Goal: Task Accomplishment & Management: Manage account settings

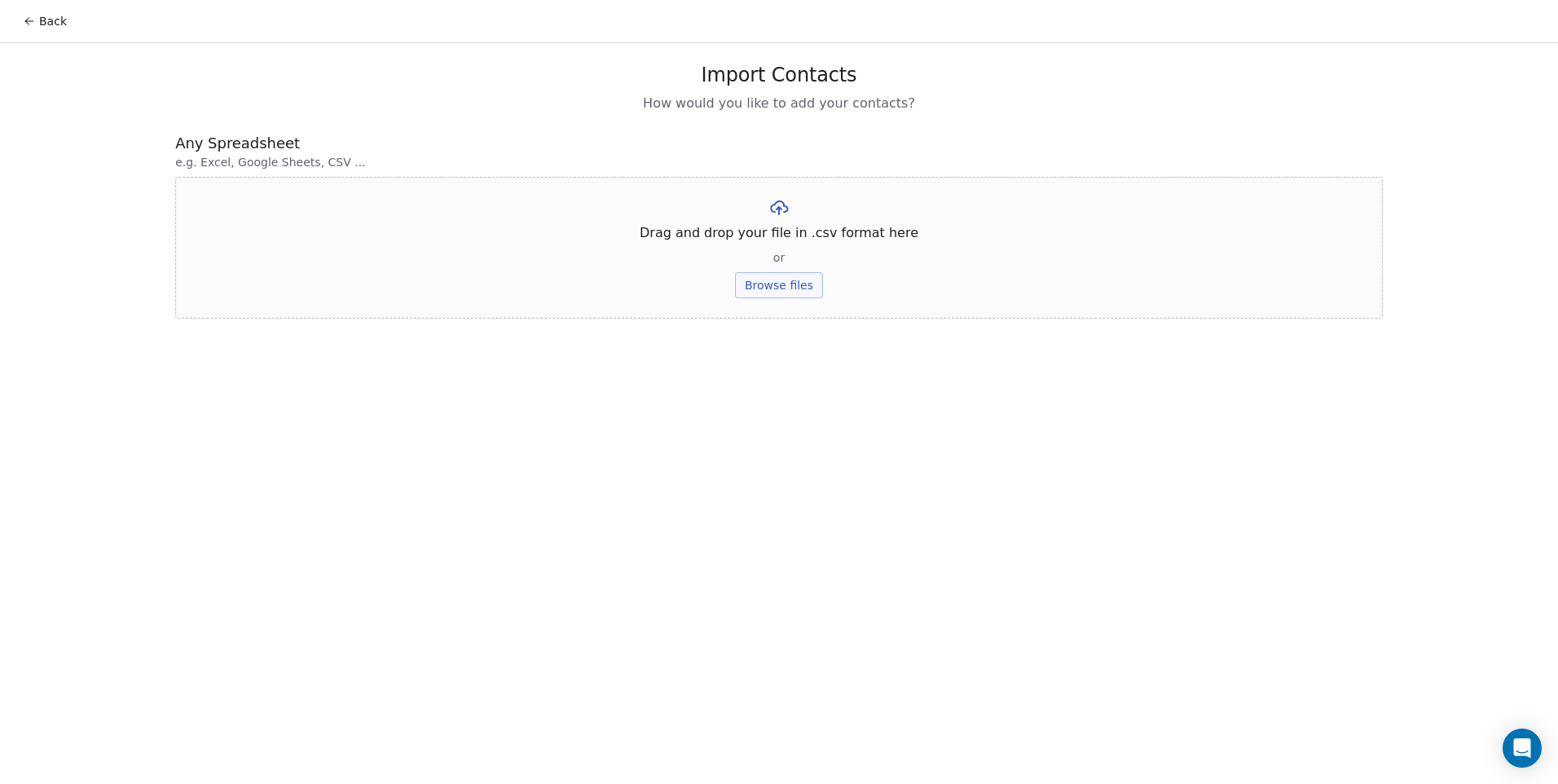
click at [795, 280] on button "Browse files" at bounding box center [779, 284] width 88 height 26
click at [772, 247] on button "Upload" at bounding box center [779, 240] width 60 height 26
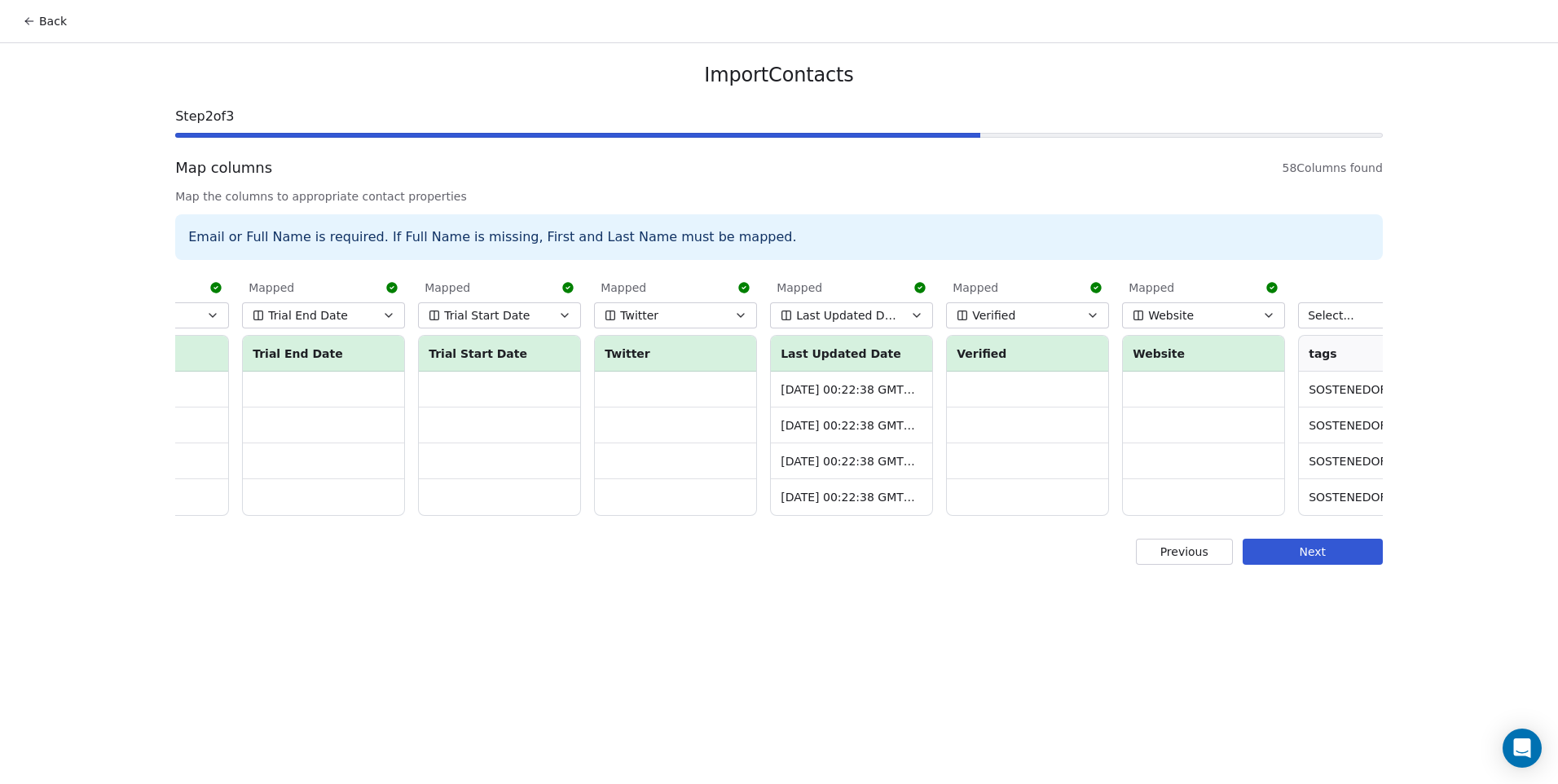
scroll to position [0, 8988]
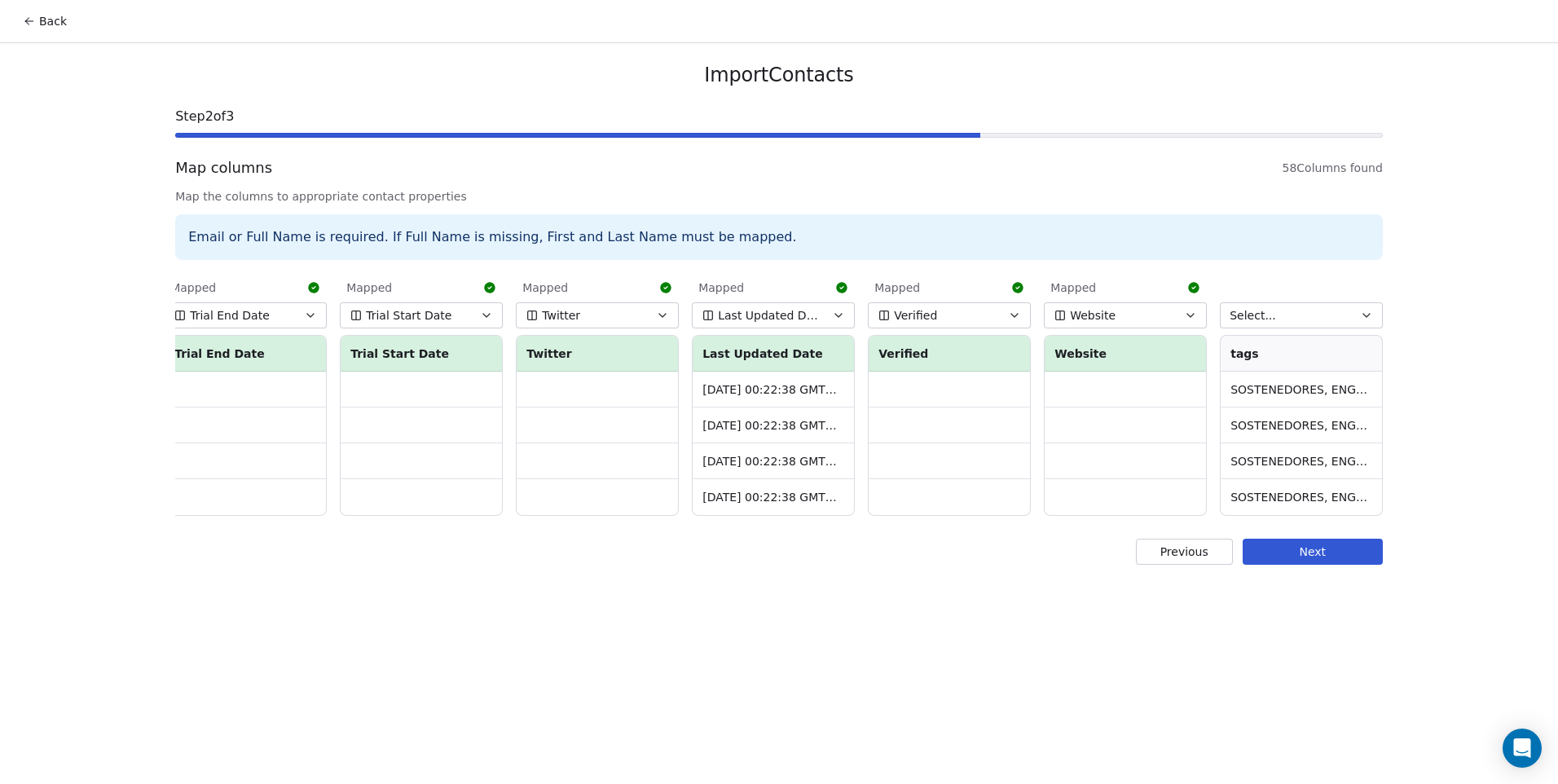
click at [1277, 317] on button "Select..." at bounding box center [1301, 315] width 163 height 26
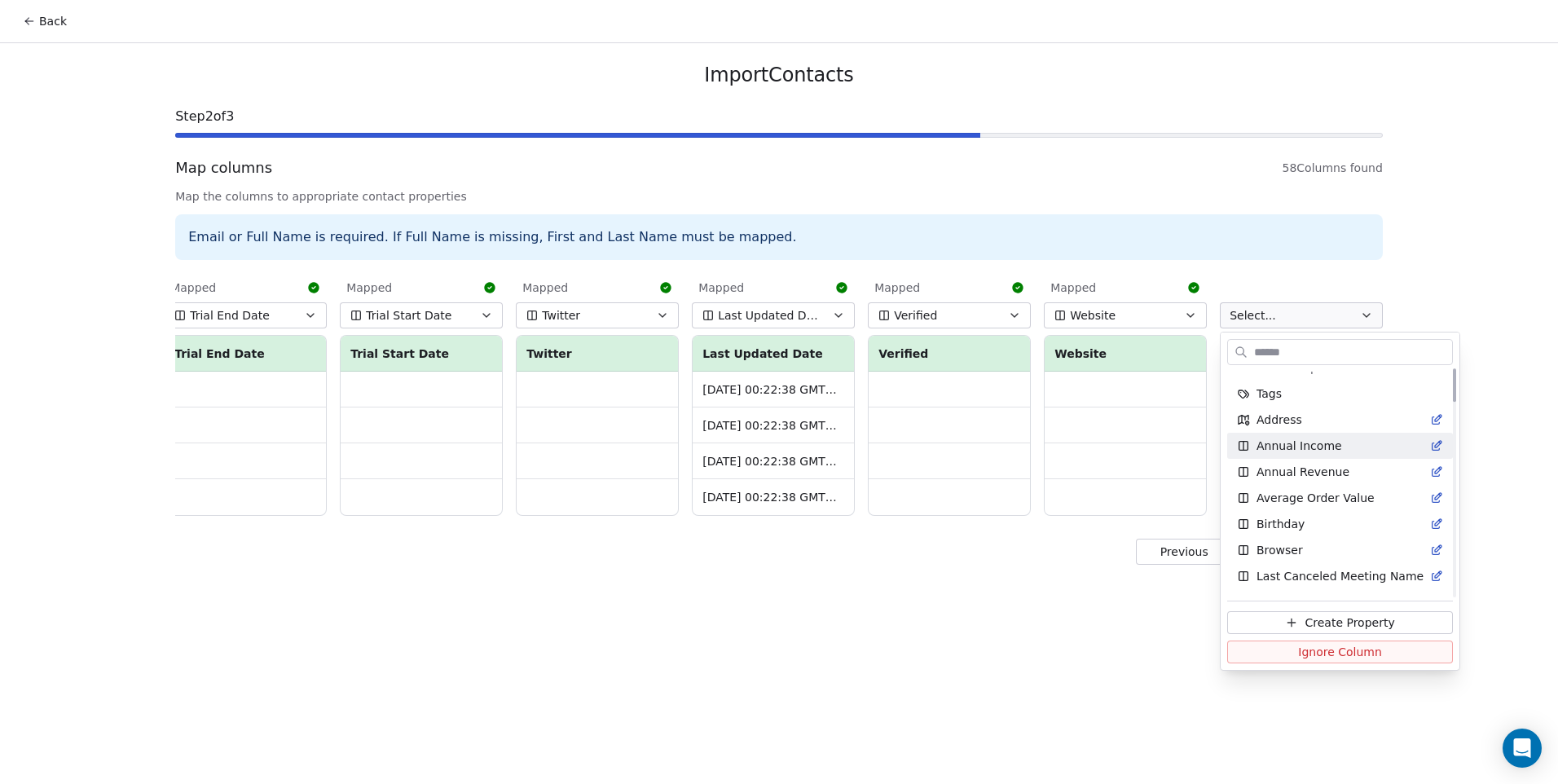
scroll to position [0, 0]
click at [1282, 419] on div "Tags" at bounding box center [1340, 411] width 226 height 26
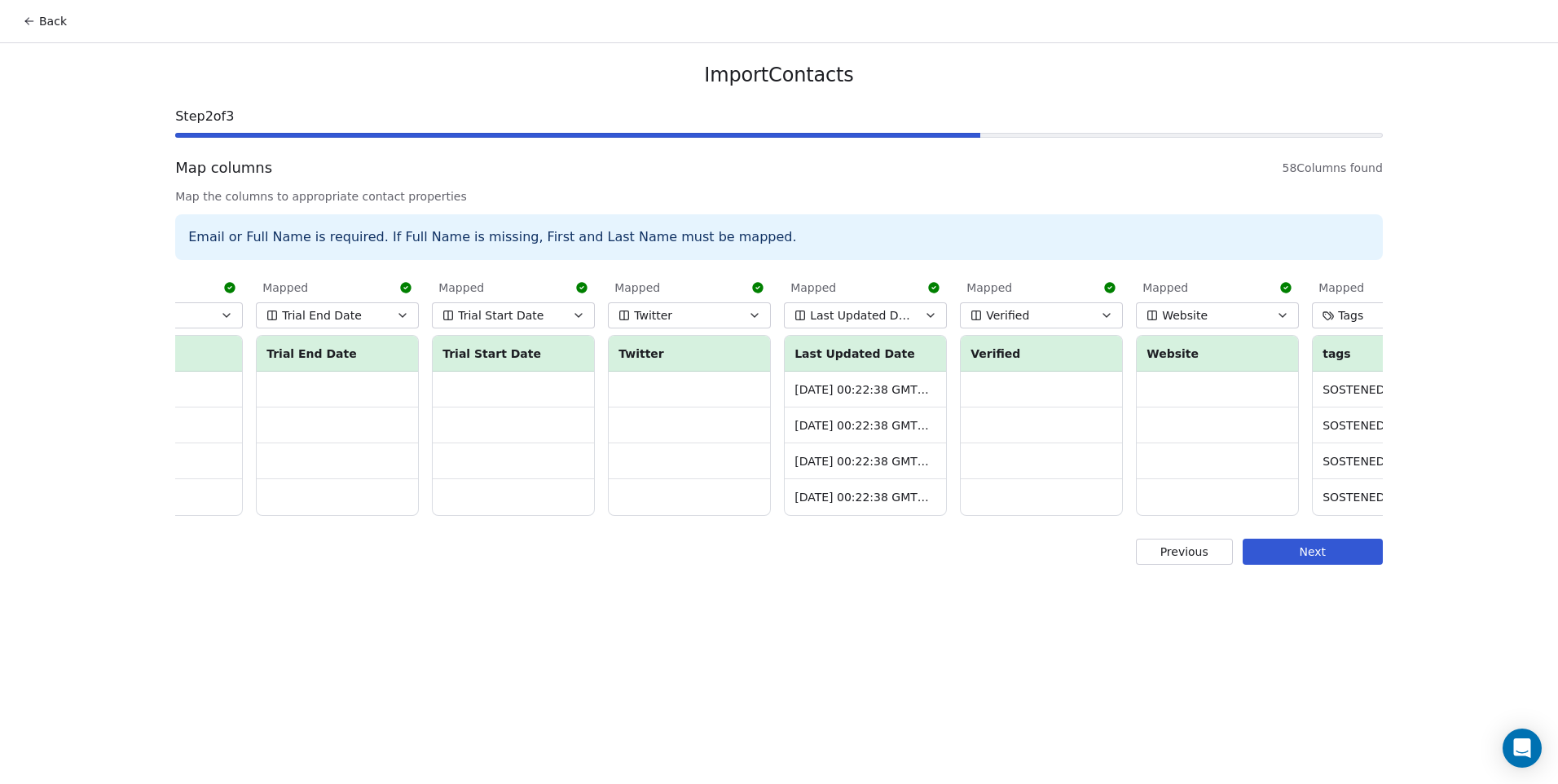
scroll to position [0, 8988]
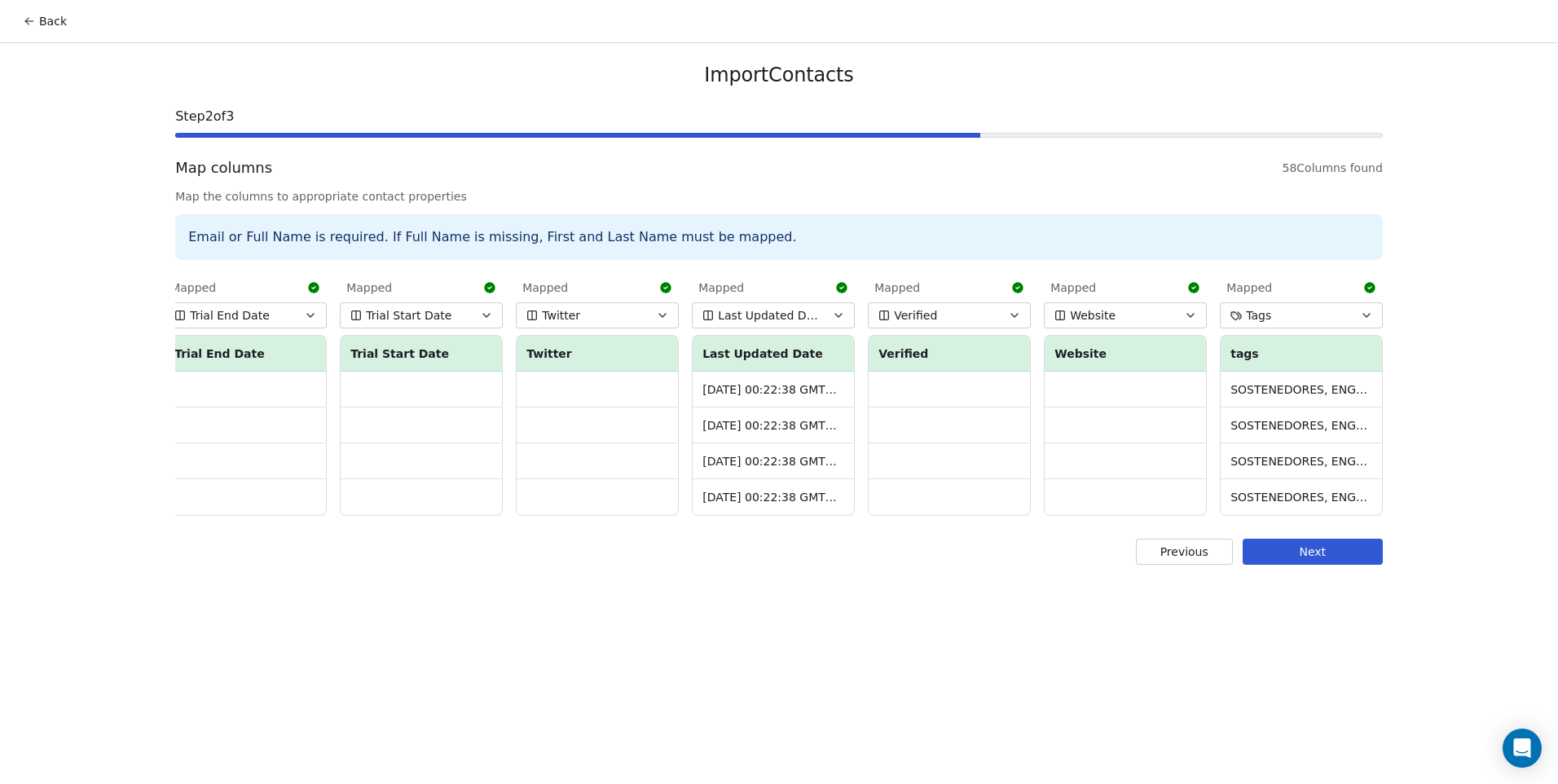
click at [1287, 385] on td "SOSTENEDORES, ENGAGED SOSTENEDORES, Lead" at bounding box center [1301, 389] width 161 height 36
click at [1280, 325] on button "Tags" at bounding box center [1301, 315] width 163 height 26
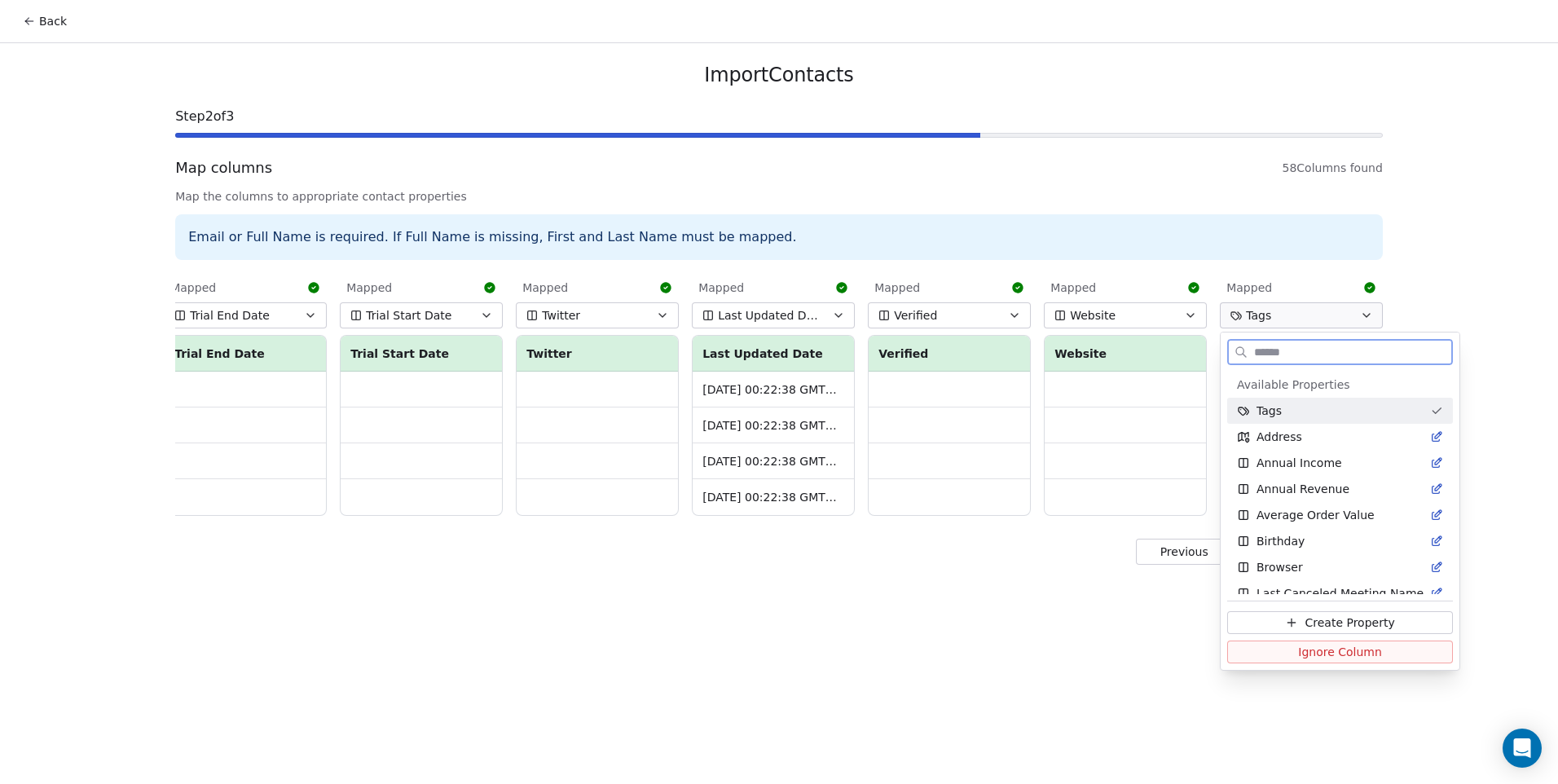
click at [1279, 414] on div "Tags" at bounding box center [1330, 411] width 187 height 17
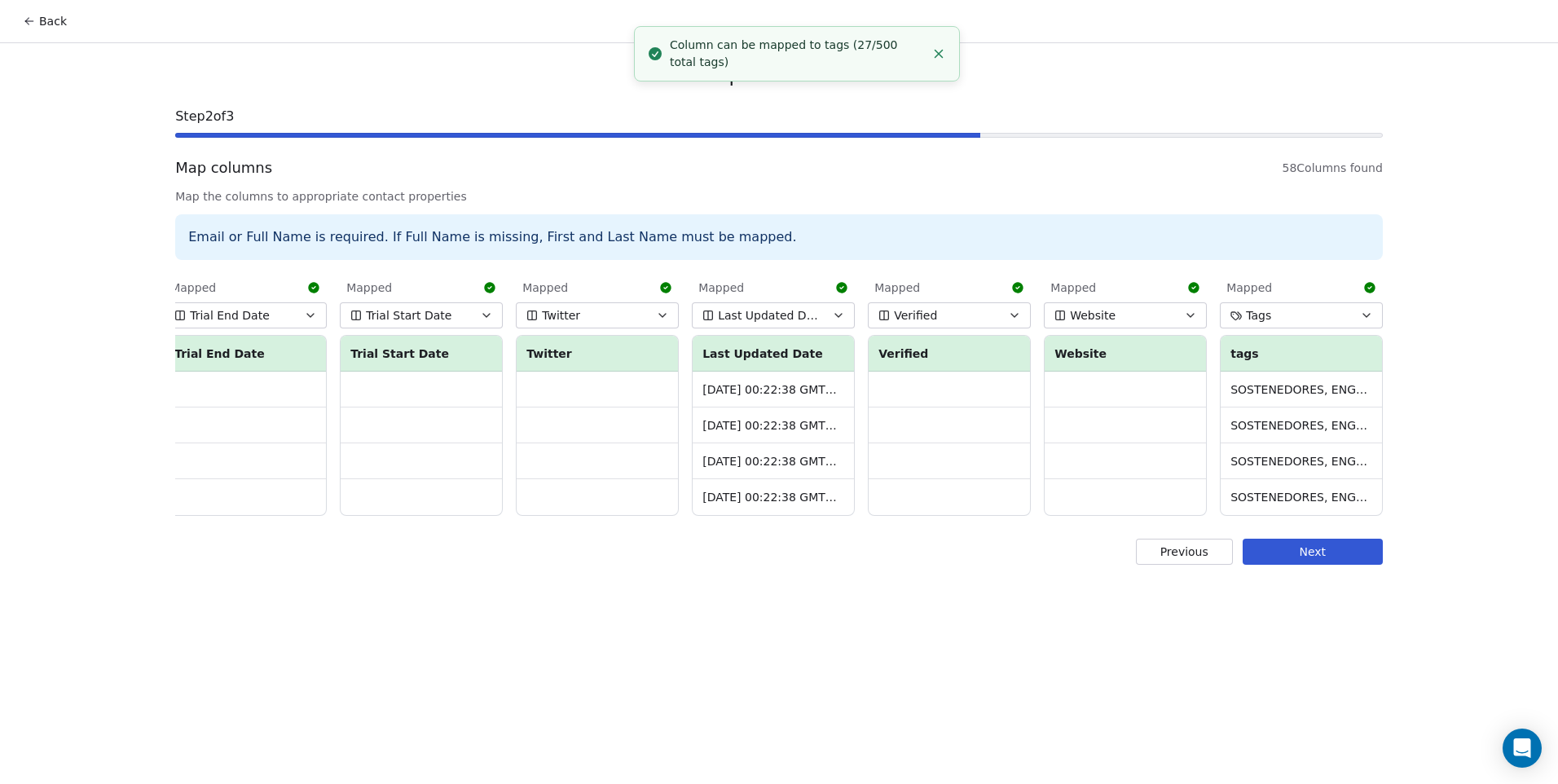
click at [1288, 317] on button "Tags" at bounding box center [1301, 315] width 163 height 26
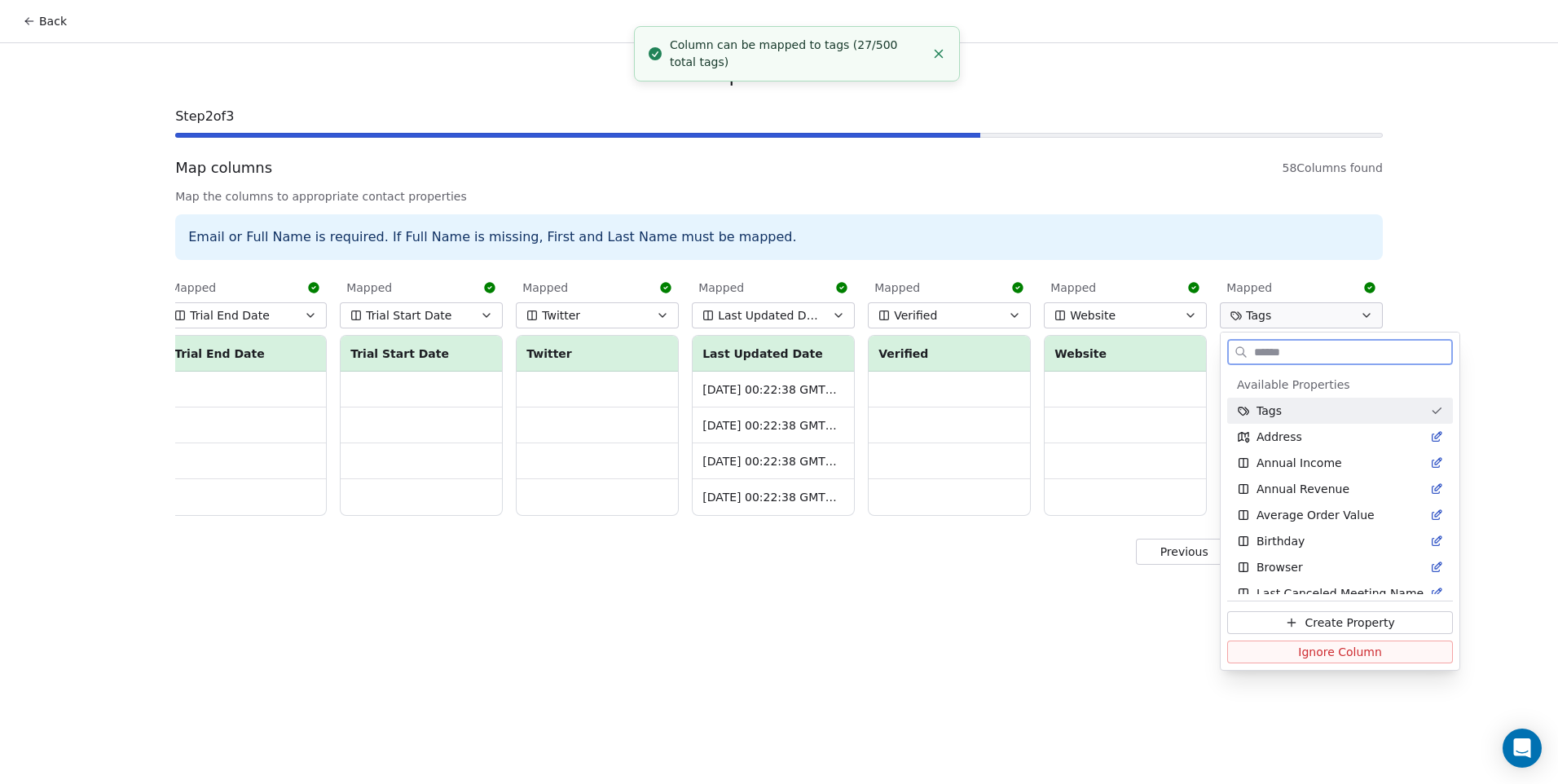
click at [1287, 403] on div "Tags" at bounding box center [1330, 411] width 187 height 17
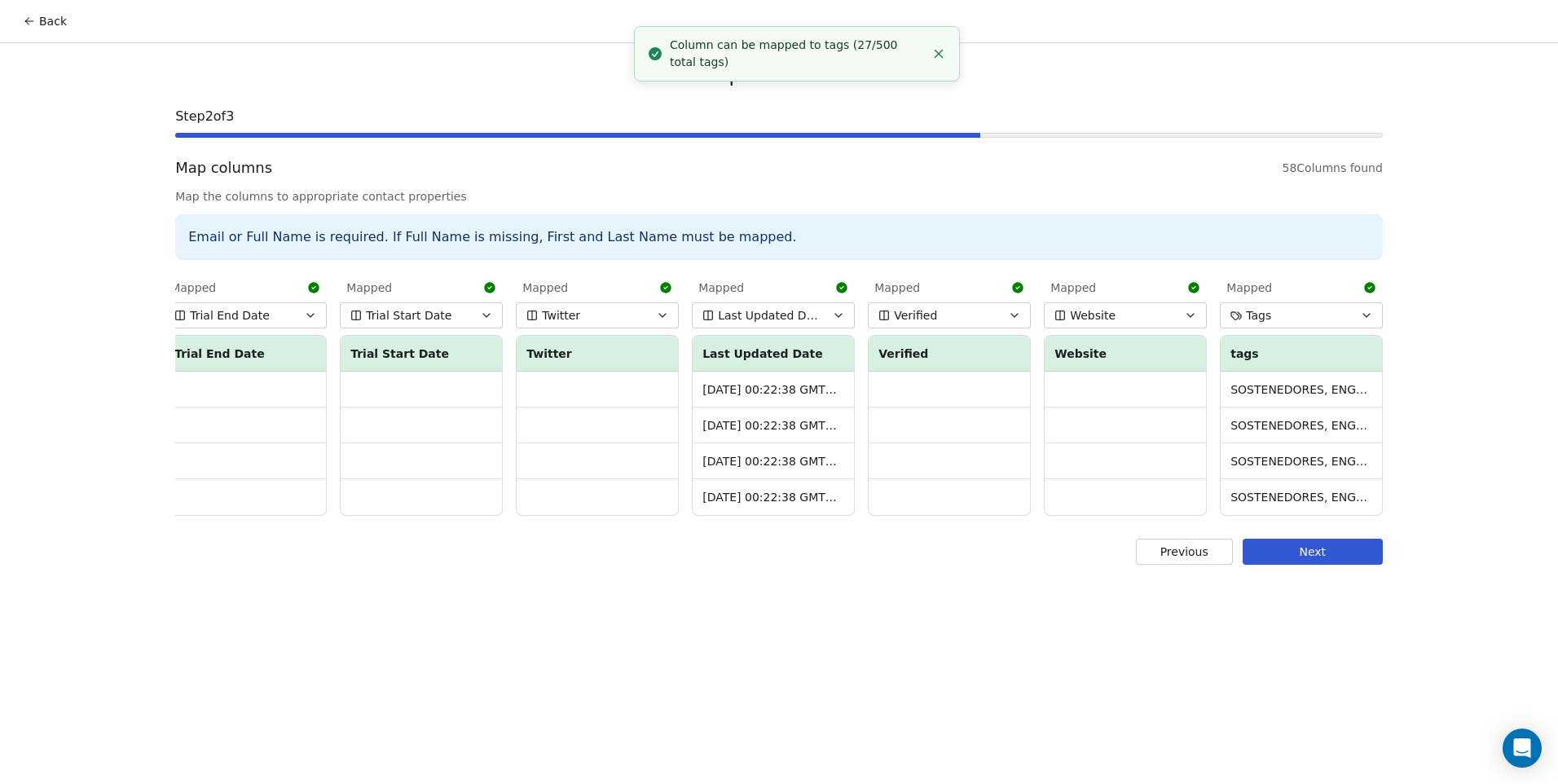
click at [1271, 578] on div "Import Contacts Step 2 of 3 Map columns 58 Columns found Map the columns to app…" at bounding box center [779, 313] width 1247 height 541
click at [1272, 563] on button "Next" at bounding box center [1313, 551] width 140 height 26
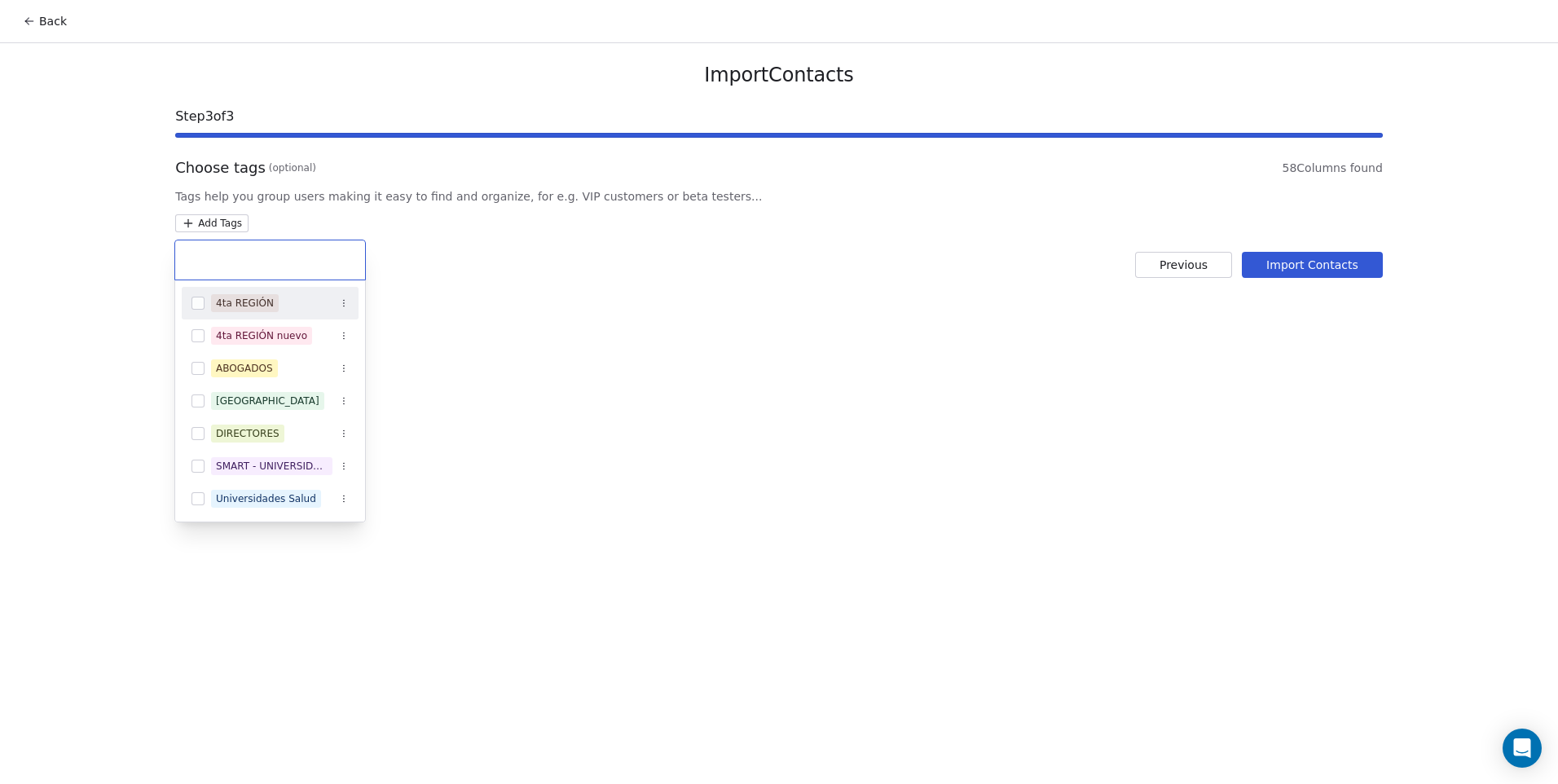
click at [235, 226] on html "Back Import Contacts Step 3 of 3 Choose tags (optional) 58 Columns found Tags h…" at bounding box center [779, 392] width 1558 height 784
click at [479, 388] on html "Back Import Contacts Step 3 of 3 Choose tags (optional) 58 Columns found Tags h…" at bounding box center [779, 392] width 1558 height 784
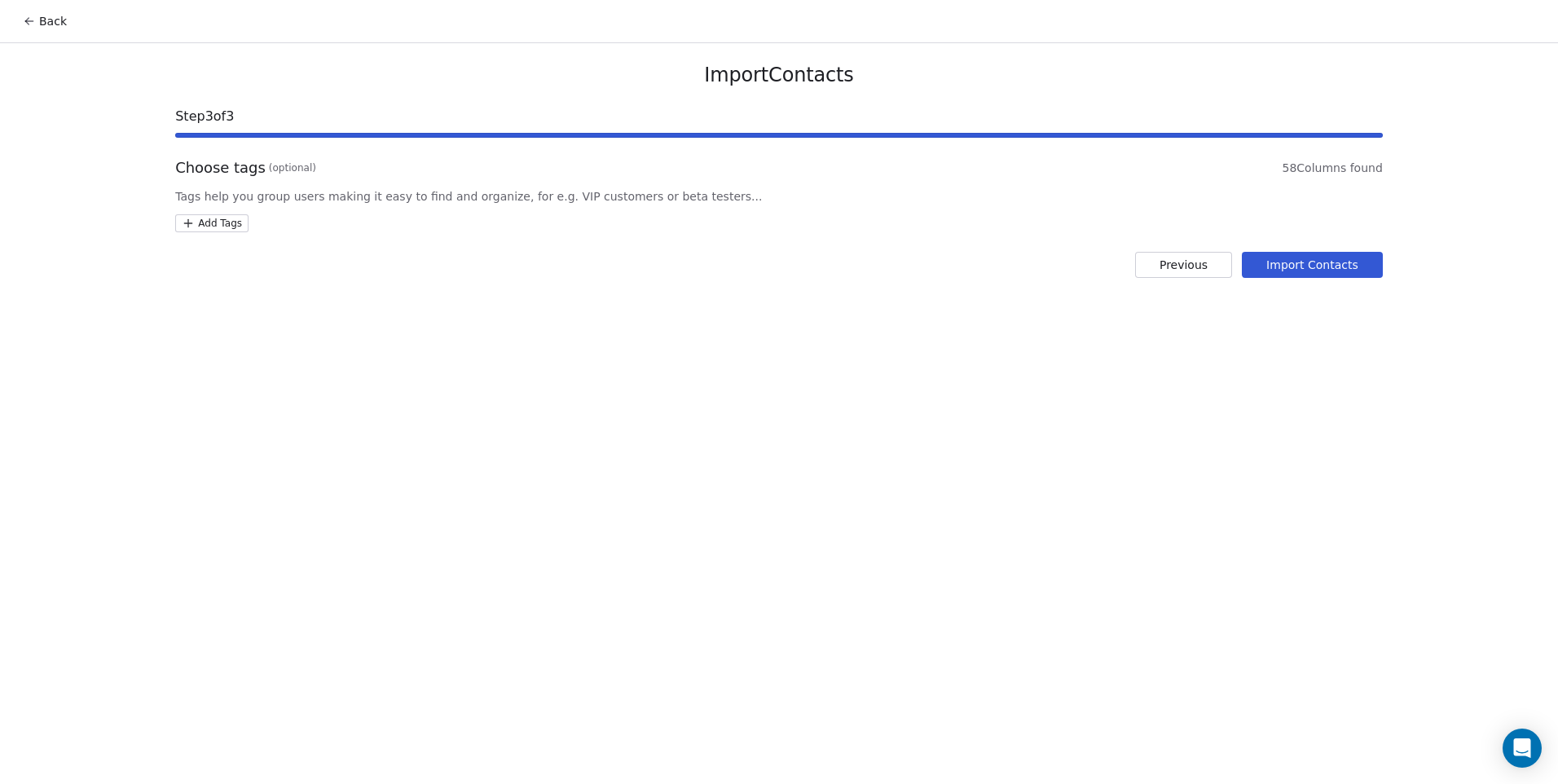
click at [37, 18] on button "Back" at bounding box center [44, 22] width 64 height 29
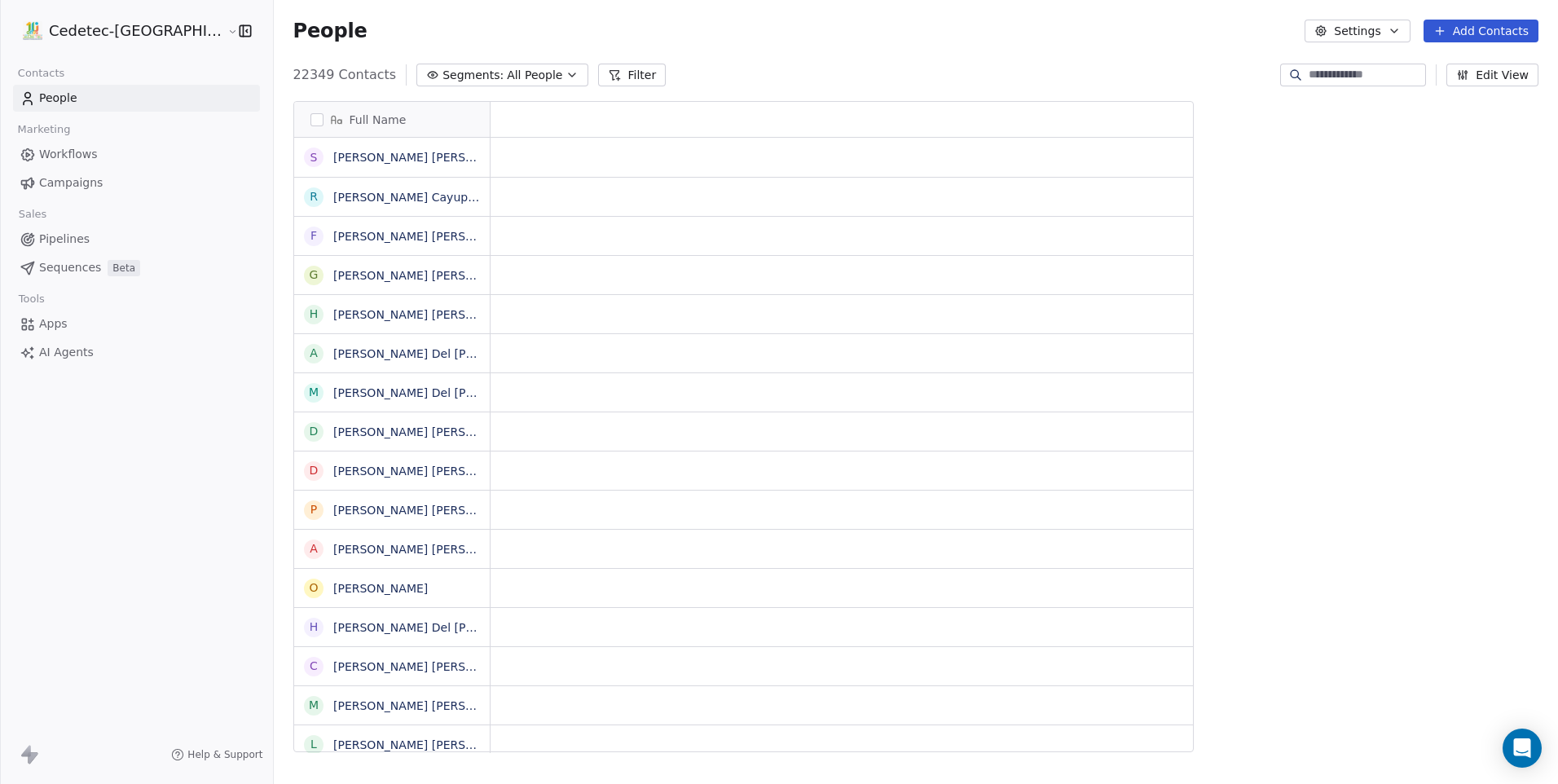
scroll to position [676, 1326]
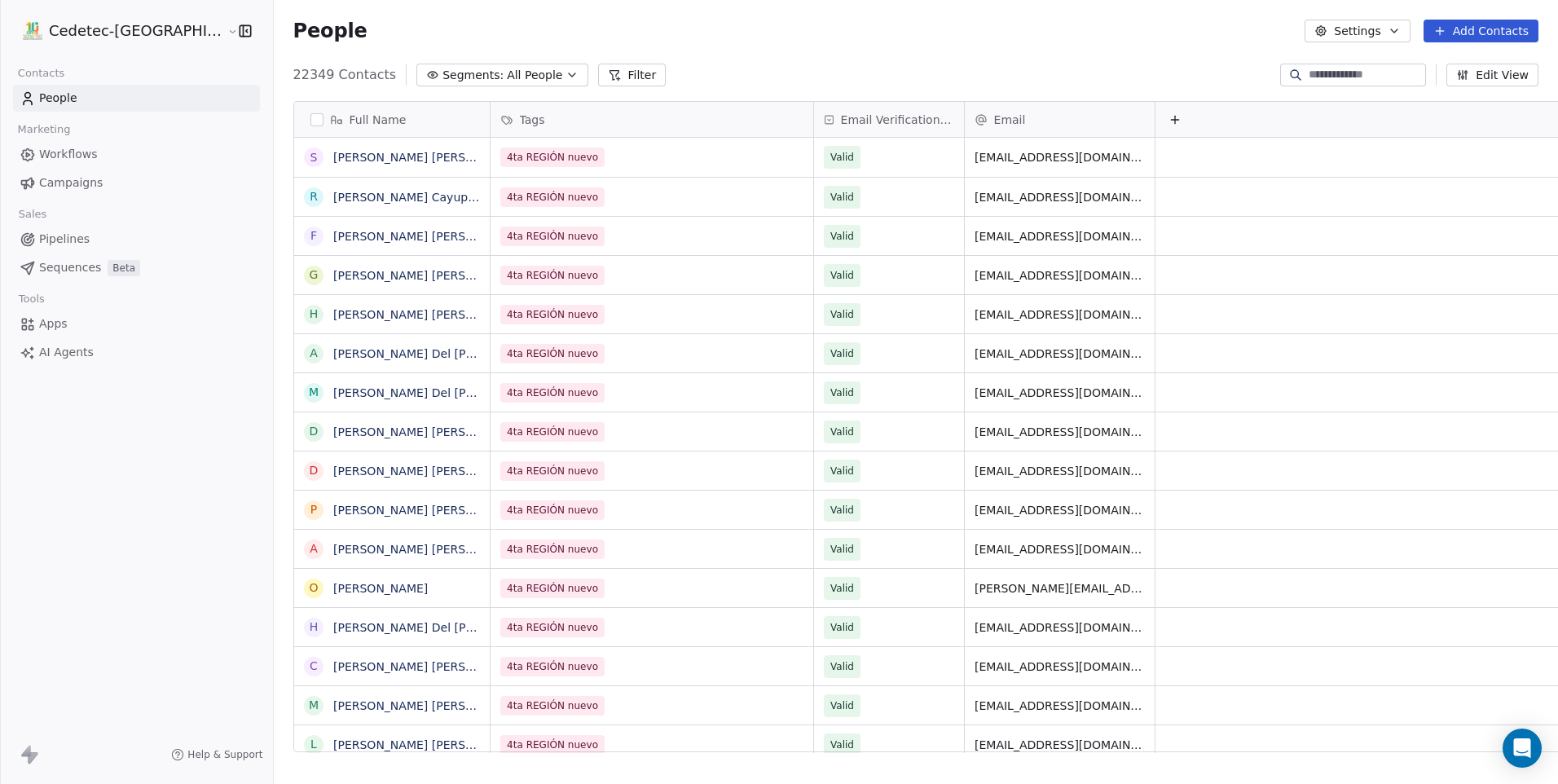
click at [111, 197] on div "Contacts People Marketing Workflows Campaigns Sales Pipelines Sequences Beta To…" at bounding box center [136, 213] width 273 height 304
click at [111, 187] on link "Campaigns" at bounding box center [136, 182] width 246 height 26
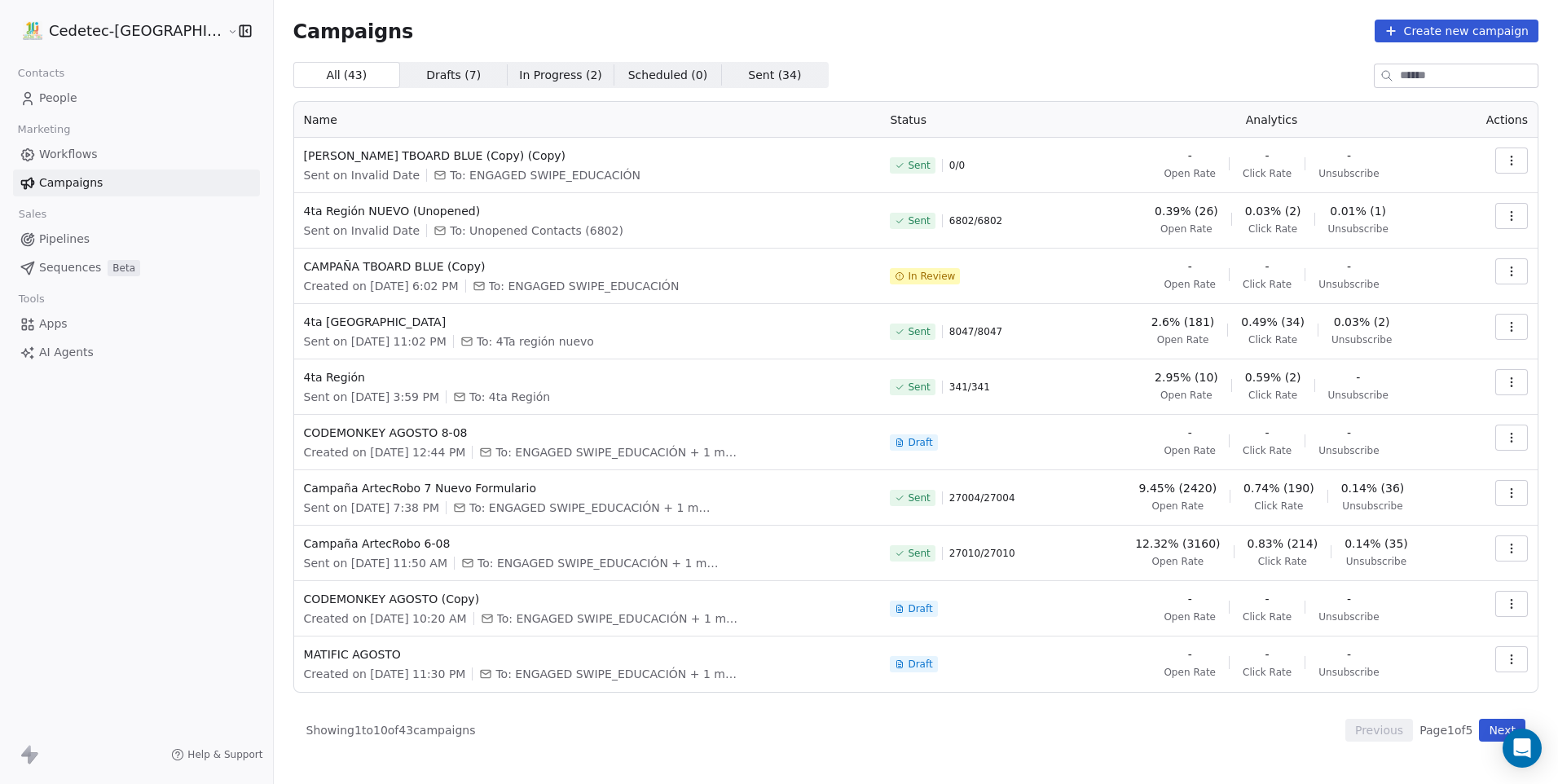
click at [158, 183] on link "Campaigns" at bounding box center [136, 182] width 246 height 26
click at [110, 105] on link "People" at bounding box center [136, 98] width 246 height 26
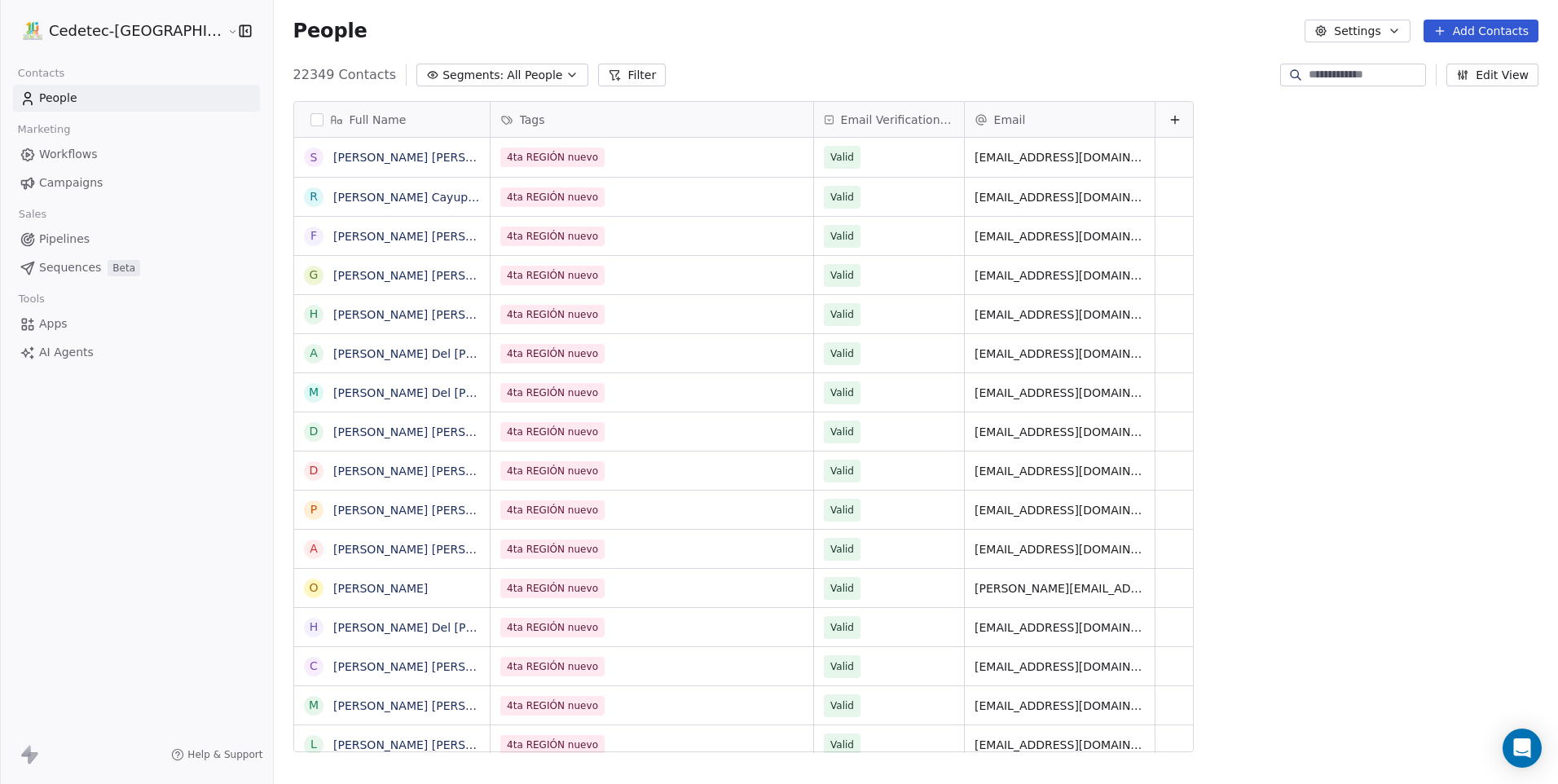
scroll to position [676, 1326]
click at [565, 78] on icon "button" at bounding box center [571, 74] width 13 height 13
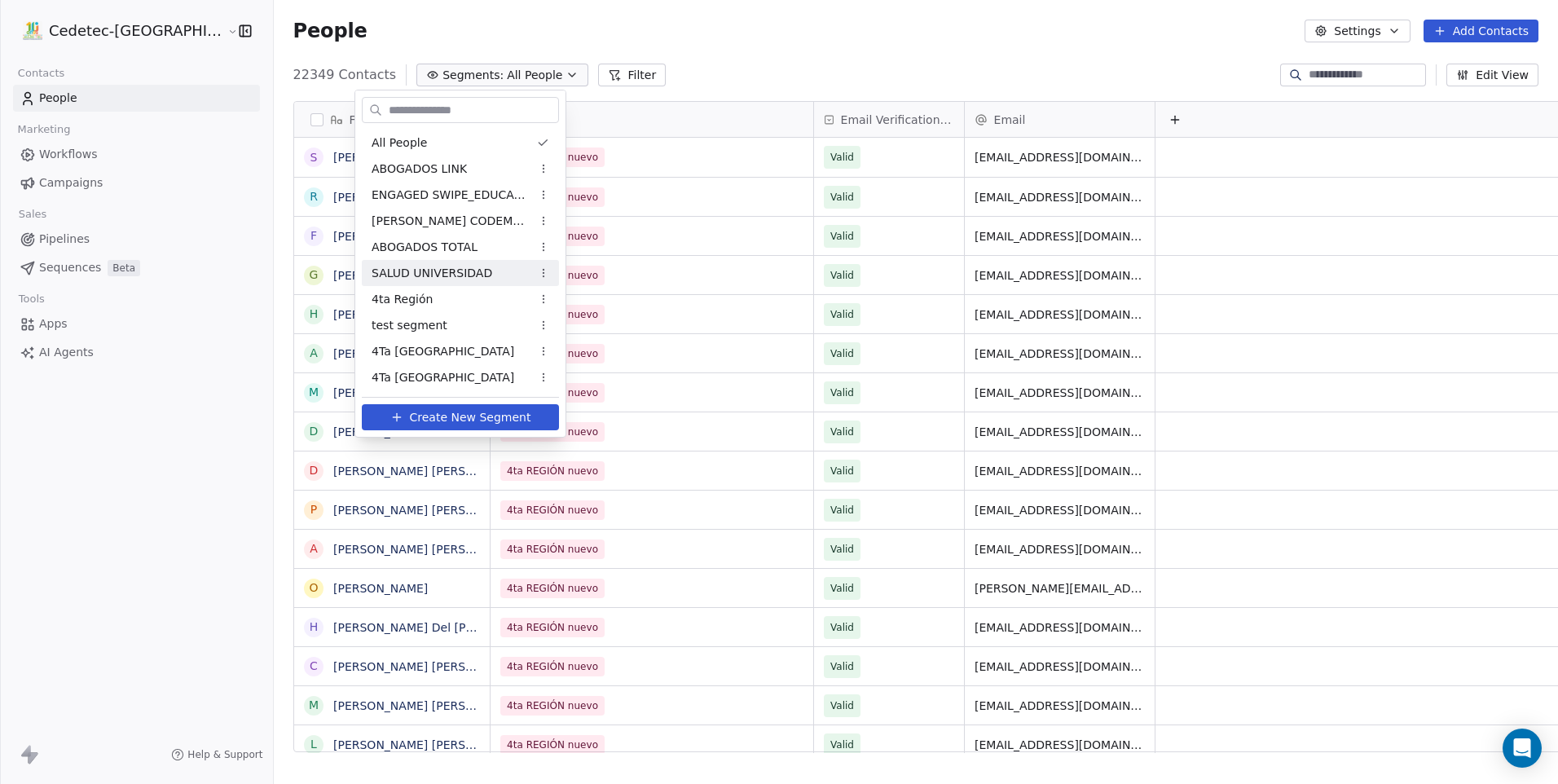
click at [485, 271] on div "SALUD UNIVERSIDAD" at bounding box center [461, 273] width 198 height 26
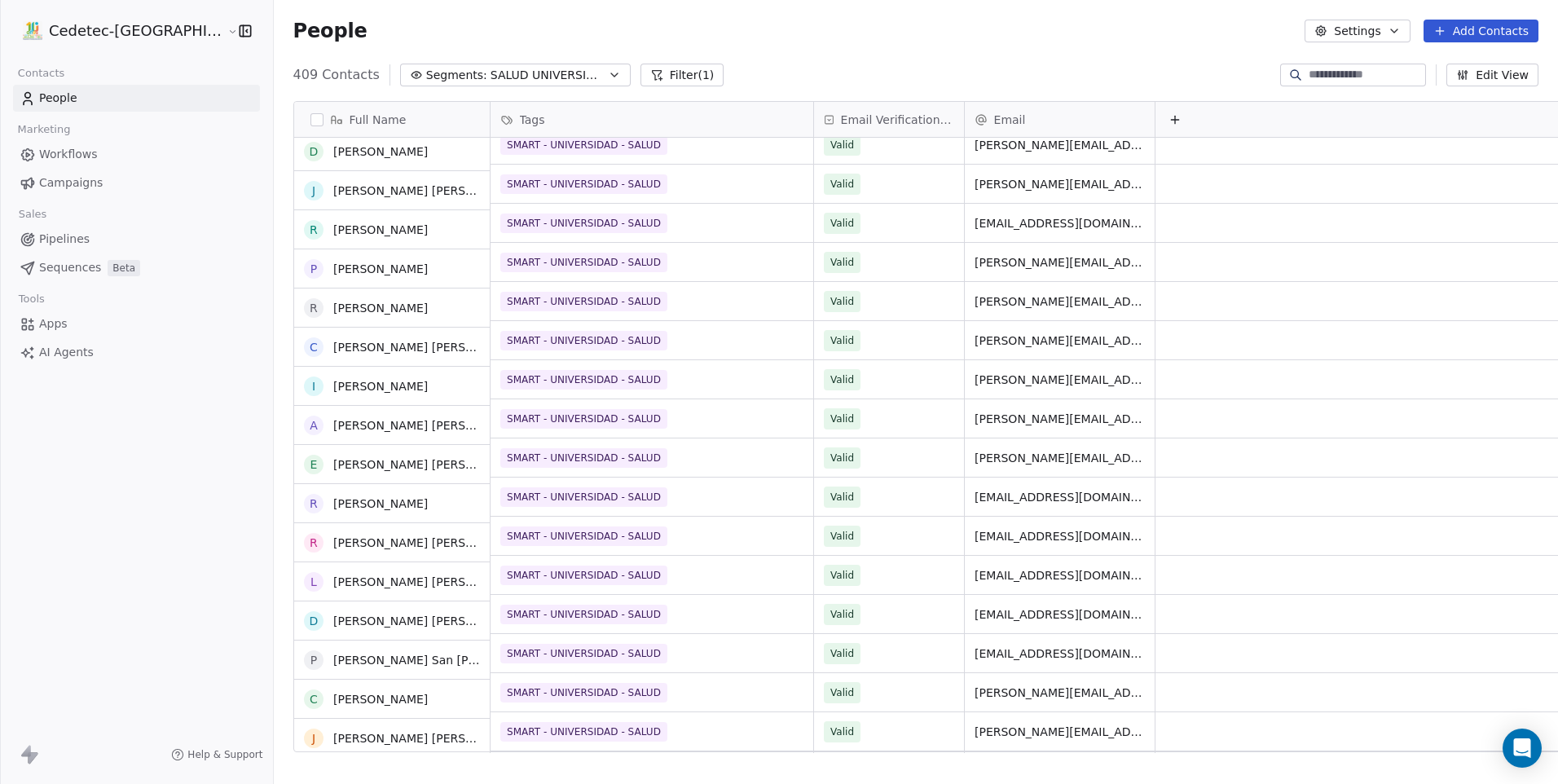
scroll to position [0, 0]
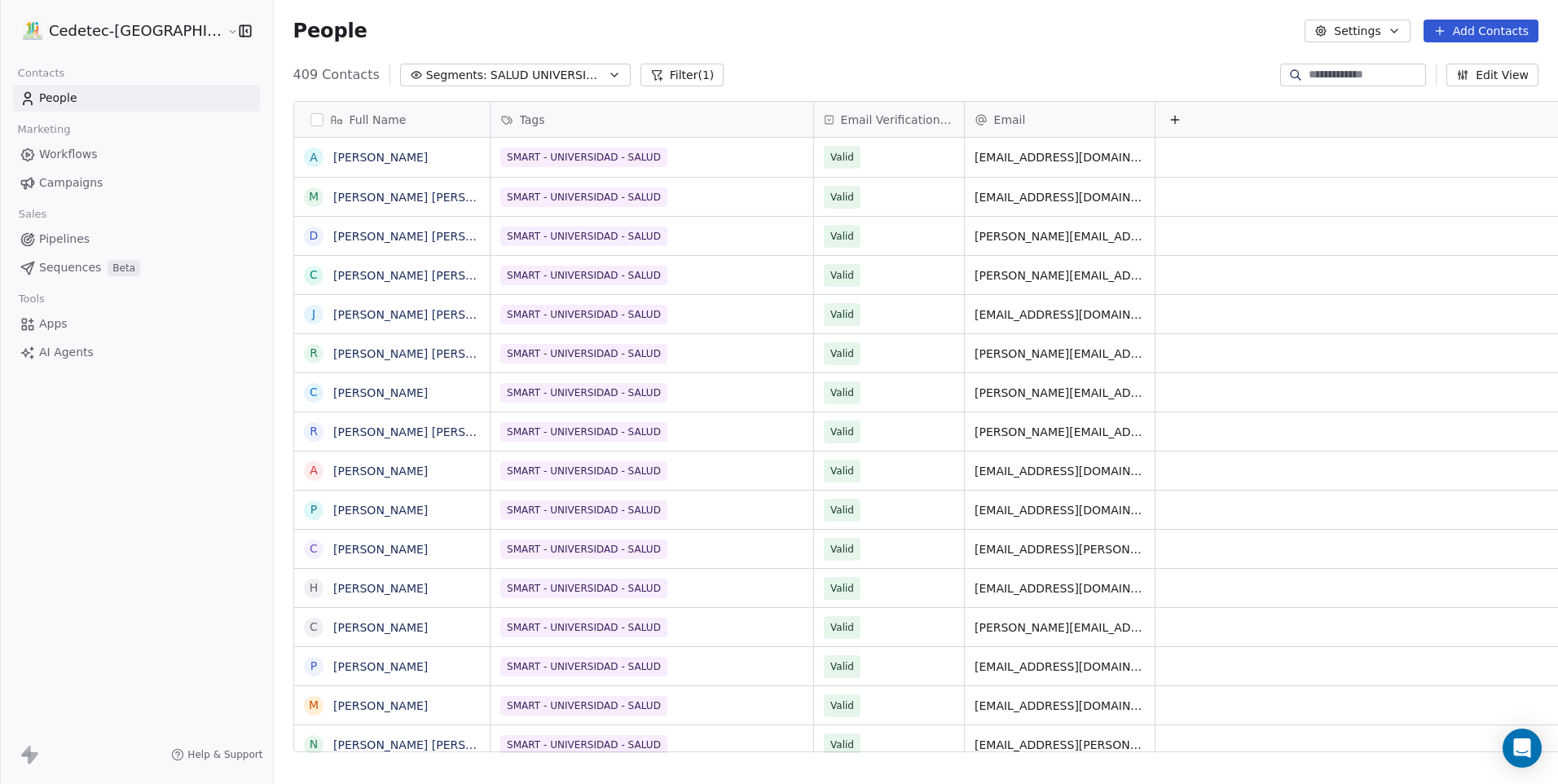
click at [510, 80] on span "SALUD UNIVERSIDAD" at bounding box center [548, 74] width 114 height 17
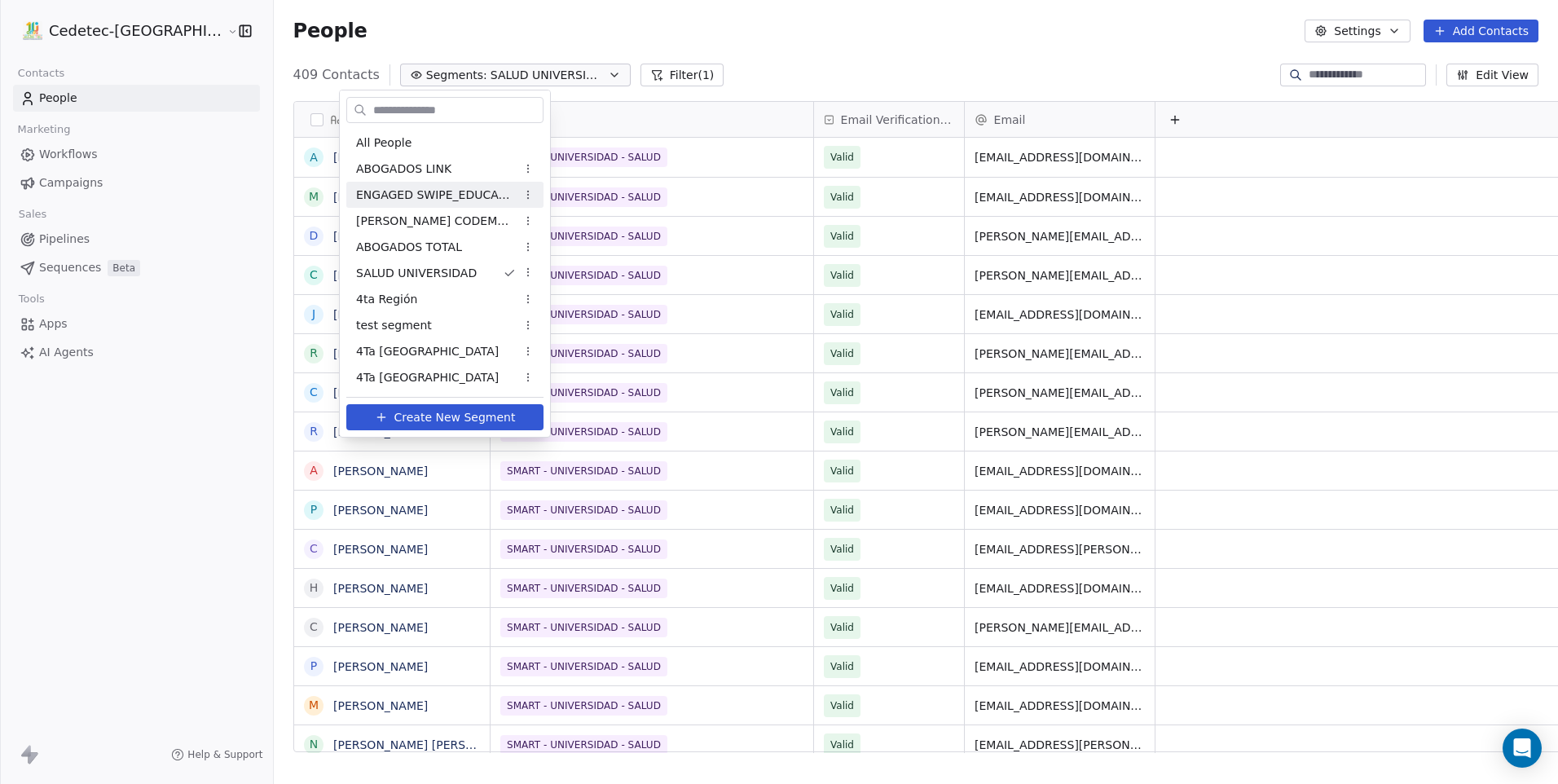
click at [678, 84] on html "Cedetec-Chile Contacts People Marketing Workflows Campaigns Sales Pipelines Seq…" at bounding box center [779, 392] width 1558 height 784
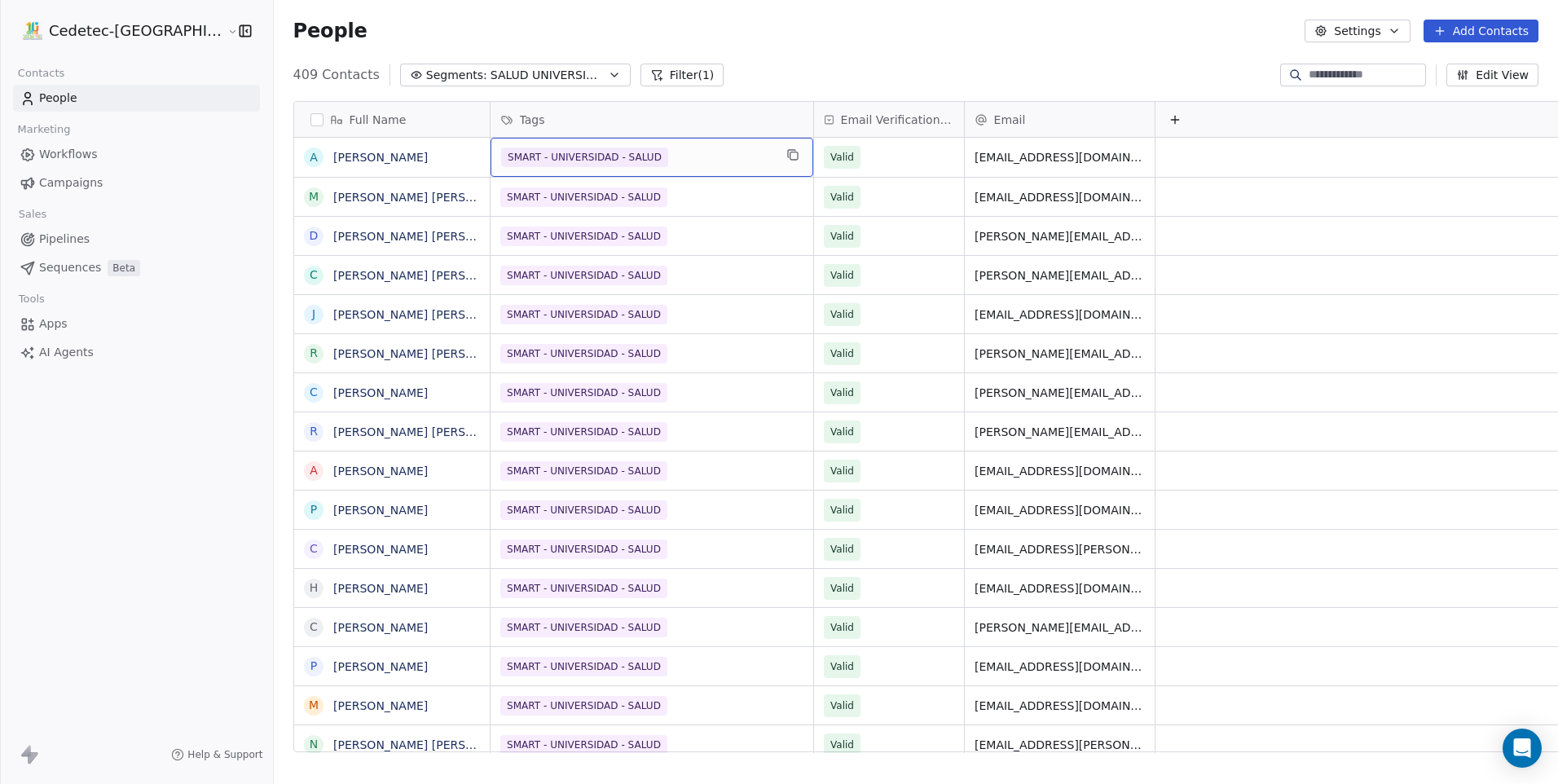
click at [491, 81] on span "SALUD UNIVERSIDAD" at bounding box center [548, 74] width 114 height 17
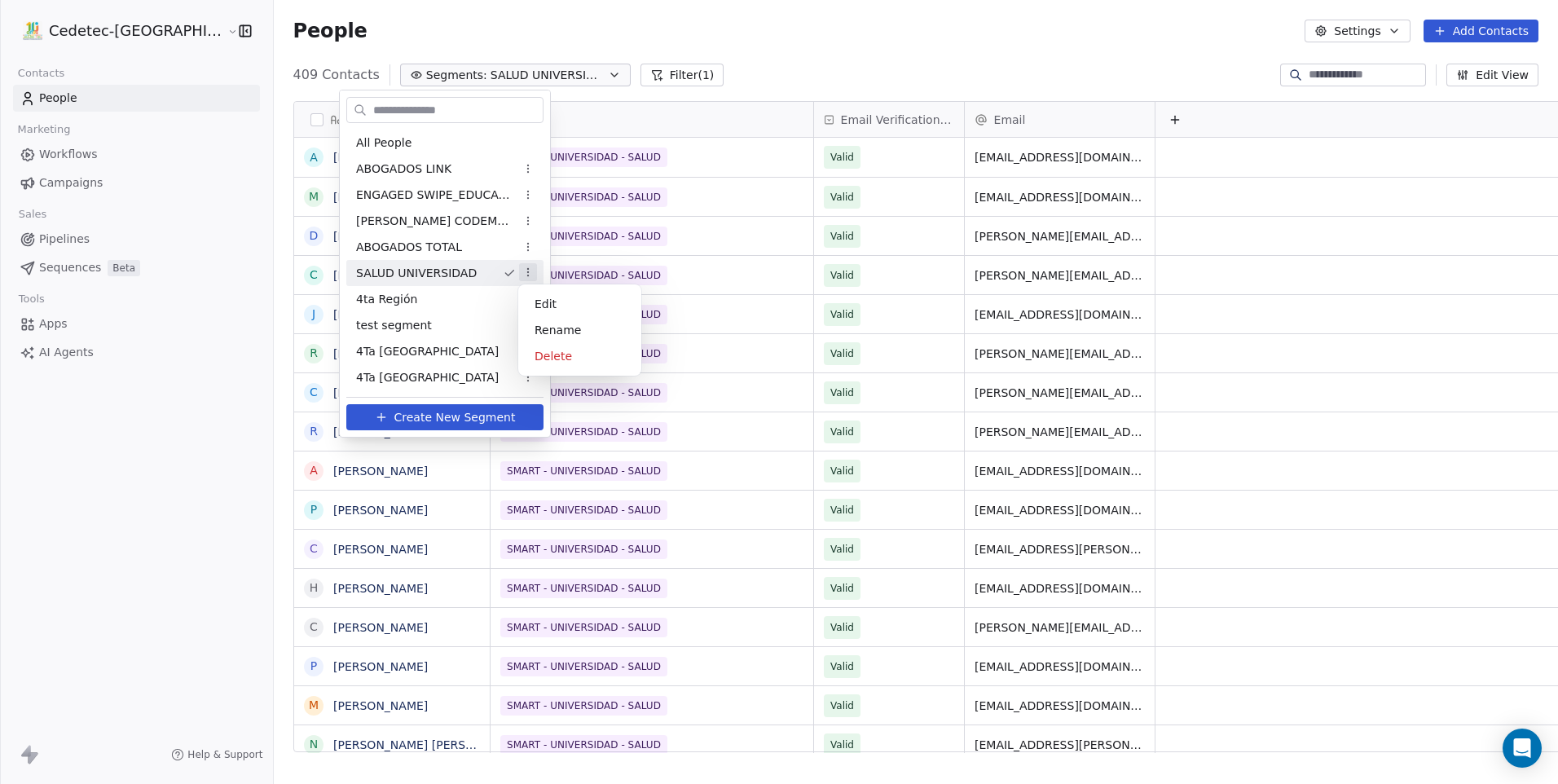
click at [528, 270] on html "Cedetec-Chile Contacts People Marketing Workflows Campaigns Sales Pipelines Seq…" at bounding box center [779, 392] width 1558 height 784
click at [706, 79] on html "Cedetec-Chile Contacts People Marketing Workflows Campaigns Sales Pipelines Seq…" at bounding box center [779, 392] width 1558 height 784
click at [706, 80] on html "Cedetec-Chile Contacts People Marketing Workflows Campaigns Sales Pipelines Seq…" at bounding box center [779, 392] width 1558 height 784
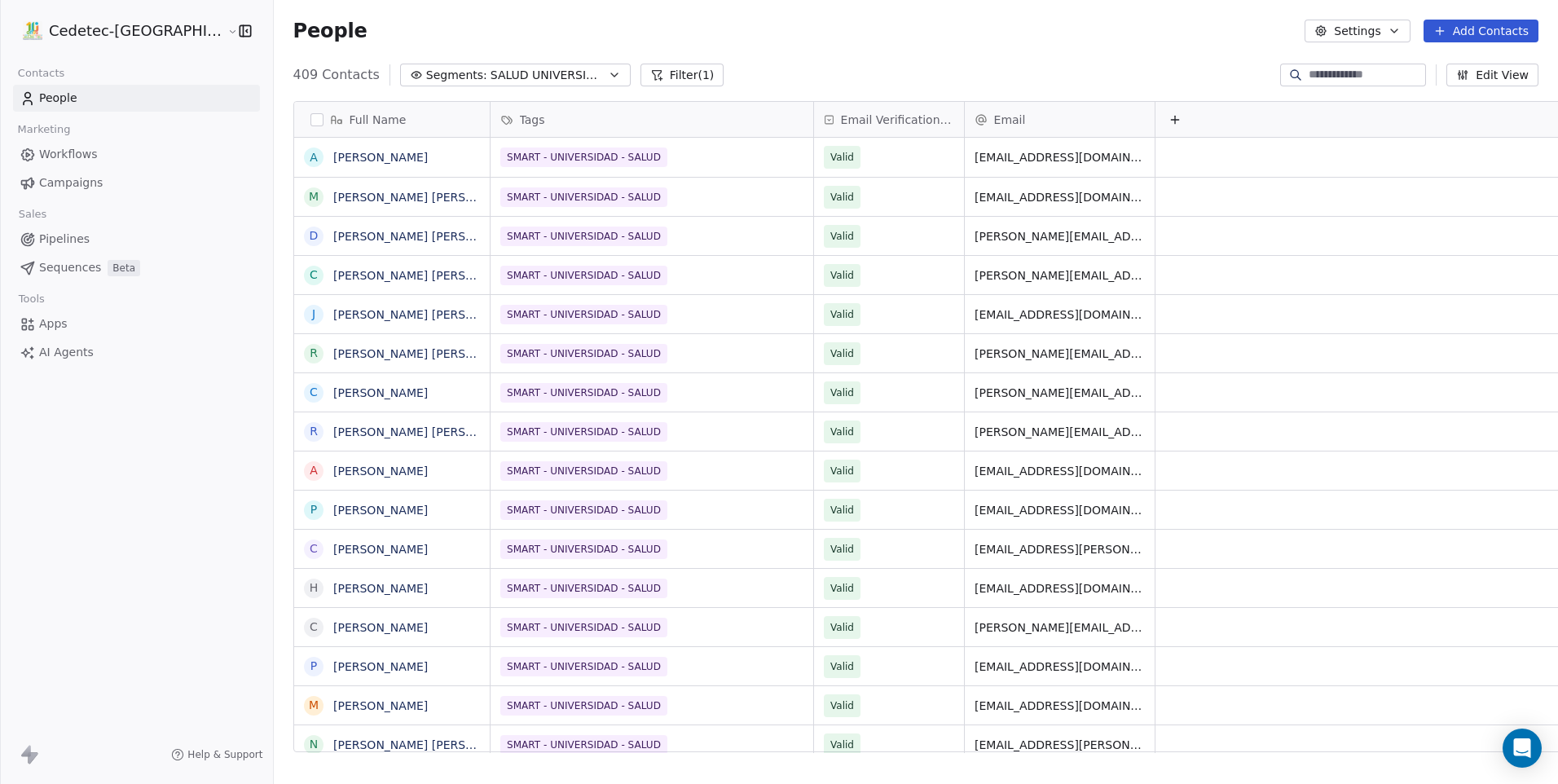
click at [91, 182] on span "Campaigns" at bounding box center [70, 182] width 64 height 17
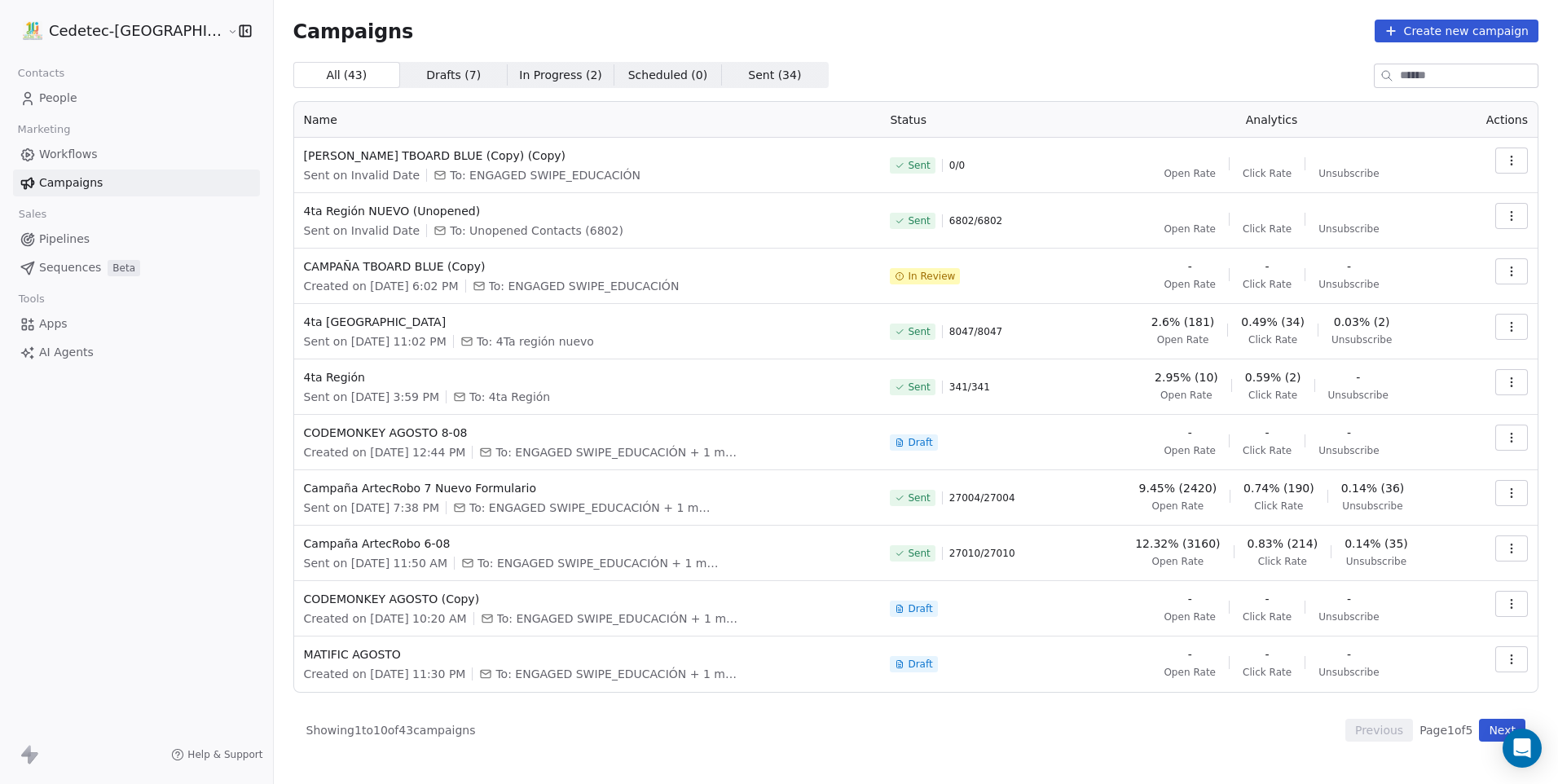
click at [115, 105] on link "People" at bounding box center [136, 98] width 246 height 26
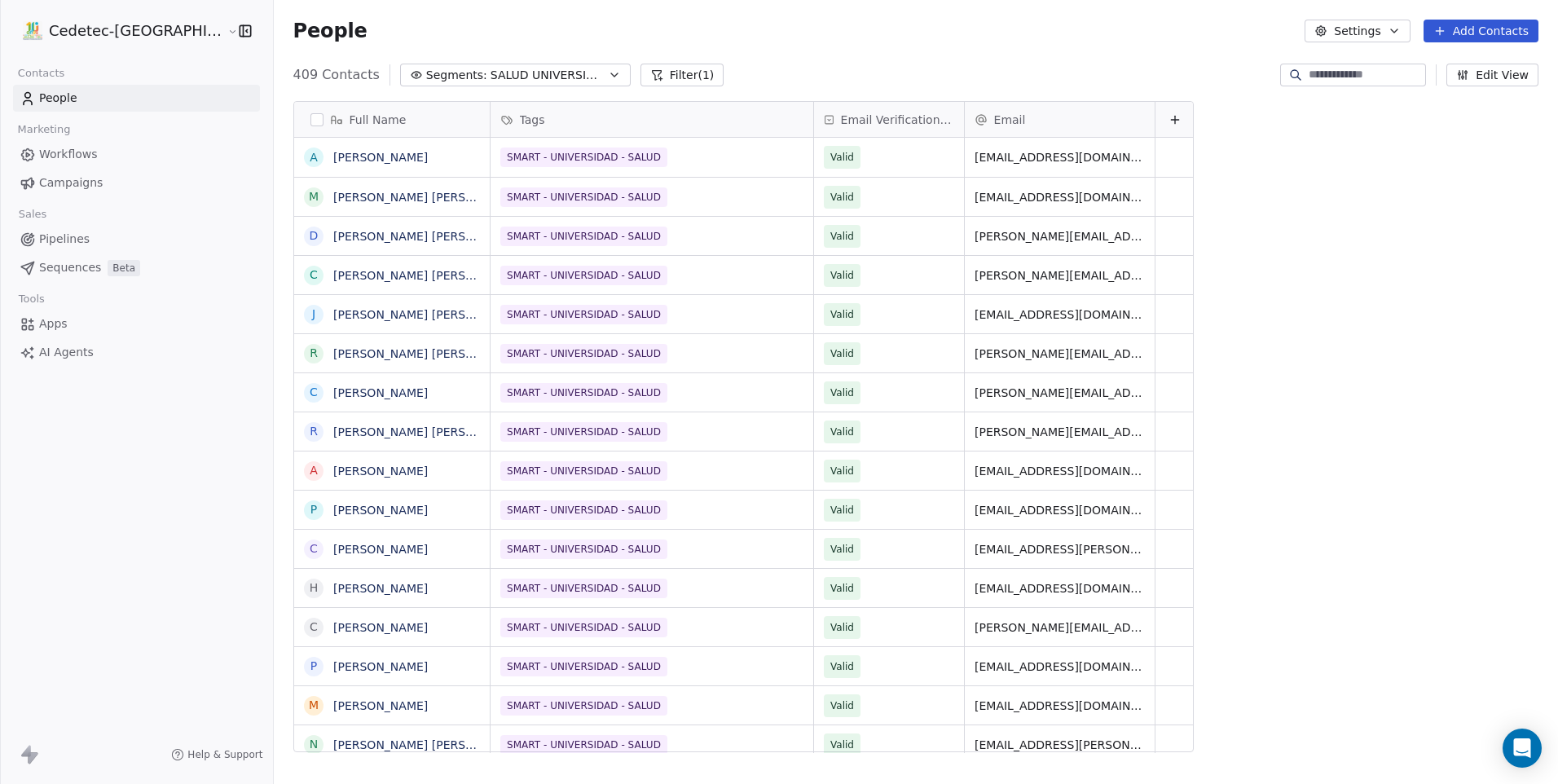
scroll to position [676, 1326]
click at [491, 76] on span "SALUD UNIVERSIDAD" at bounding box center [548, 74] width 114 height 17
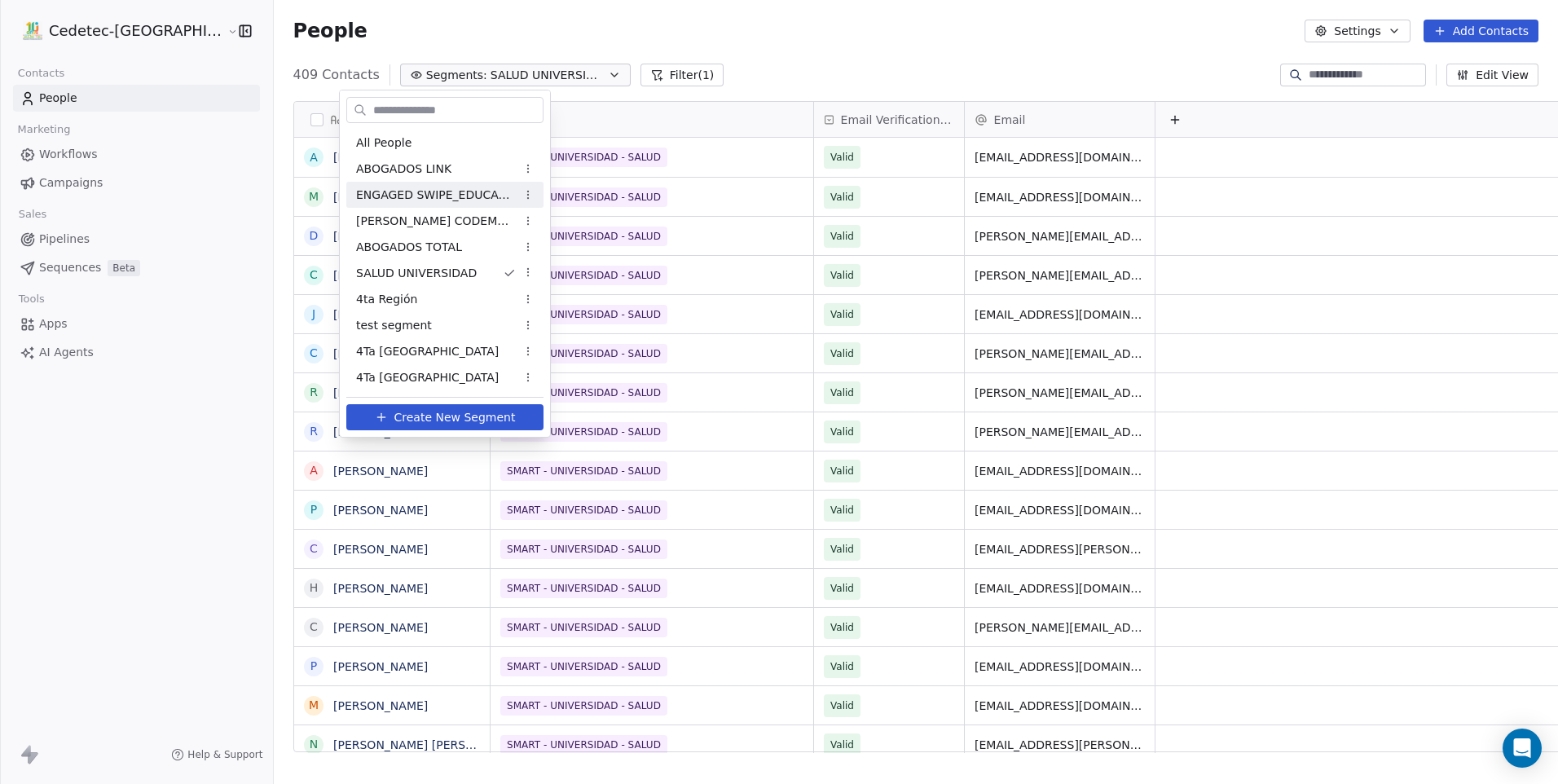
click at [485, 197] on span "ENGAGED SWIPE_EDUCACIÓN" at bounding box center [435, 195] width 159 height 17
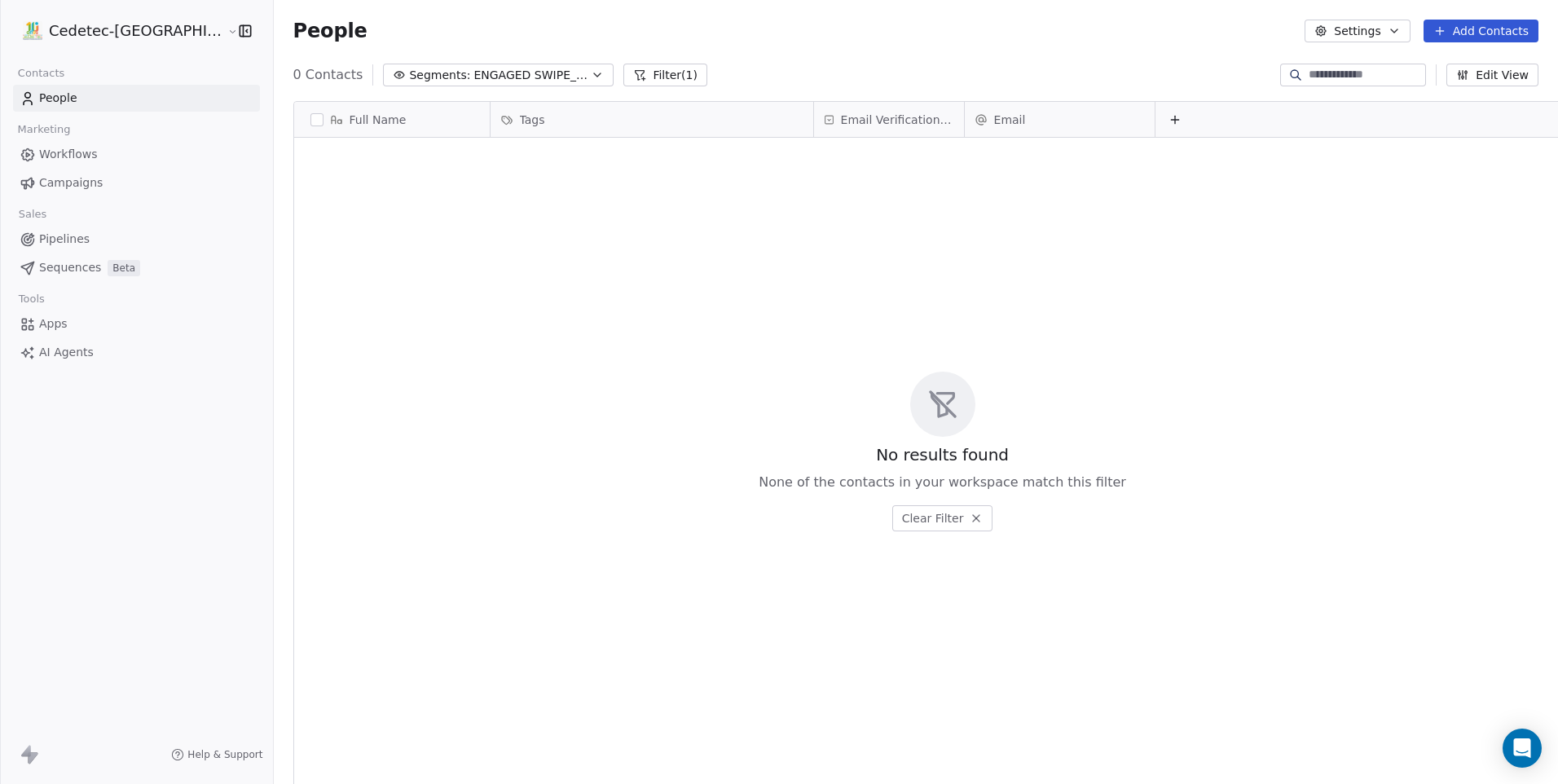
click at [1463, 34] on button "Add Contacts" at bounding box center [1481, 30] width 114 height 22
click at [1333, 31] on html "Cedetec-Chile Contacts People Marketing Workflows Campaigns Sales Pipelines Seq…" at bounding box center [779, 392] width 1558 height 784
click at [1346, 36] on button "Settings" at bounding box center [1357, 30] width 105 height 22
click at [1365, 85] on span "Tags" at bounding box center [1362, 92] width 25 height 17
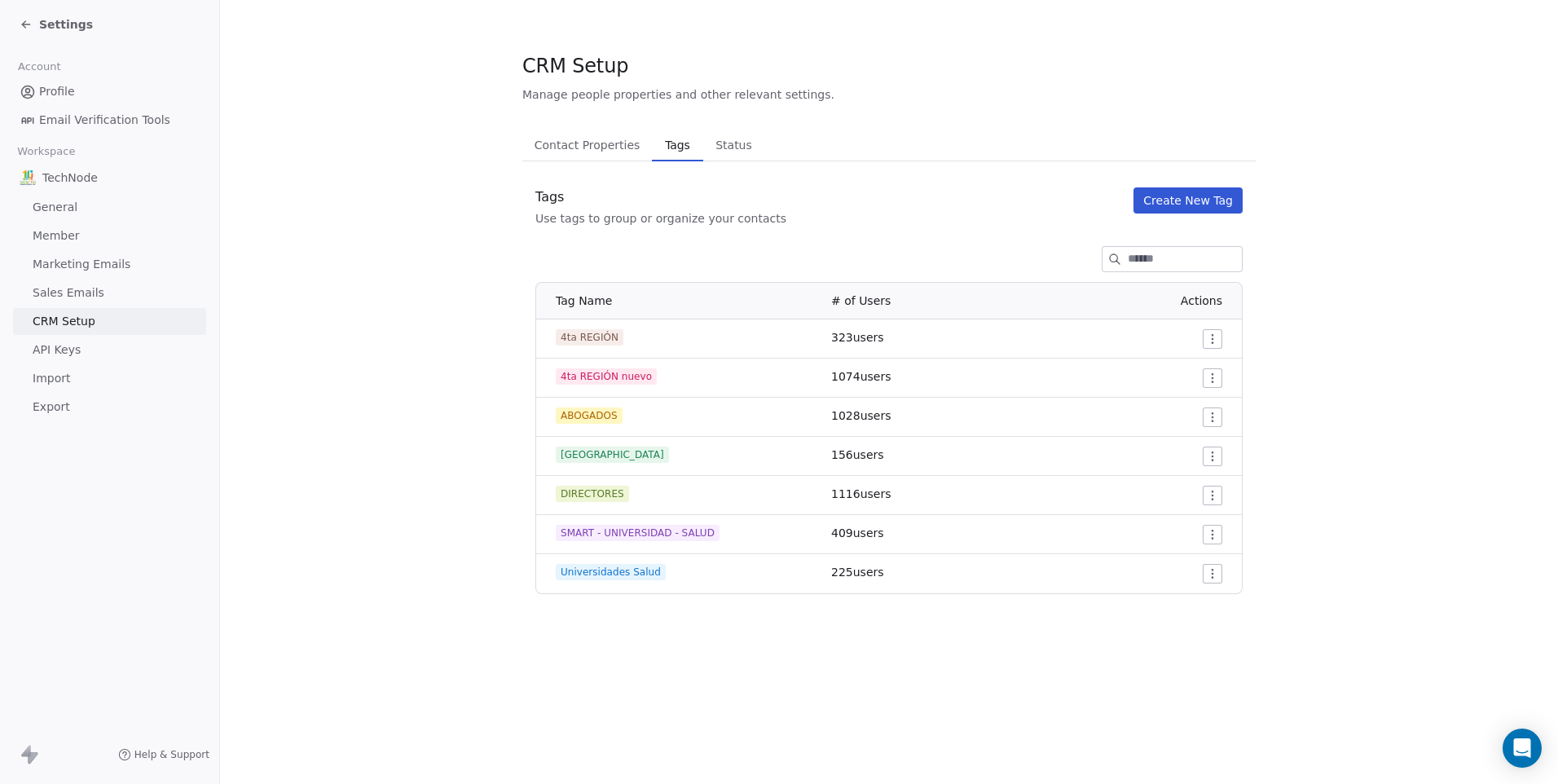
click at [1165, 212] on button "Create New Tag" at bounding box center [1188, 200] width 110 height 26
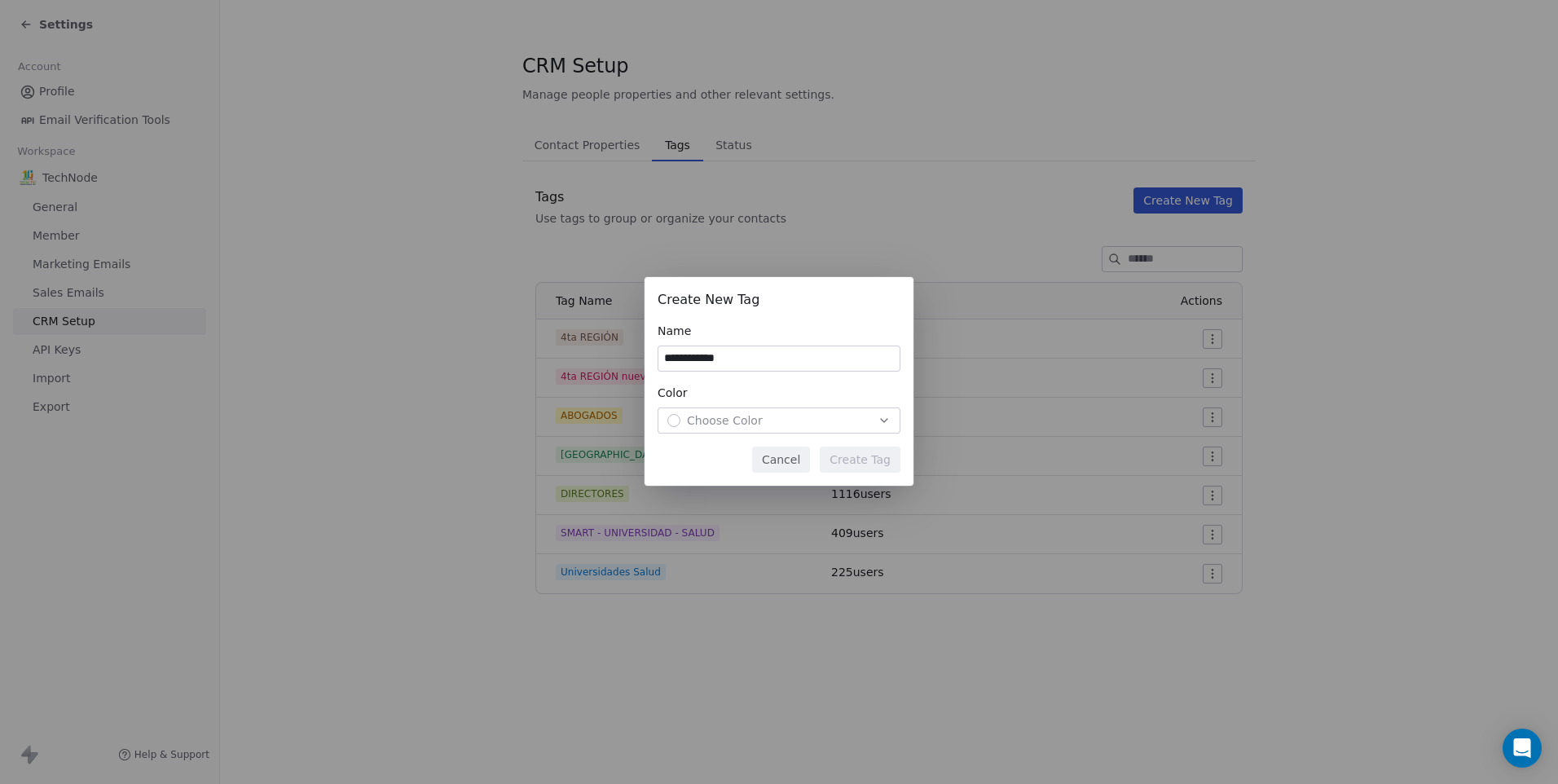
type input "**********"
click at [702, 411] on button "Choose Color" at bounding box center [779, 420] width 243 height 26
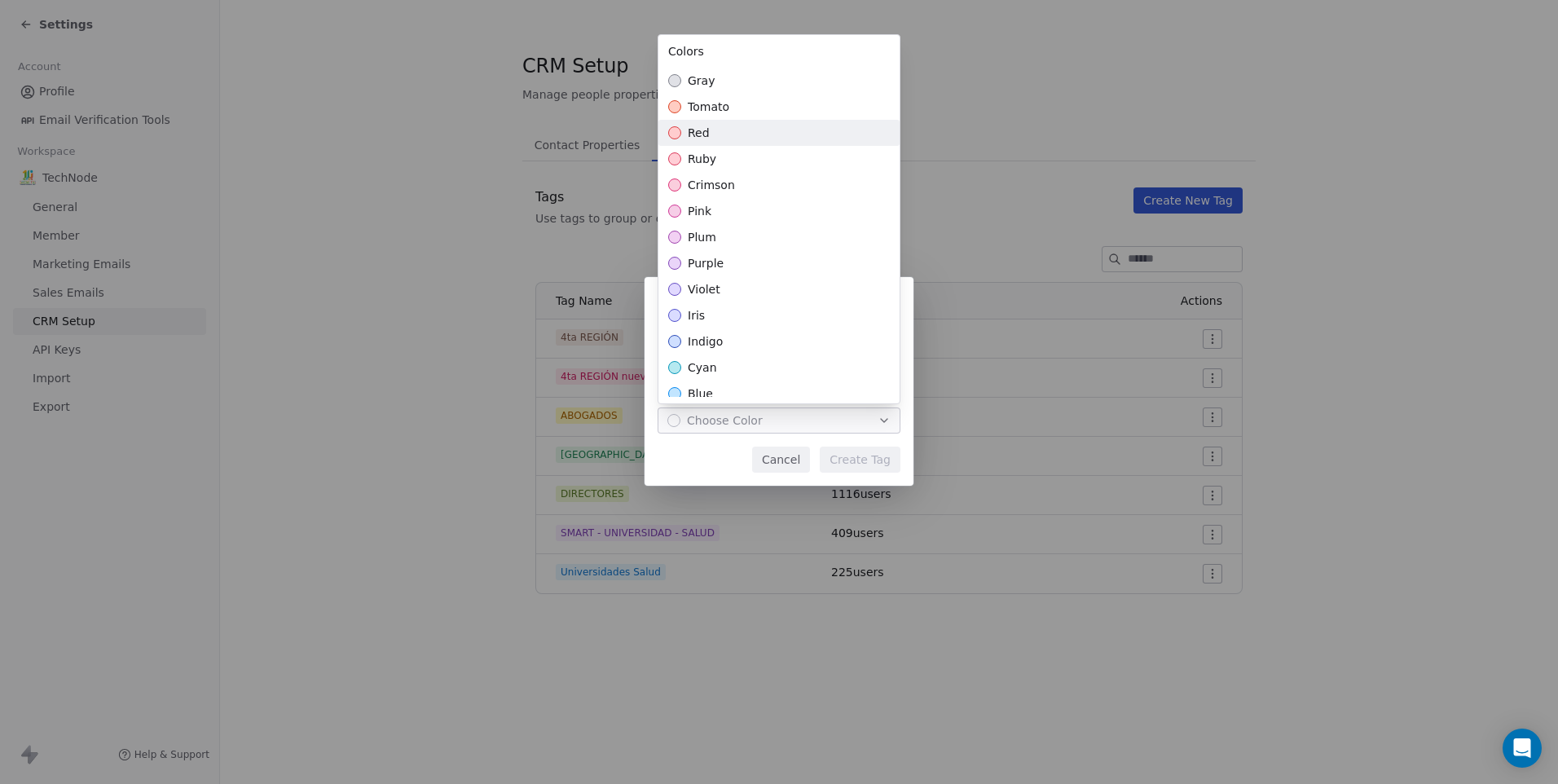
click at [711, 134] on div "red" at bounding box center [779, 132] width 242 height 26
click at [890, 467] on div "**********" at bounding box center [779, 392] width 1558 height 282
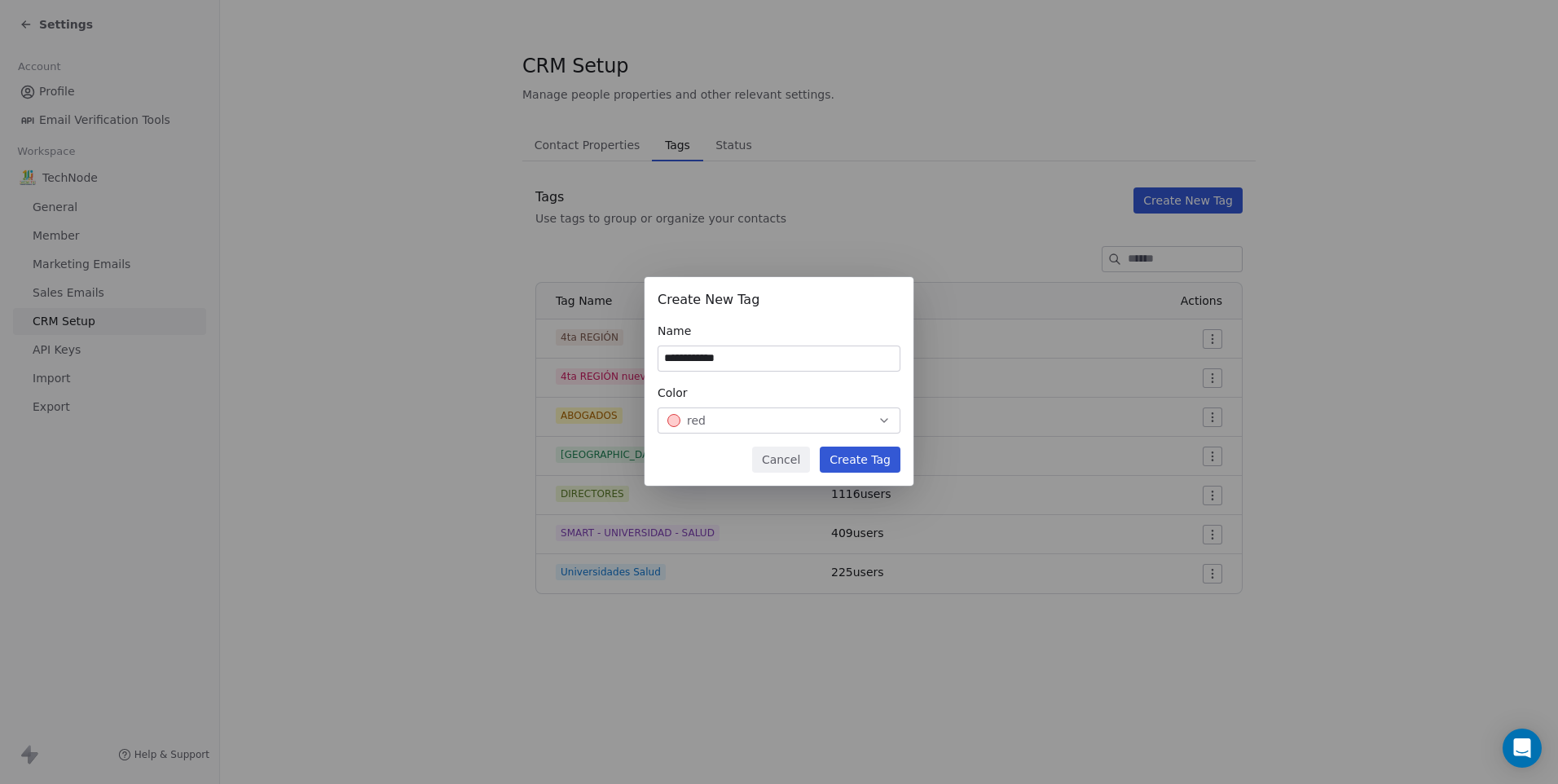
click at [885, 466] on button "Create Tag" at bounding box center [860, 459] width 80 height 26
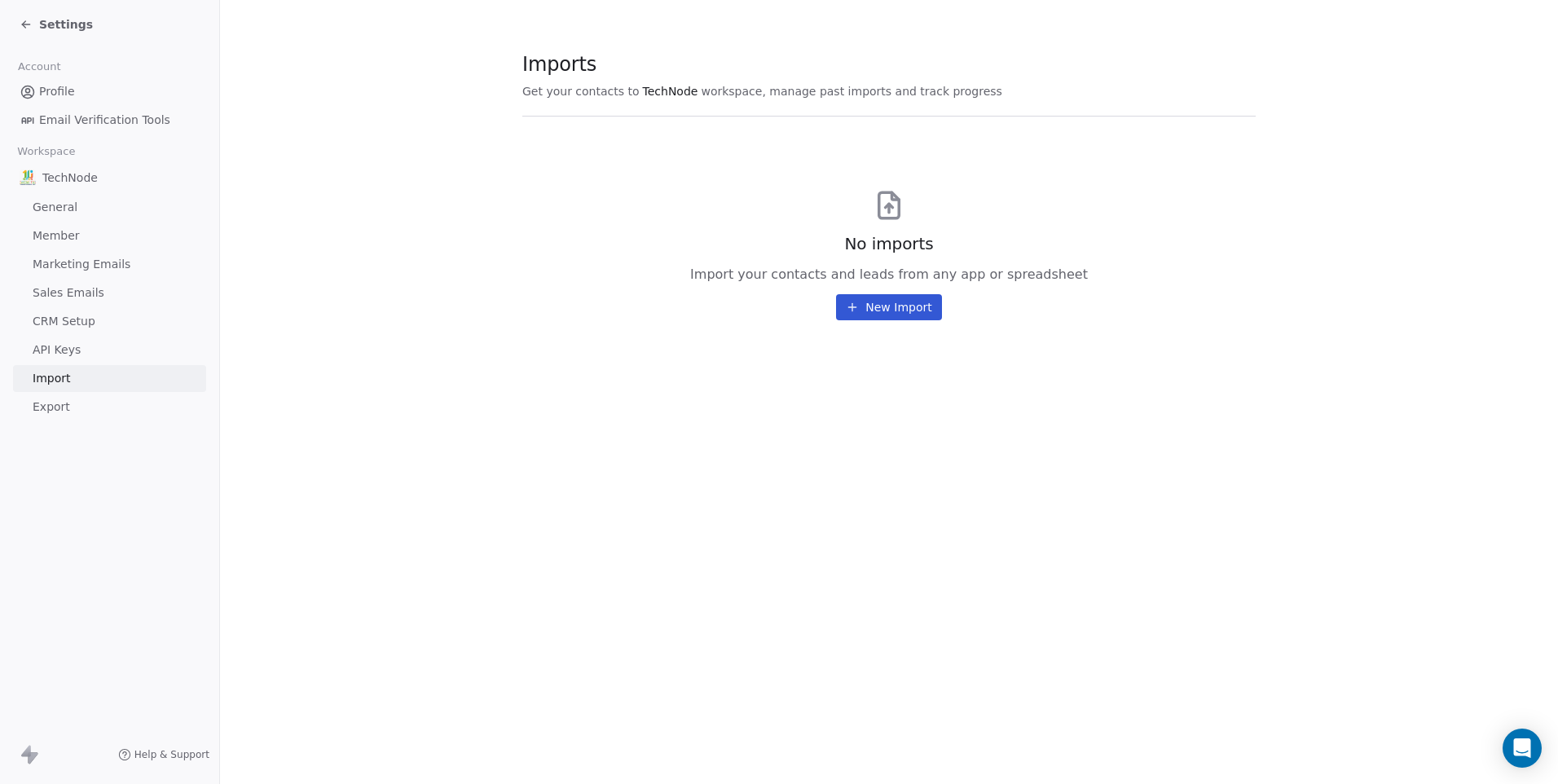
click at [882, 312] on button "New Import" at bounding box center [888, 307] width 105 height 26
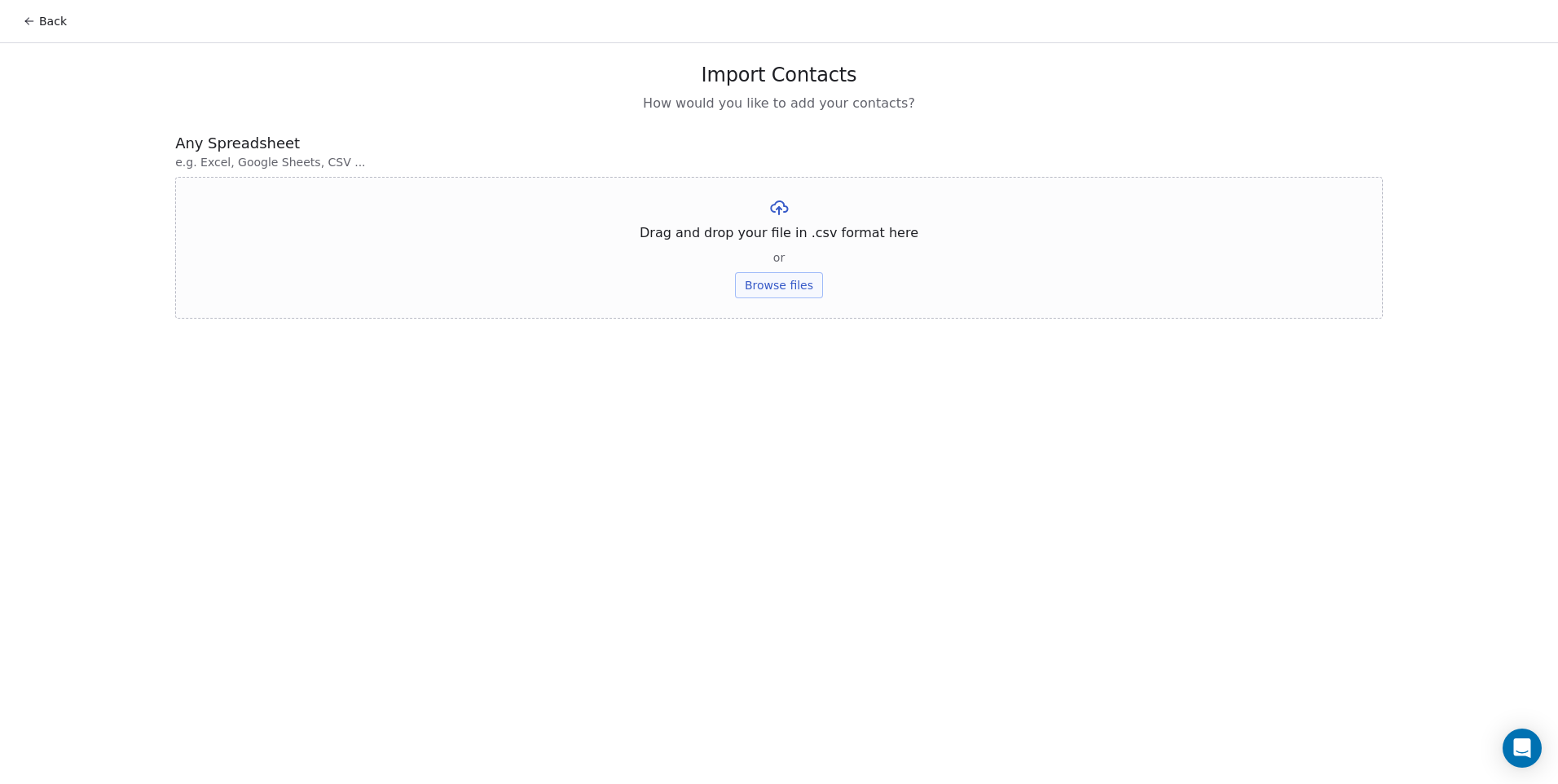
click at [784, 288] on button "Browse files" at bounding box center [779, 284] width 88 height 26
click at [776, 237] on button "Upload" at bounding box center [779, 240] width 60 height 26
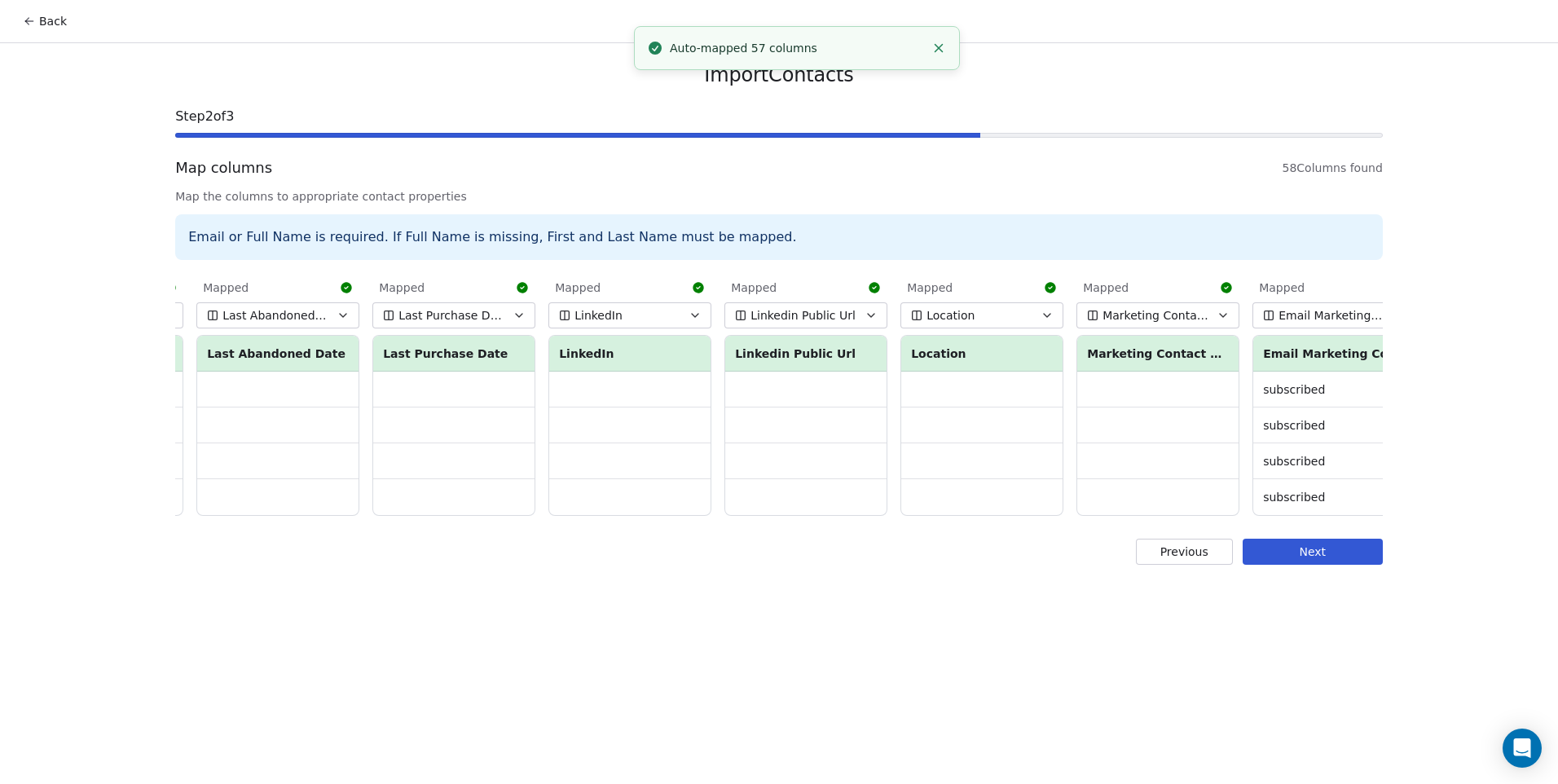
scroll to position [0, 8988]
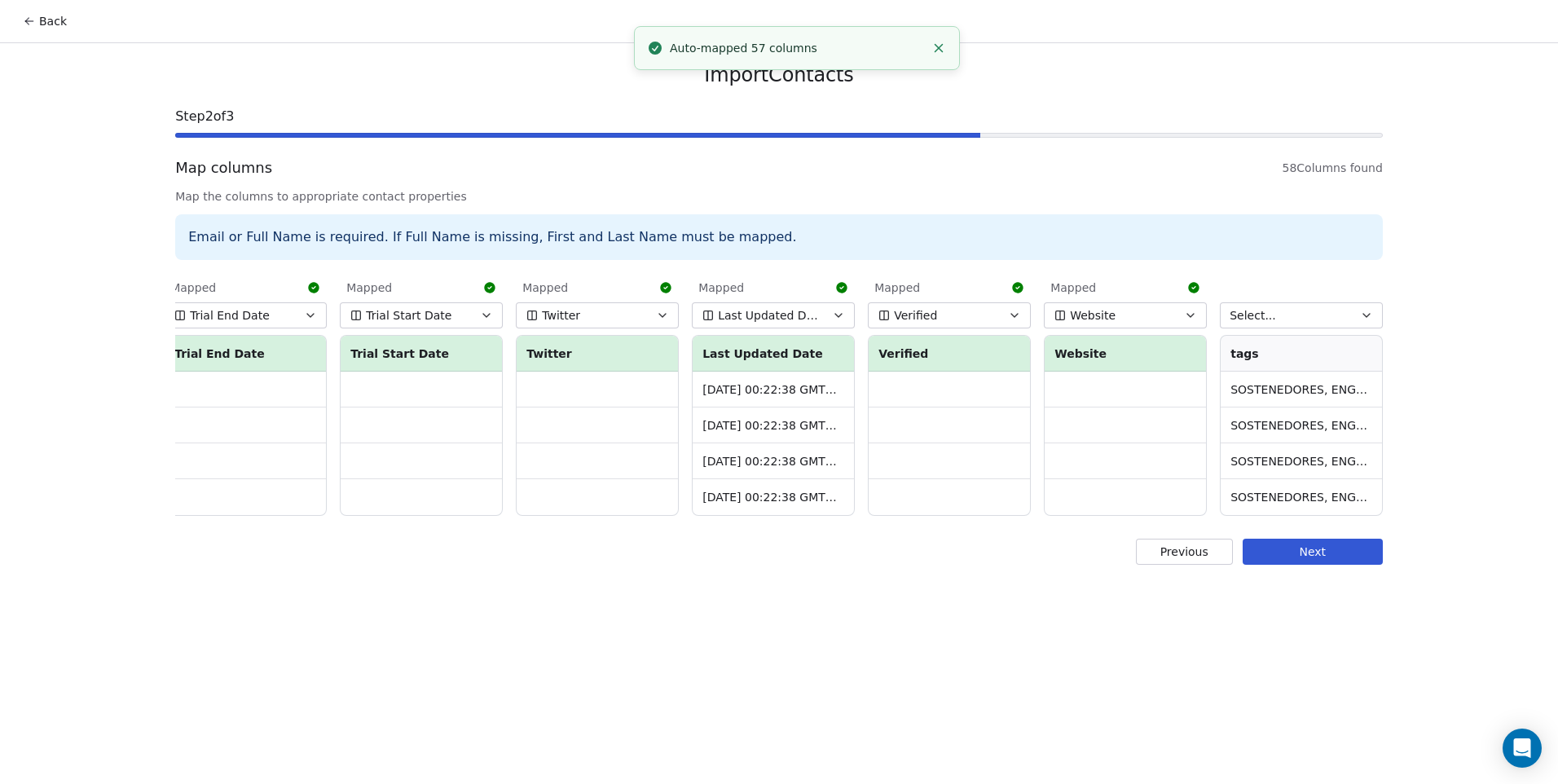
click at [1287, 305] on button "Select..." at bounding box center [1301, 315] width 163 height 26
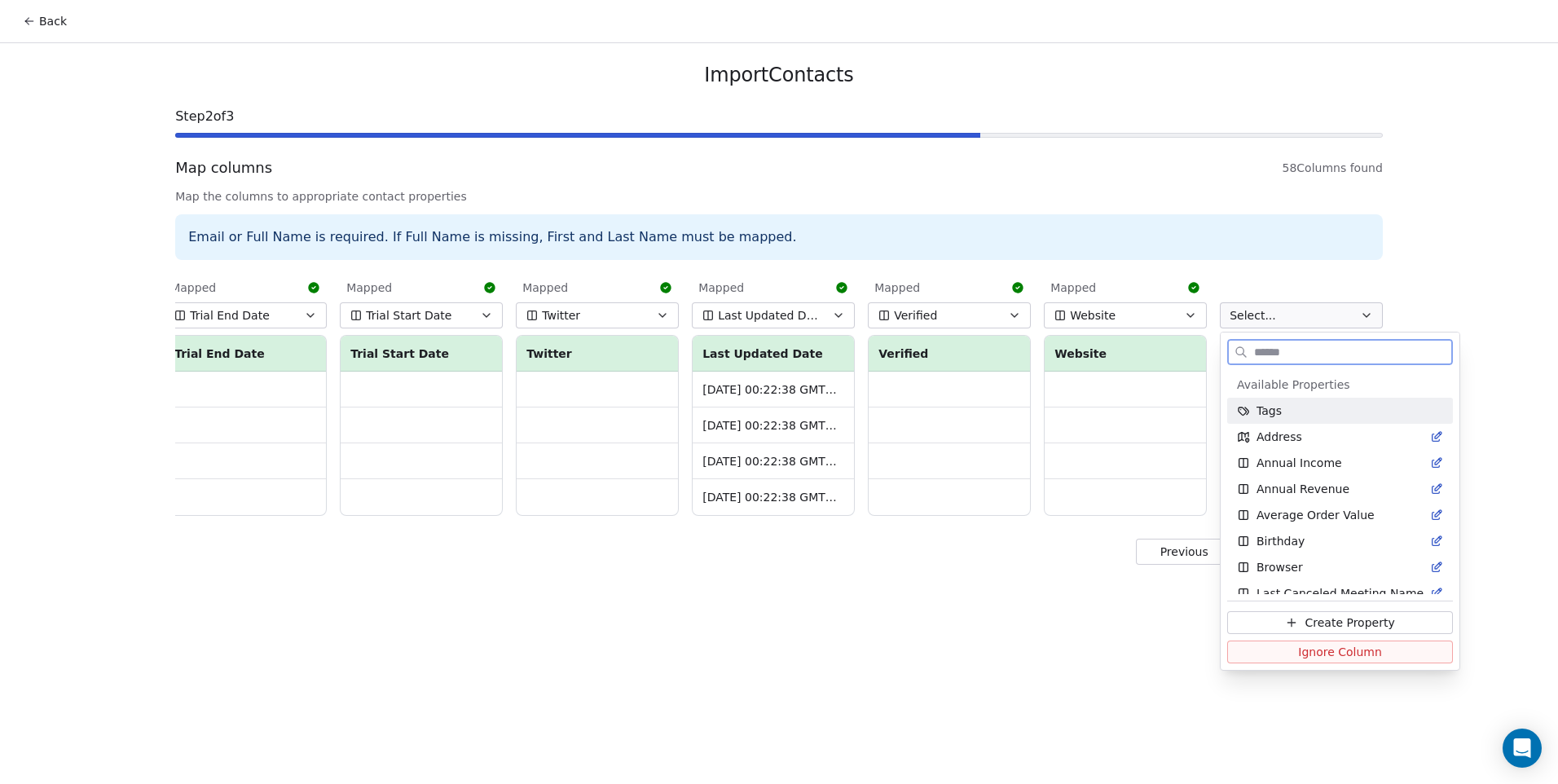
click at [1283, 415] on div "Tags" at bounding box center [1340, 411] width 206 height 17
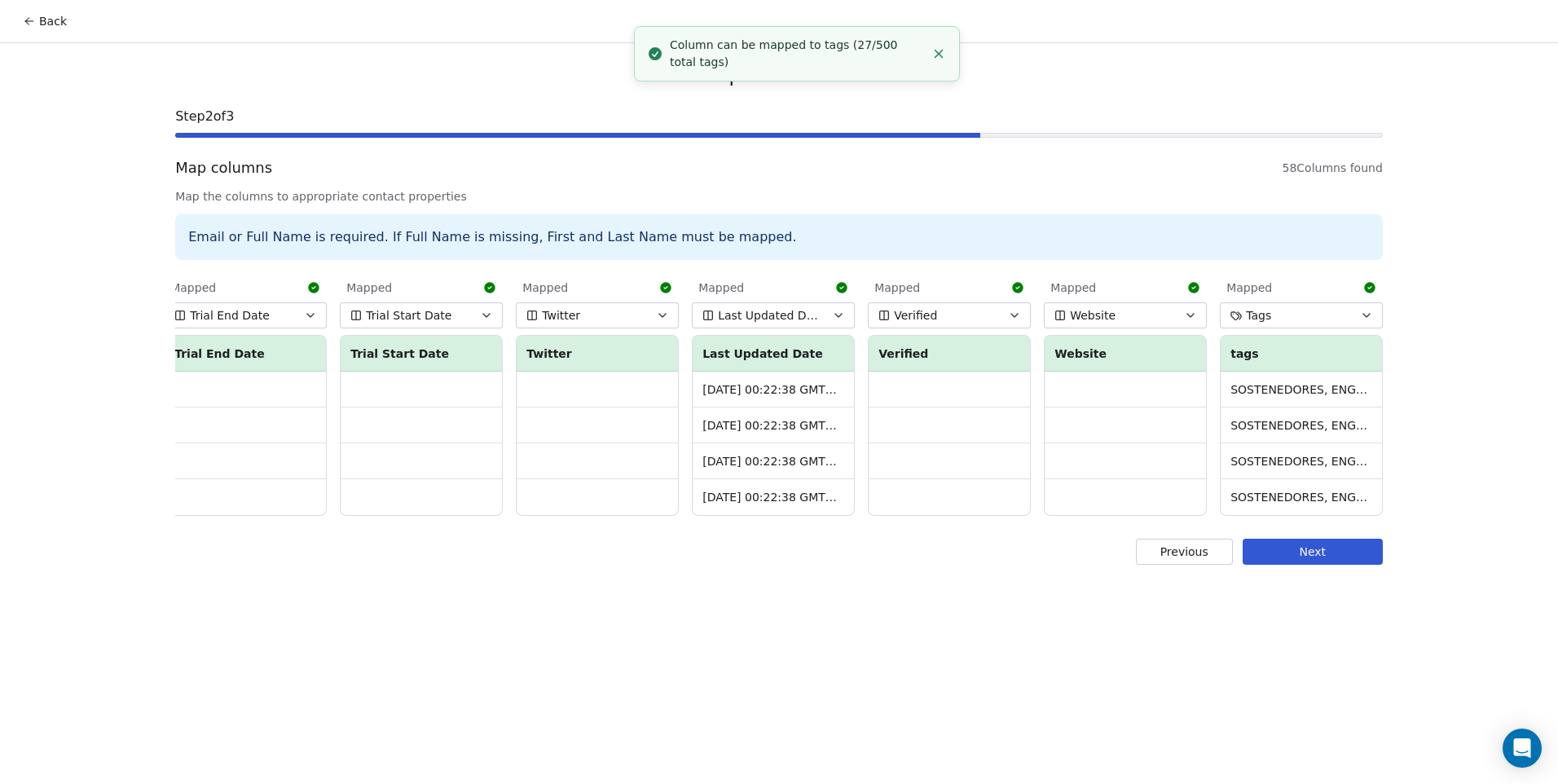
click at [1316, 562] on button "Next" at bounding box center [1313, 551] width 140 height 26
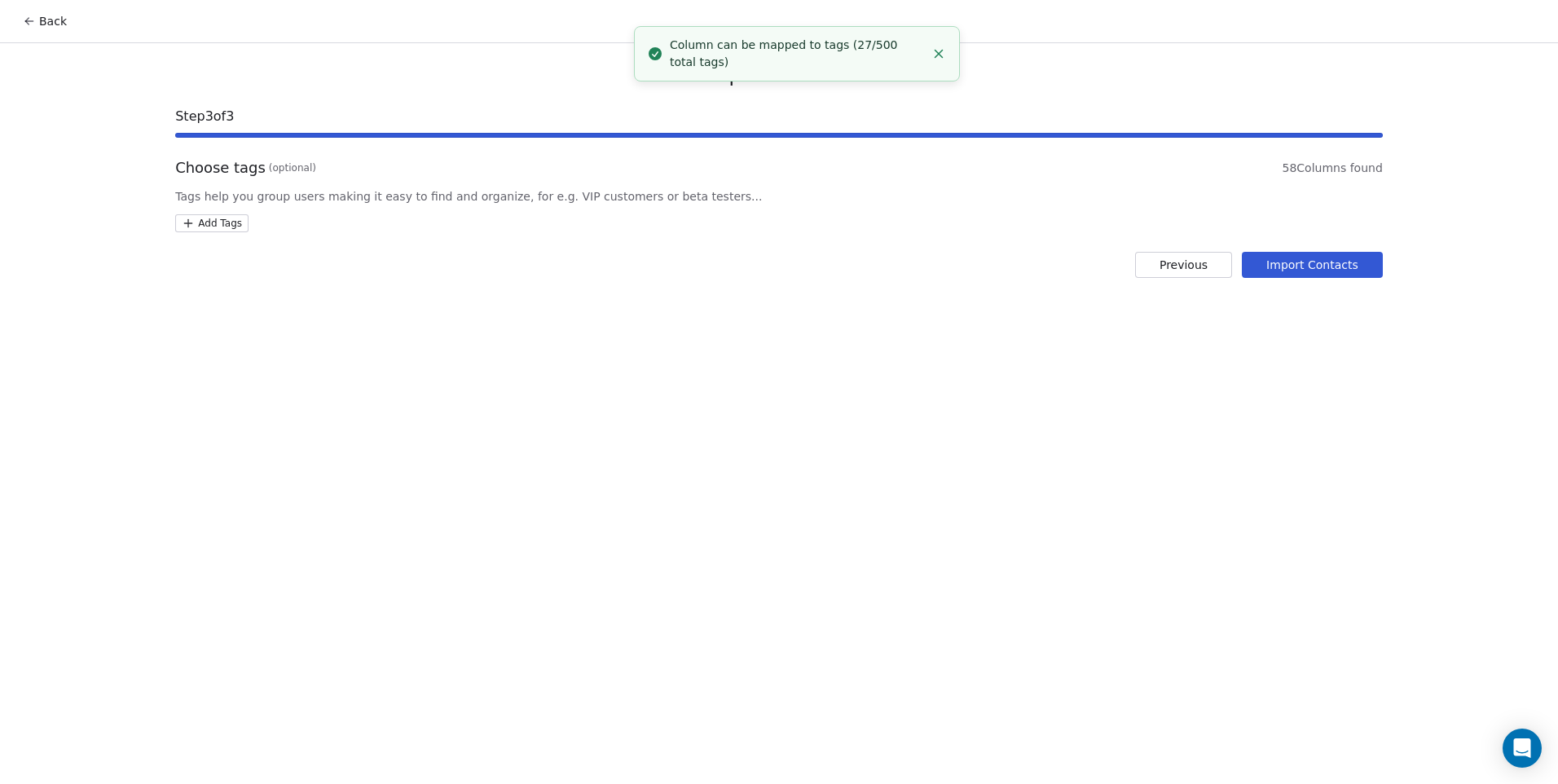
click at [208, 214] on html "Back Import Contacts Step 3 of 3 Choose tags (optional) 58 Columns found Tags h…" at bounding box center [779, 392] width 1558 height 784
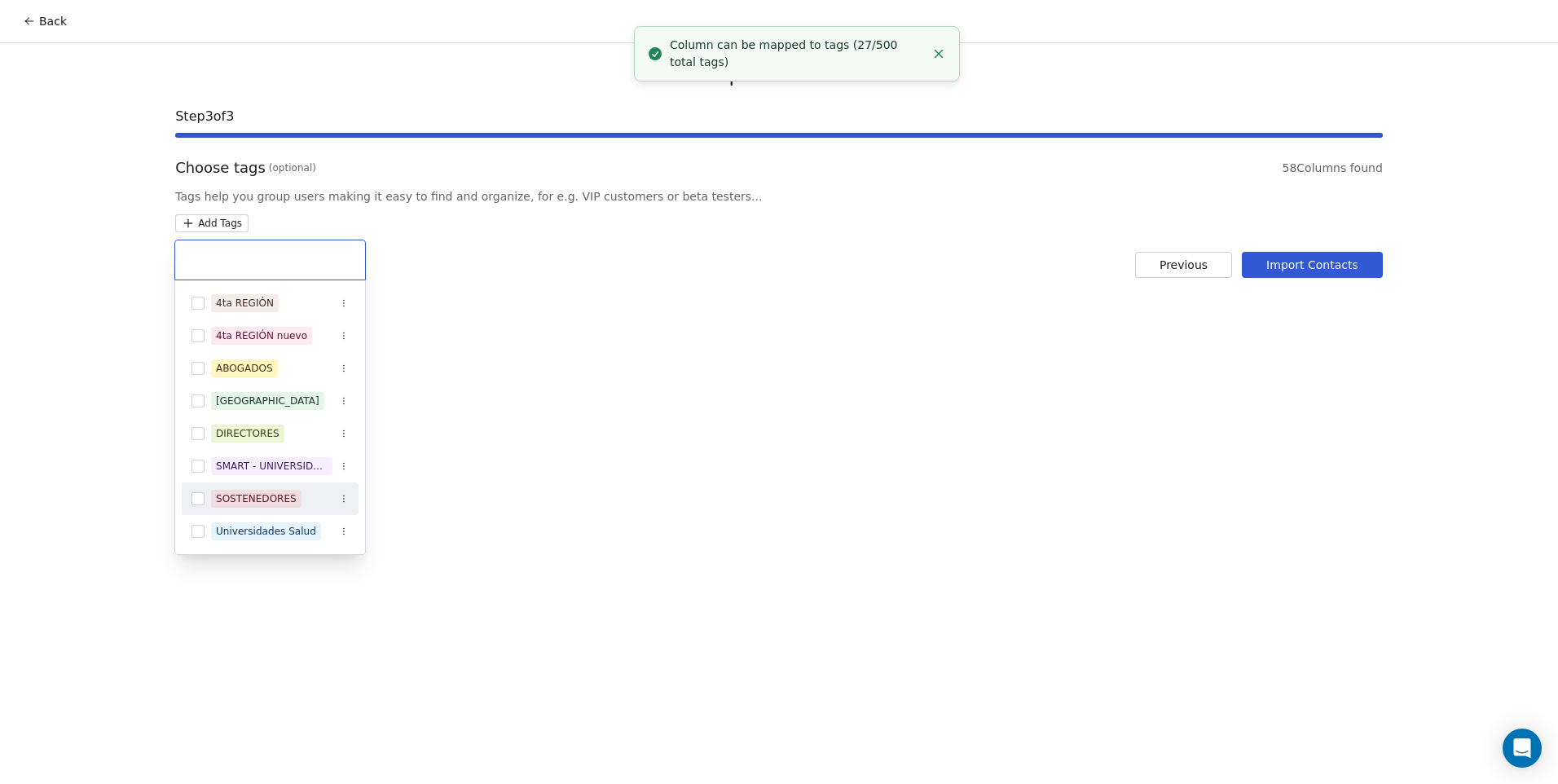
click at [201, 501] on button "Suggestions" at bounding box center [198, 498] width 13 height 13
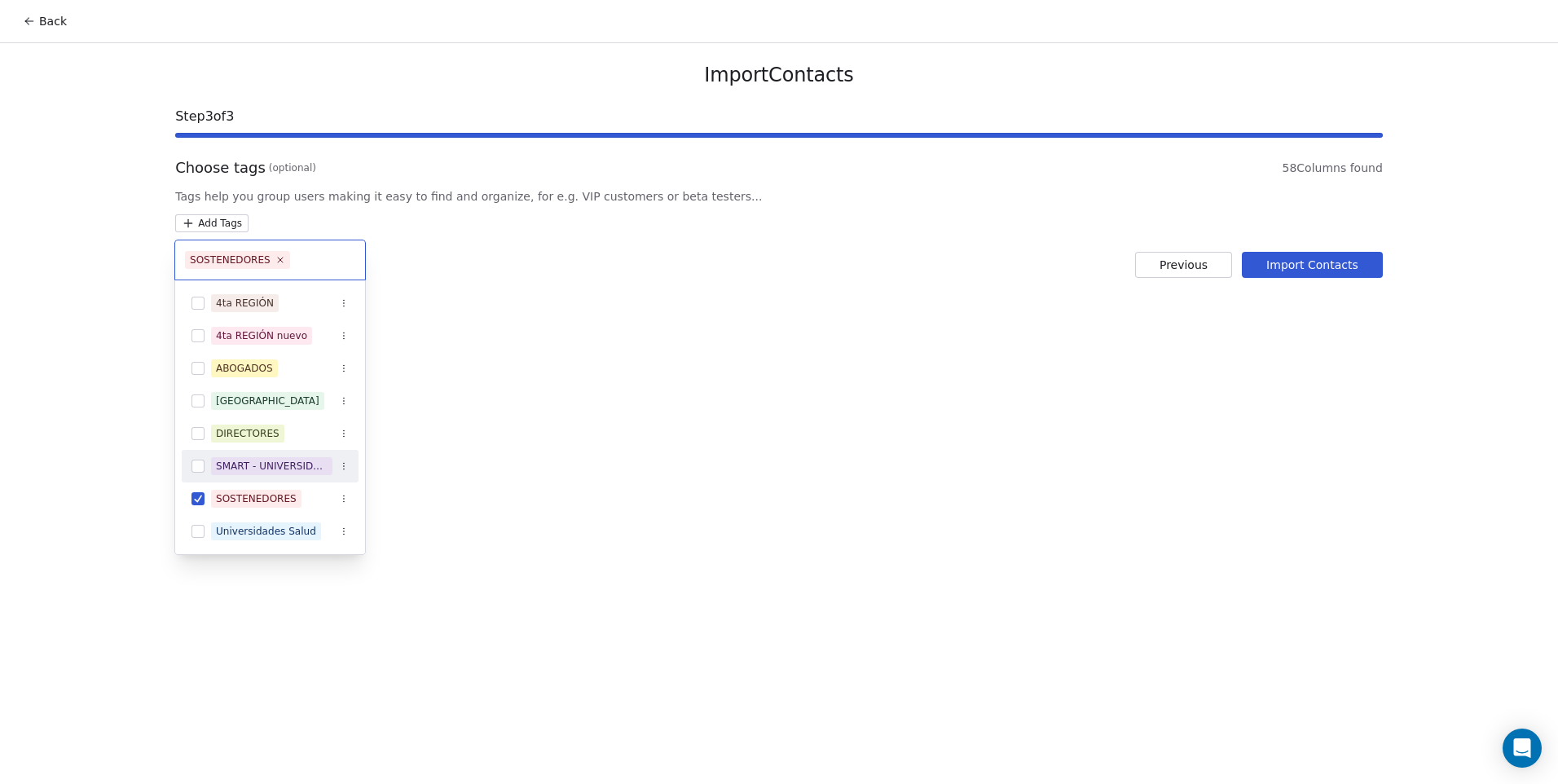
click at [443, 455] on html "Back Import Contacts Step 3 of 3 Choose tags (optional) 58 Columns found Tags h…" at bounding box center [779, 392] width 1558 height 784
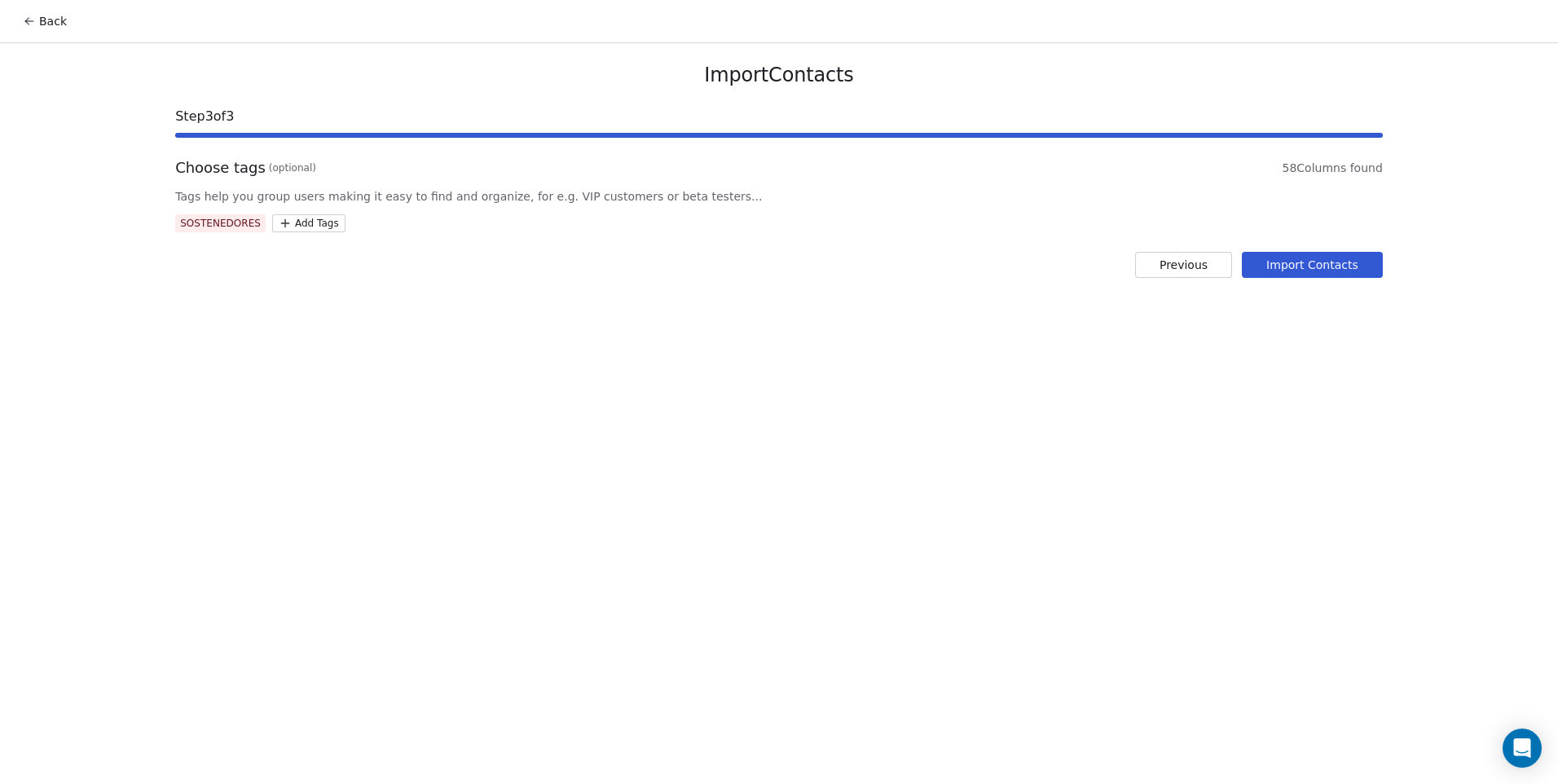
click at [1300, 263] on button "Import Contacts" at bounding box center [1313, 264] width 141 height 26
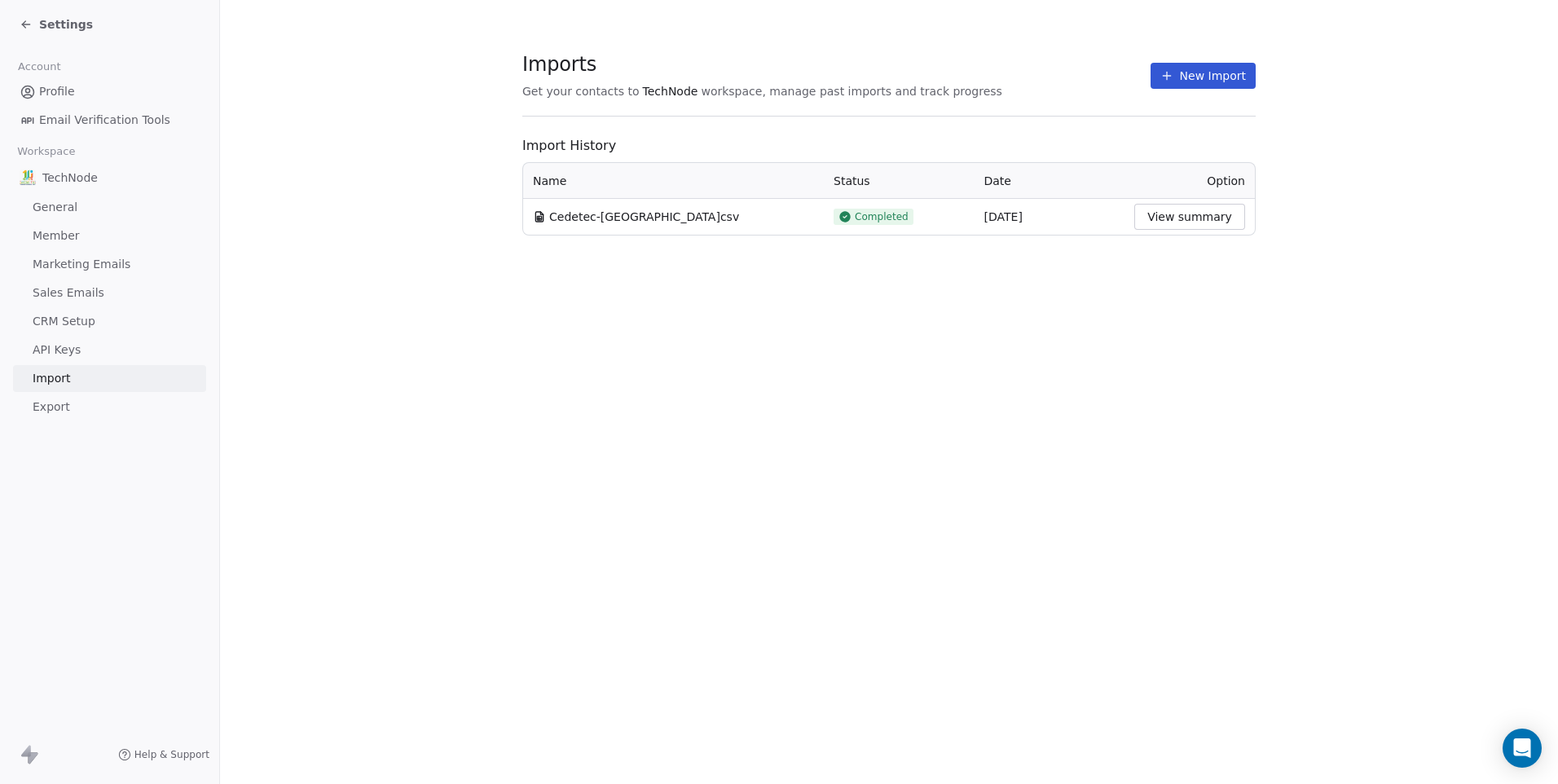
click at [64, 87] on span "Profile" at bounding box center [57, 91] width 36 height 17
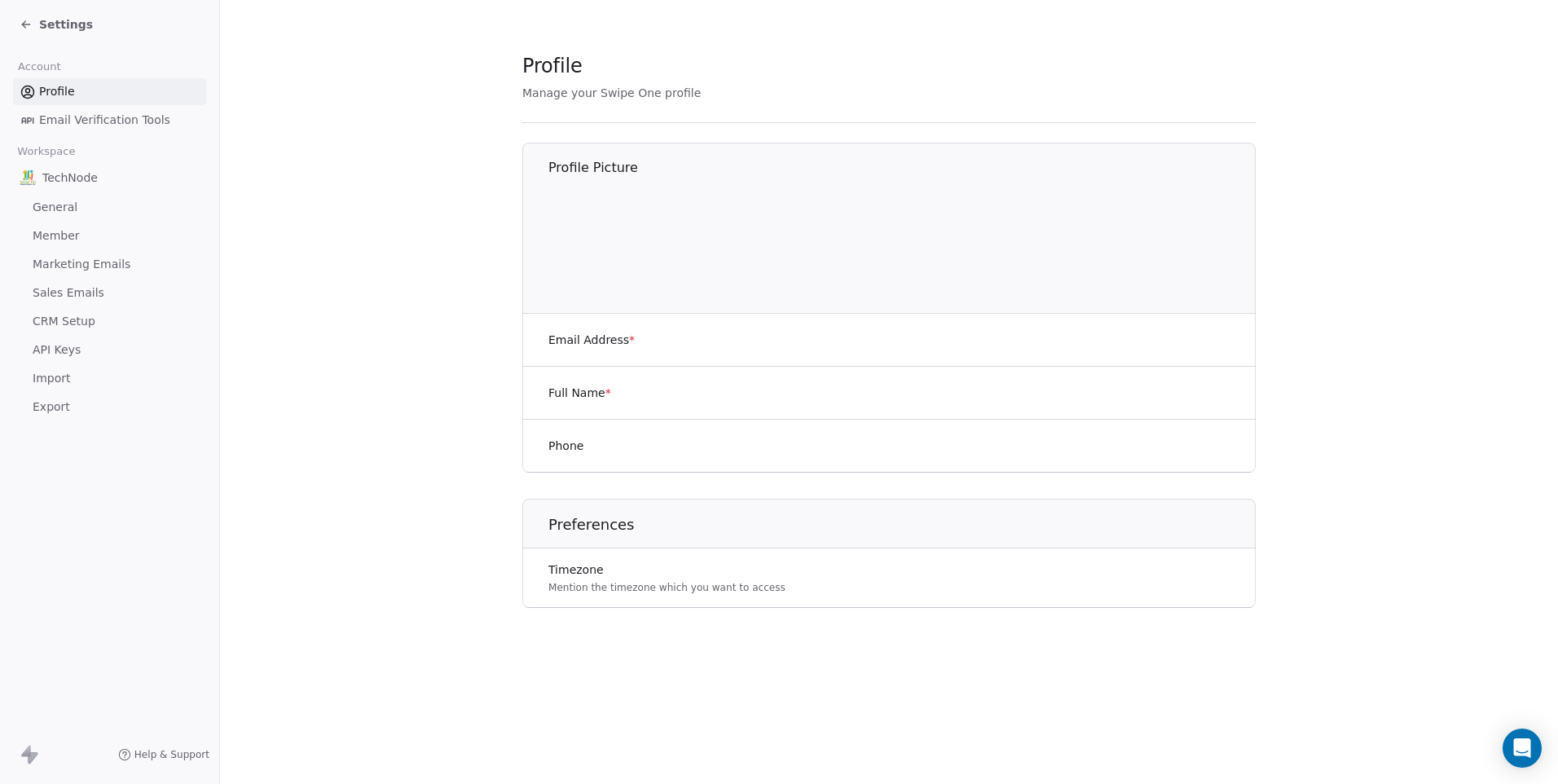
click at [66, 34] on div "Settings" at bounding box center [112, 23] width 187 height 22
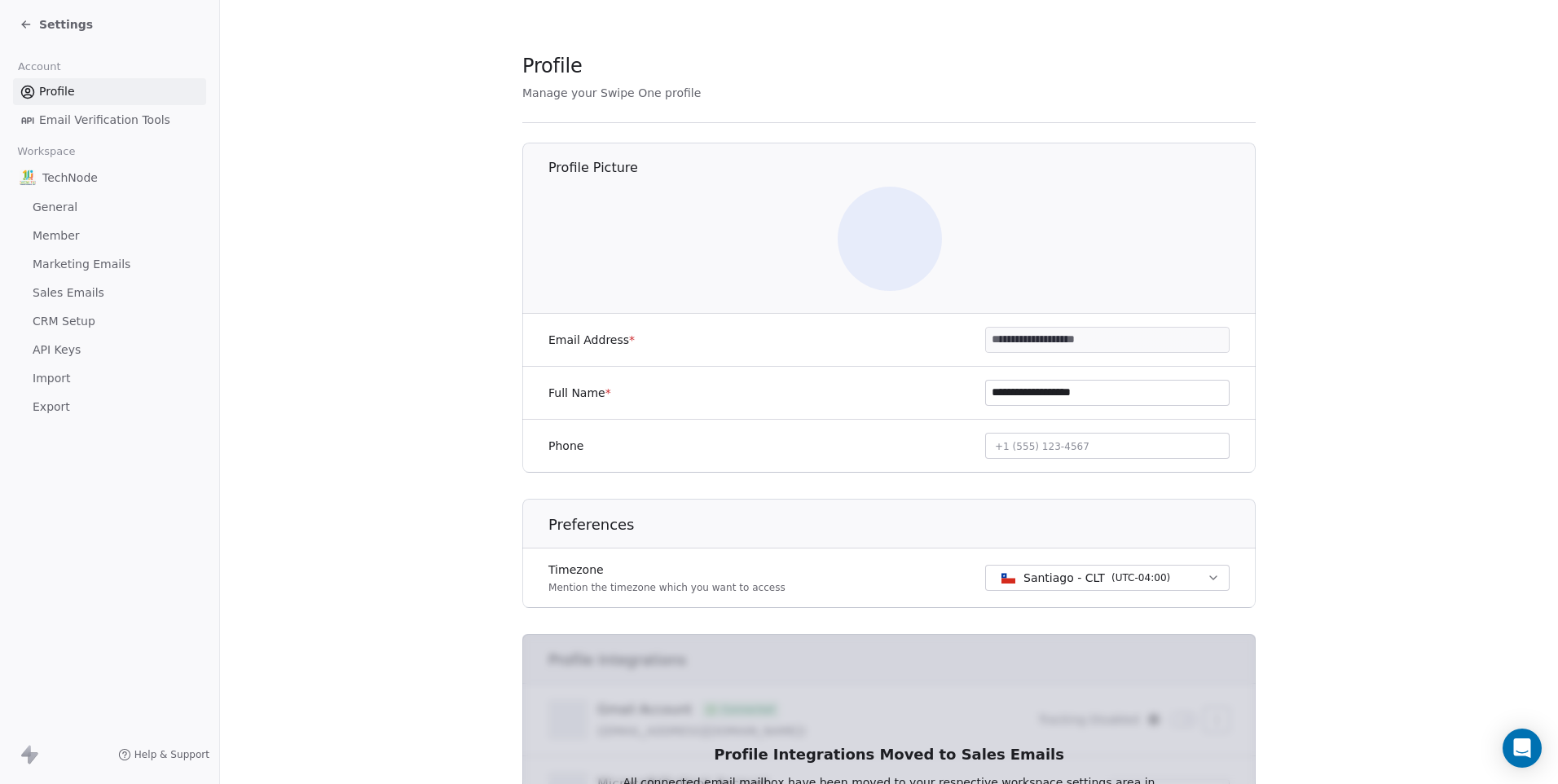
click at [70, 27] on span "Settings" at bounding box center [66, 24] width 54 height 17
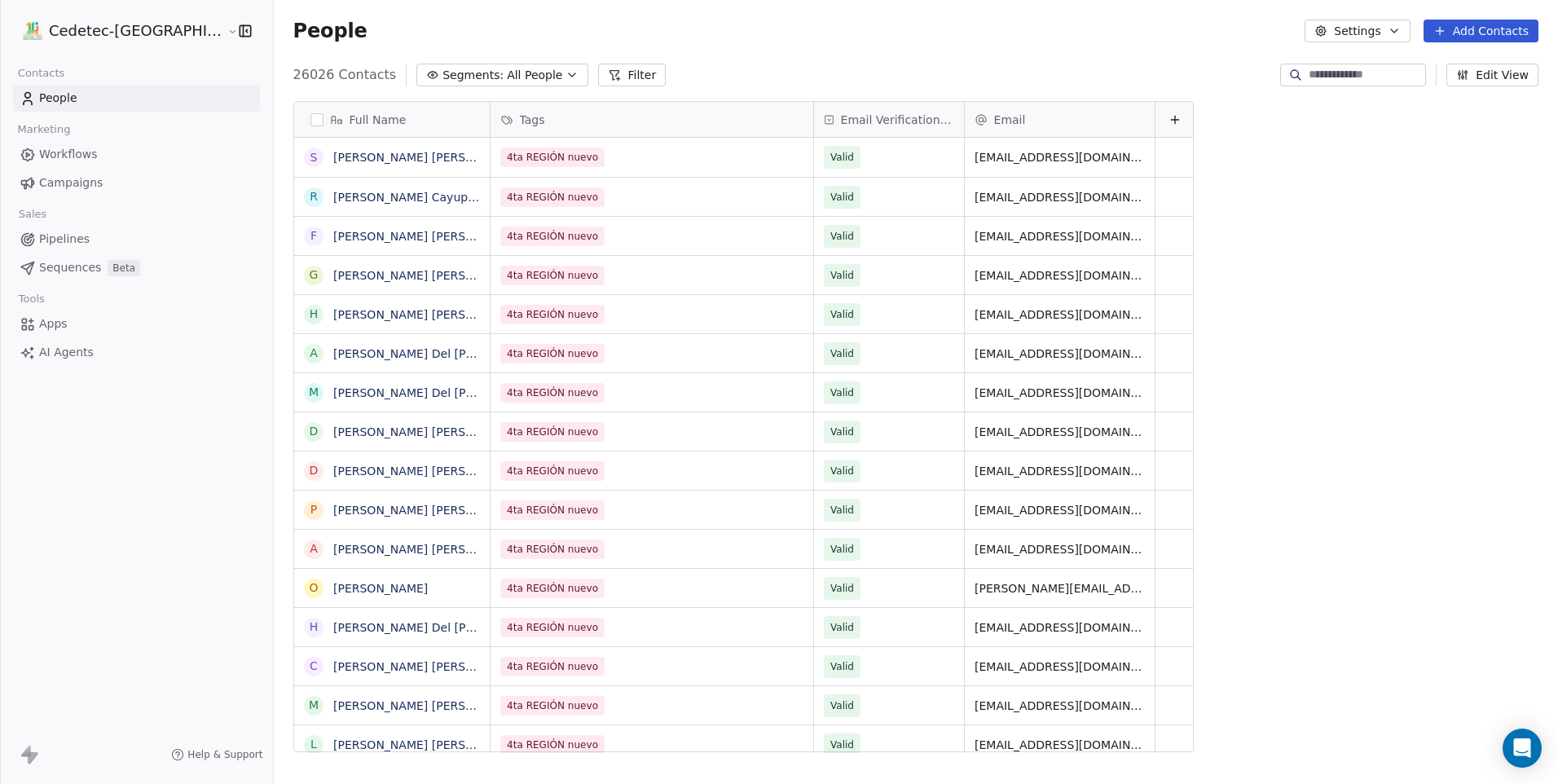
scroll to position [676, 1326]
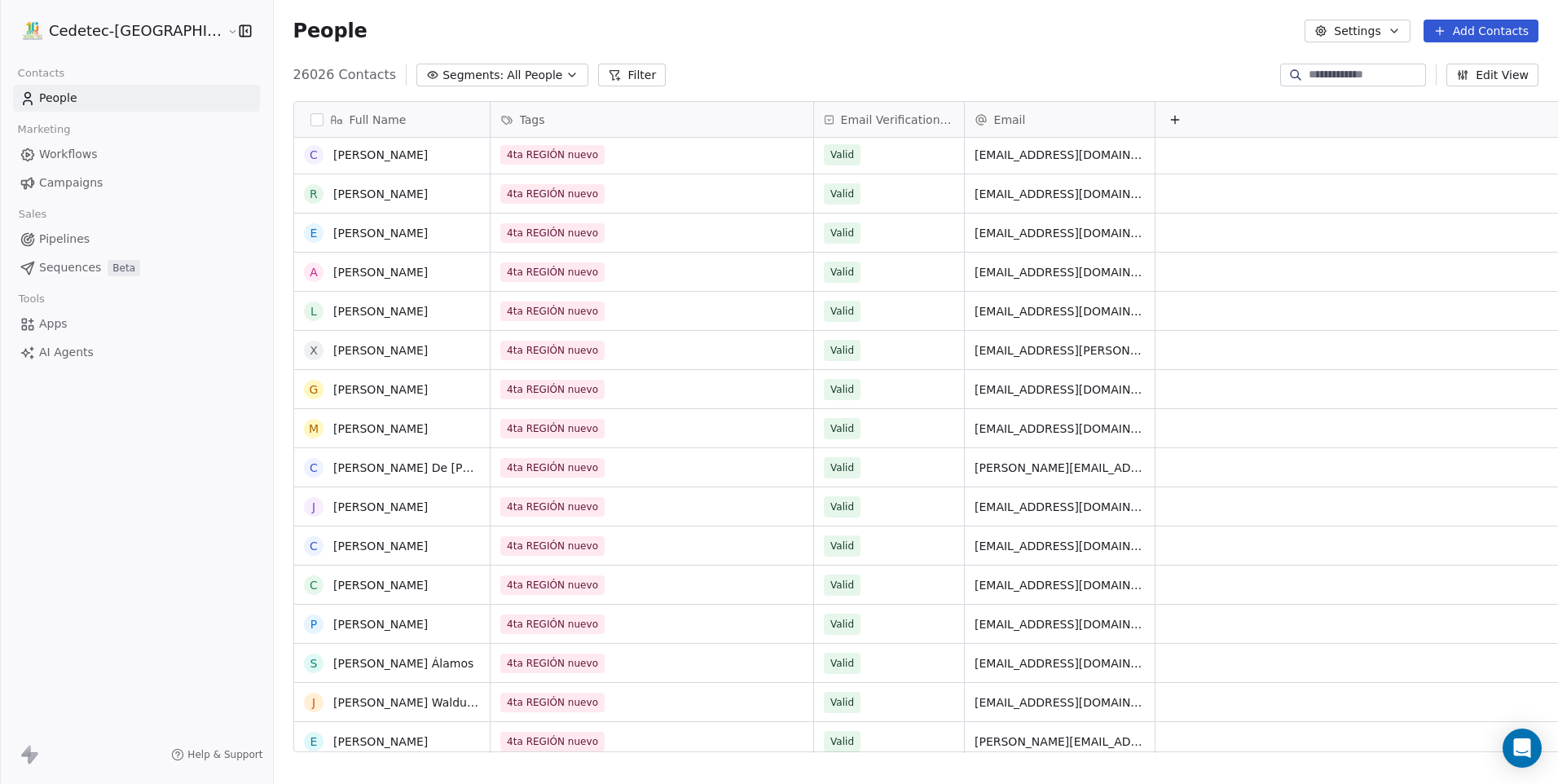
scroll to position [2606, 0]
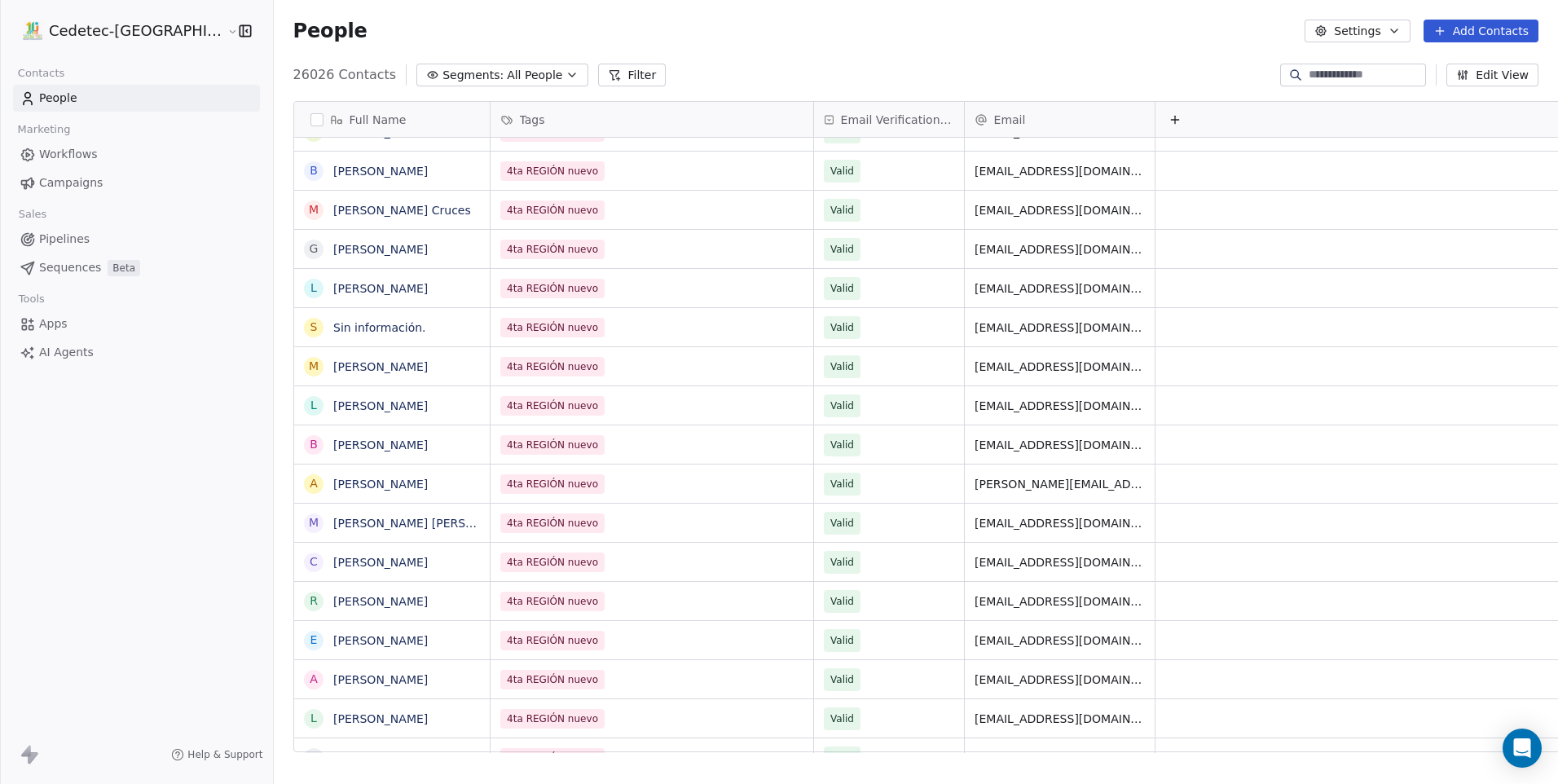
click at [1469, 31] on button "Add Contacts" at bounding box center [1481, 30] width 114 height 22
click at [1454, 91] on span "Import from CSV" at bounding box center [1481, 92] width 95 height 17
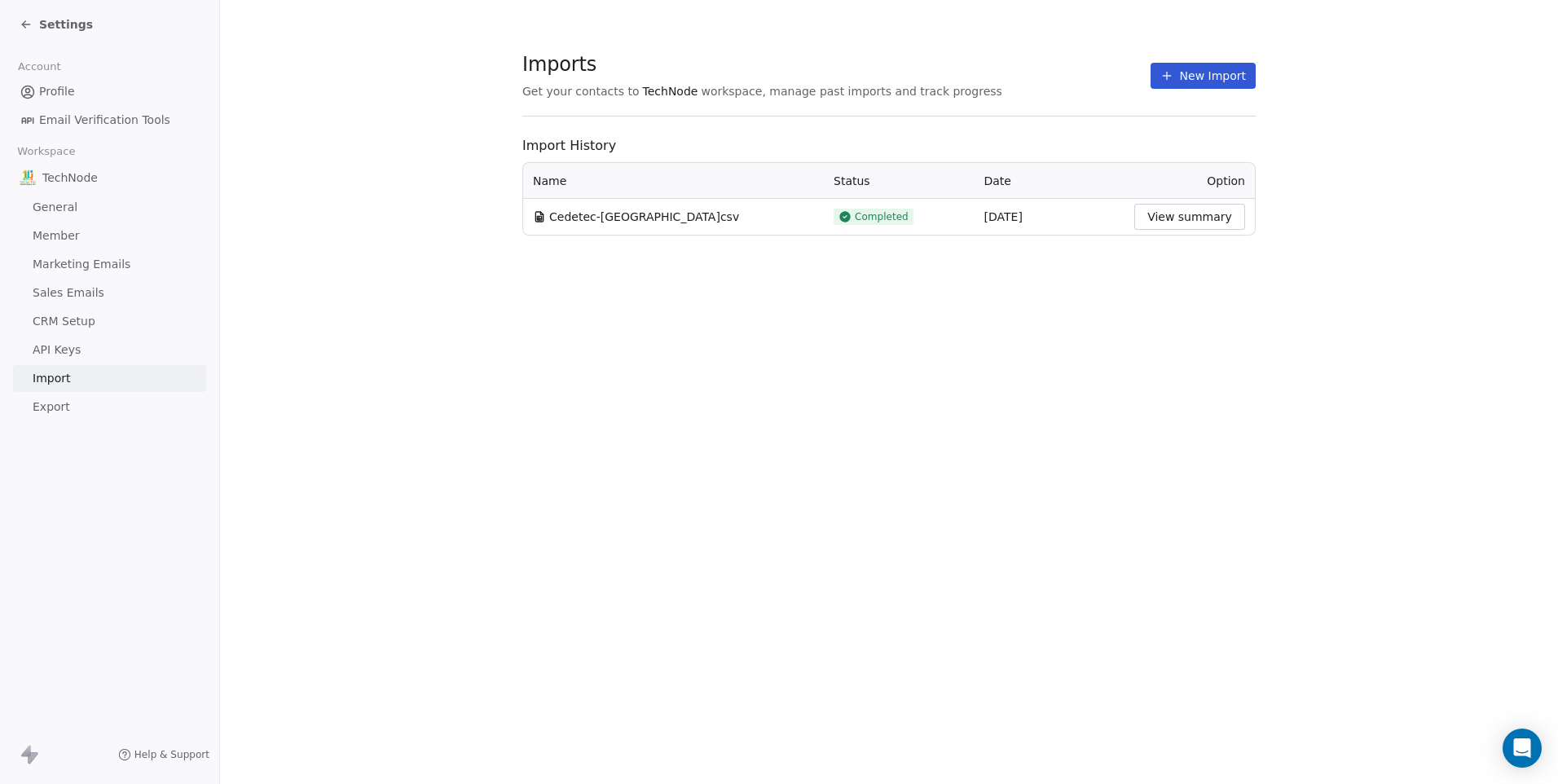
click at [1191, 72] on button "New Import" at bounding box center [1202, 75] width 105 height 26
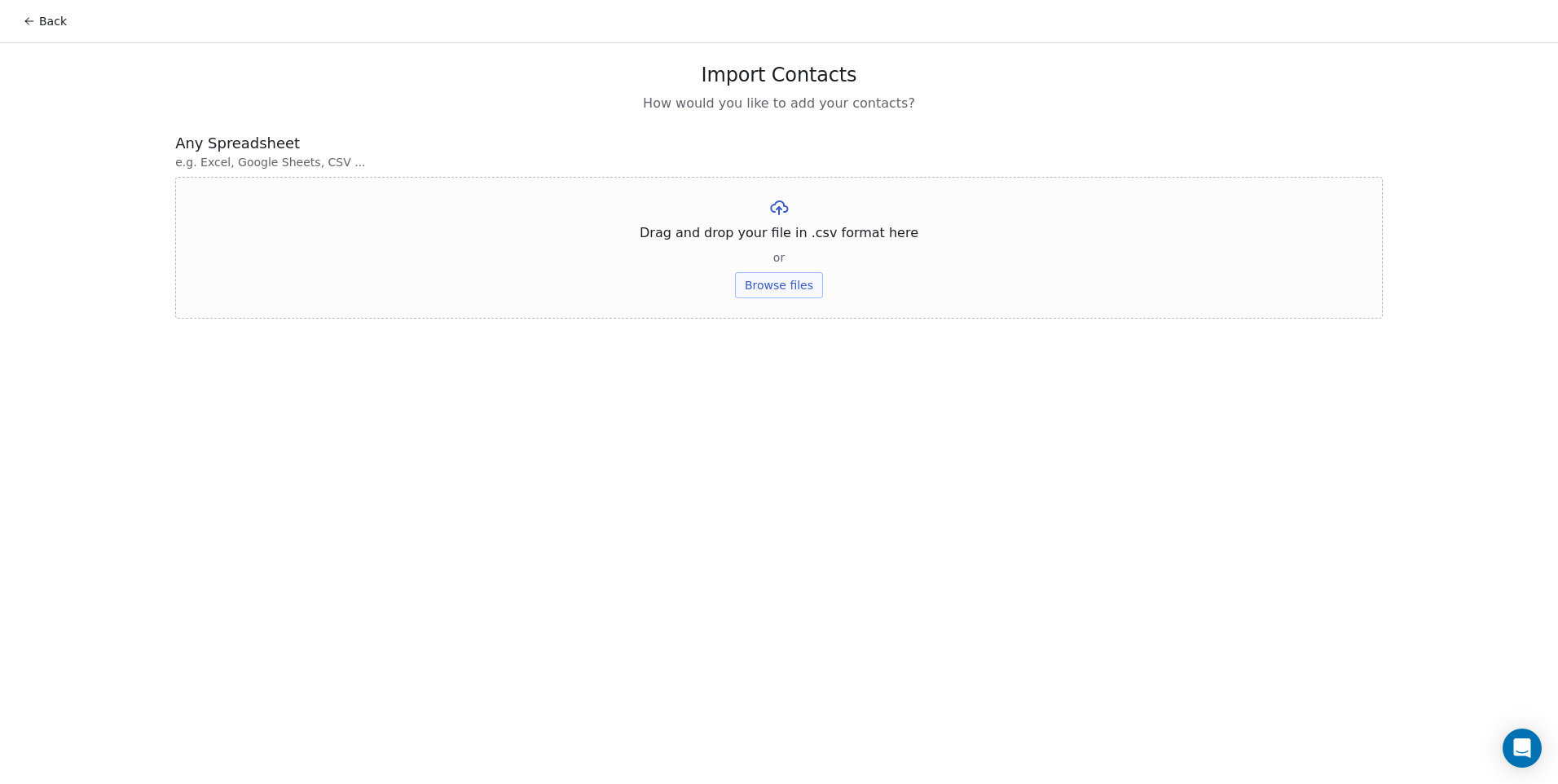
click at [779, 290] on button "Browse files" at bounding box center [779, 284] width 88 height 26
click at [786, 236] on button "Upload" at bounding box center [779, 240] width 60 height 26
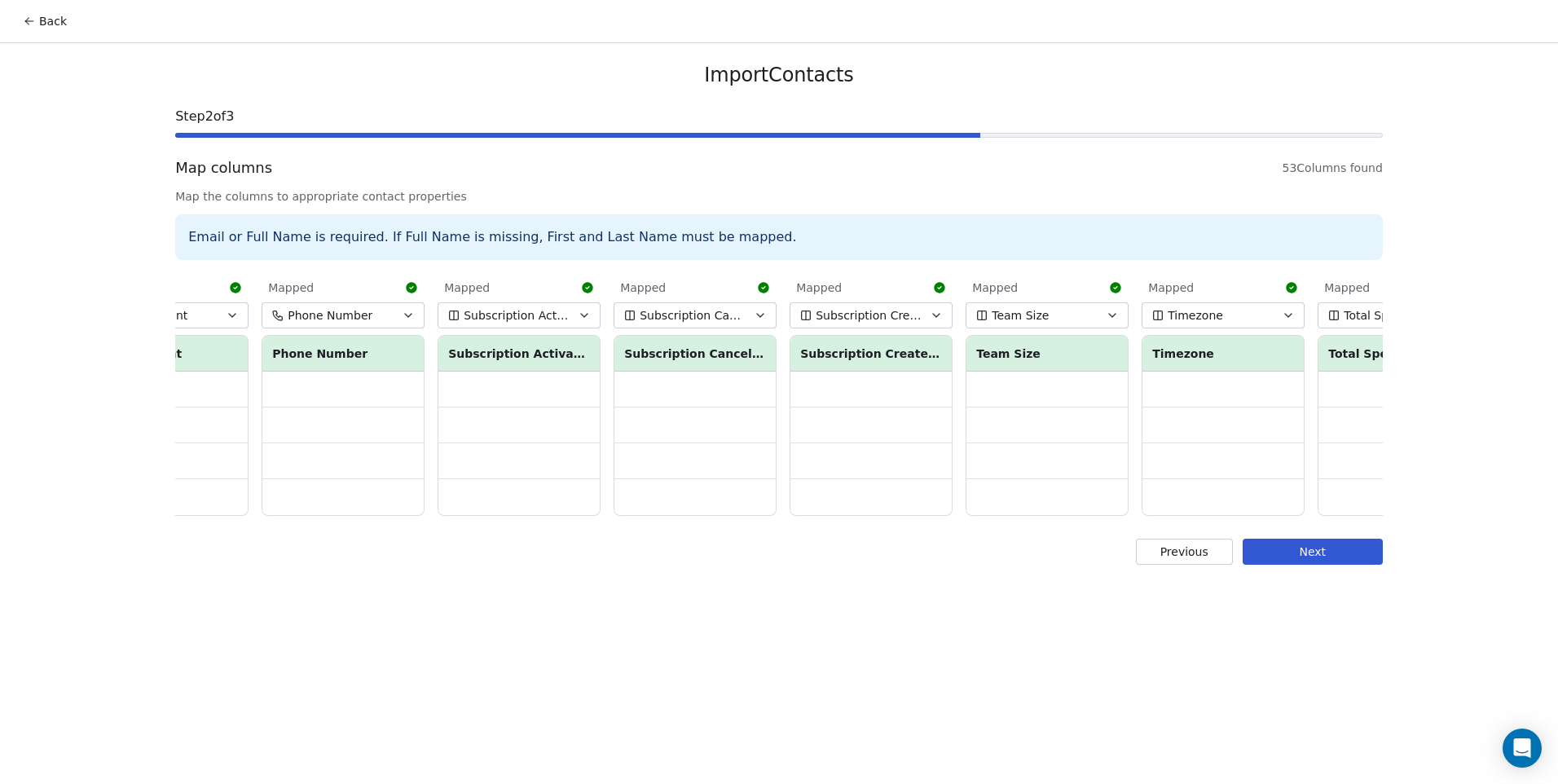
scroll to position [0, 8108]
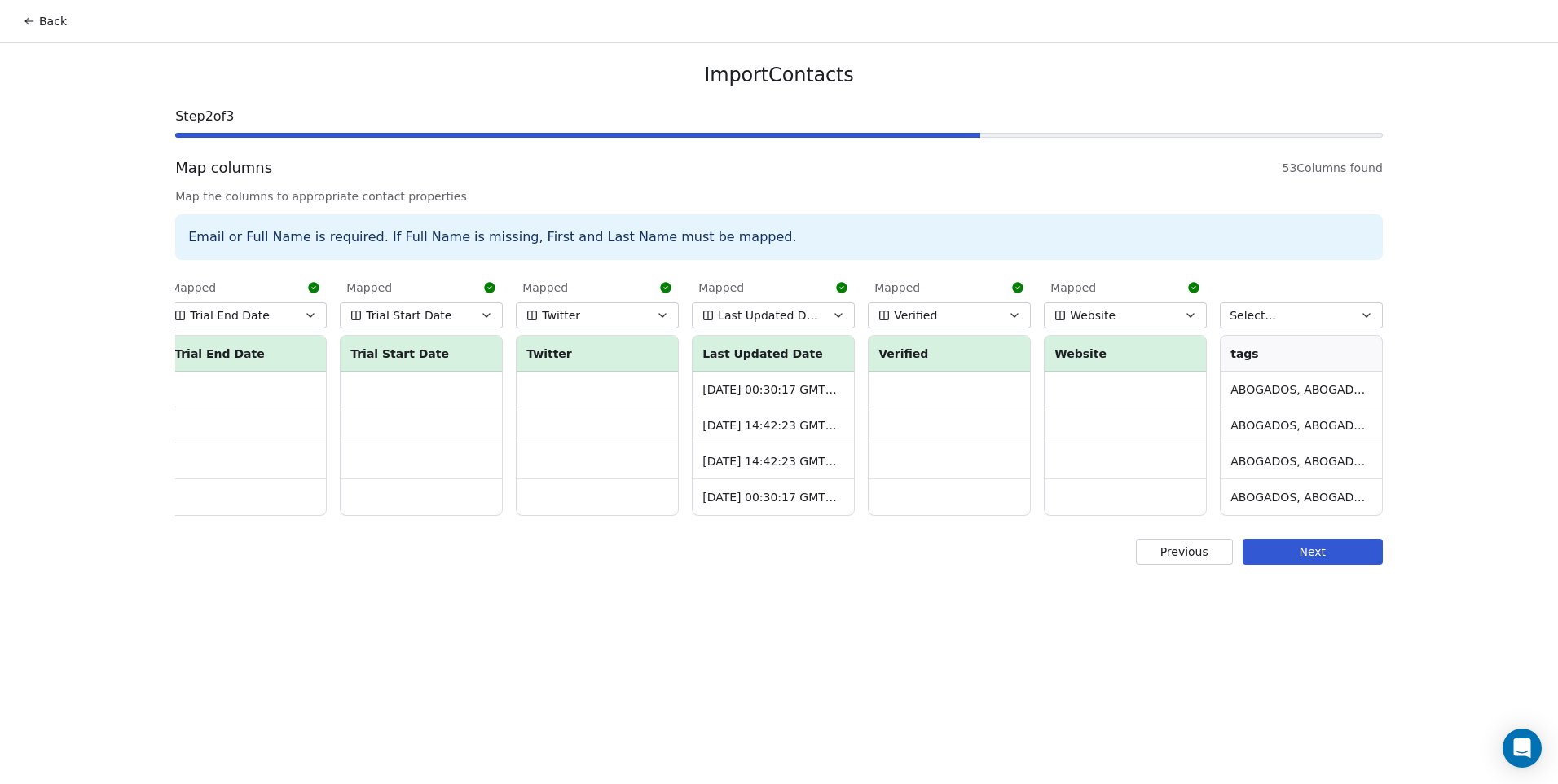
click at [38, 14] on button "Back" at bounding box center [44, 22] width 64 height 29
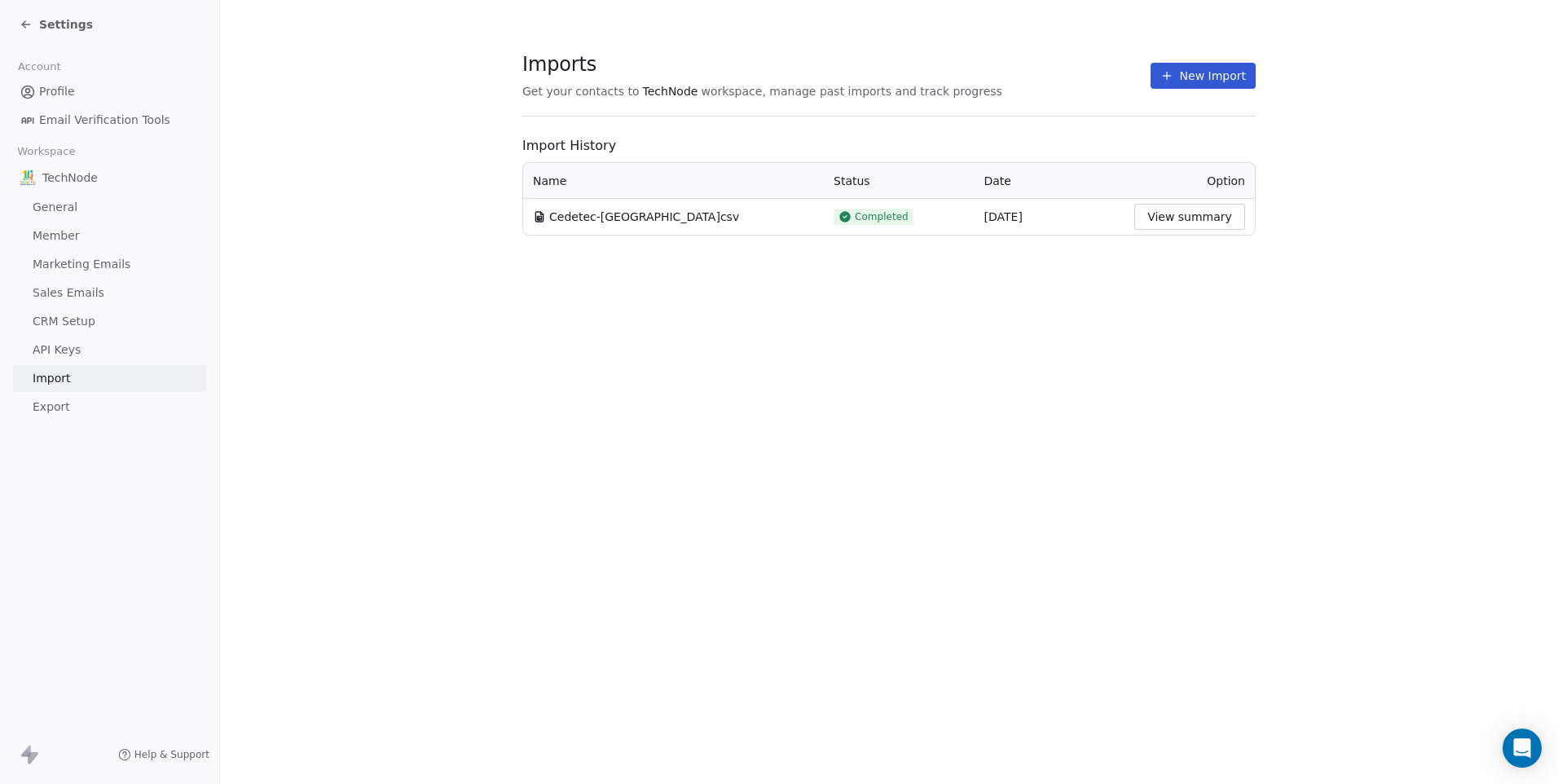
click at [1155, 68] on button "New Import" at bounding box center [1202, 75] width 105 height 26
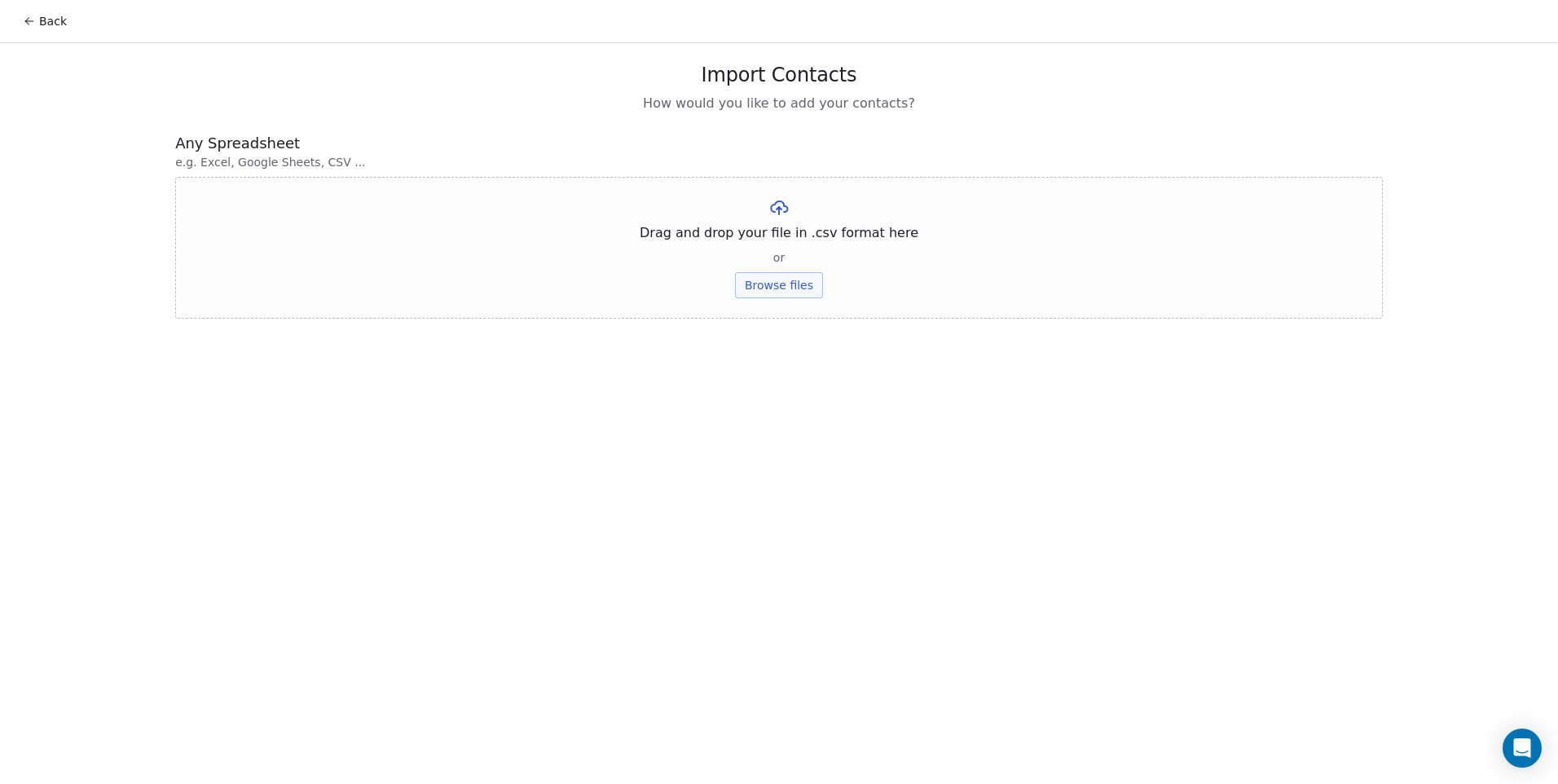
click at [809, 287] on button "Browse files" at bounding box center [779, 284] width 88 height 26
click at [52, 17] on button "Back" at bounding box center [44, 22] width 64 height 29
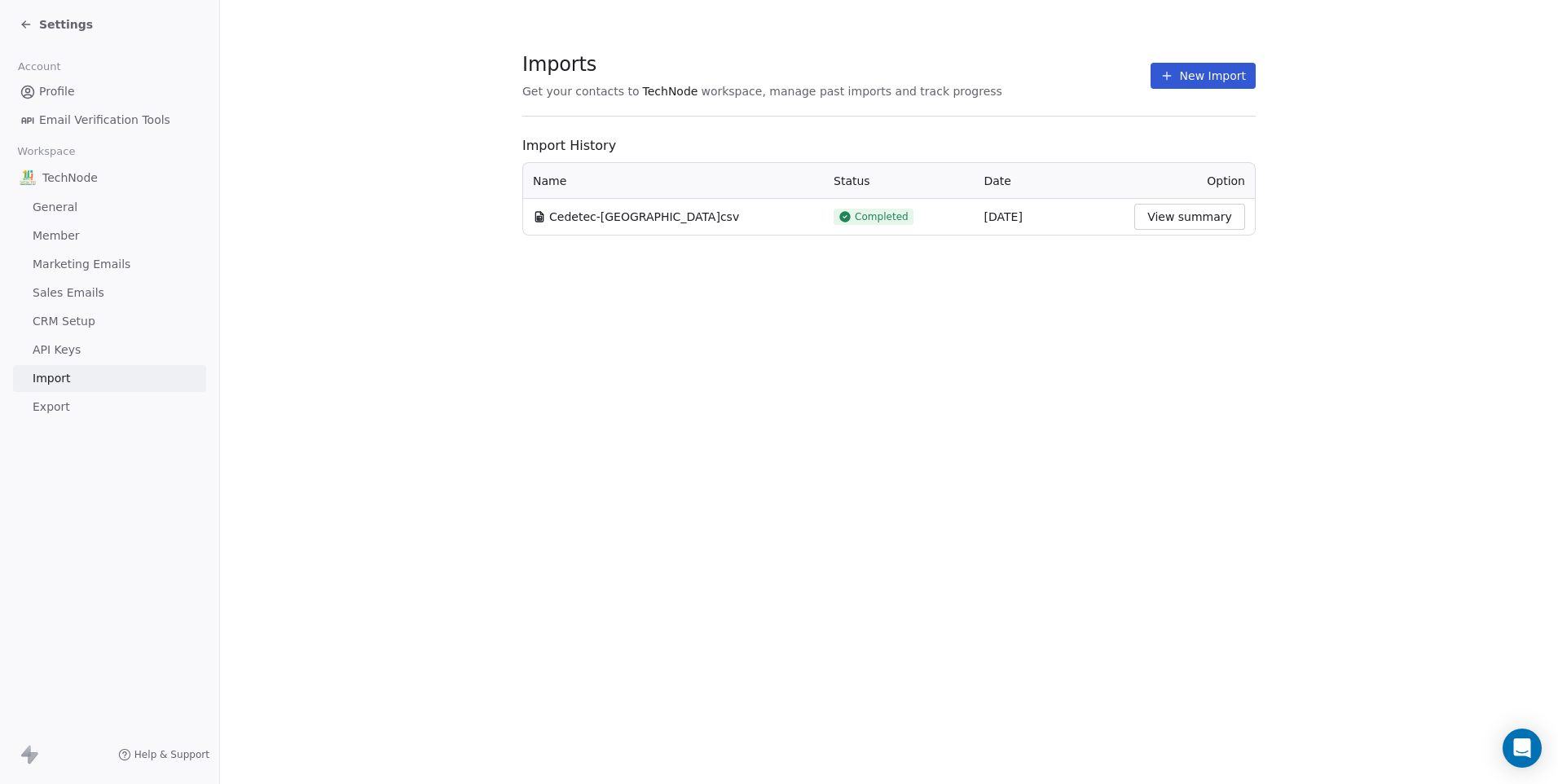
click at [41, 27] on span "Settings" at bounding box center [66, 24] width 54 height 17
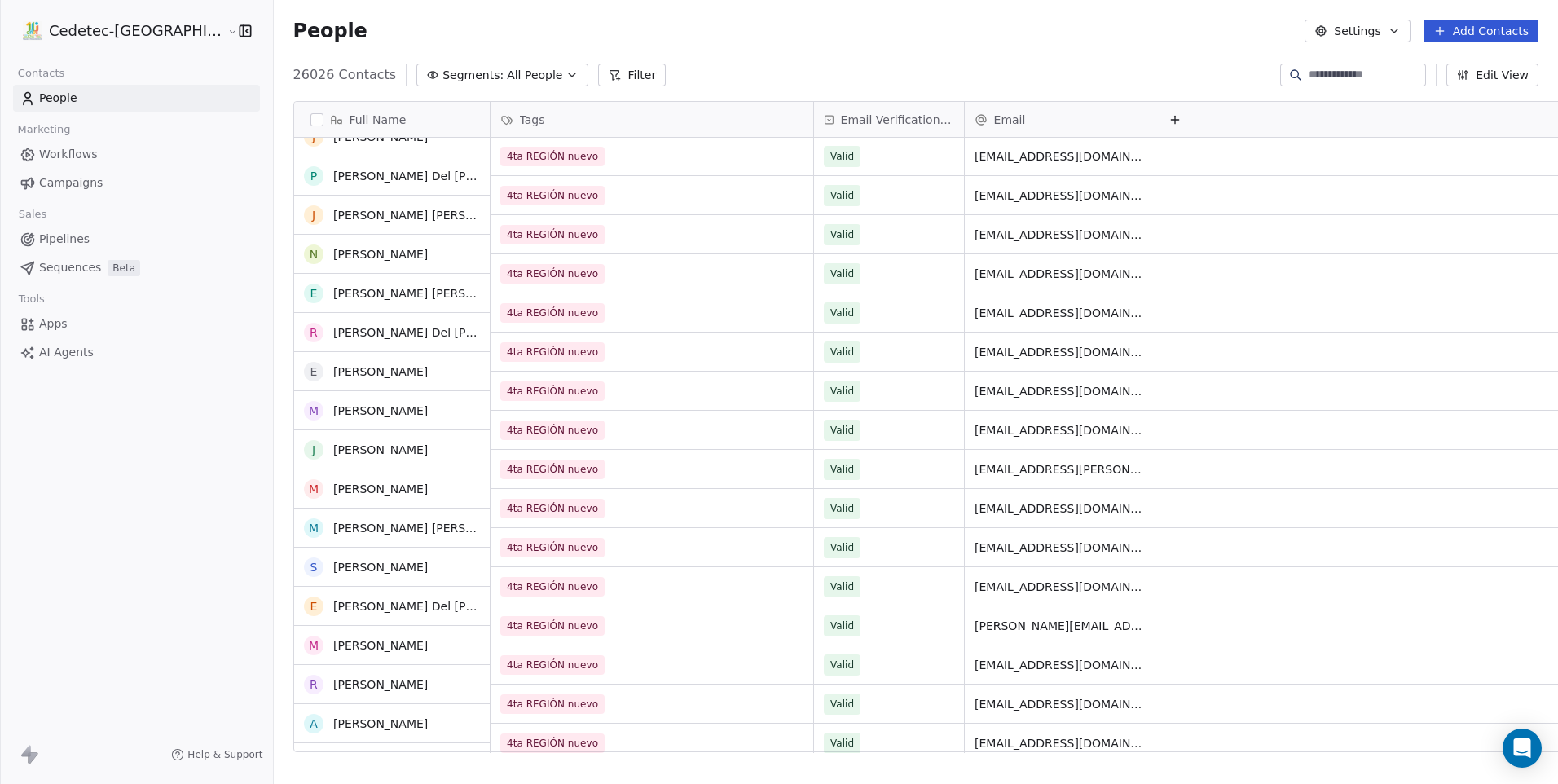
scroll to position [652, 0]
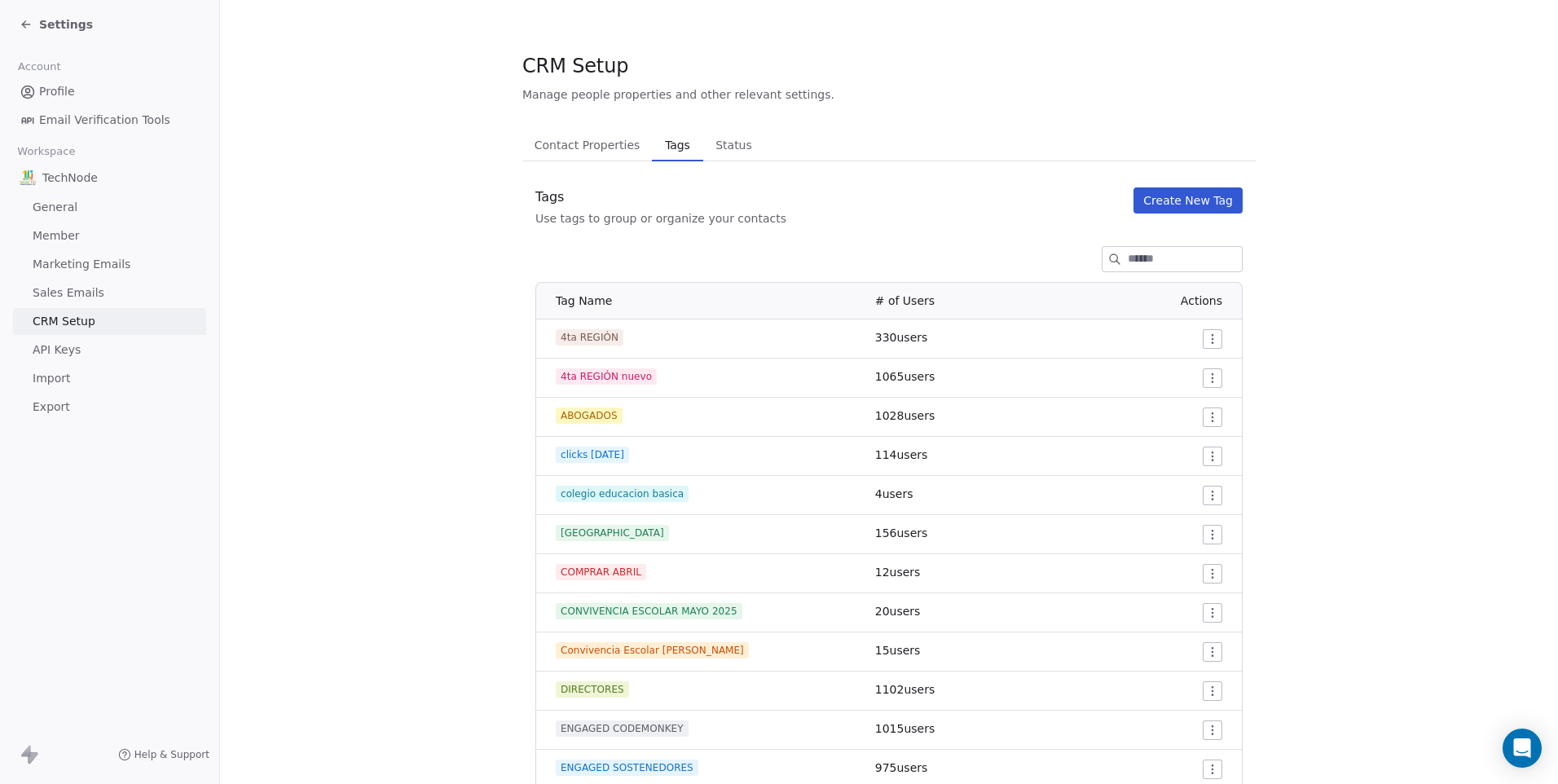
click at [423, 278] on section "CRM Setup Manage people properties and other relevant settings. Contact Propert…" at bounding box center [889, 714] width 1338 height 1428
click at [562, 143] on span "Contact Properties" at bounding box center [588, 145] width 119 height 22
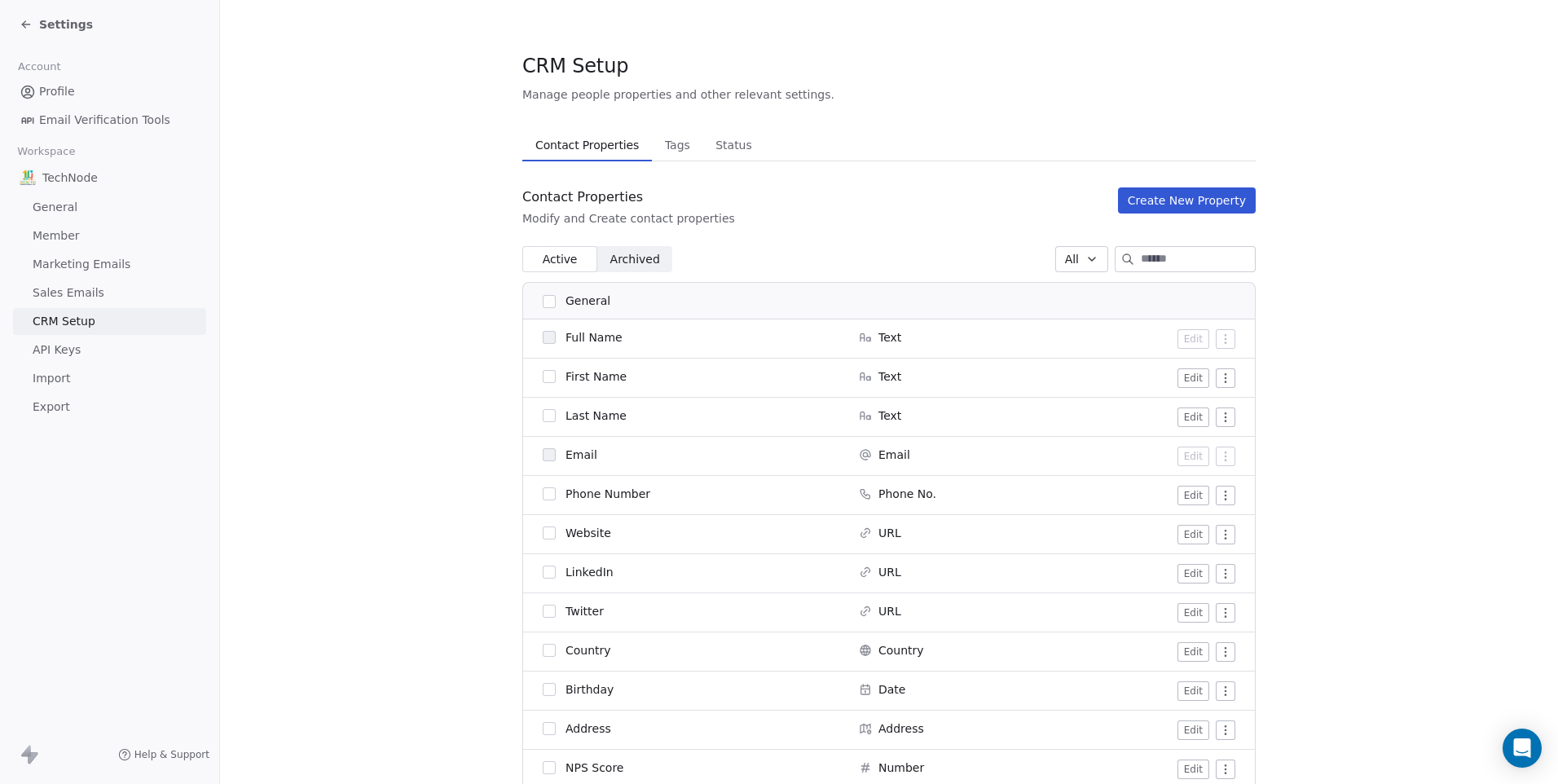
click at [51, 26] on span "Settings" at bounding box center [66, 24] width 54 height 17
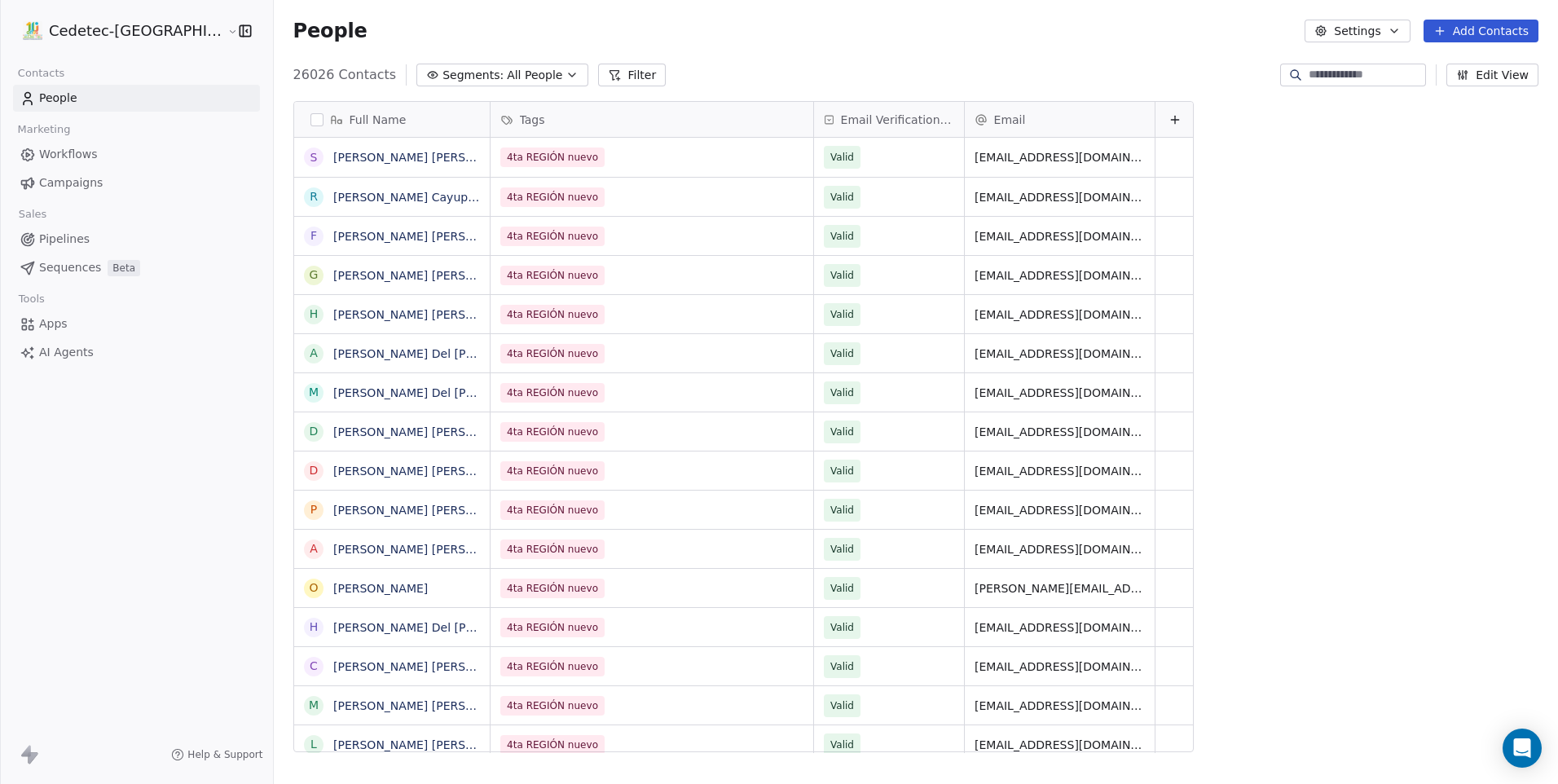
scroll to position [676, 1326]
click at [442, 75] on span "Segments:" at bounding box center [472, 74] width 61 height 17
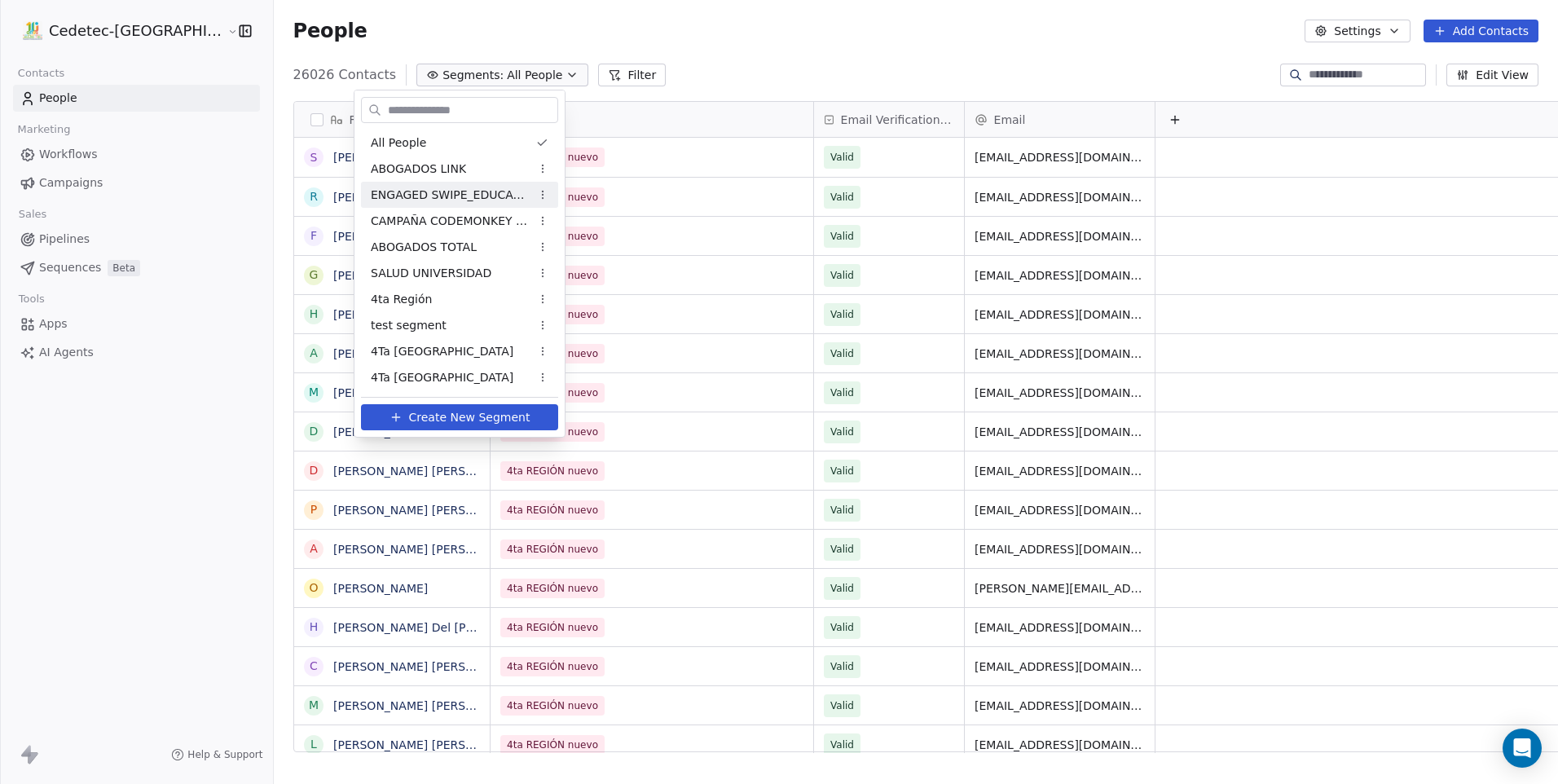
click at [485, 196] on span "ENGAGED SWIPE_EDUCACIÓN" at bounding box center [450, 195] width 159 height 17
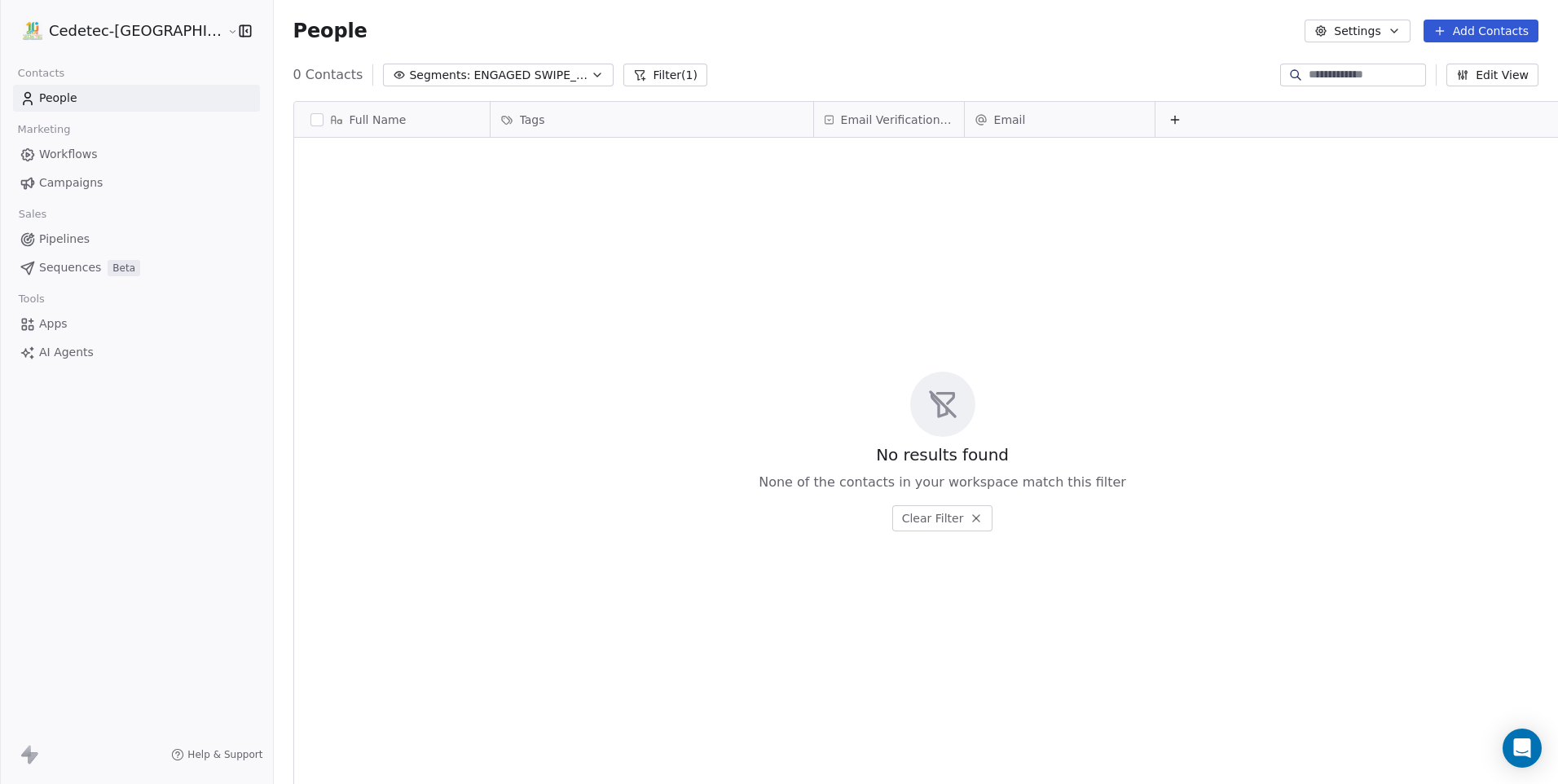
click at [520, 125] on span "Tags" at bounding box center [533, 119] width 25 height 17
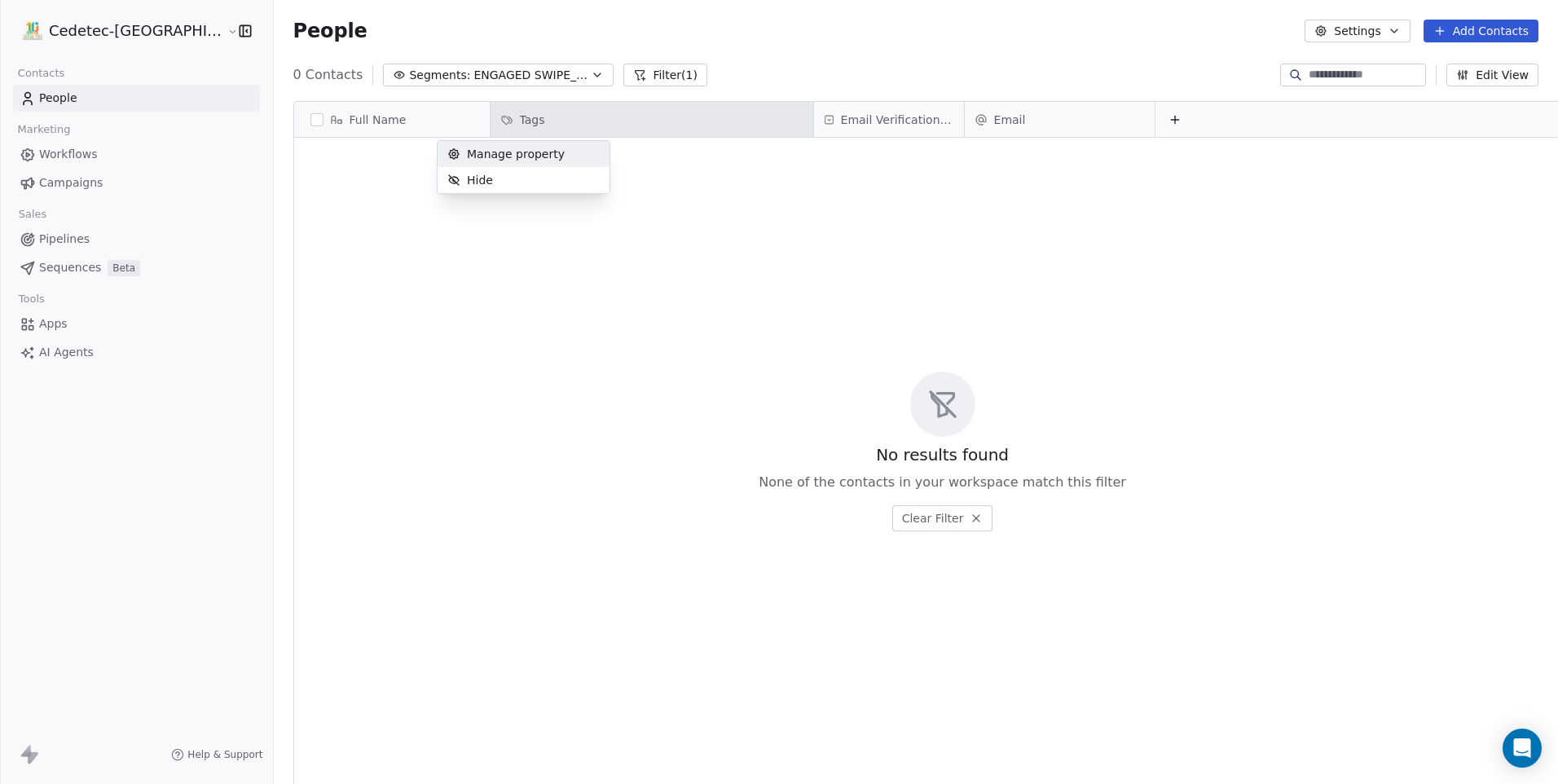
click at [476, 125] on html "Cedetec-[GEOGRAPHIC_DATA] Contacts People Marketing Workflows Campaigns Sales P…" at bounding box center [779, 392] width 1558 height 784
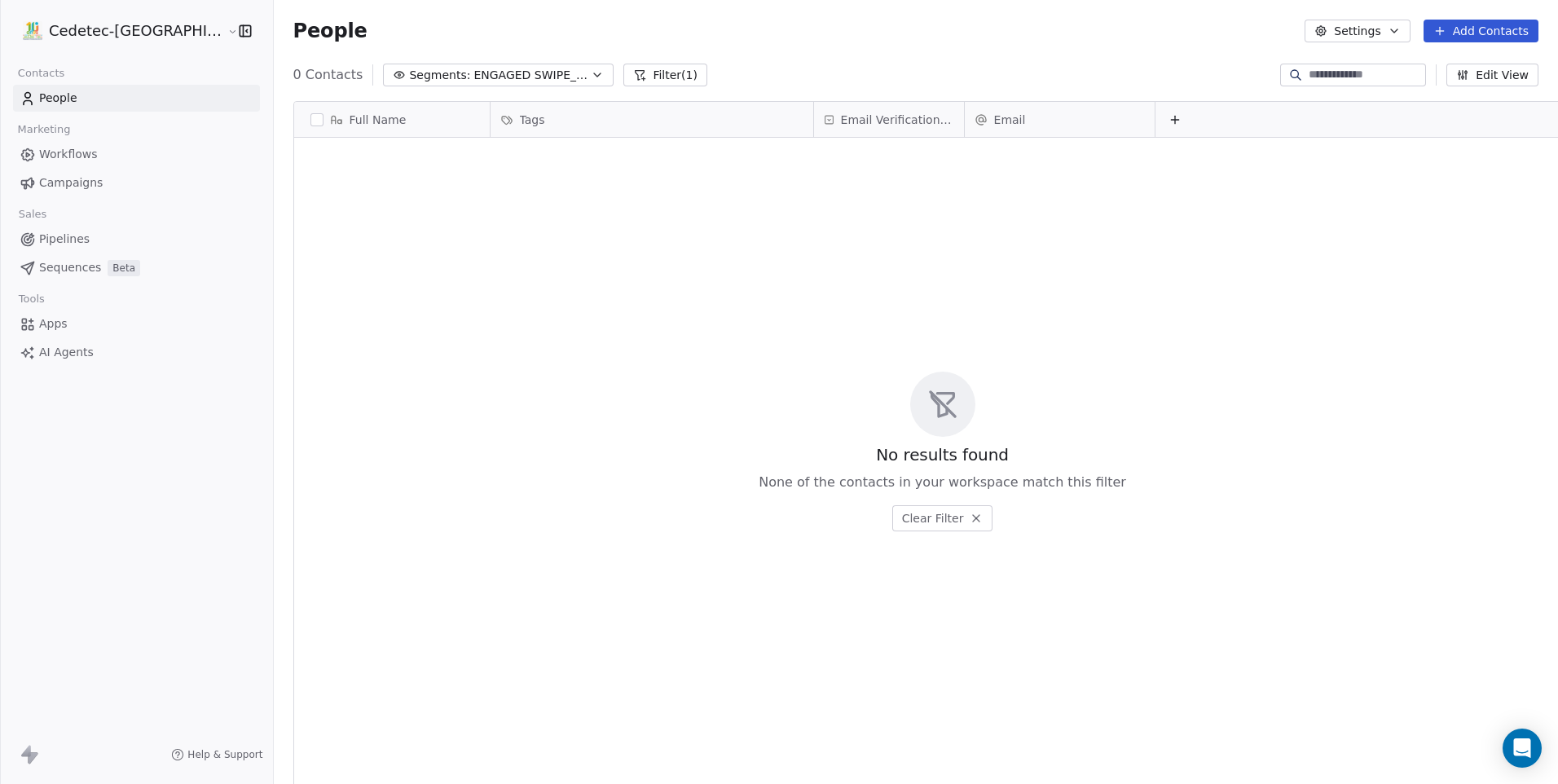
click at [623, 65] on button "Filter (1)" at bounding box center [665, 74] width 84 height 22
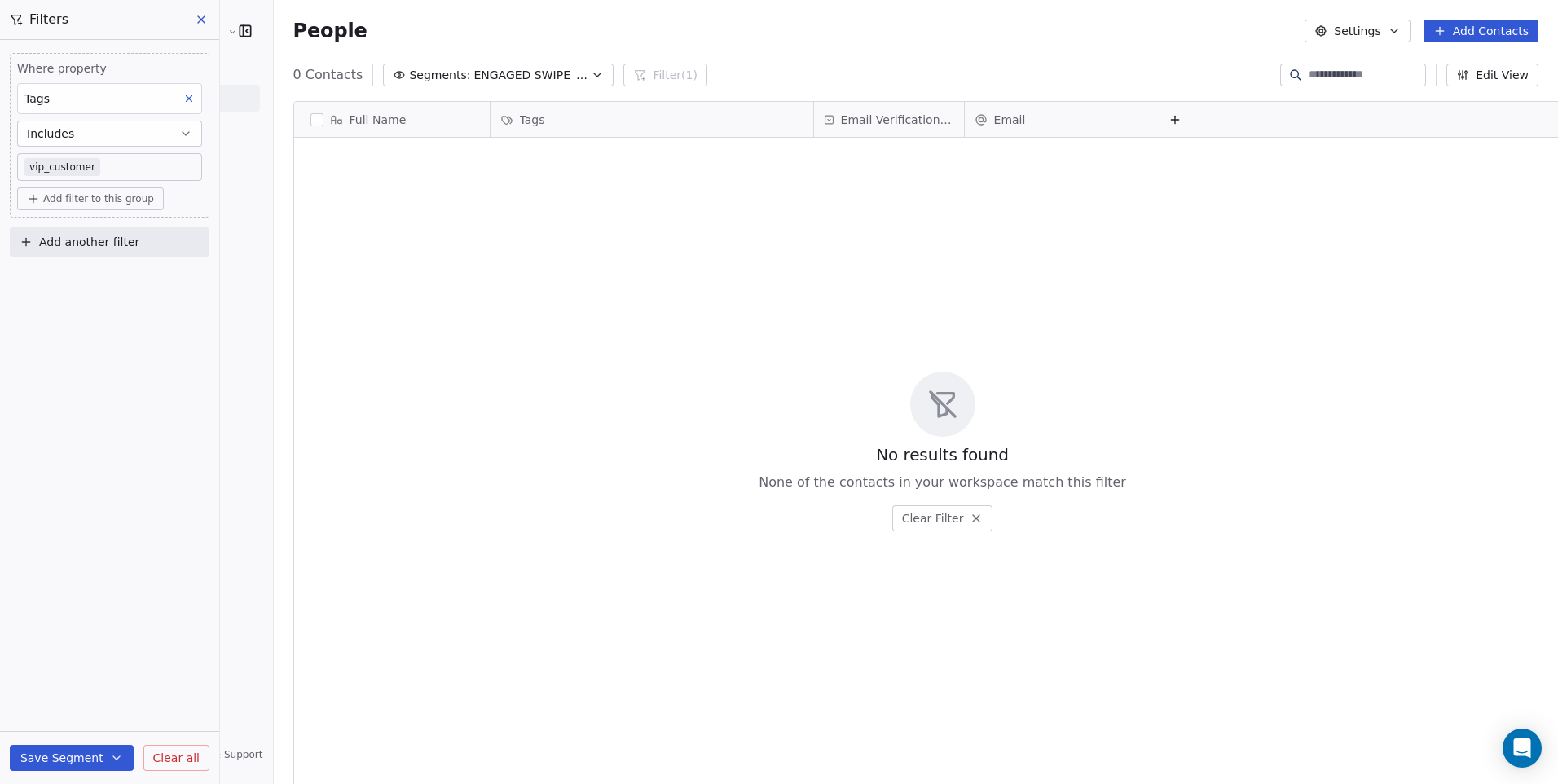
click at [93, 171] on body "Cedetec-[GEOGRAPHIC_DATA] Contacts People Marketing Workflows Campaigns Sales P…" at bounding box center [779, 392] width 1558 height 784
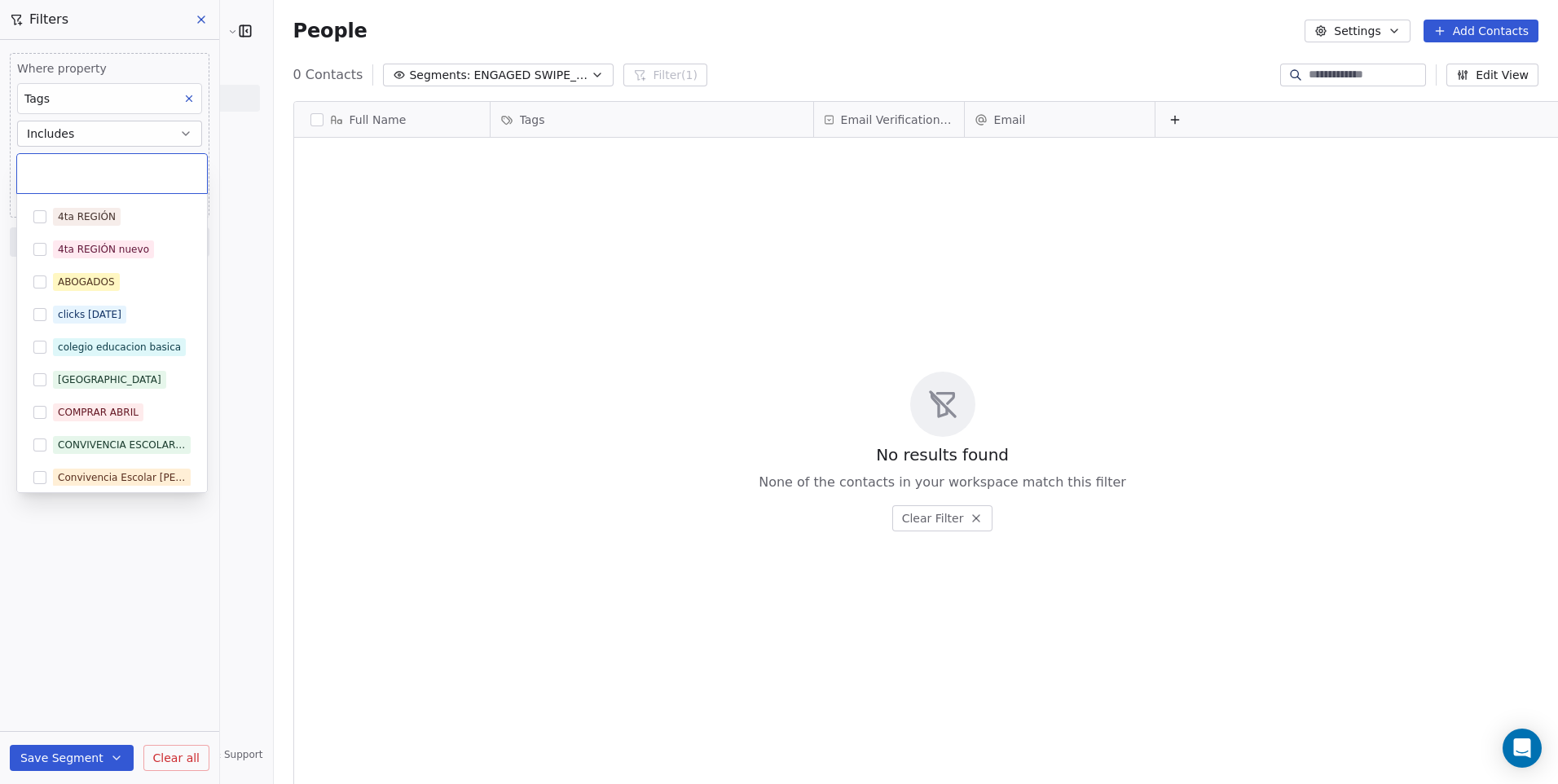
click at [93, 171] on input "text" at bounding box center [111, 173] width 170 height 18
click at [355, 233] on html "Cedetec-[GEOGRAPHIC_DATA] Contacts People Marketing Workflows Campaigns Sales P…" at bounding box center [779, 392] width 1558 height 784
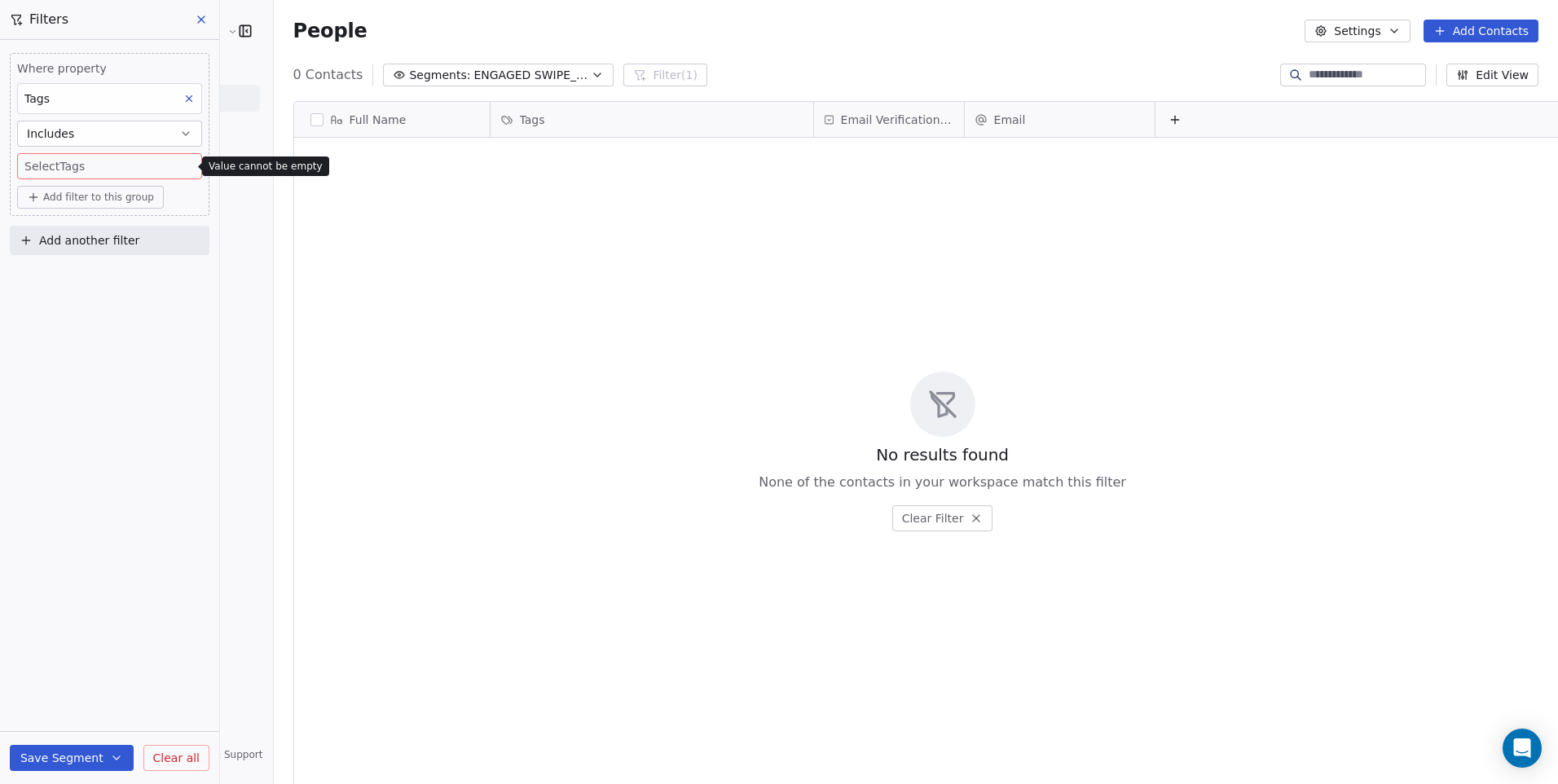
click at [163, 168] on body "Cedetec-[GEOGRAPHIC_DATA] Contacts People Marketing Workflows Campaigns Sales P…" at bounding box center [779, 392] width 1558 height 784
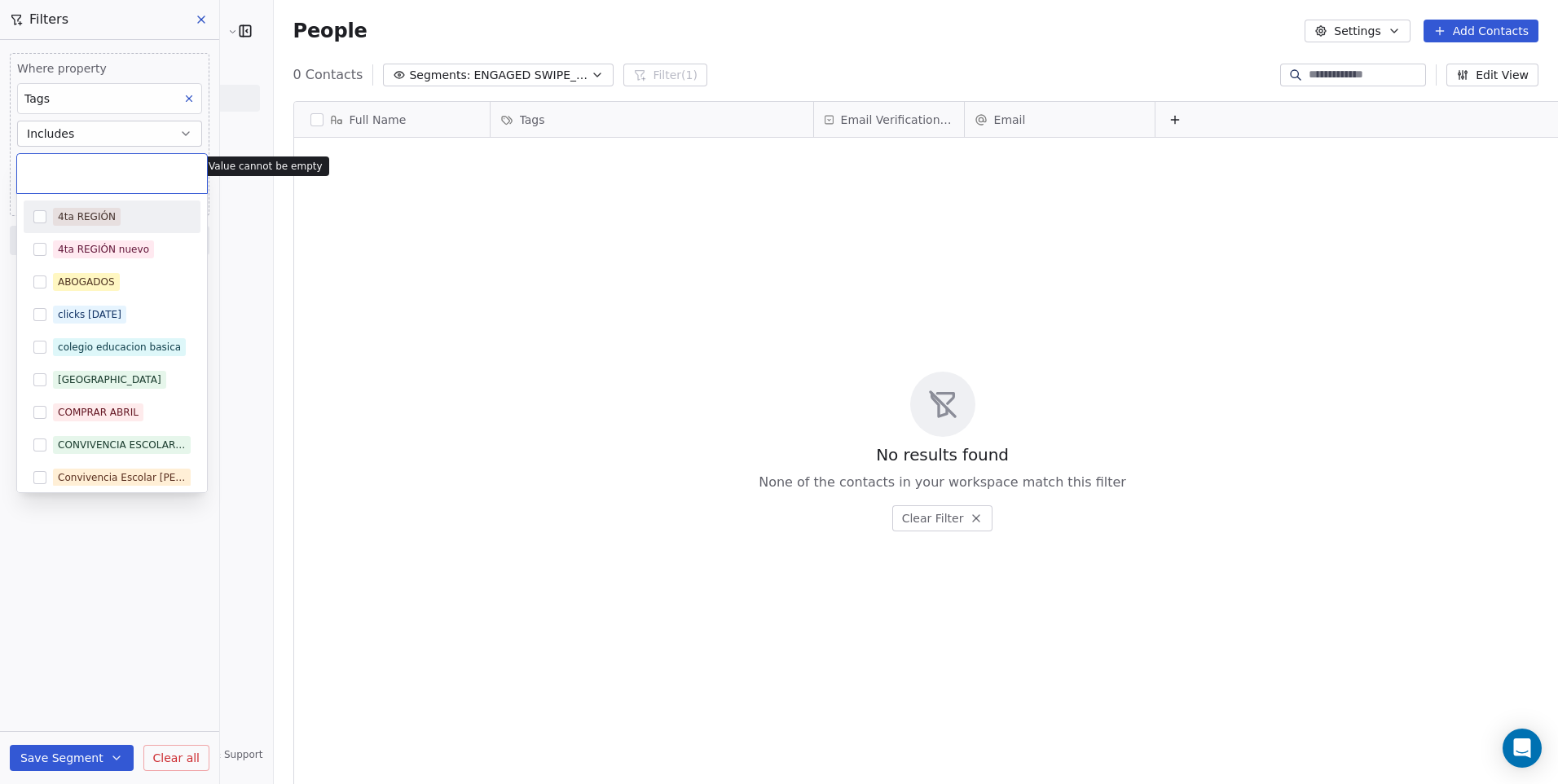
drag, startPoint x: 297, startPoint y: 295, endPoint x: 272, endPoint y: 335, distance: 47.2
click at [297, 295] on html "Cedetec-[GEOGRAPHIC_DATA] Contacts People Marketing Workflows Campaigns Sales P…" at bounding box center [779, 392] width 1558 height 784
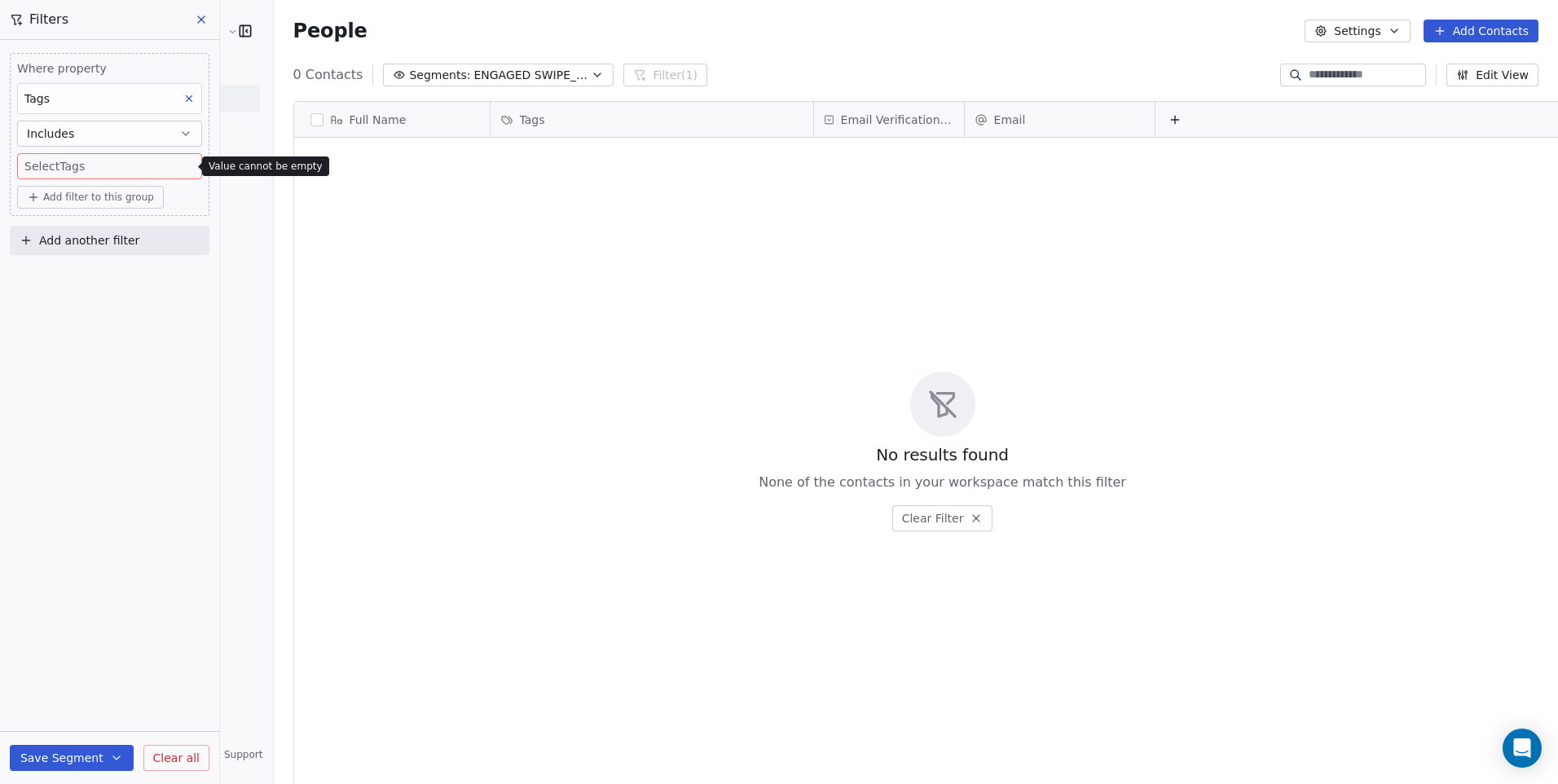
click at [213, 393] on div "Where property Tags Includes Select Tags Add filter to this group Add another f…" at bounding box center [110, 412] width 219 height 744
click at [316, 464] on div "No results found None of the contacts in your workspace match this filter Clear…" at bounding box center [943, 451] width 1297 height 621
click at [203, 24] on icon at bounding box center [200, 19] width 13 height 13
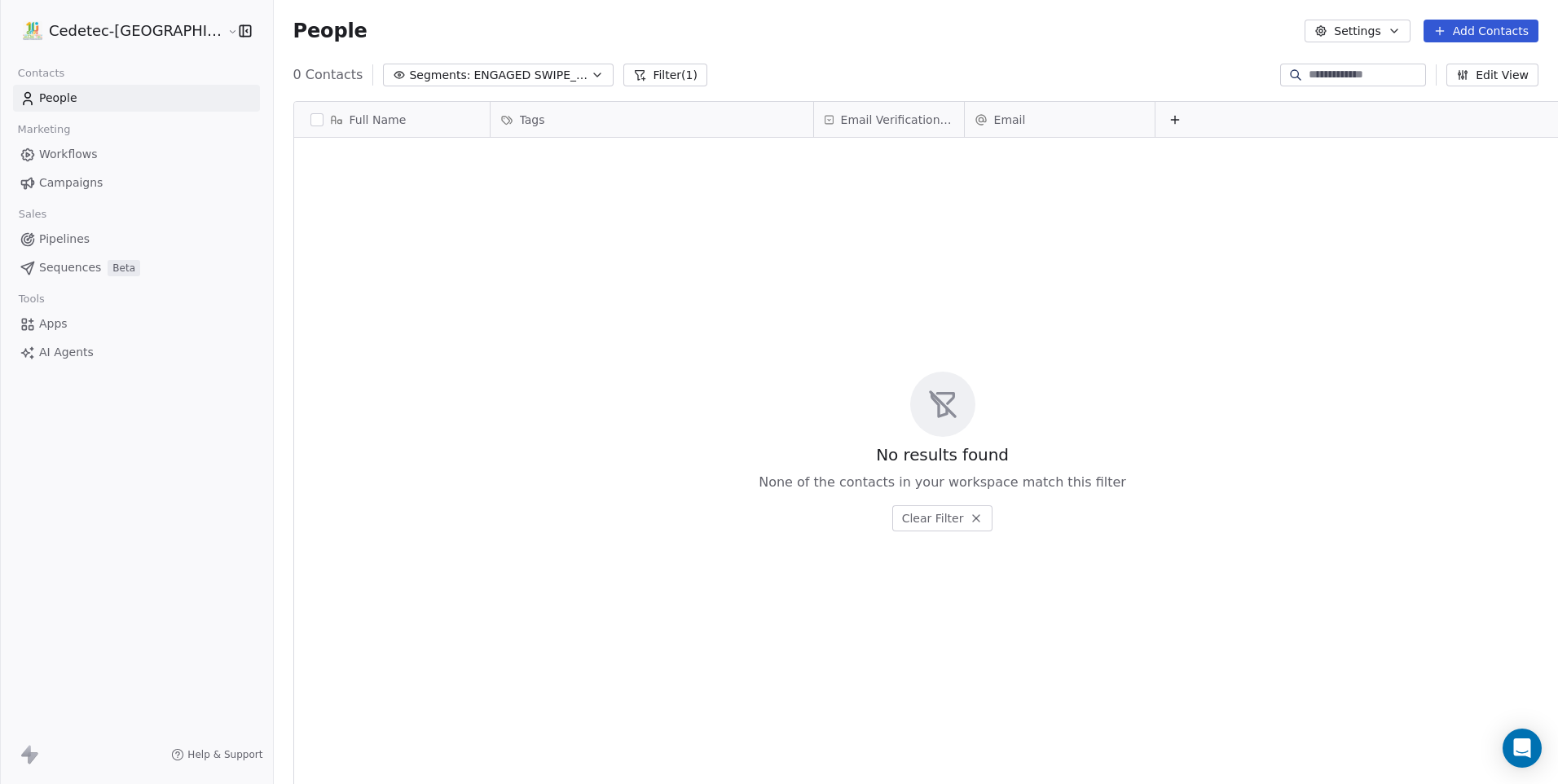
click at [663, 31] on div "People Settings Add Contacts" at bounding box center [915, 30] width 1245 height 22
click at [636, 74] on button "Filter (1)" at bounding box center [678, 74] width 84 height 22
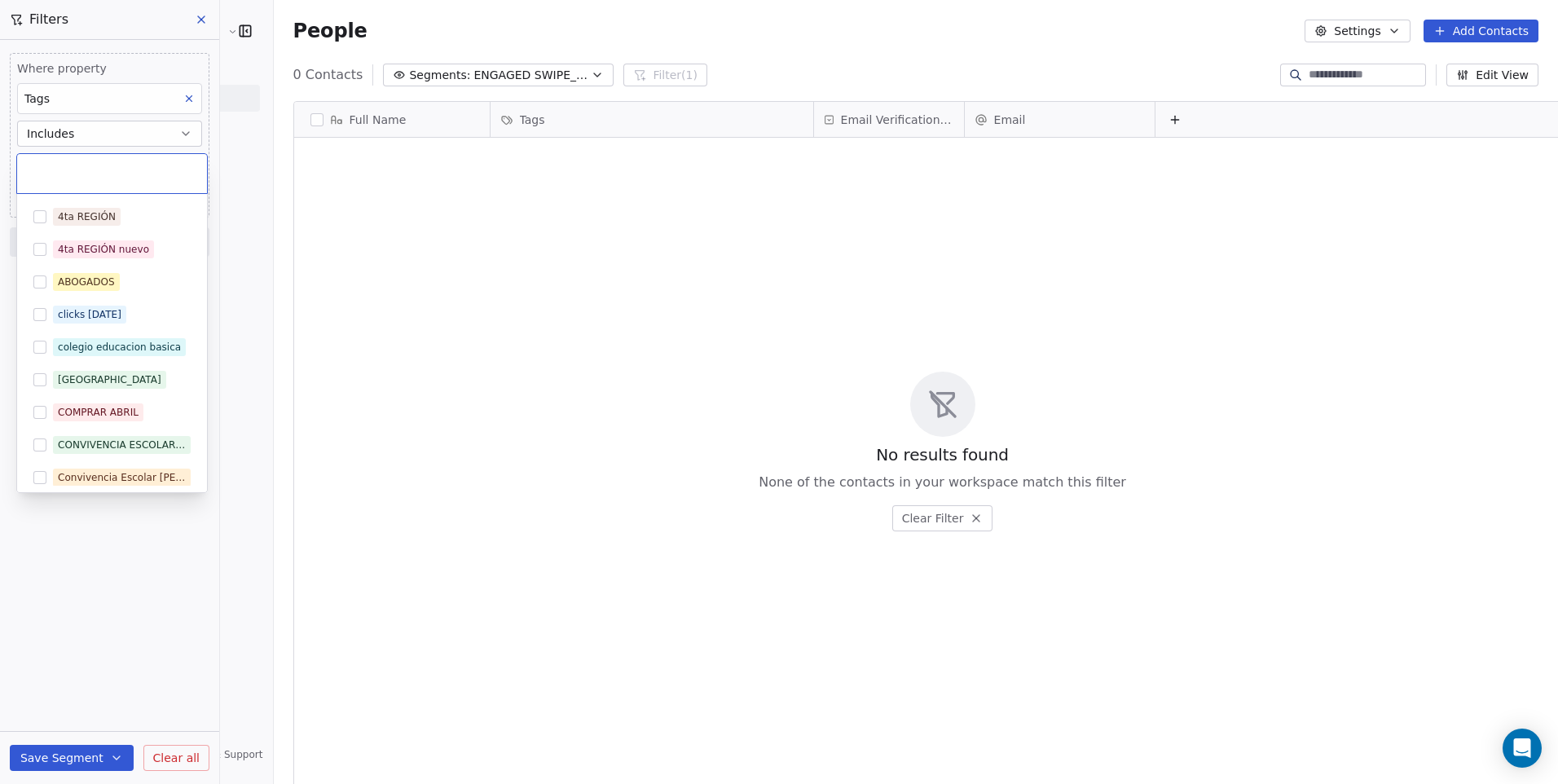
click at [75, 168] on body "Cedetec-[GEOGRAPHIC_DATA] Contacts People Marketing Workflows Campaigns Sales P…" at bounding box center [779, 392] width 1558 height 784
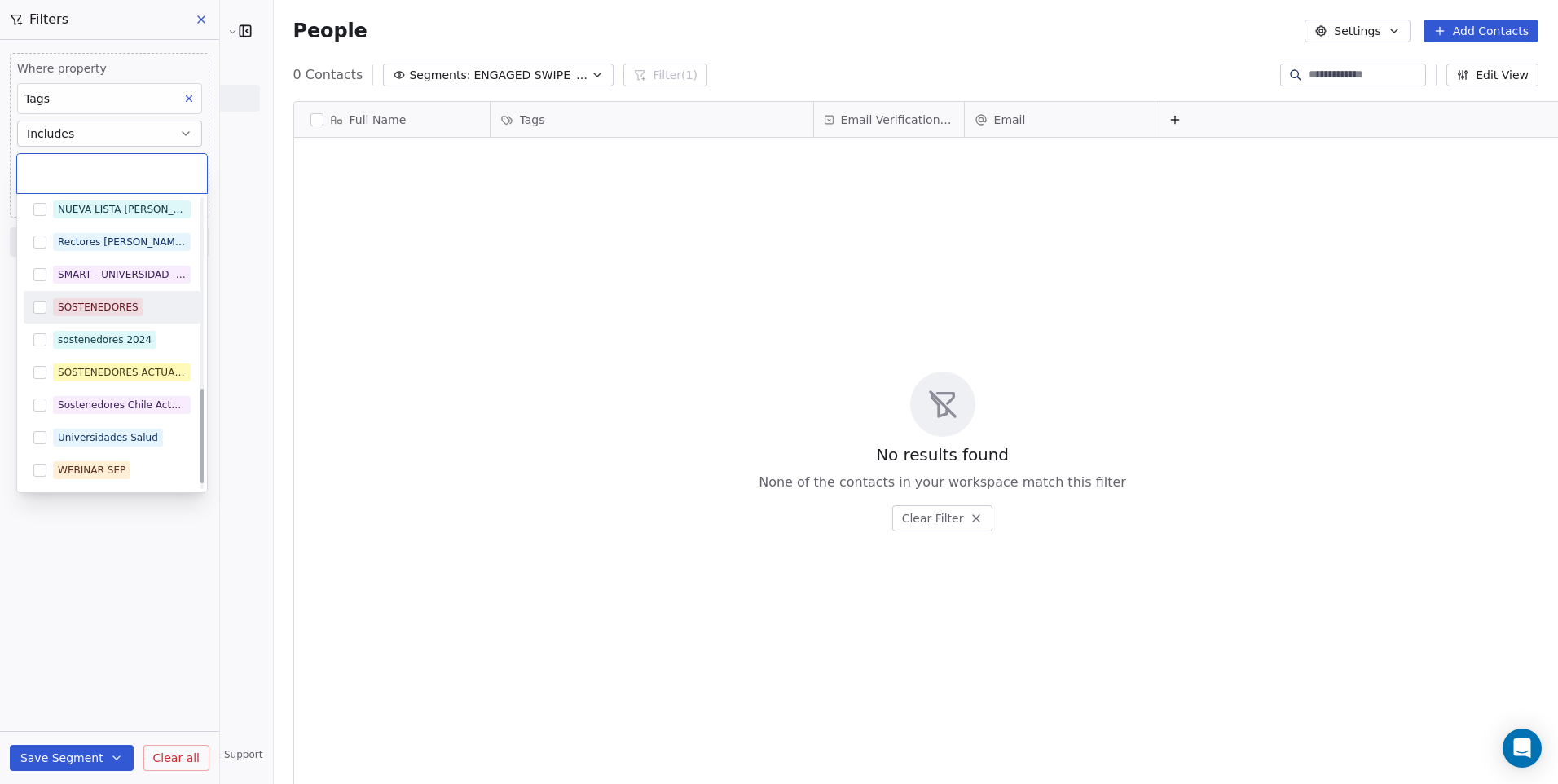
scroll to position [594, 0]
click at [41, 310] on button "Suggestions" at bounding box center [39, 306] width 13 height 13
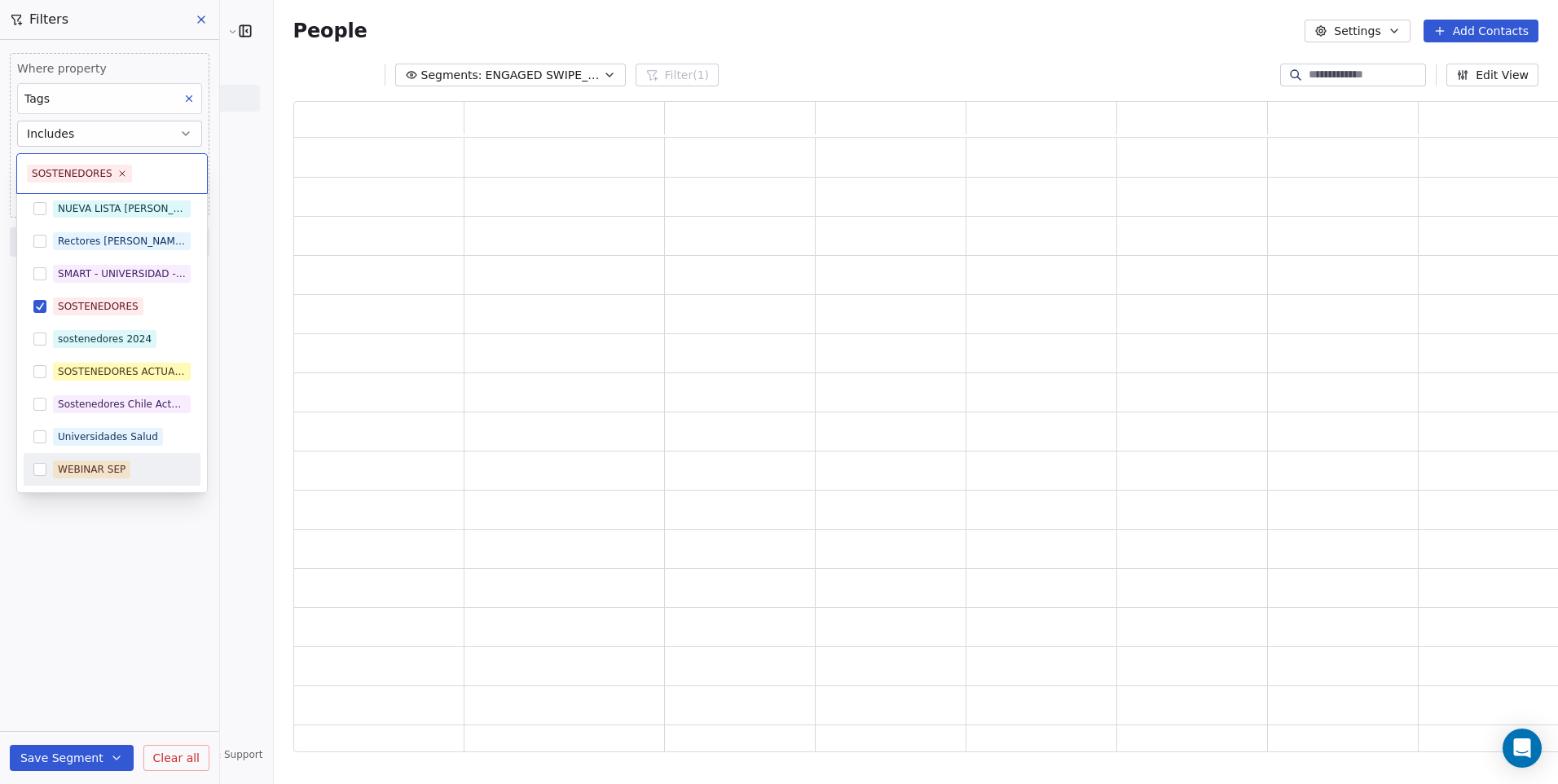
click at [68, 538] on html "Cedetec-[GEOGRAPHIC_DATA] Contacts People Marketing Workflows Campaigns Sales P…" at bounding box center [779, 392] width 1558 height 784
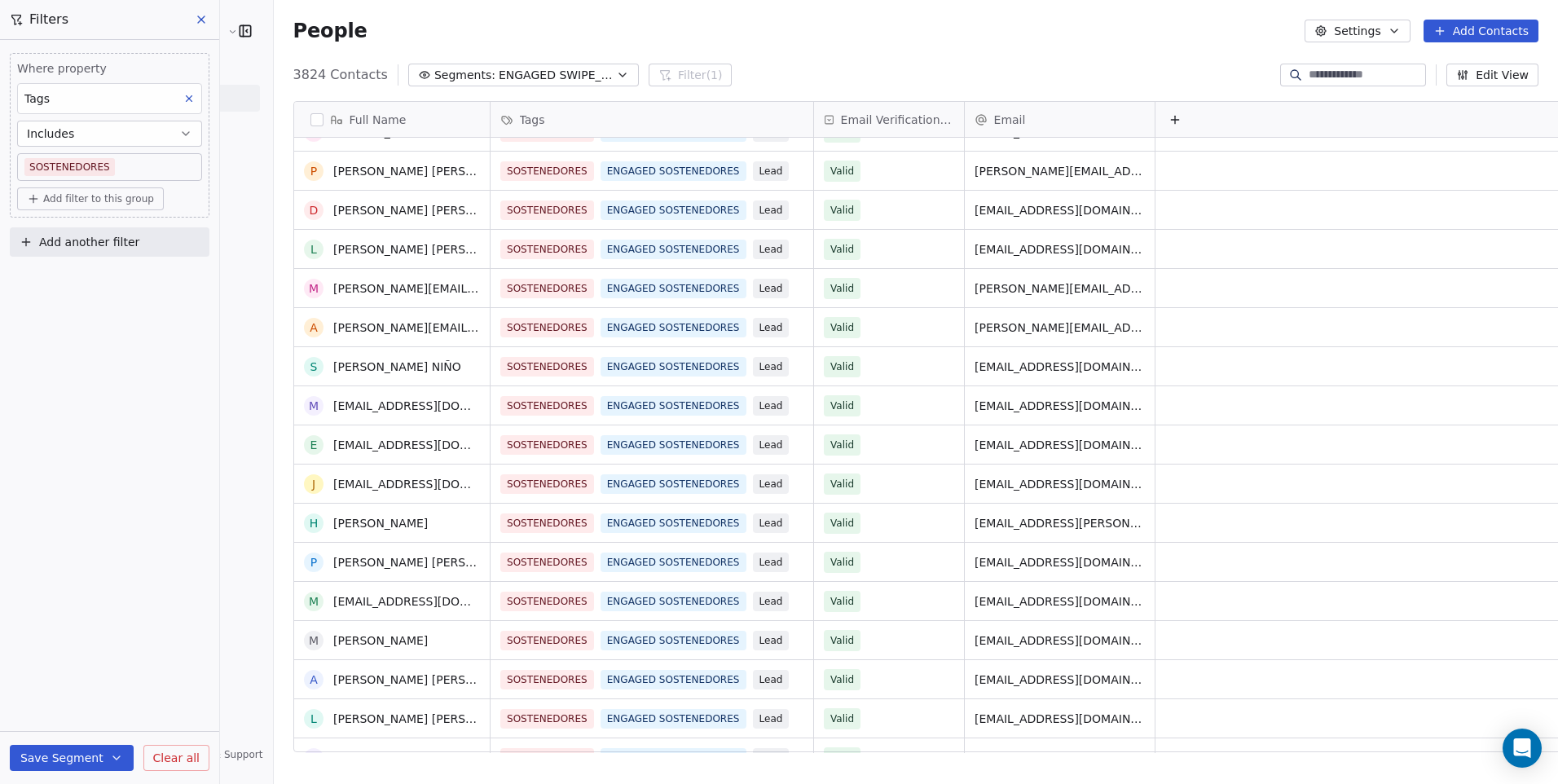
scroll to position [326, 0]
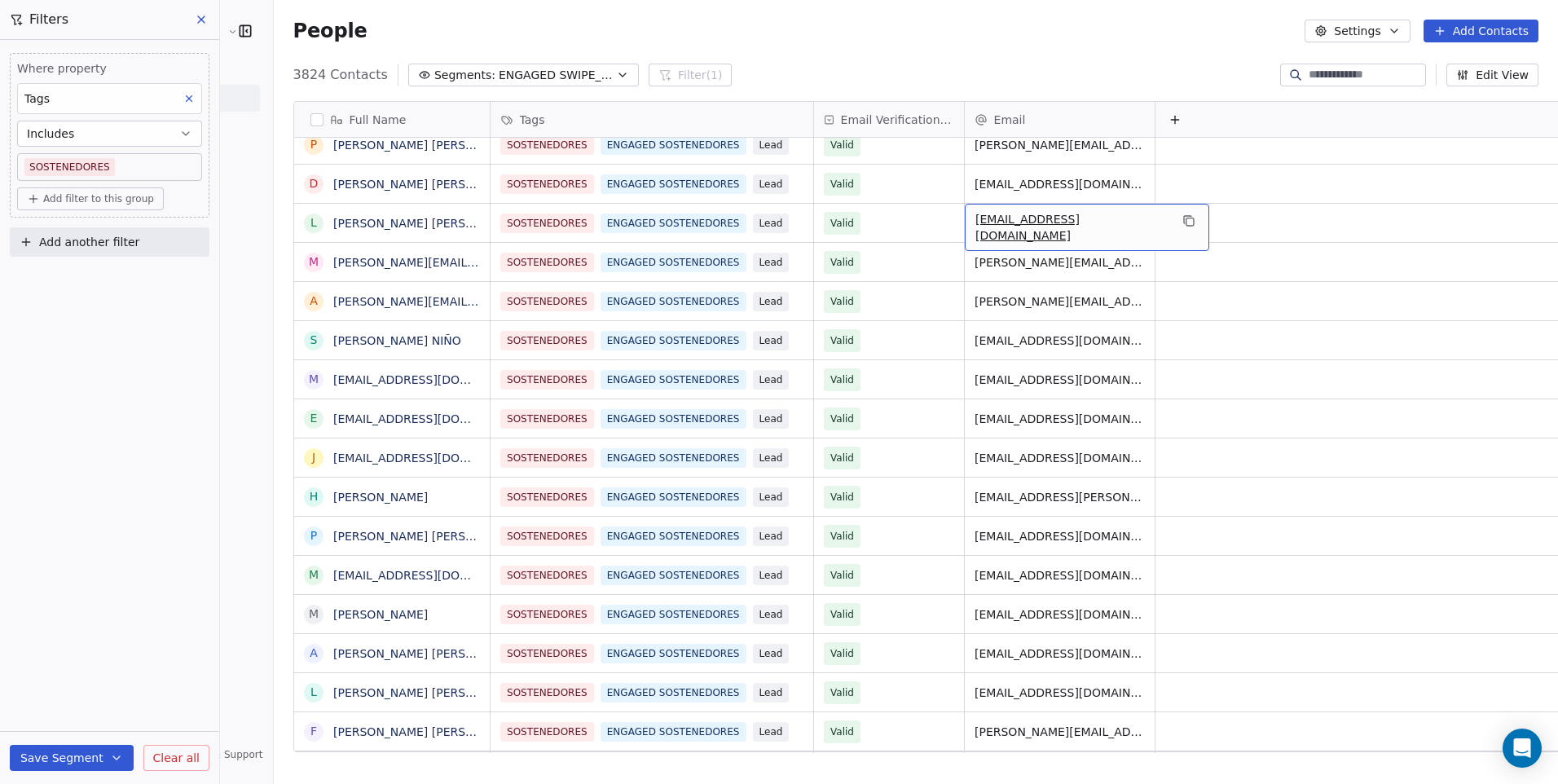
click at [1072, 225] on span "[EMAIL_ADDRESS][DOMAIN_NAME]" at bounding box center [1072, 227] width 194 height 32
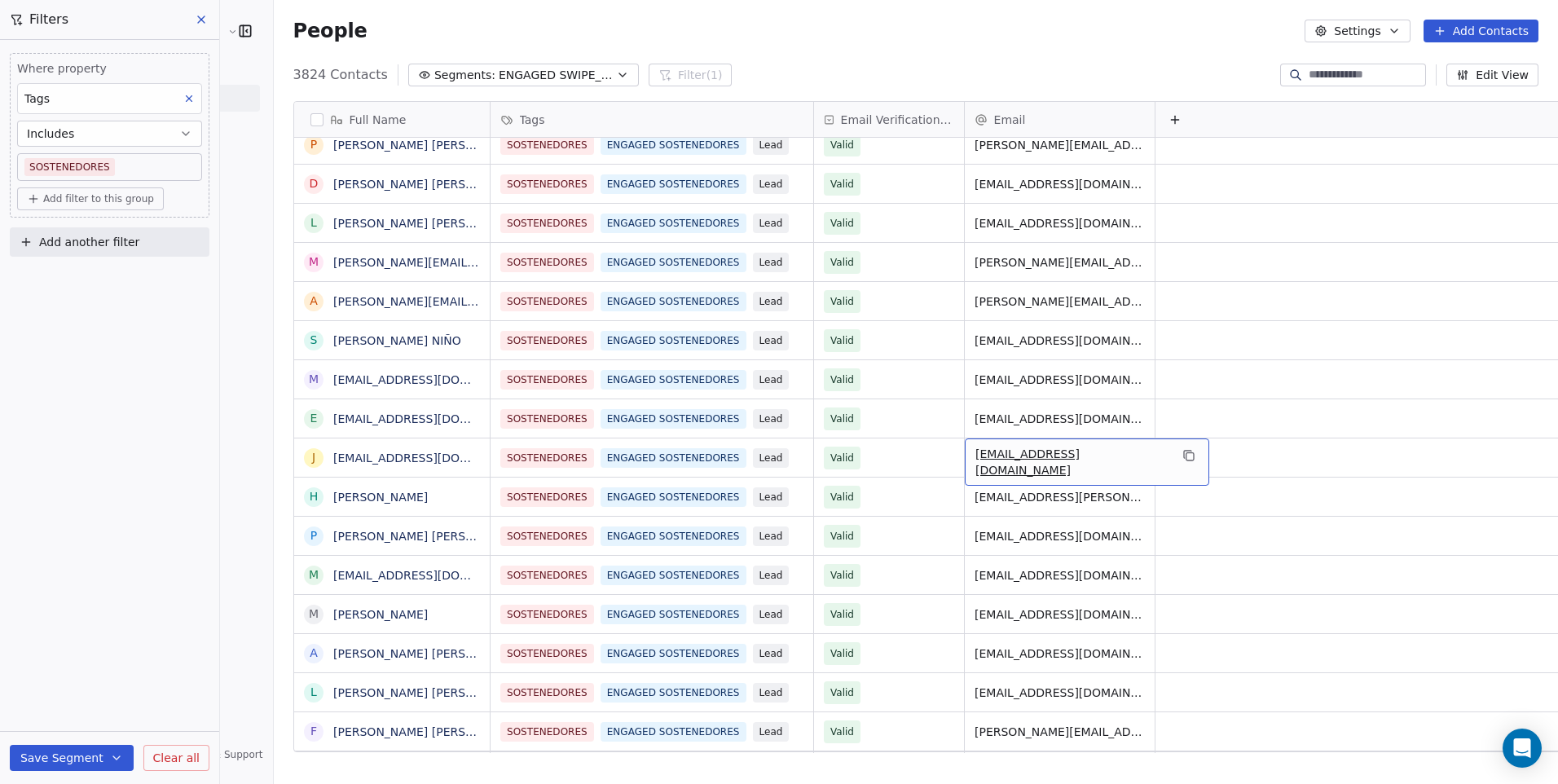
click at [162, 170] on body "Cedetec-[GEOGRAPHIC_DATA] Contacts People Marketing Workflows Campaigns Sales P…" at bounding box center [779, 392] width 1558 height 784
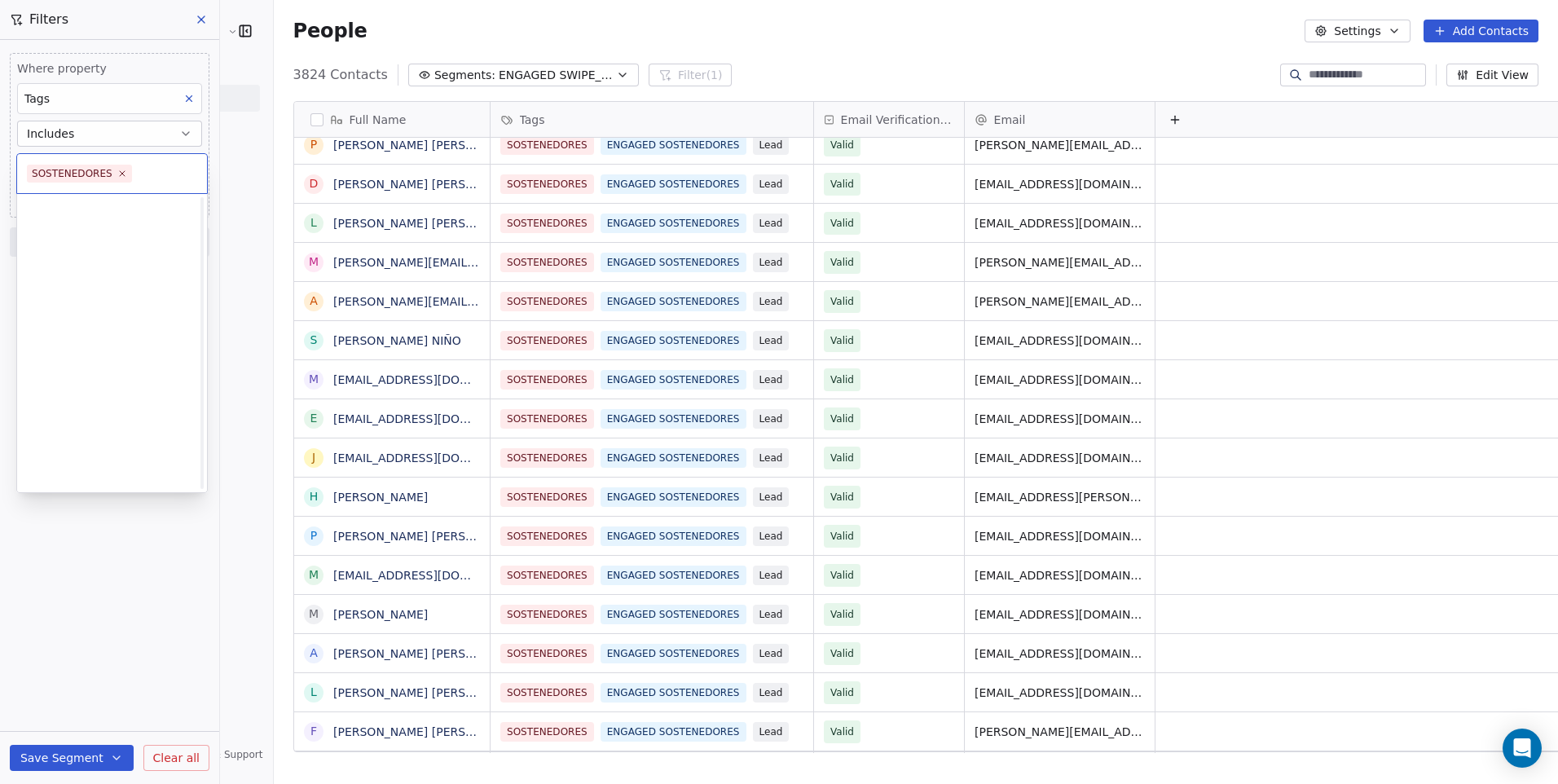
scroll to position [594, 0]
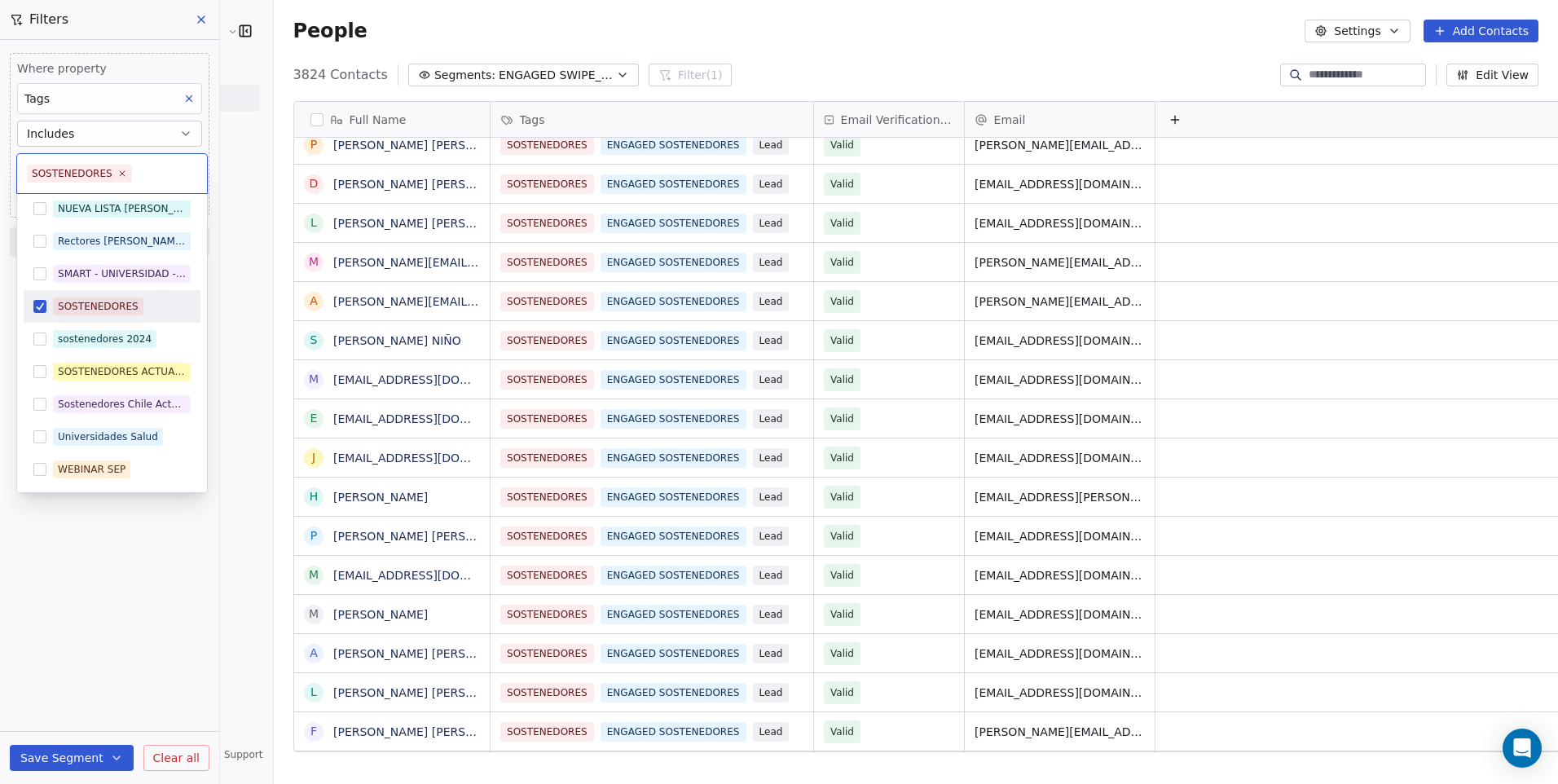
click at [41, 305] on button "Suggestions" at bounding box center [39, 306] width 13 height 13
click at [44, 374] on button "Suggestions" at bounding box center [39, 370] width 13 height 13
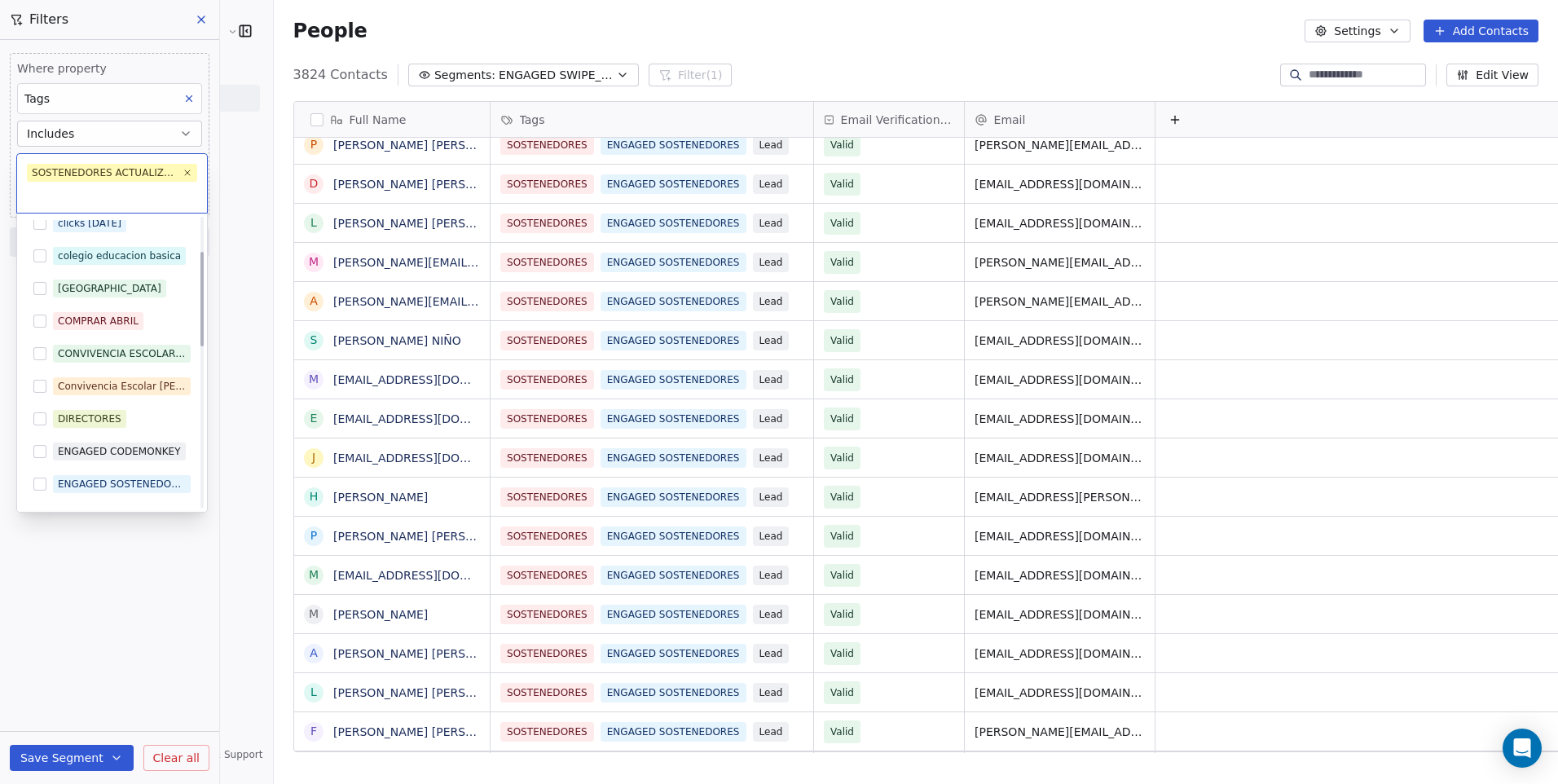
scroll to position [106, 0]
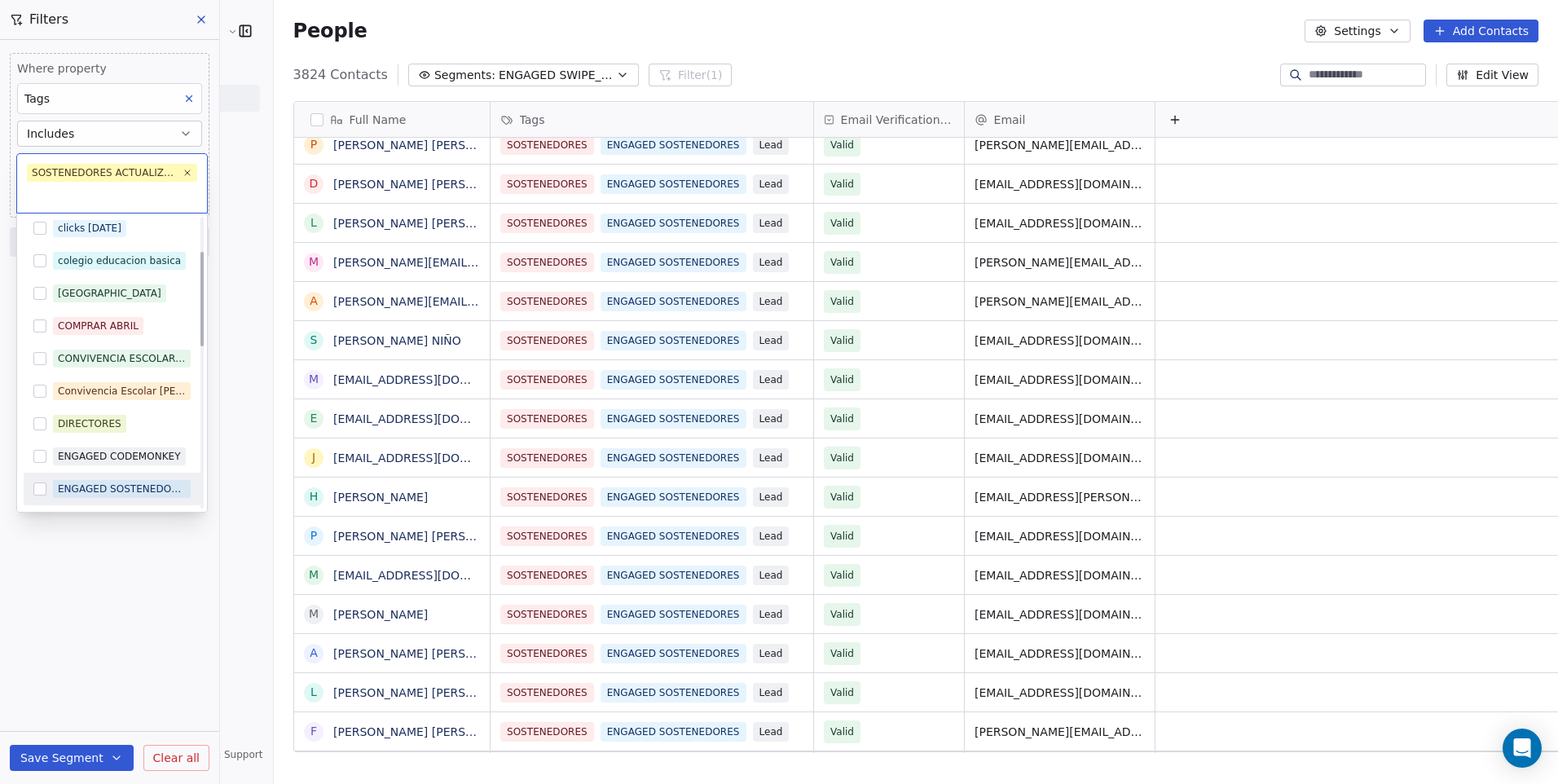
click at [99, 564] on html "Cedetec-[GEOGRAPHIC_DATA] Contacts People Marketing Workflows Campaigns Sales P…" at bounding box center [779, 392] width 1558 height 784
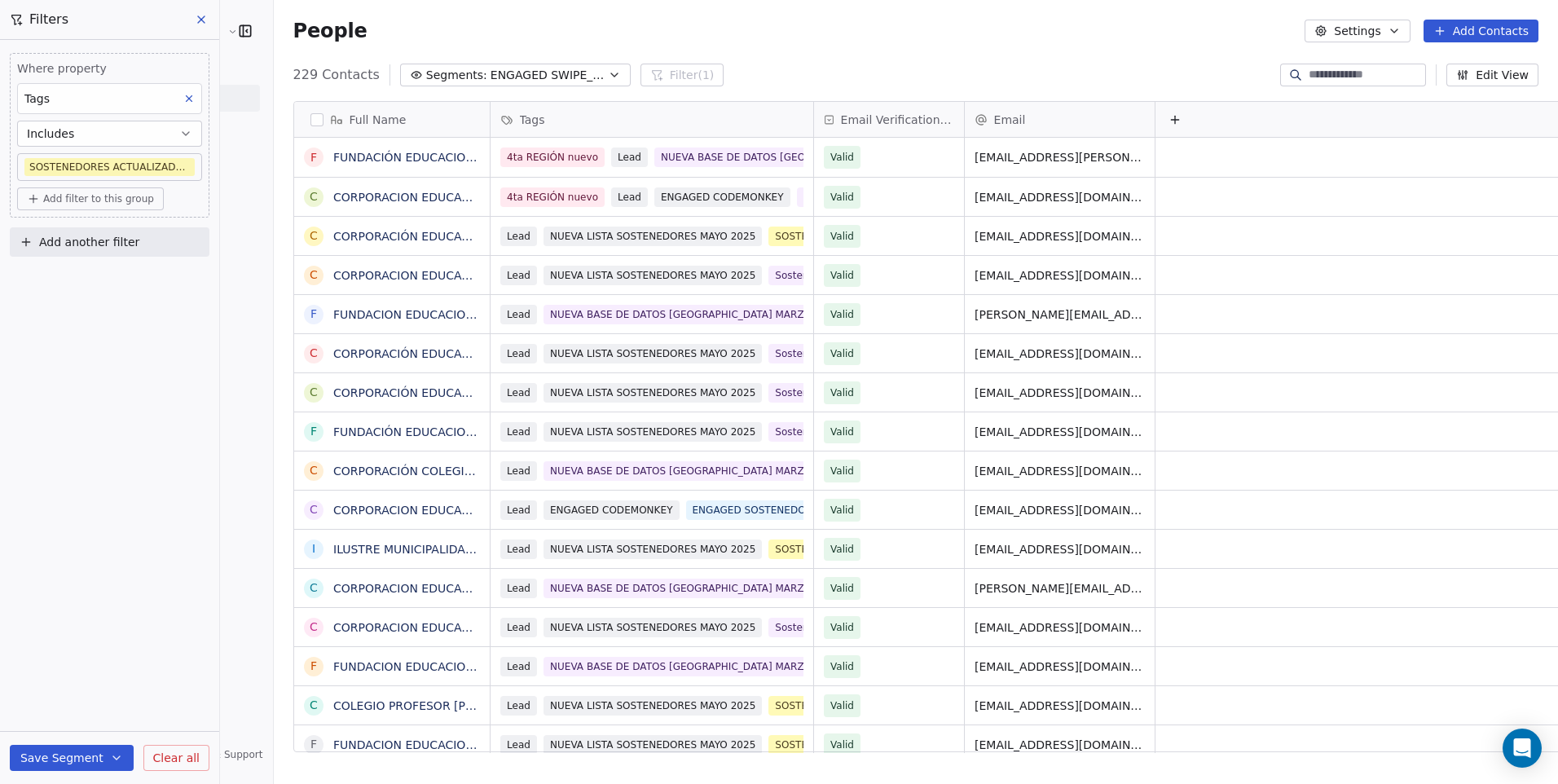
scroll to position [676, 1326]
click at [66, 758] on button "Save Segment" at bounding box center [71, 758] width 124 height 26
click at [71, 585] on div "Where property Tags Includes SOSTENEDORES ACTUALIZADOS MAYO 2025 Add filter to …" at bounding box center [110, 412] width 219 height 744
click at [78, 755] on button "Save Segment" at bounding box center [71, 758] width 124 height 26
click at [82, 722] on span "Update existing segment" at bounding box center [117, 716] width 144 height 17
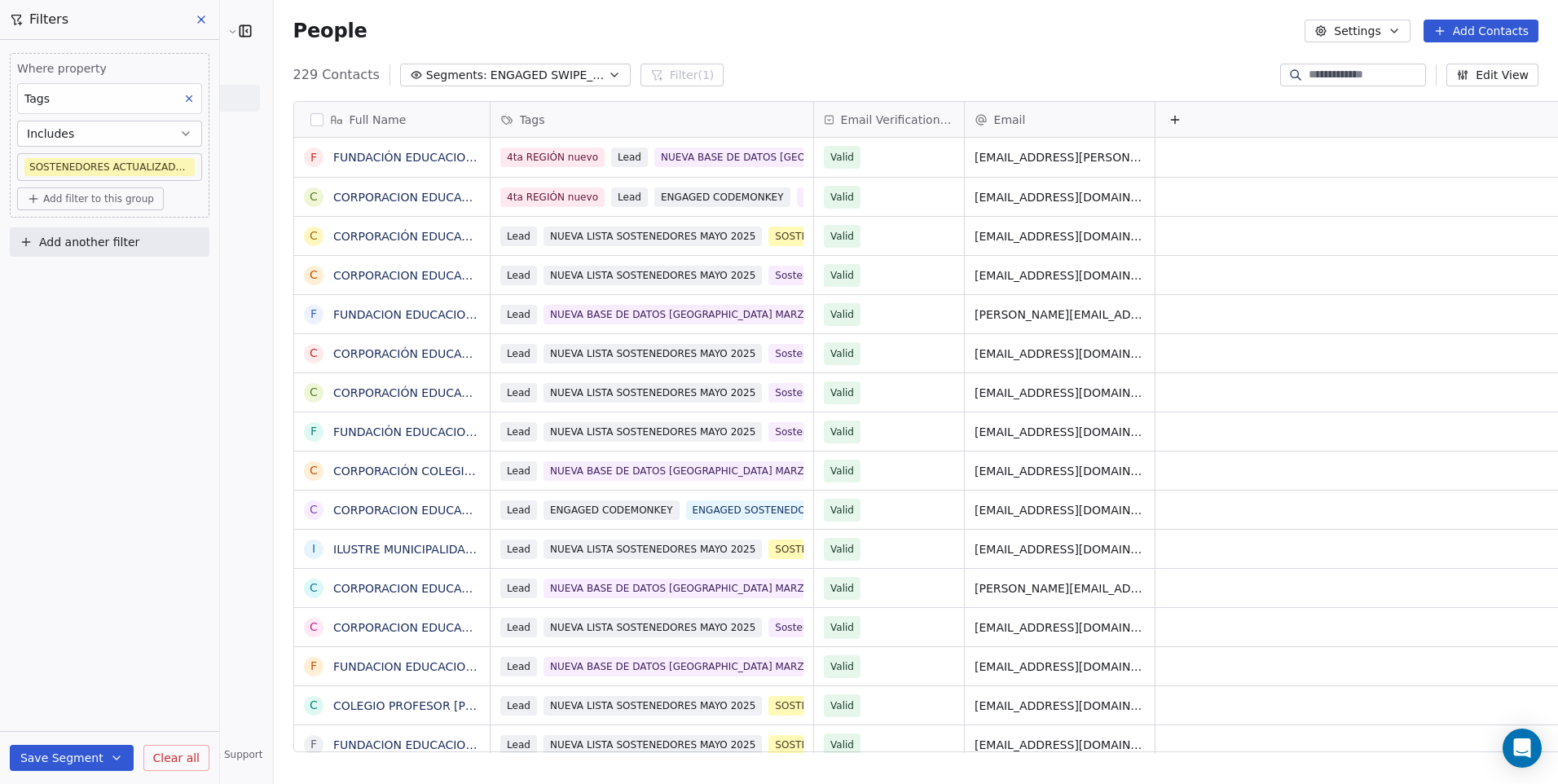
click at [86, 747] on button "Save Segment" at bounding box center [71, 758] width 124 height 26
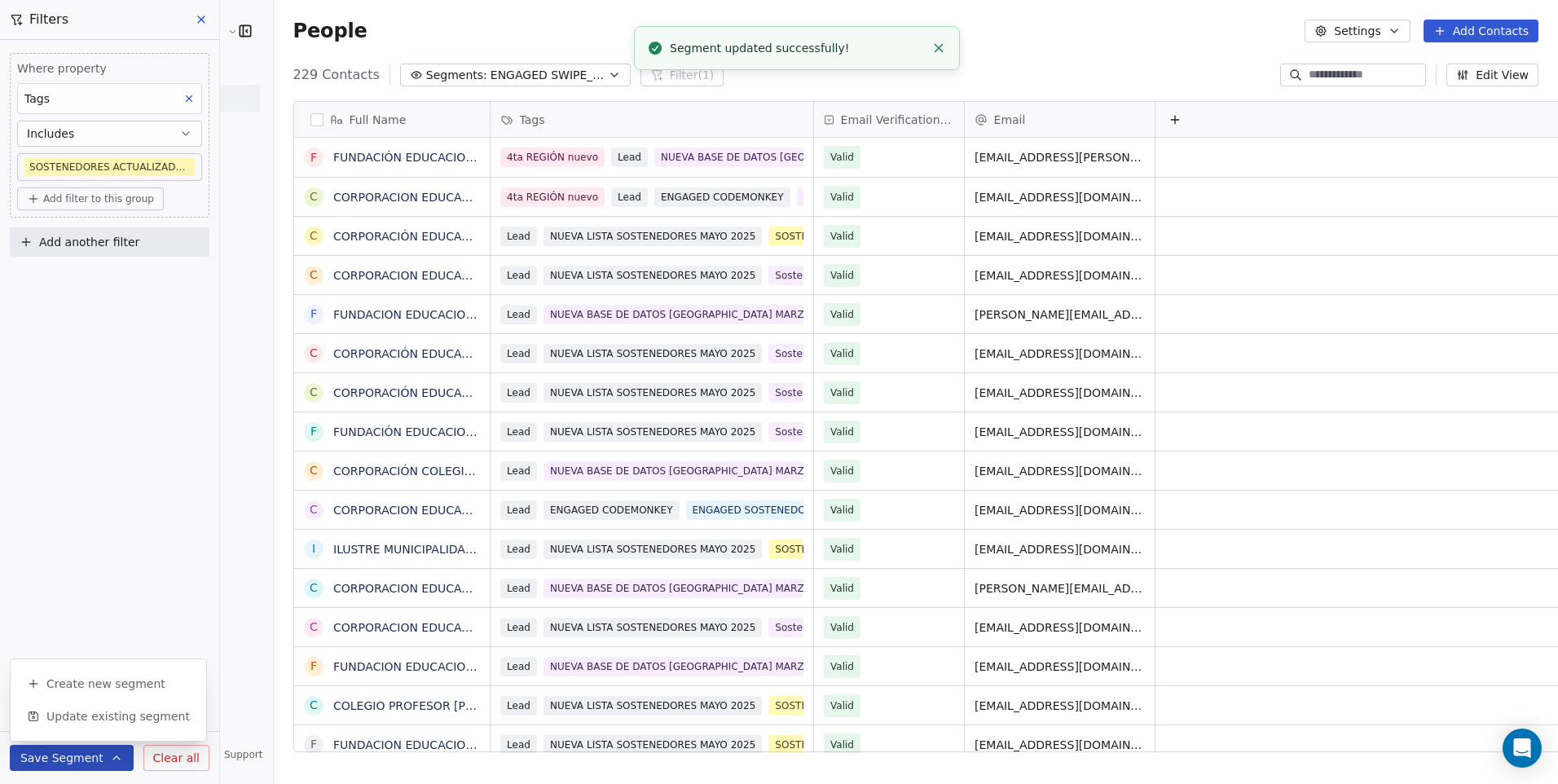
click at [125, 568] on div "Where property Tags Includes SOSTENEDORES ACTUALIZADOS MAYO 2025 Add filter to …" at bounding box center [110, 412] width 219 height 744
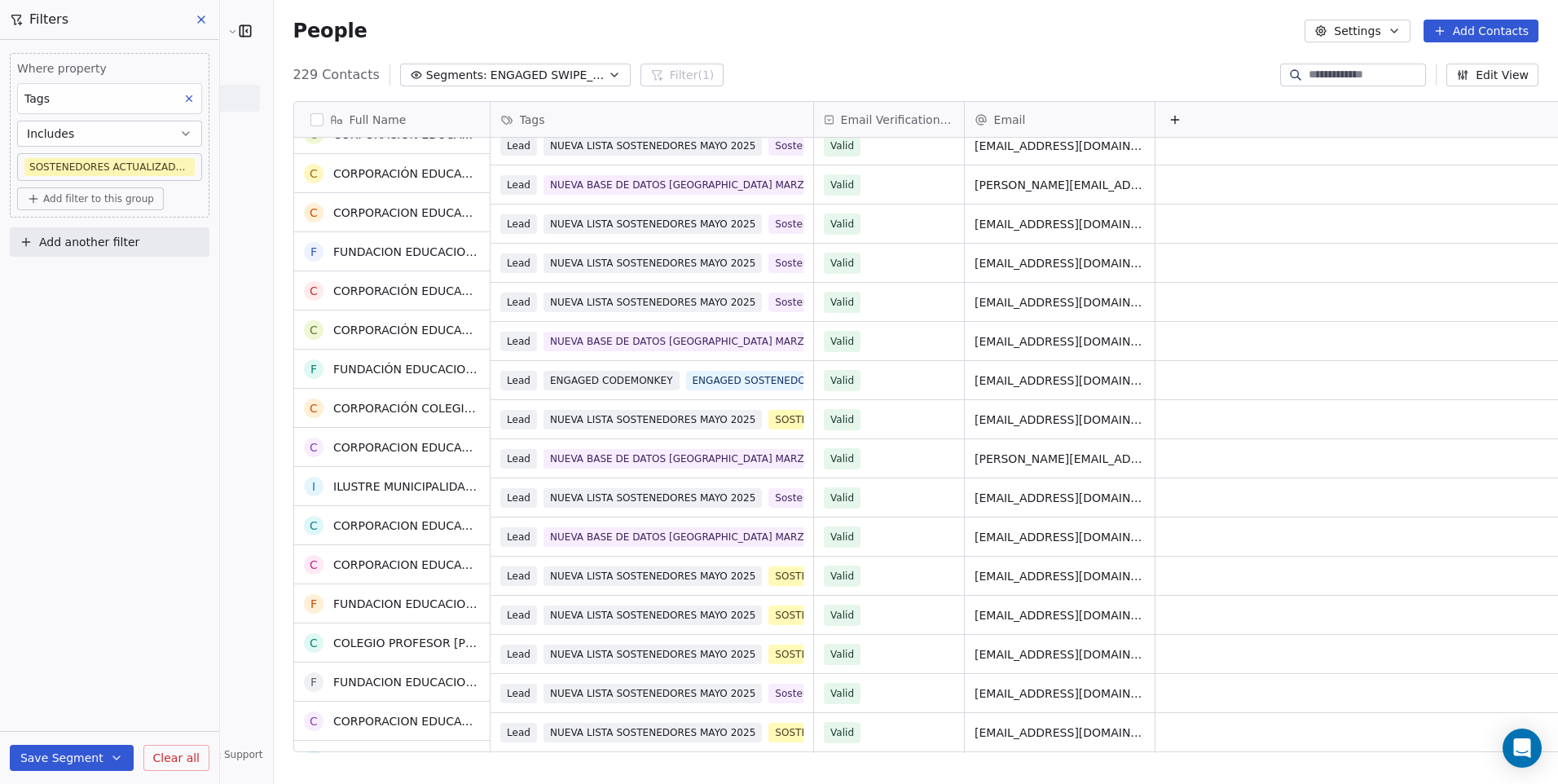
scroll to position [0, 0]
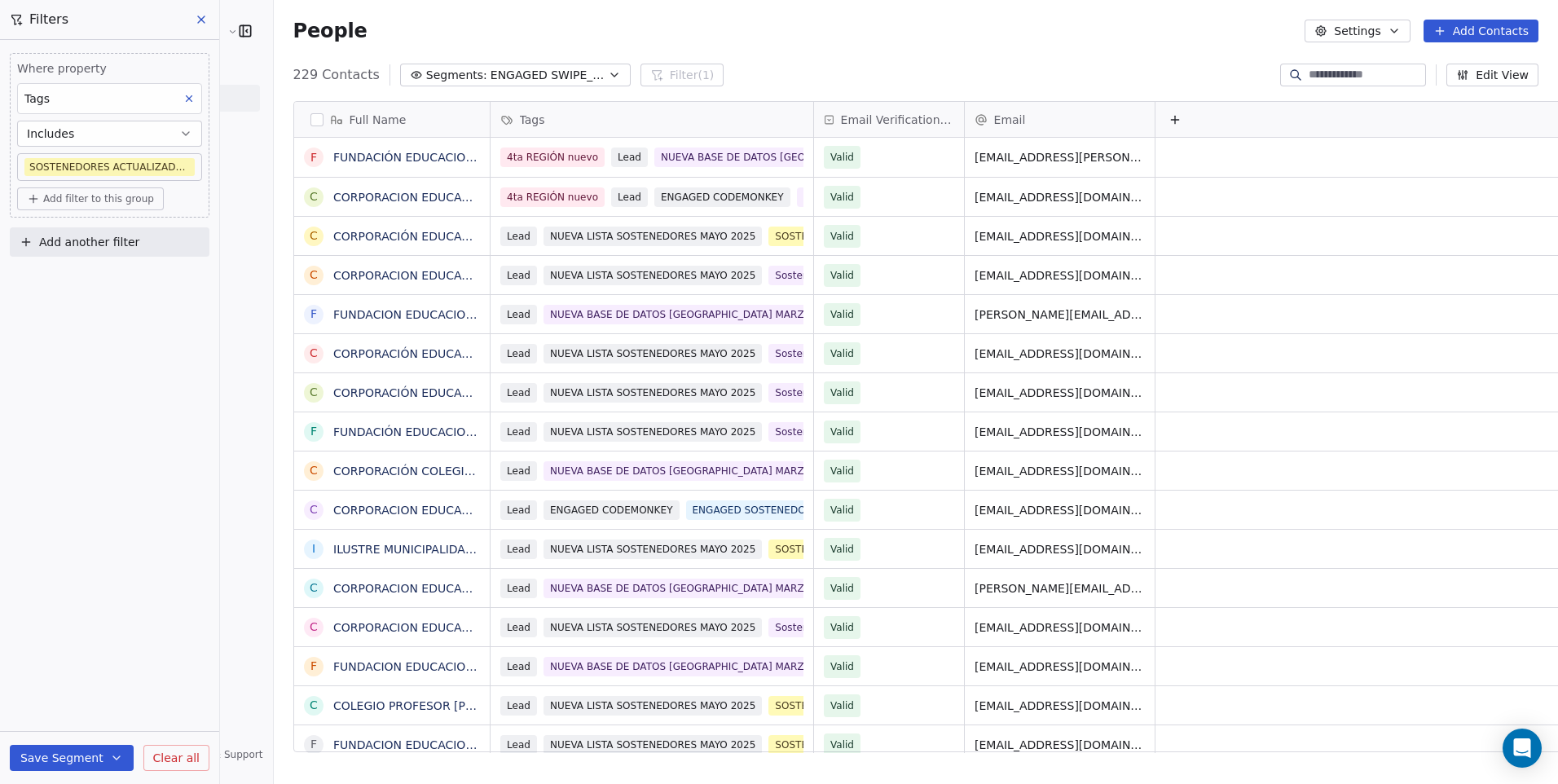
click at [204, 22] on icon at bounding box center [200, 20] width 7 height 7
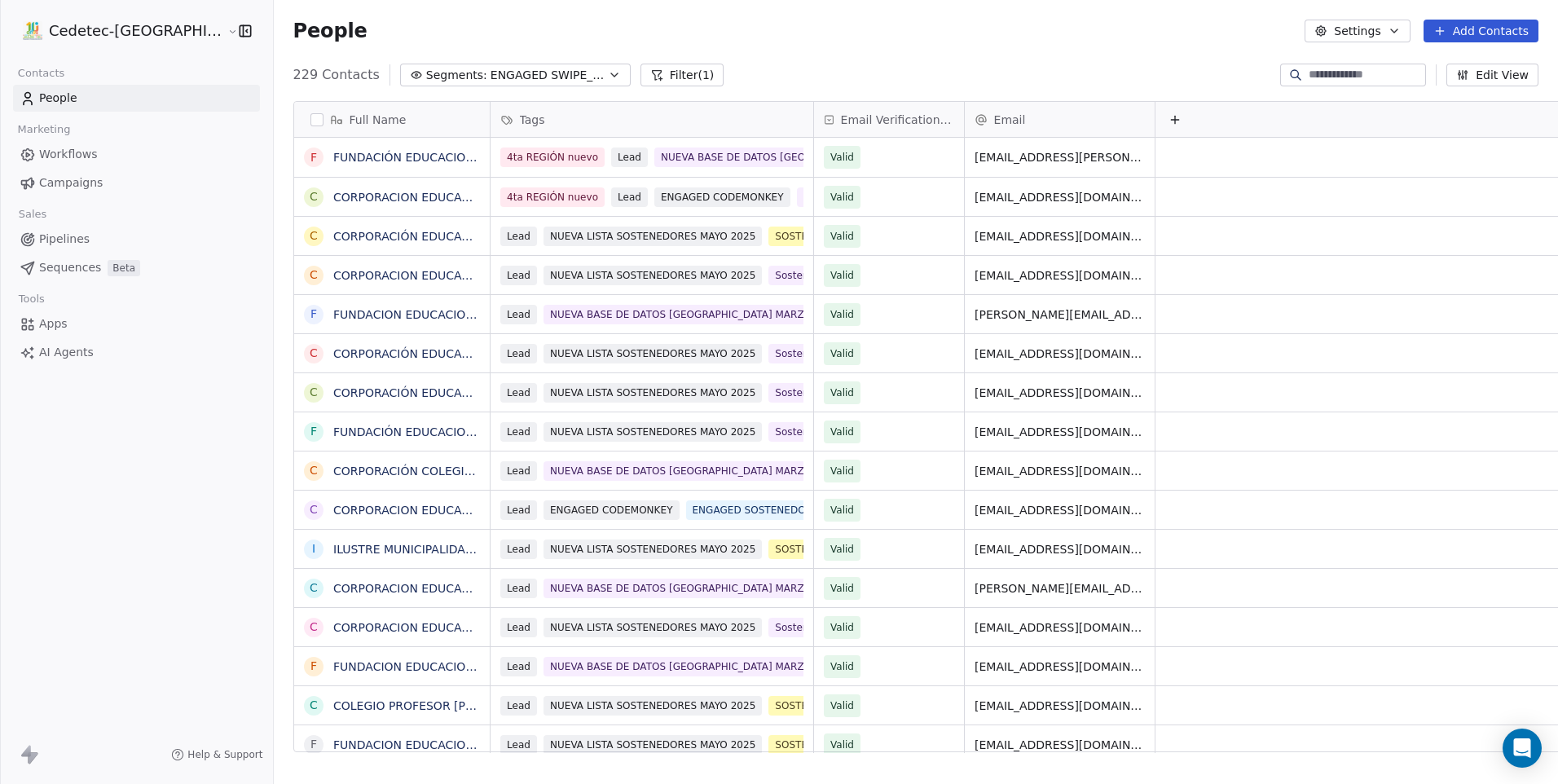
click at [84, 103] on link "People" at bounding box center [136, 98] width 246 height 26
click at [105, 182] on link "Campaigns" at bounding box center [136, 182] width 246 height 26
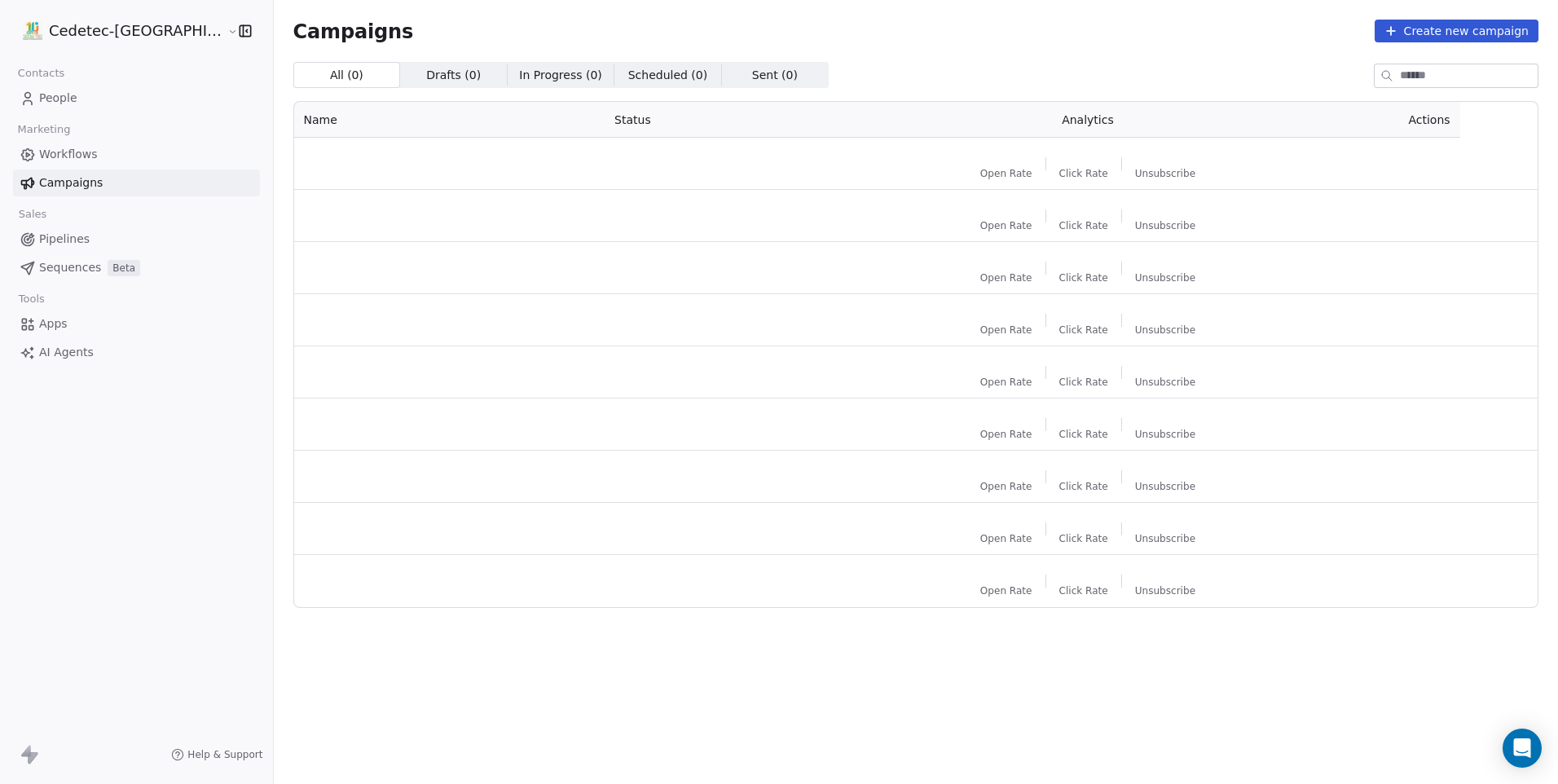
click at [103, 81] on div "Contacts" at bounding box center [136, 72] width 246 height 22
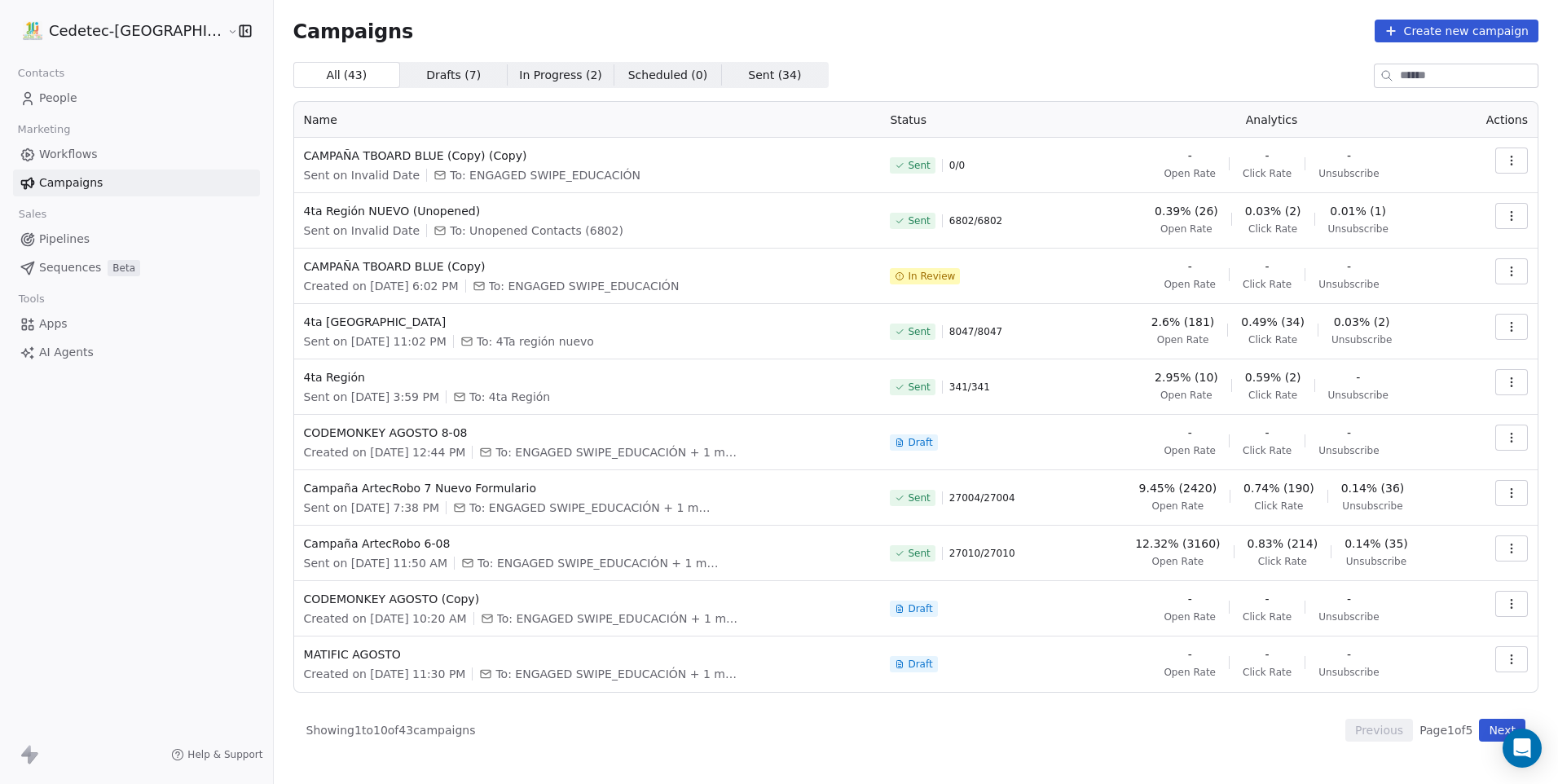
click at [469, 512] on span "To: ENGAGED SWIPE_EDUCACIÓN + 1 more" at bounding box center [592, 507] width 245 height 17
click at [644, 510] on span "To: ENGAGED SWIPE_EDUCACIÓN + 1 more" at bounding box center [592, 507] width 245 height 17
click at [439, 486] on span "Campaña ArtecRobo 7 Nuevo Formulario" at bounding box center [588, 488] width 567 height 17
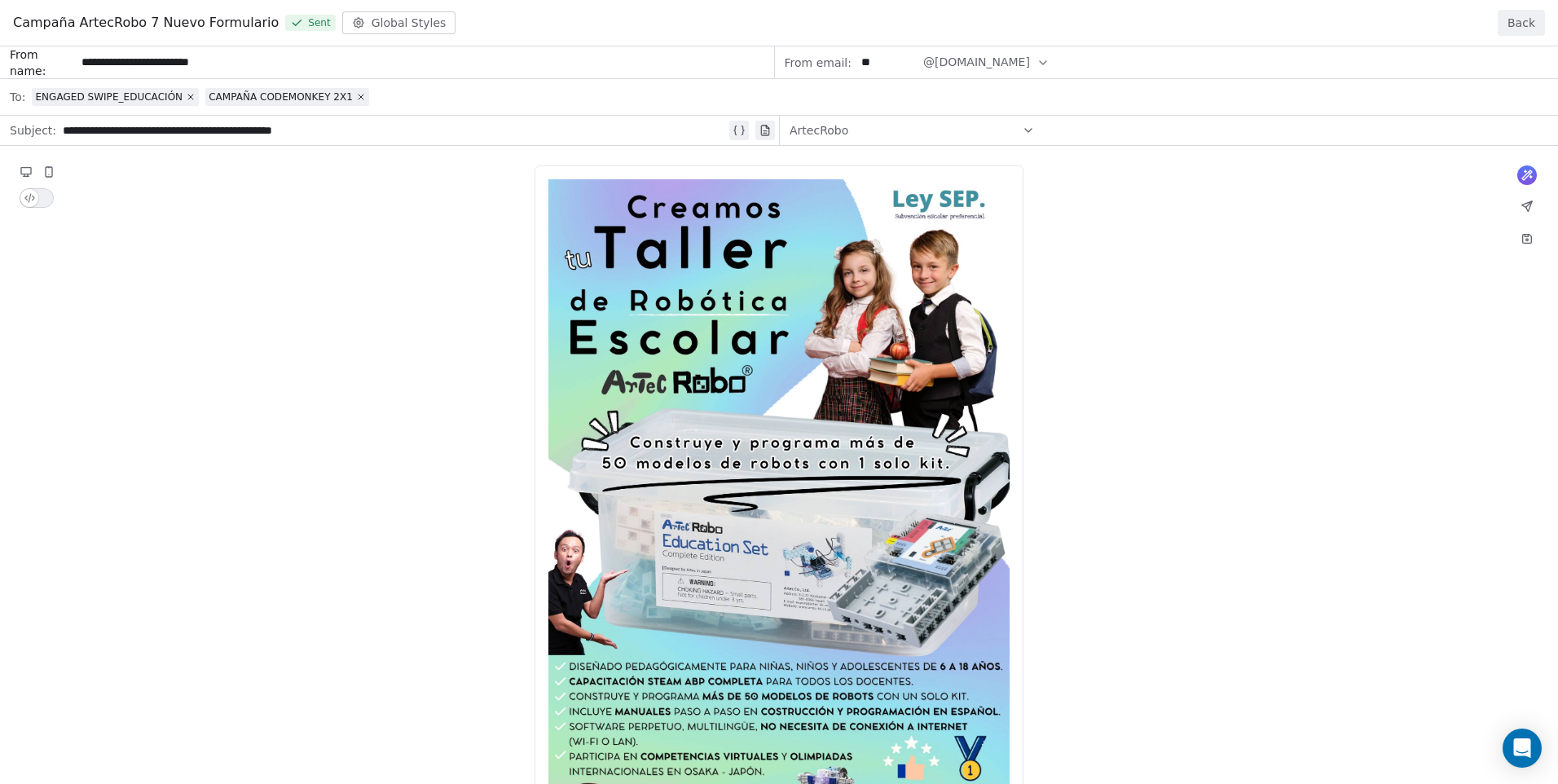
click at [249, 95] on div "**********" at bounding box center [779, 717] width 1558 height 1341
click at [122, 104] on div "**********" at bounding box center [779, 717] width 1558 height 1341
click at [129, 100] on div "**********" at bounding box center [779, 717] width 1558 height 1341
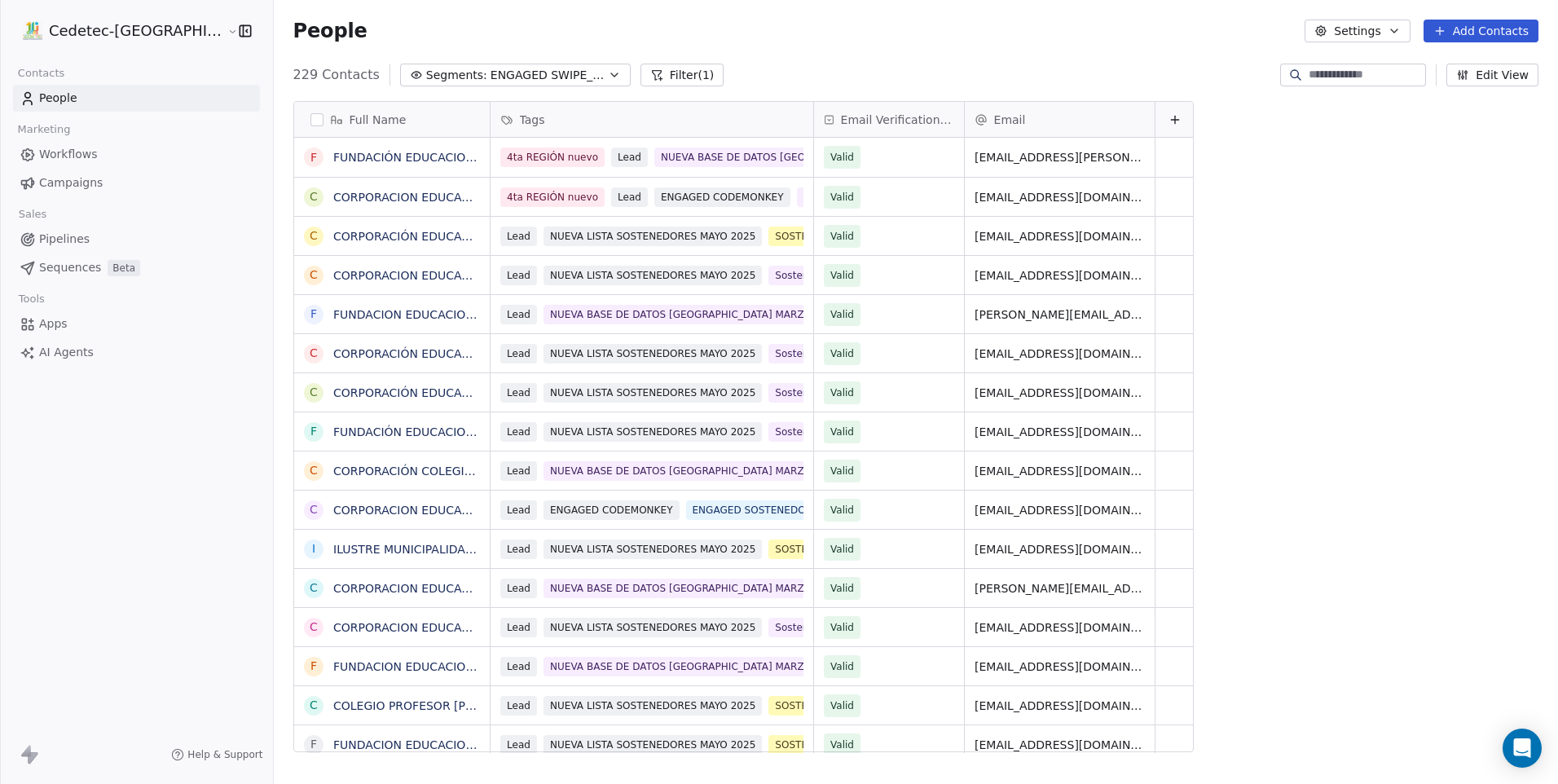
scroll to position [676, 1326]
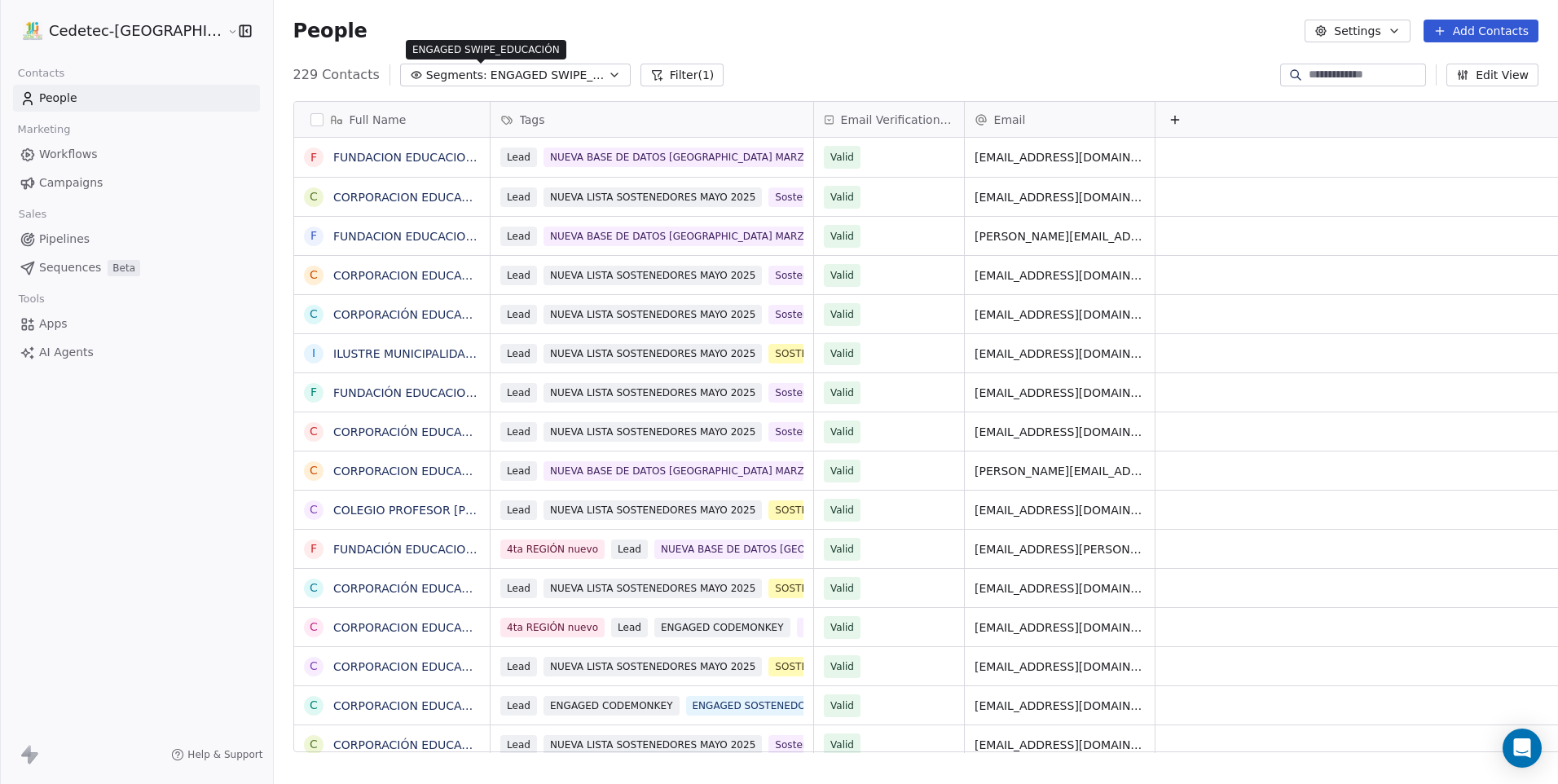
click at [491, 80] on span "ENGAGED SWIPE_EDUCACIÓN" at bounding box center [548, 74] width 114 height 17
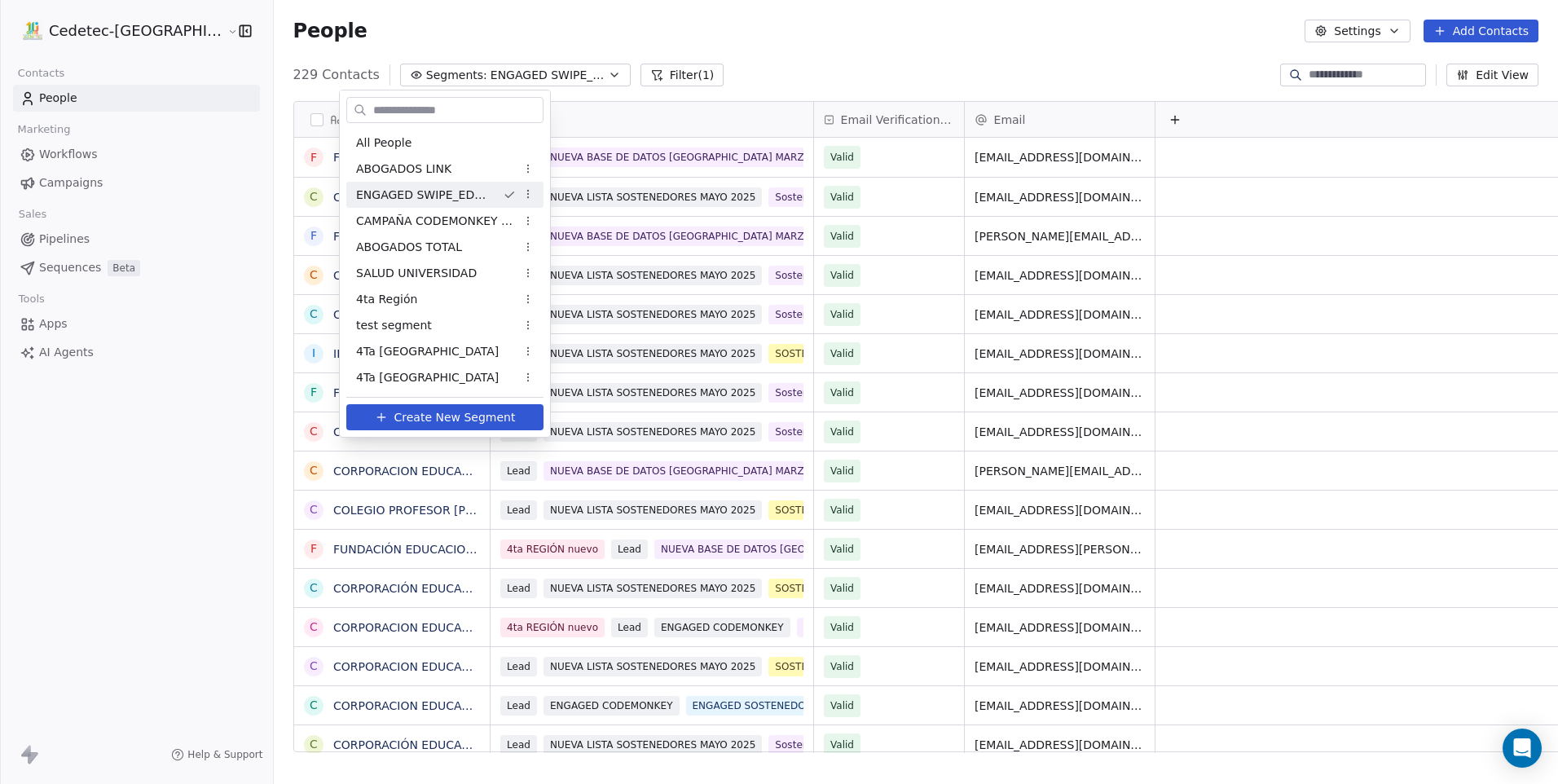
click at [471, 80] on html "Cedetec-[GEOGRAPHIC_DATA] Contacts People Marketing Workflows Campaigns Sales P…" at bounding box center [779, 392] width 1558 height 784
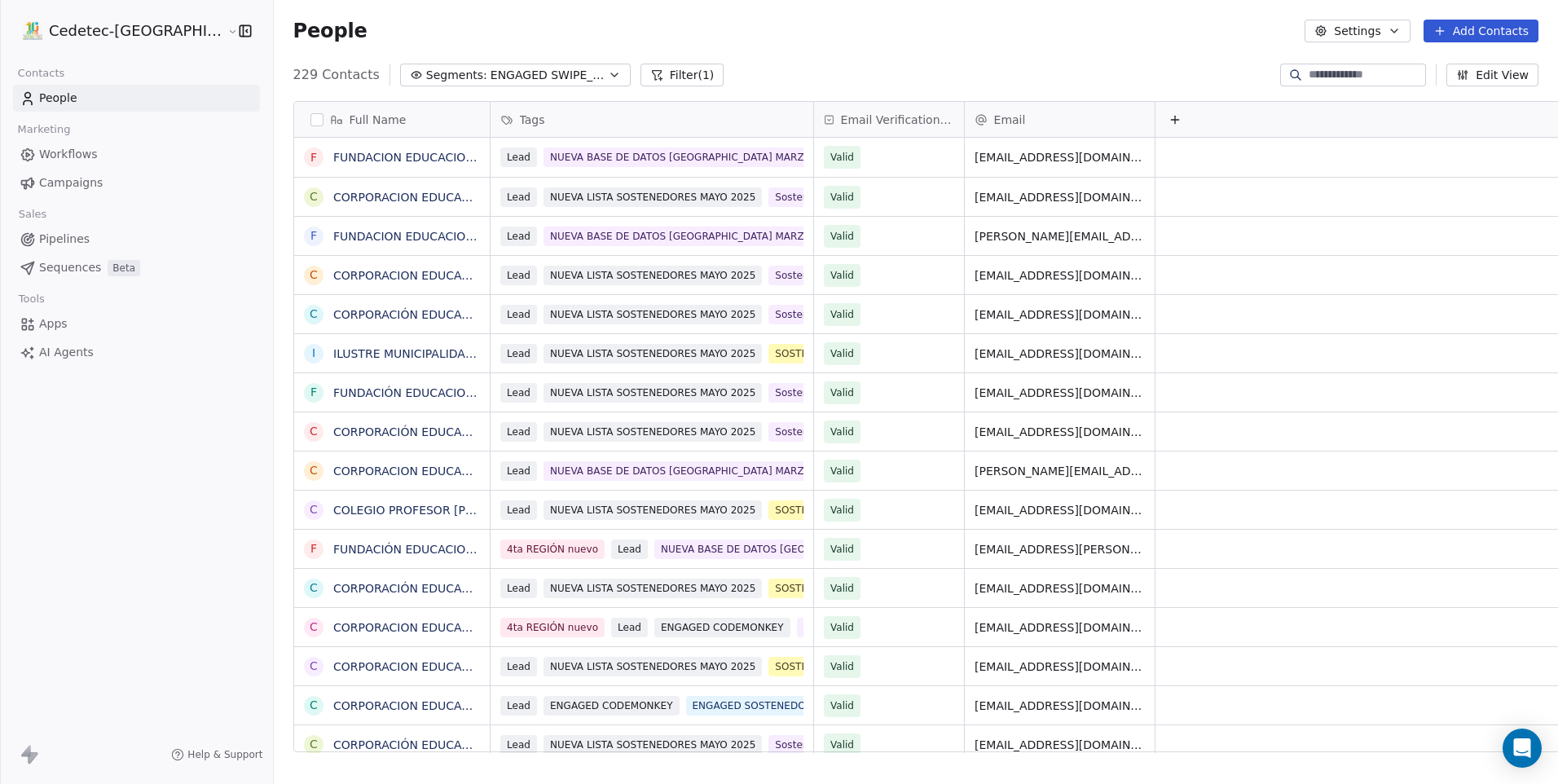
click at [650, 77] on icon at bounding box center [656, 74] width 13 height 13
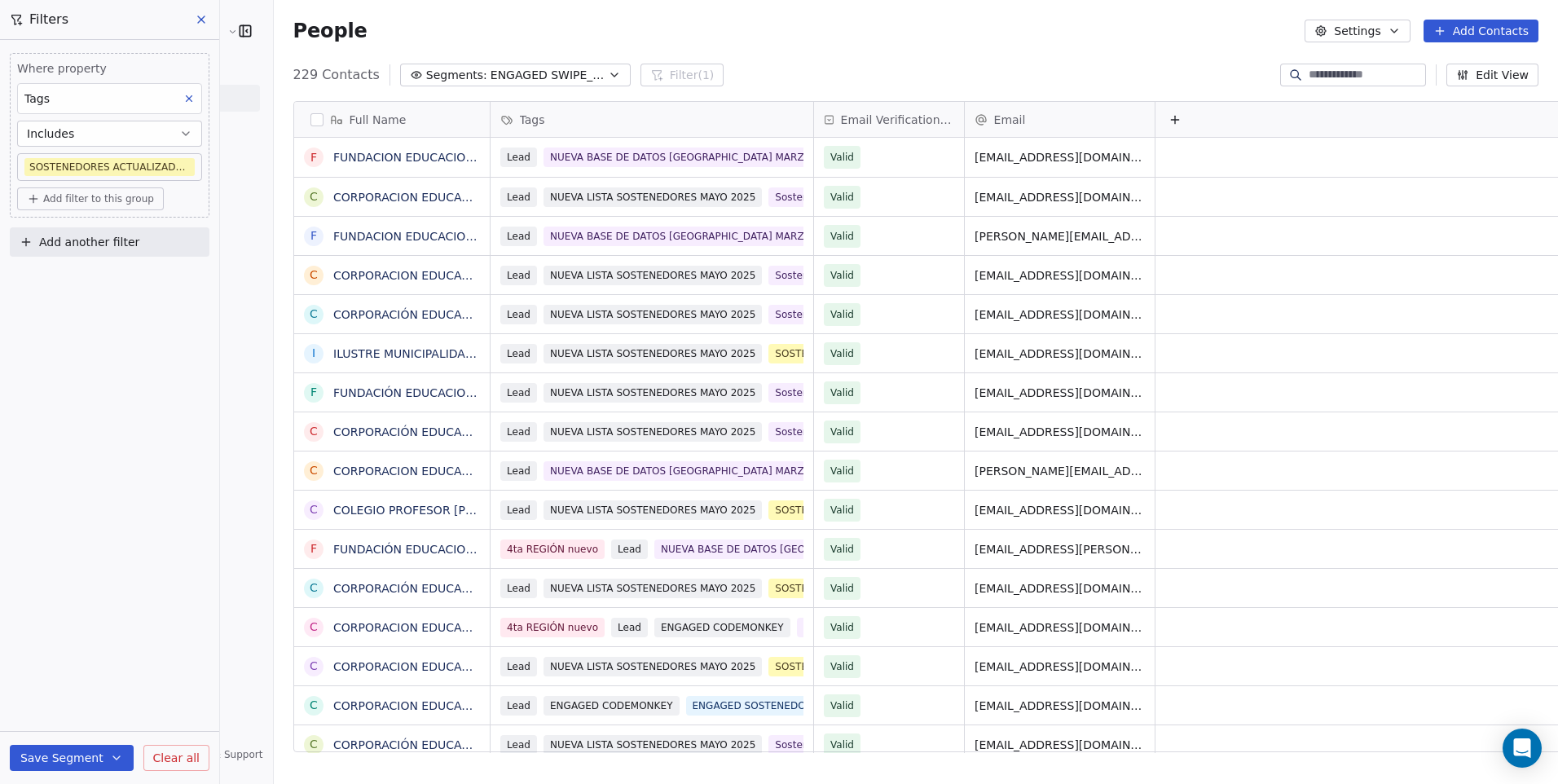
click at [98, 167] on body "Cedetec-[GEOGRAPHIC_DATA] Contacts People Marketing Workflows Campaigns Sales P…" at bounding box center [779, 392] width 1558 height 784
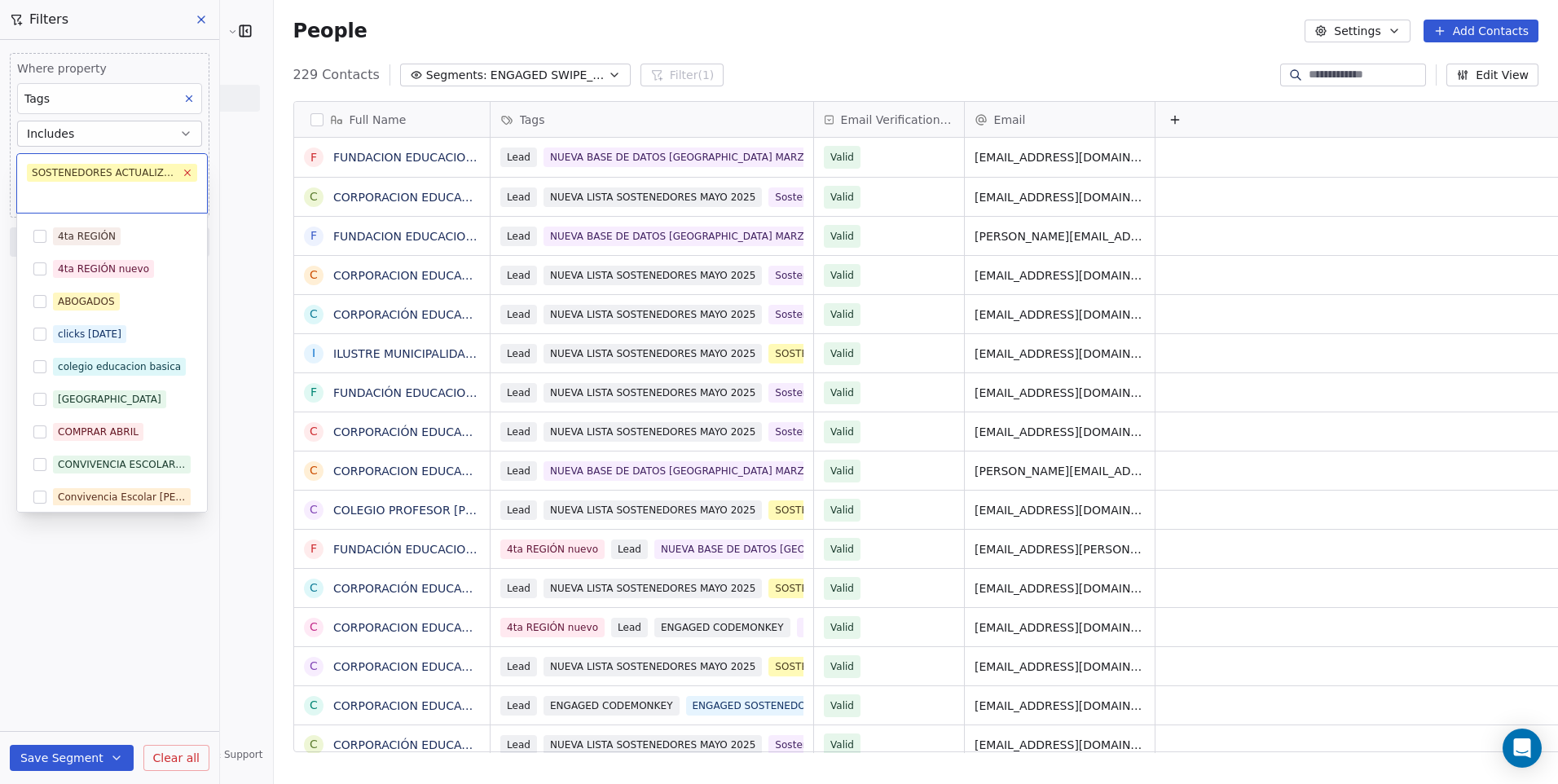
click at [188, 176] on icon at bounding box center [187, 172] width 11 height 11
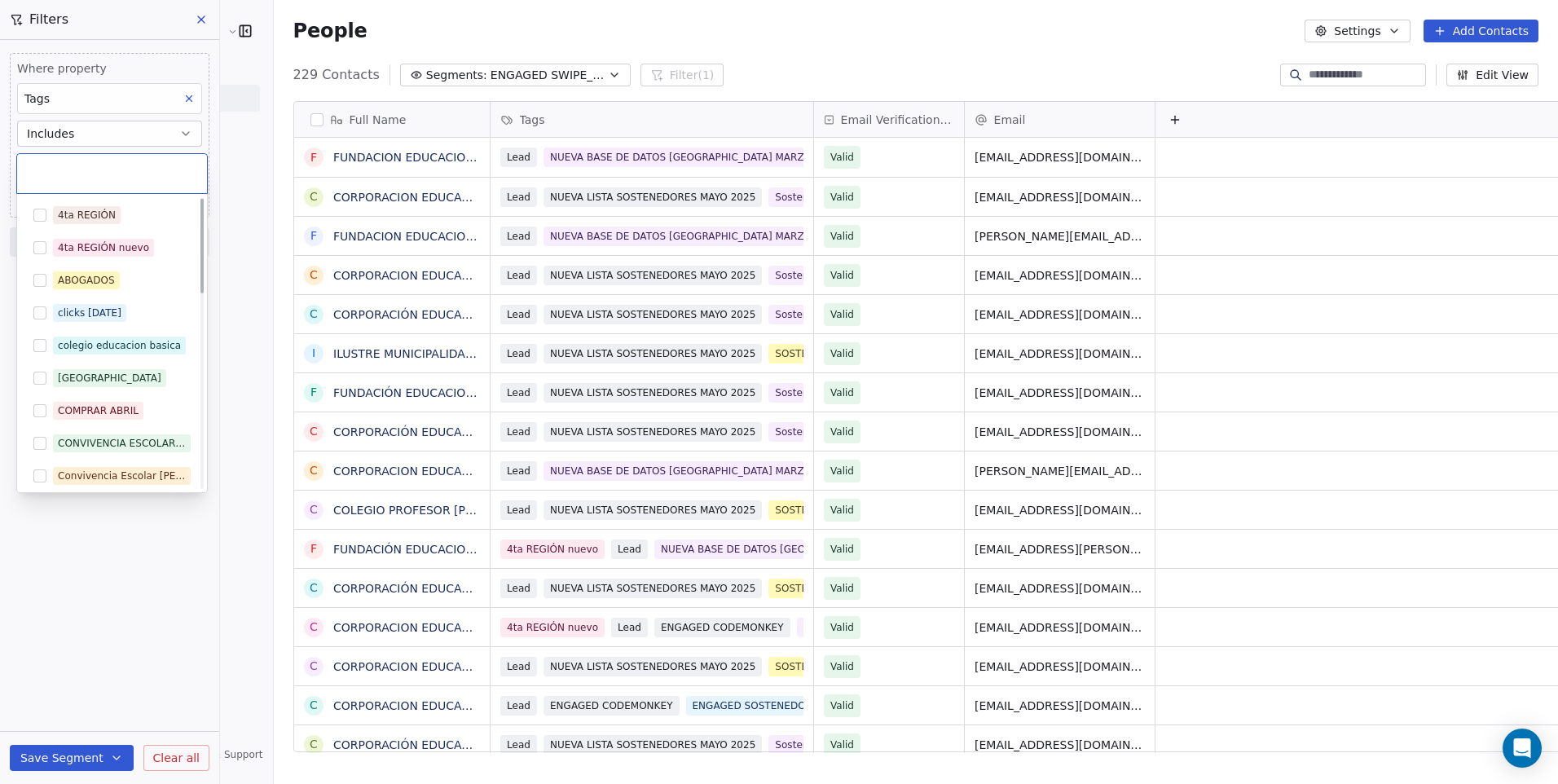
scroll to position [0, 0]
drag, startPoint x: 102, startPoint y: 525, endPoint x: 98, endPoint y: 503, distance: 22.4
click at [101, 525] on html "Cedetec-[GEOGRAPHIC_DATA] Contacts People Marketing Workflows Campaigns Sales P…" at bounding box center [779, 392] width 1558 height 784
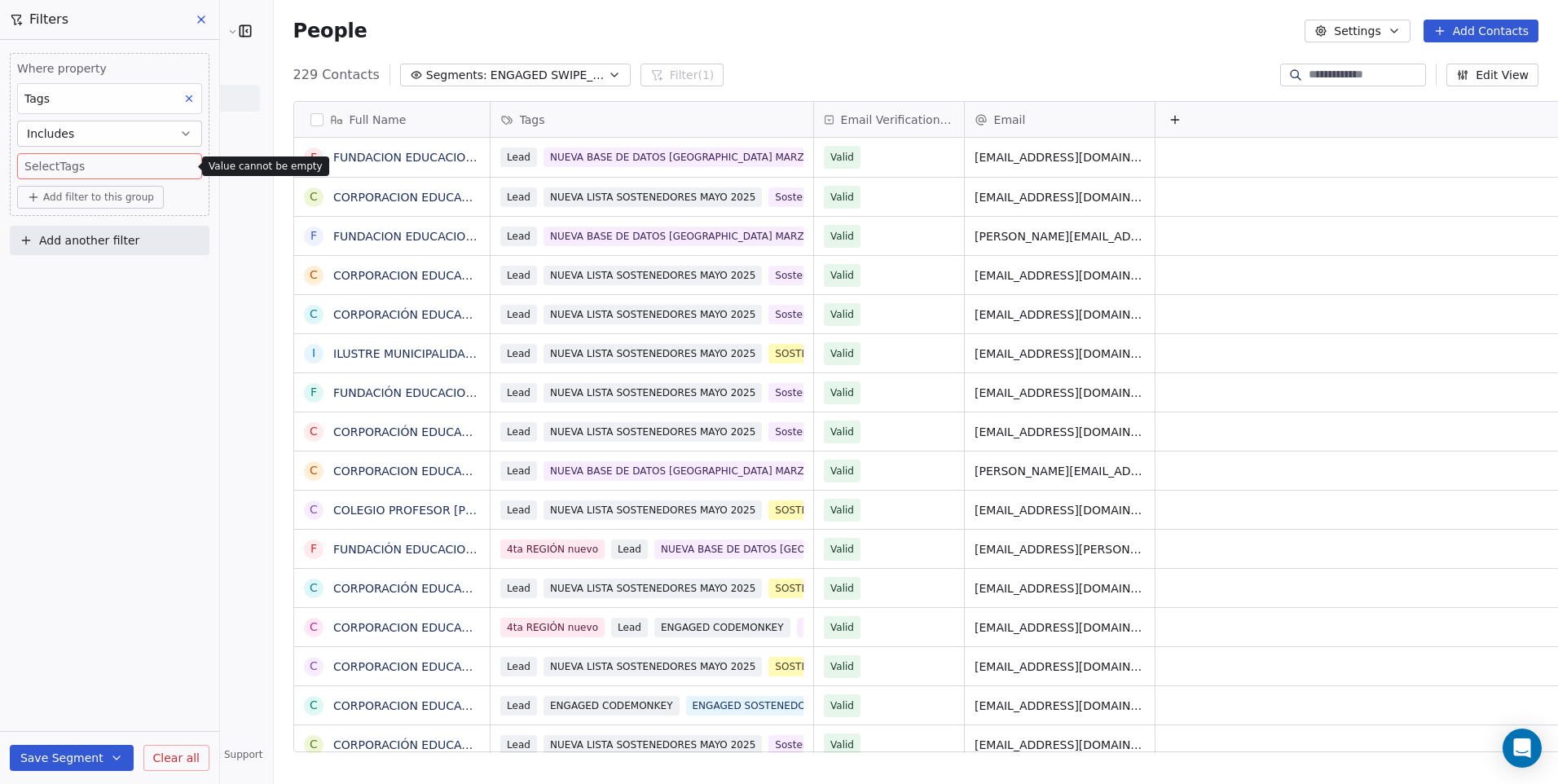
click at [111, 136] on button "Includes" at bounding box center [109, 133] width 185 height 26
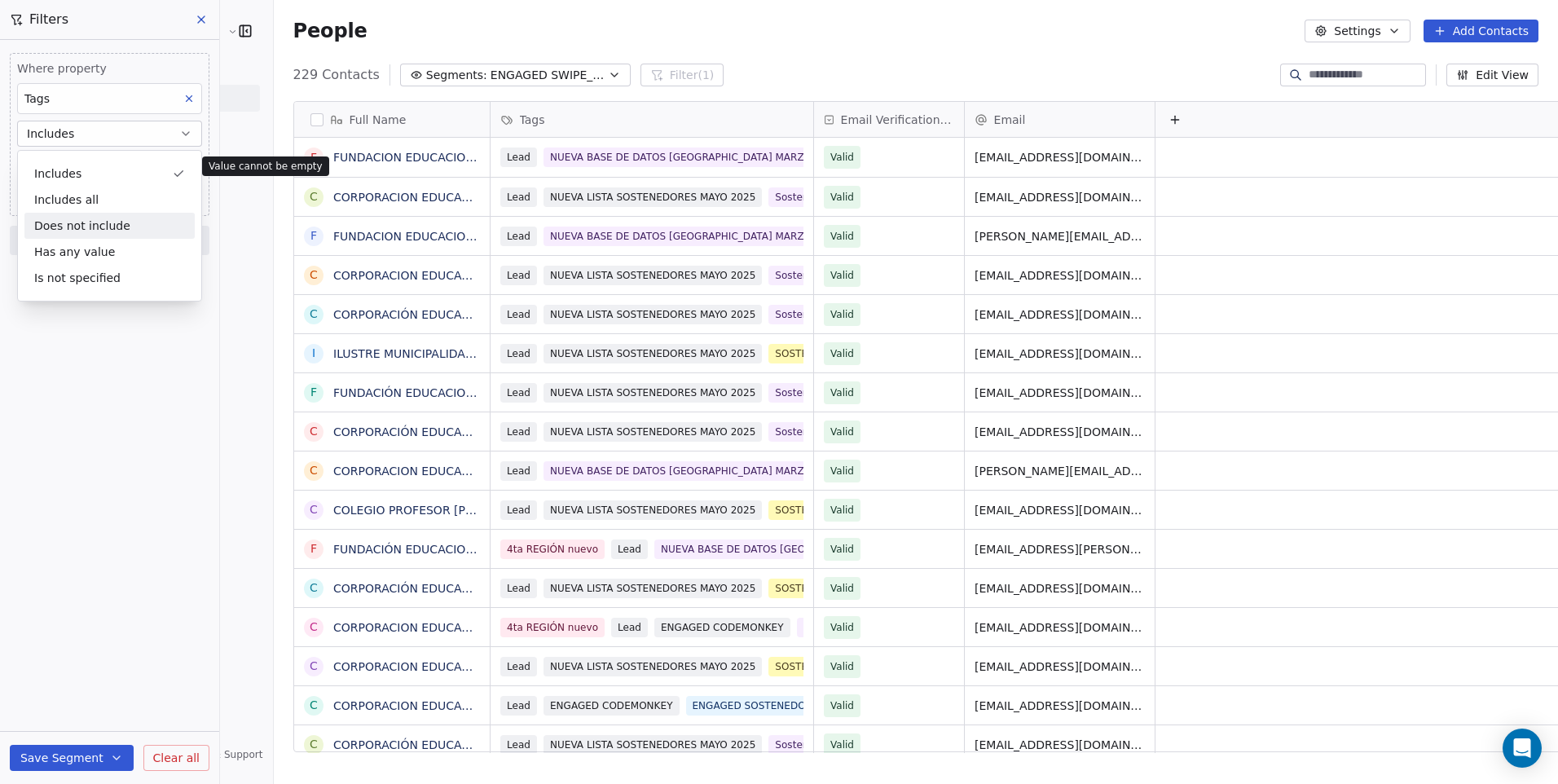
click at [139, 224] on div "Does not include" at bounding box center [110, 225] width 170 height 26
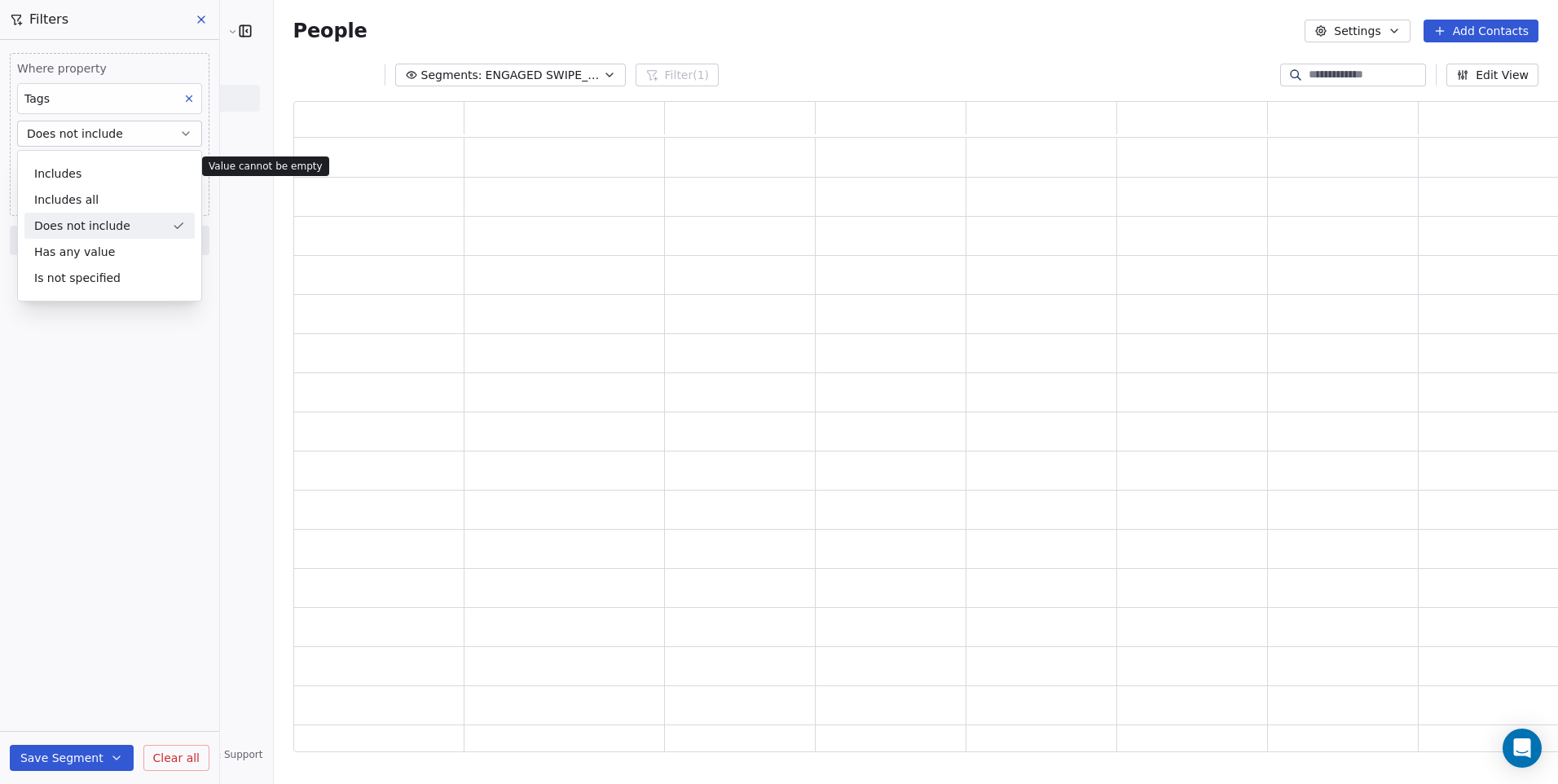
scroll to position [637, 1287]
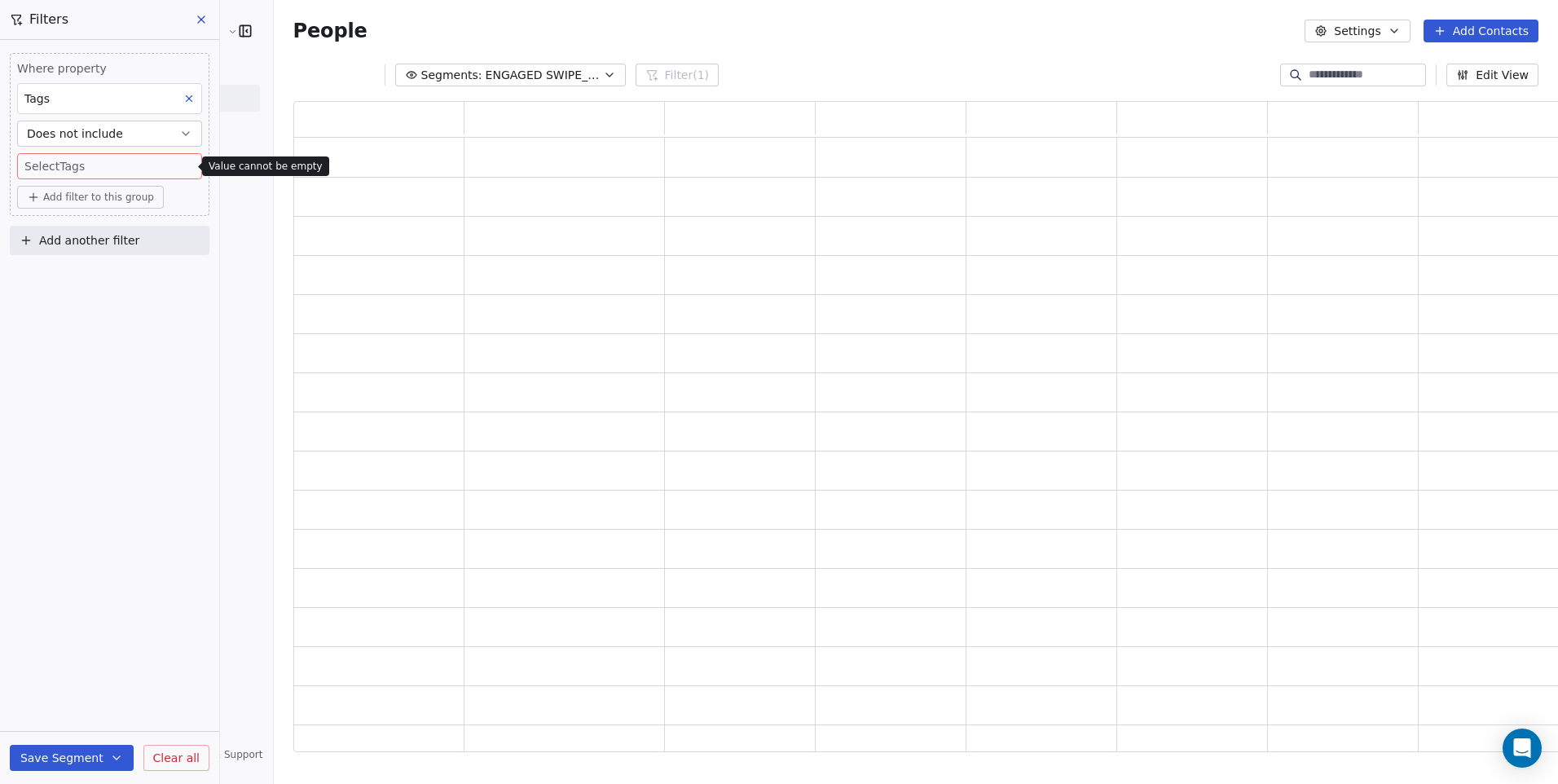
click at [124, 168] on body "Cedetec-[GEOGRAPHIC_DATA] Contacts People Marketing Workflows Campaigns Sales P…" at bounding box center [779, 392] width 1558 height 784
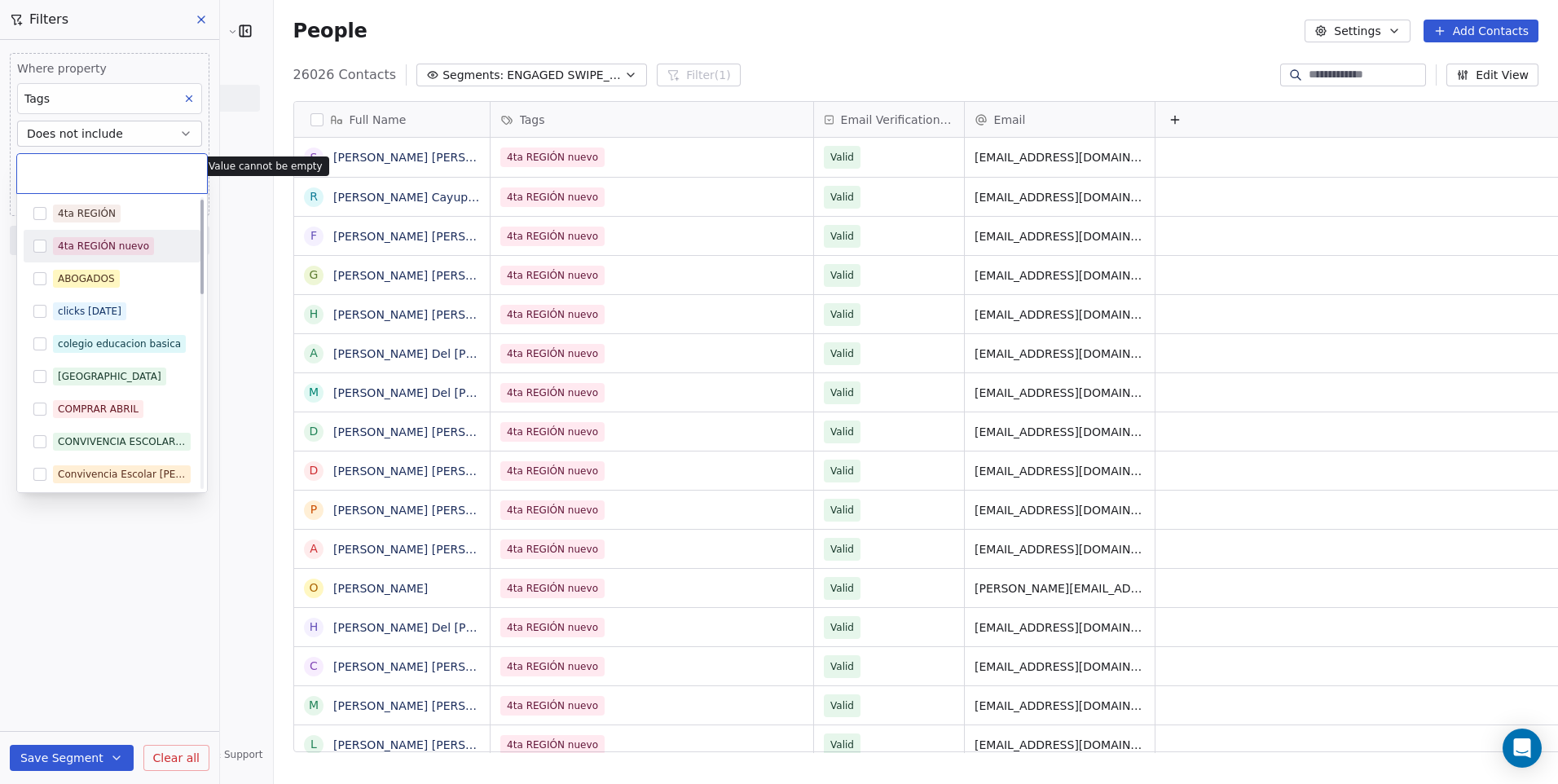
scroll to position [0, 0]
click at [39, 281] on button "Suggestions" at bounding box center [39, 282] width 13 height 13
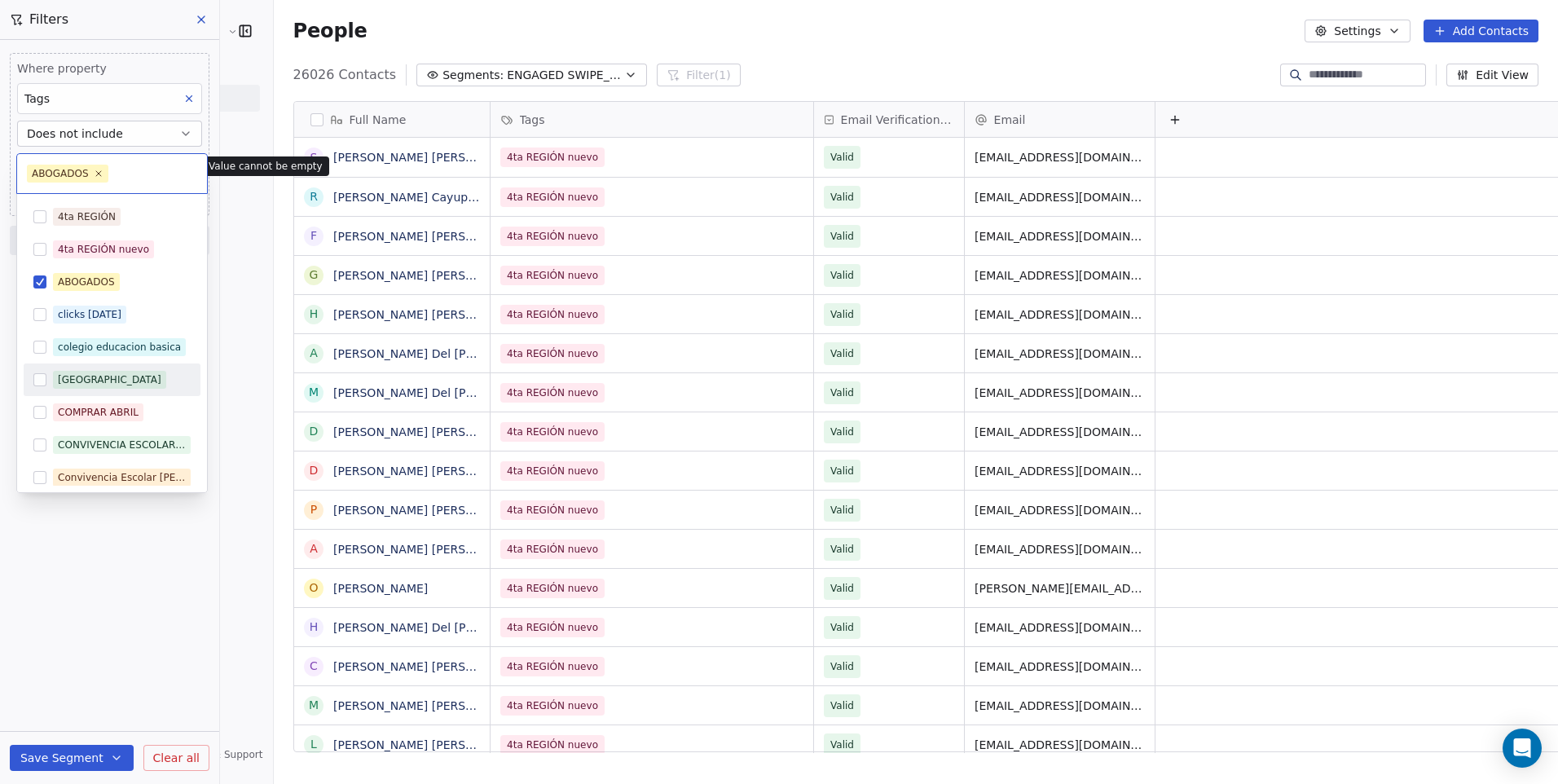
click at [43, 383] on button "Suggestions" at bounding box center [39, 379] width 13 height 13
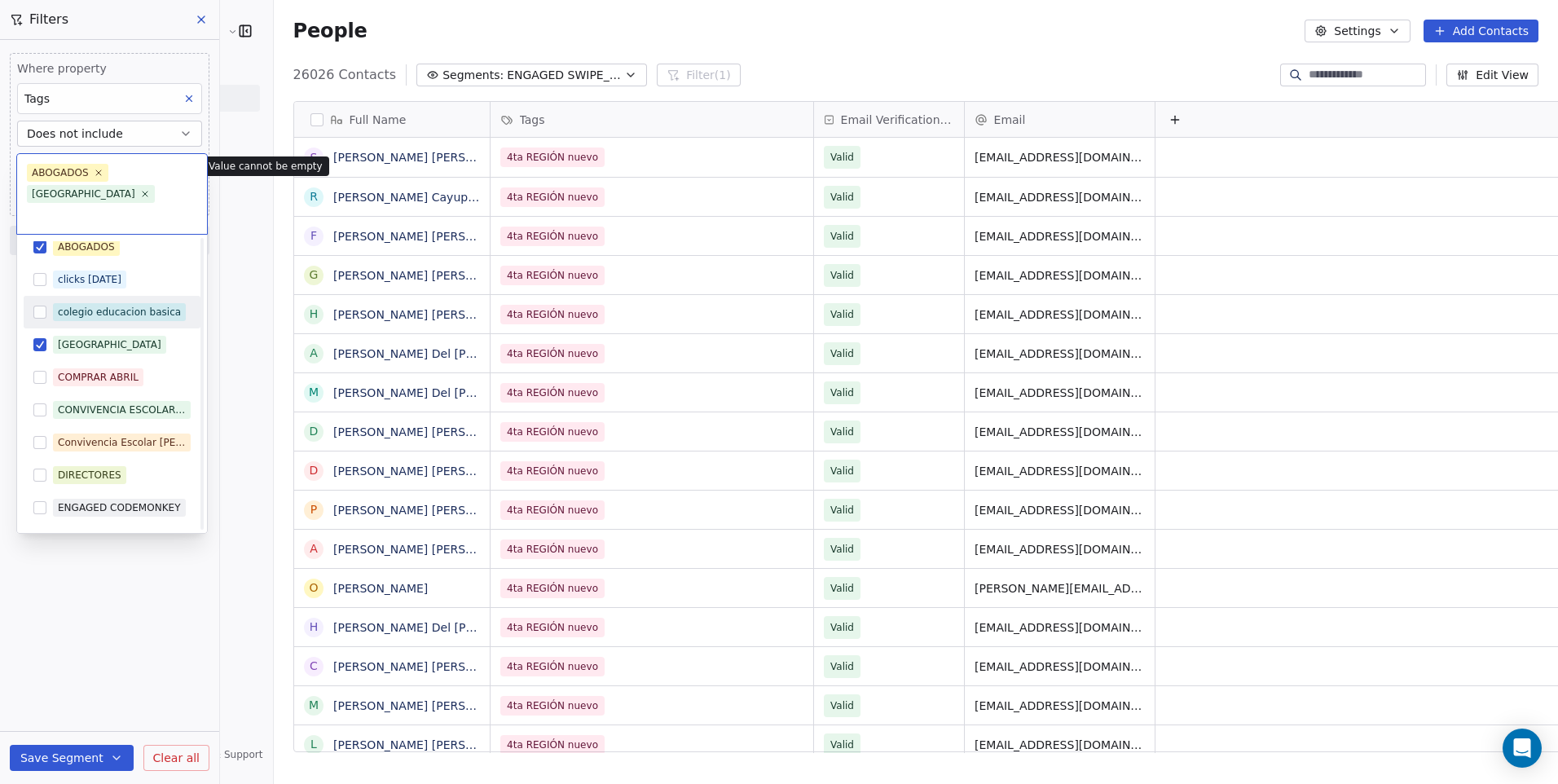
scroll to position [81, 0]
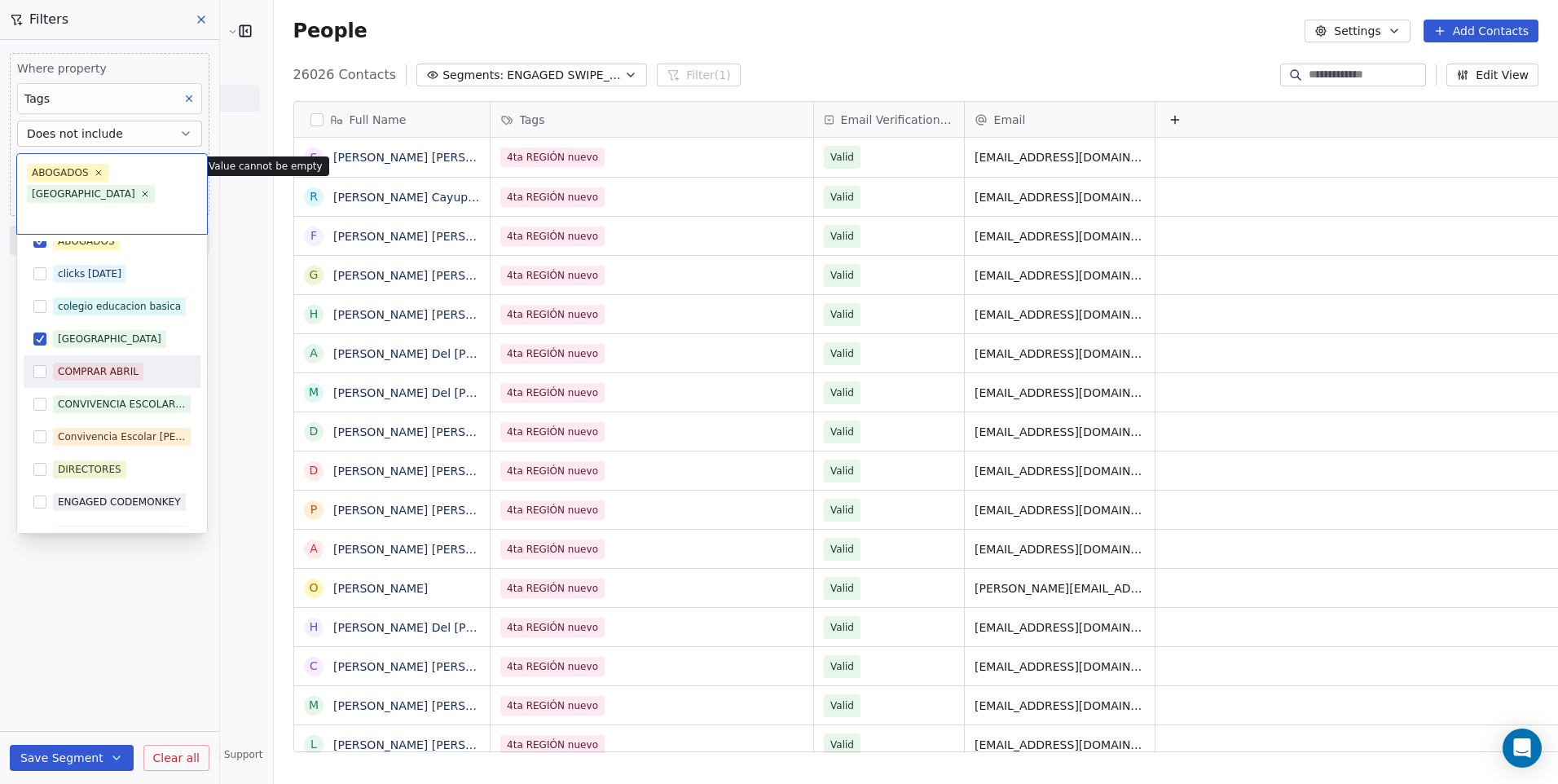
click at [40, 365] on button "Suggestions" at bounding box center [39, 370] width 13 height 13
click at [44, 430] on button "Suggestions" at bounding box center [39, 436] width 13 height 13
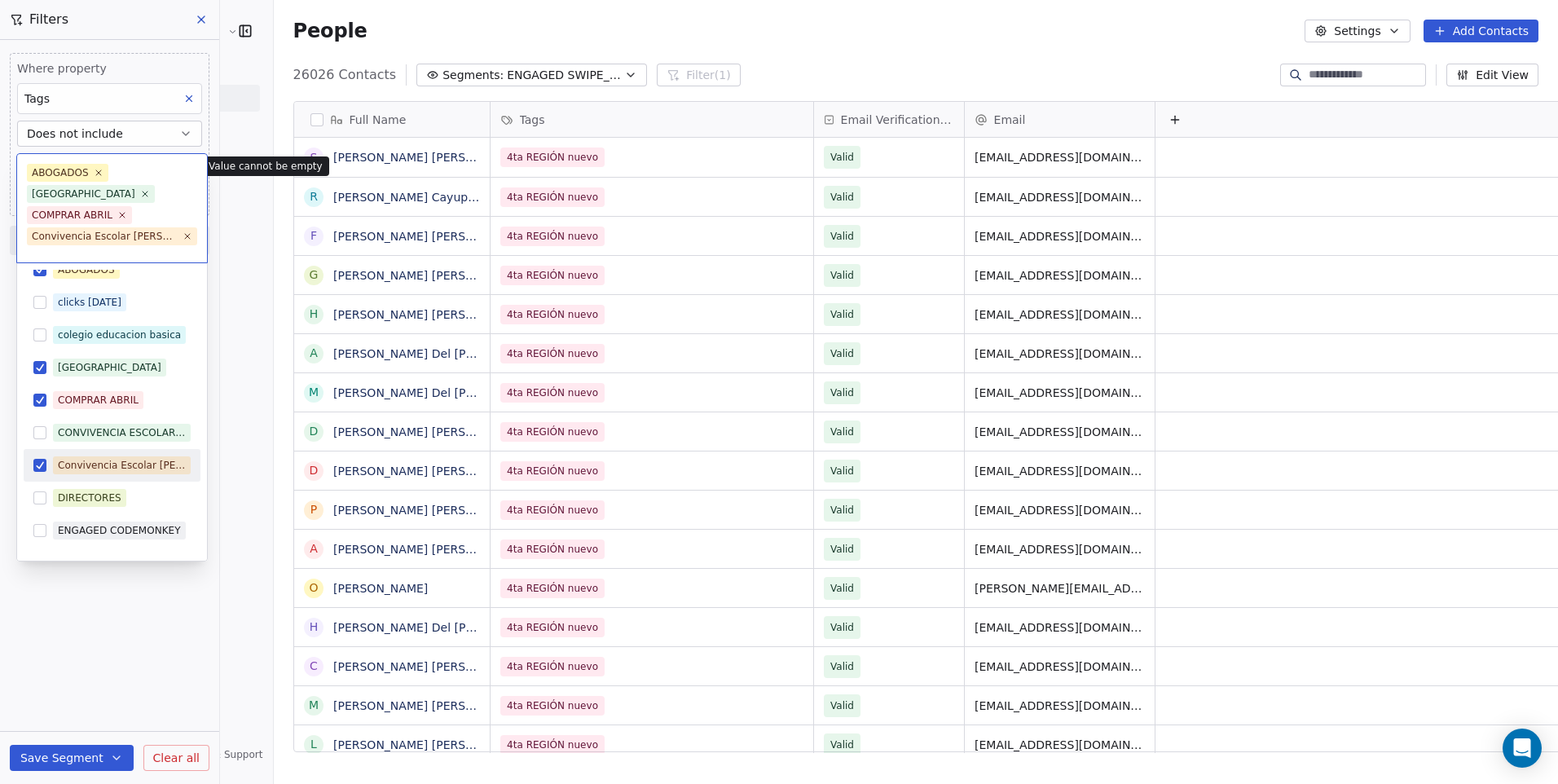
click at [34, 458] on button "Suggestions" at bounding box center [39, 464] width 13 height 13
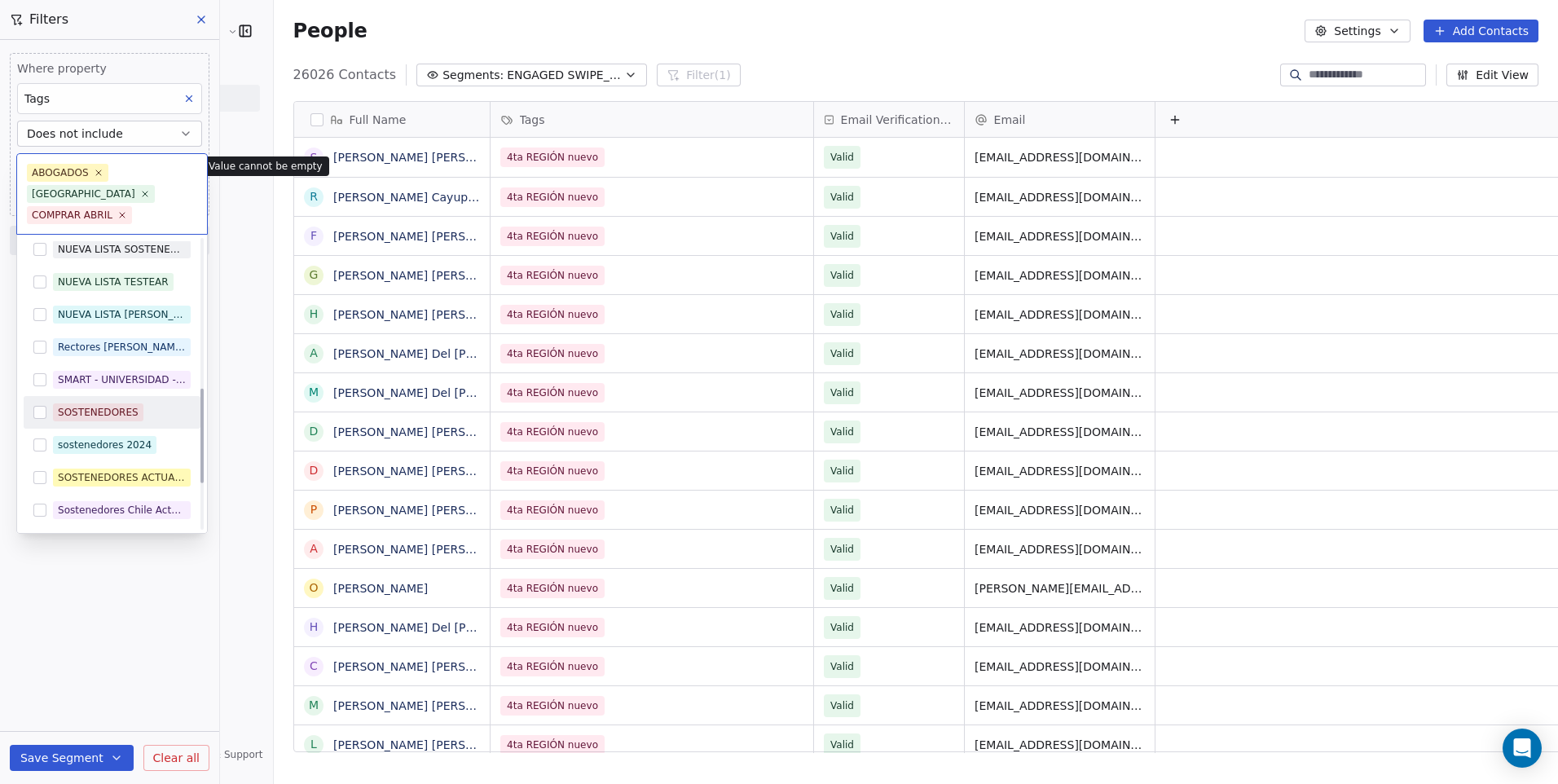
scroll to position [570, 0]
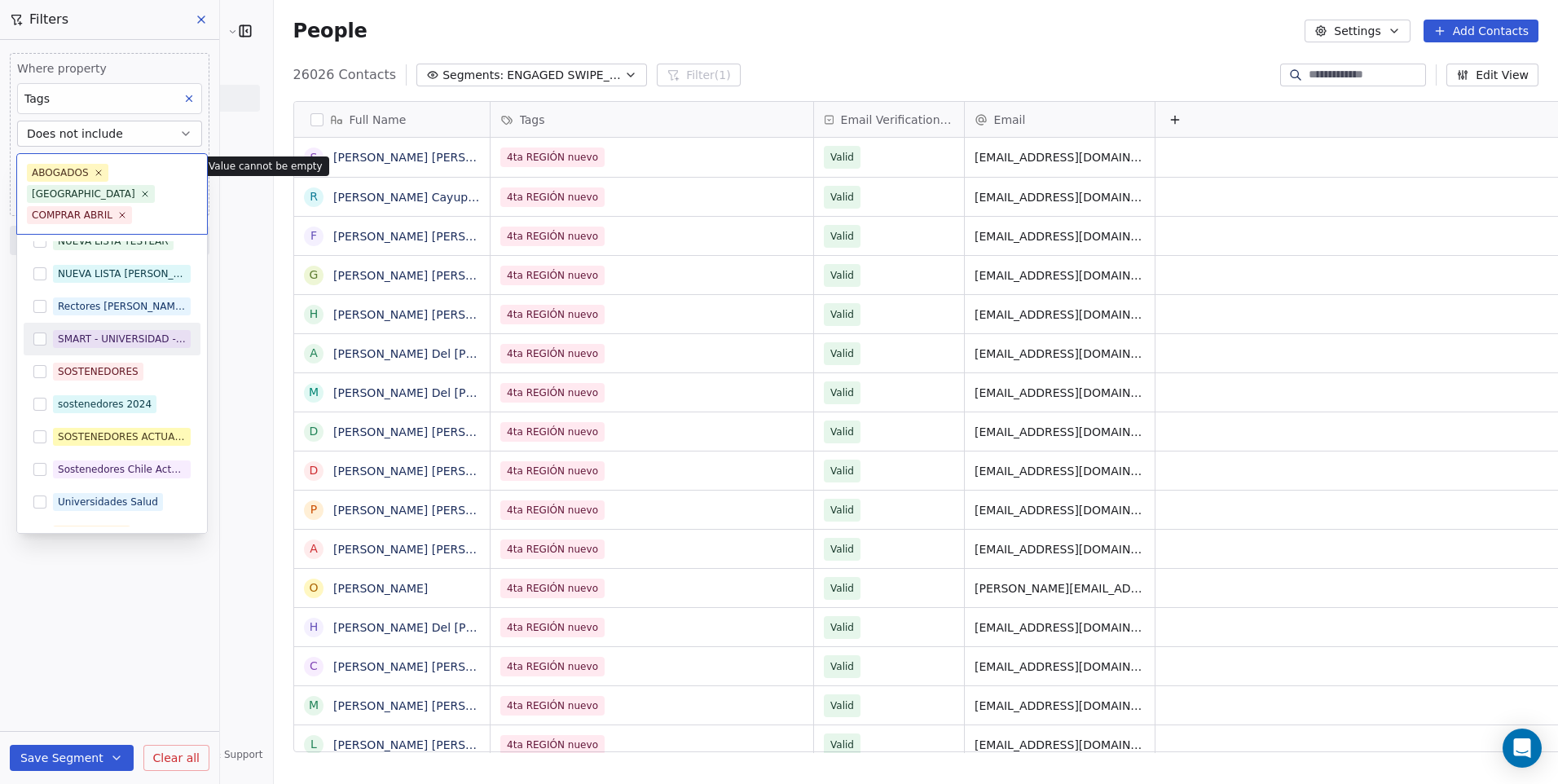
click at [41, 332] on button "Suggestions" at bounding box center [39, 338] width 13 height 13
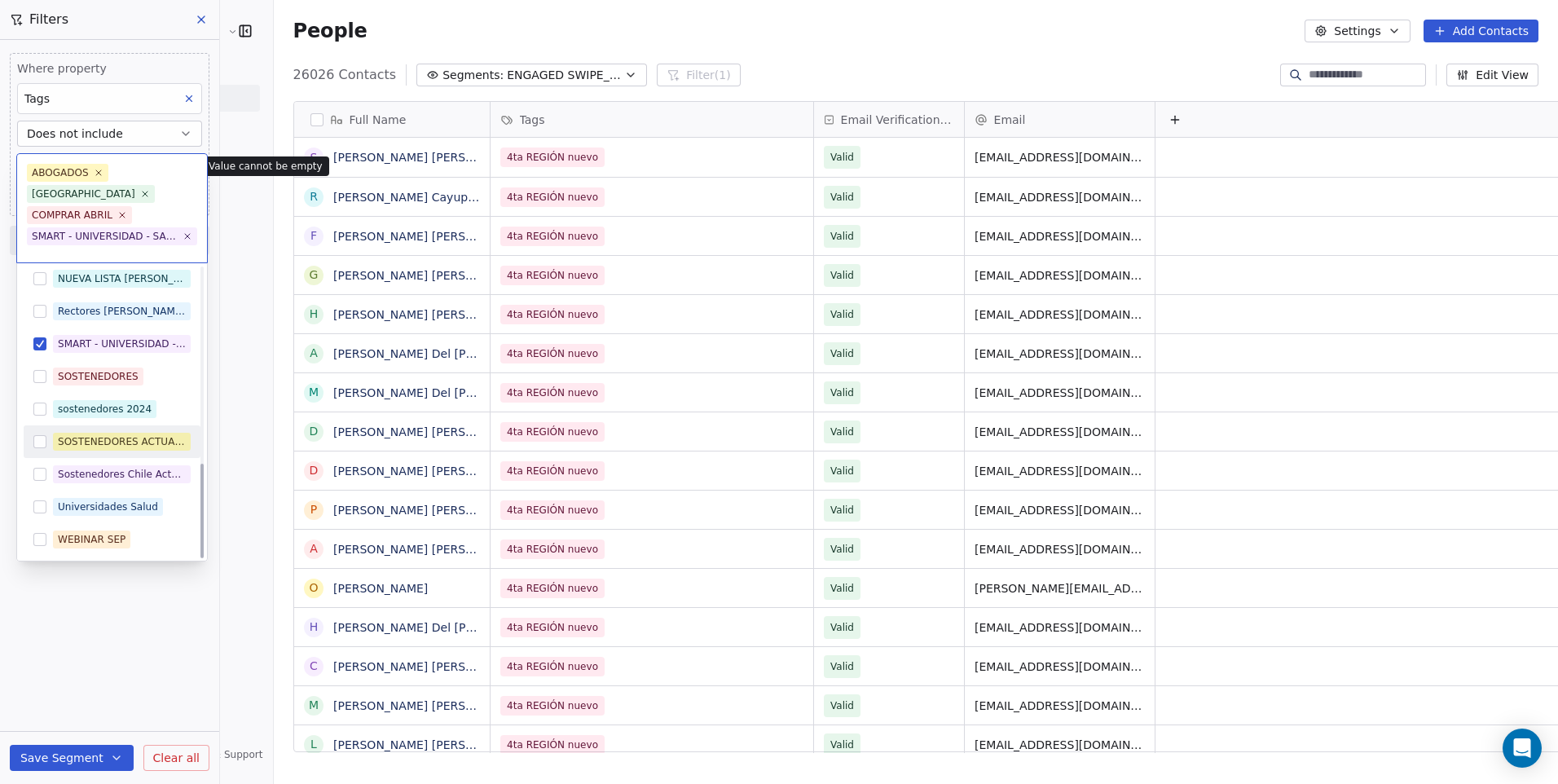
scroll to position [594, 0]
click at [36, 500] on button "Suggestions" at bounding box center [39, 505] width 13 height 13
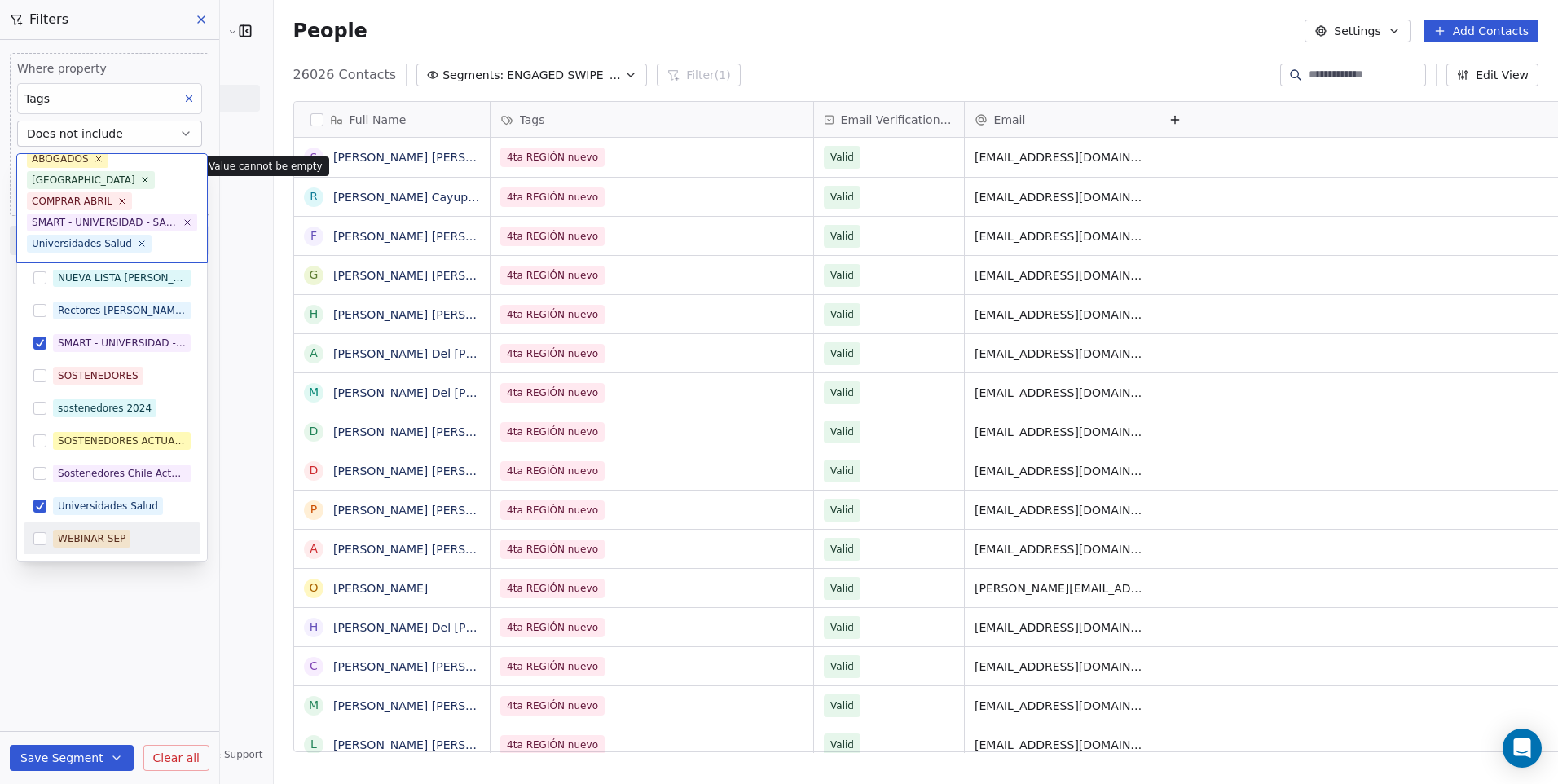
click at [44, 538] on button "Suggestions" at bounding box center [39, 538] width 13 height 13
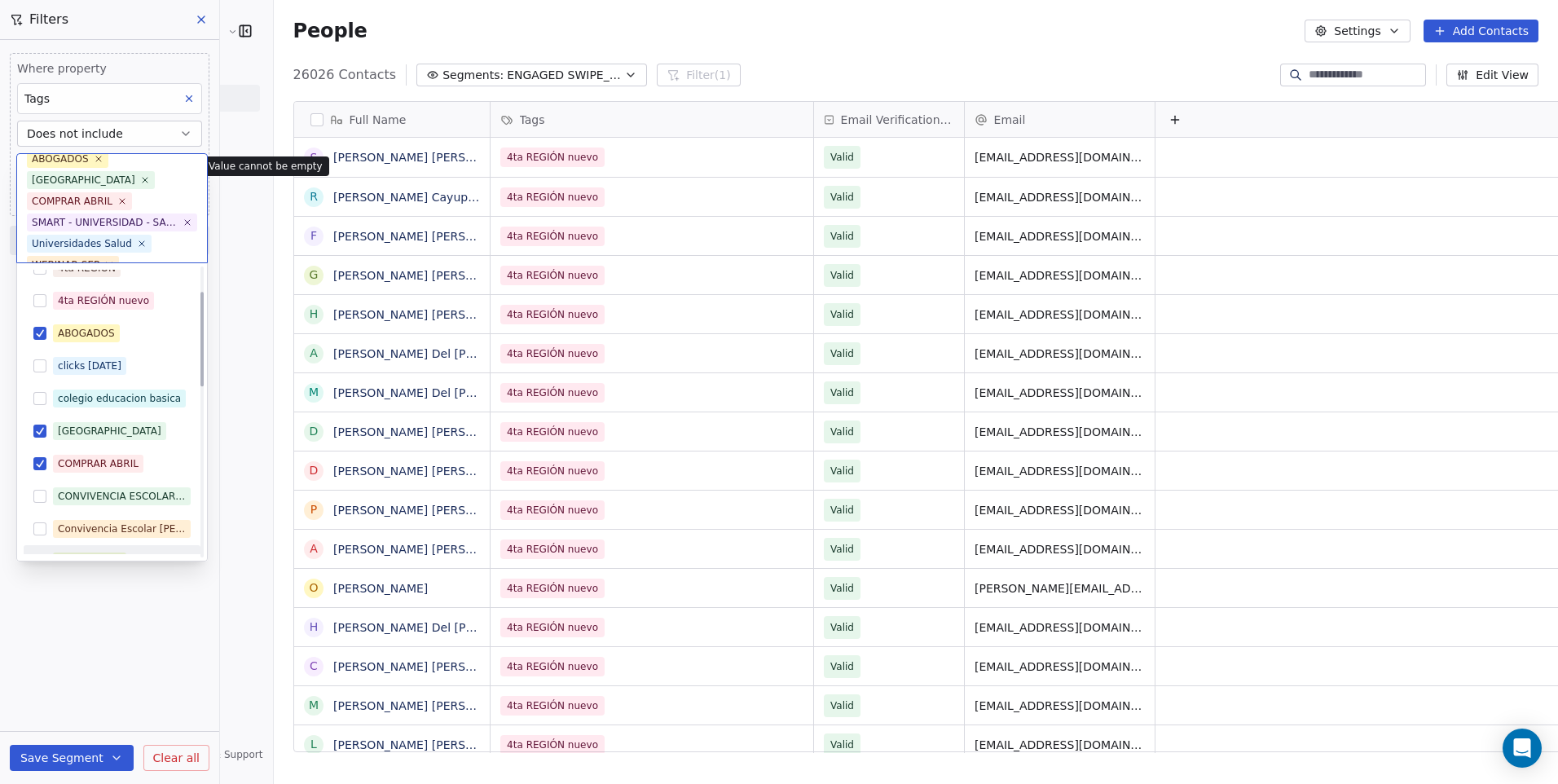
scroll to position [0, 0]
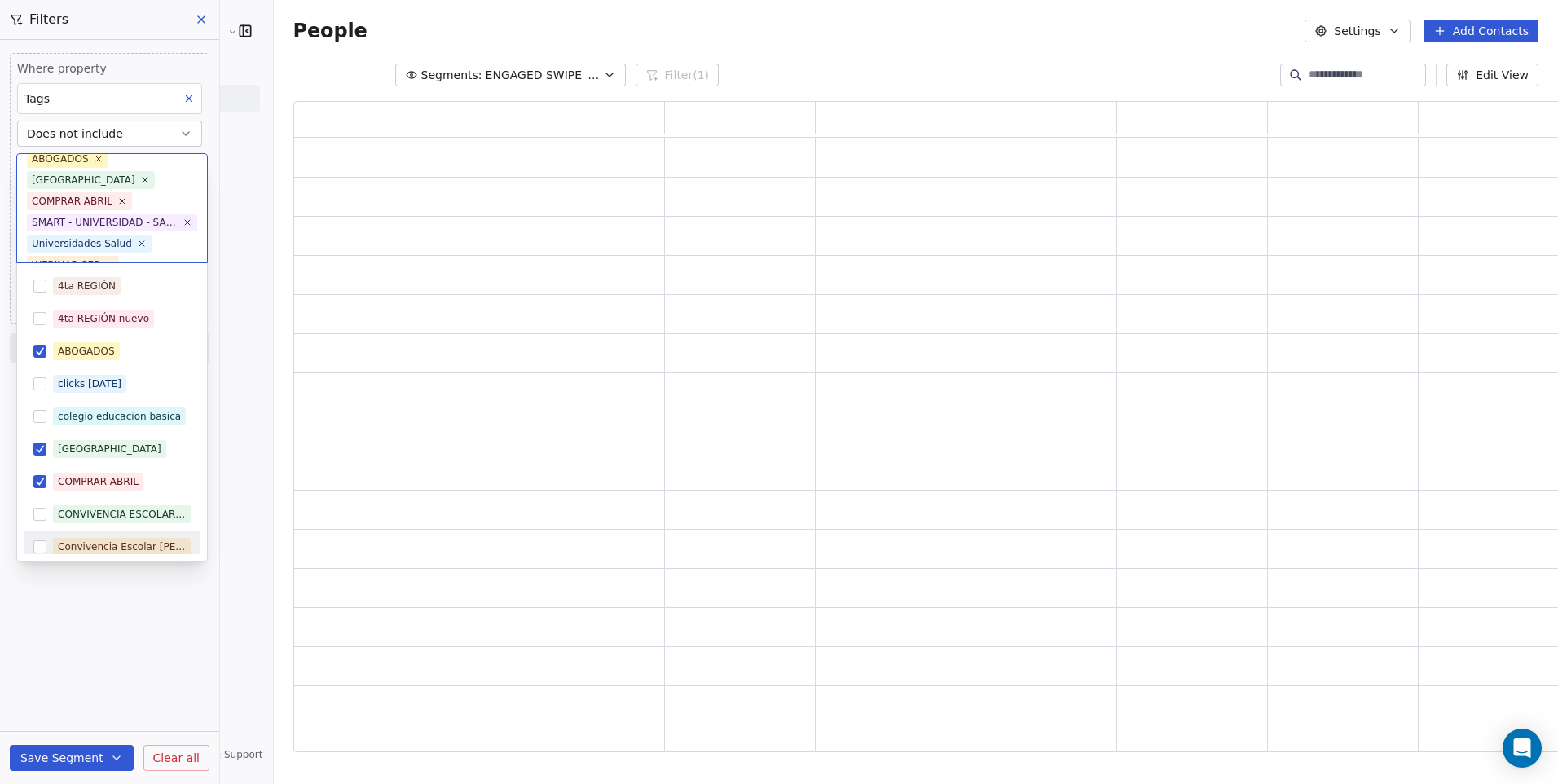
click at [111, 605] on html "Cedetec-[GEOGRAPHIC_DATA] Contacts People Marketing Workflows Campaigns Sales P…" at bounding box center [779, 392] width 1558 height 784
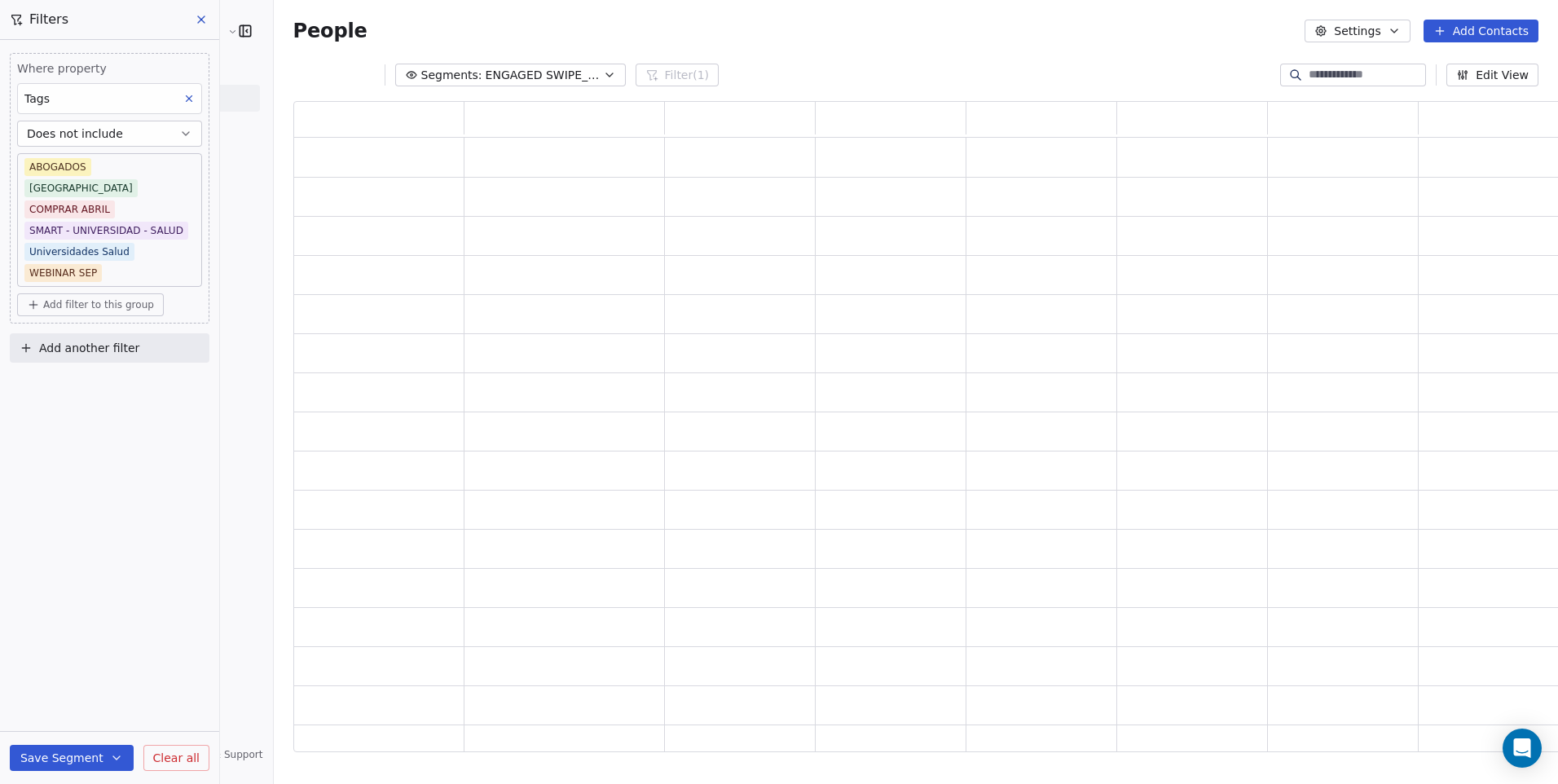
click at [80, 753] on button "Save Segment" at bounding box center [71, 758] width 124 height 26
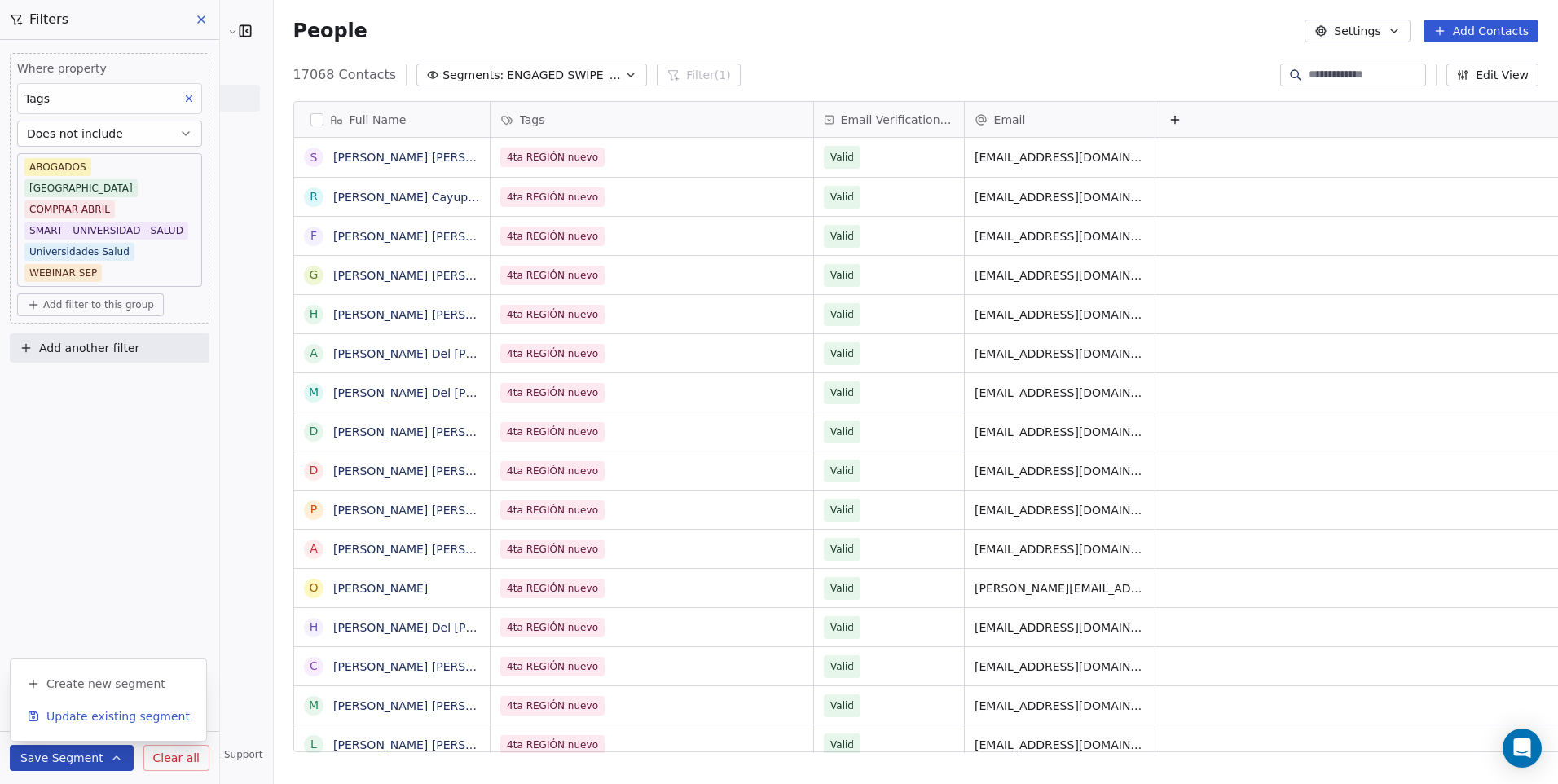
scroll to position [676, 1326]
click at [83, 724] on button "Update existing segment" at bounding box center [108, 716] width 183 height 29
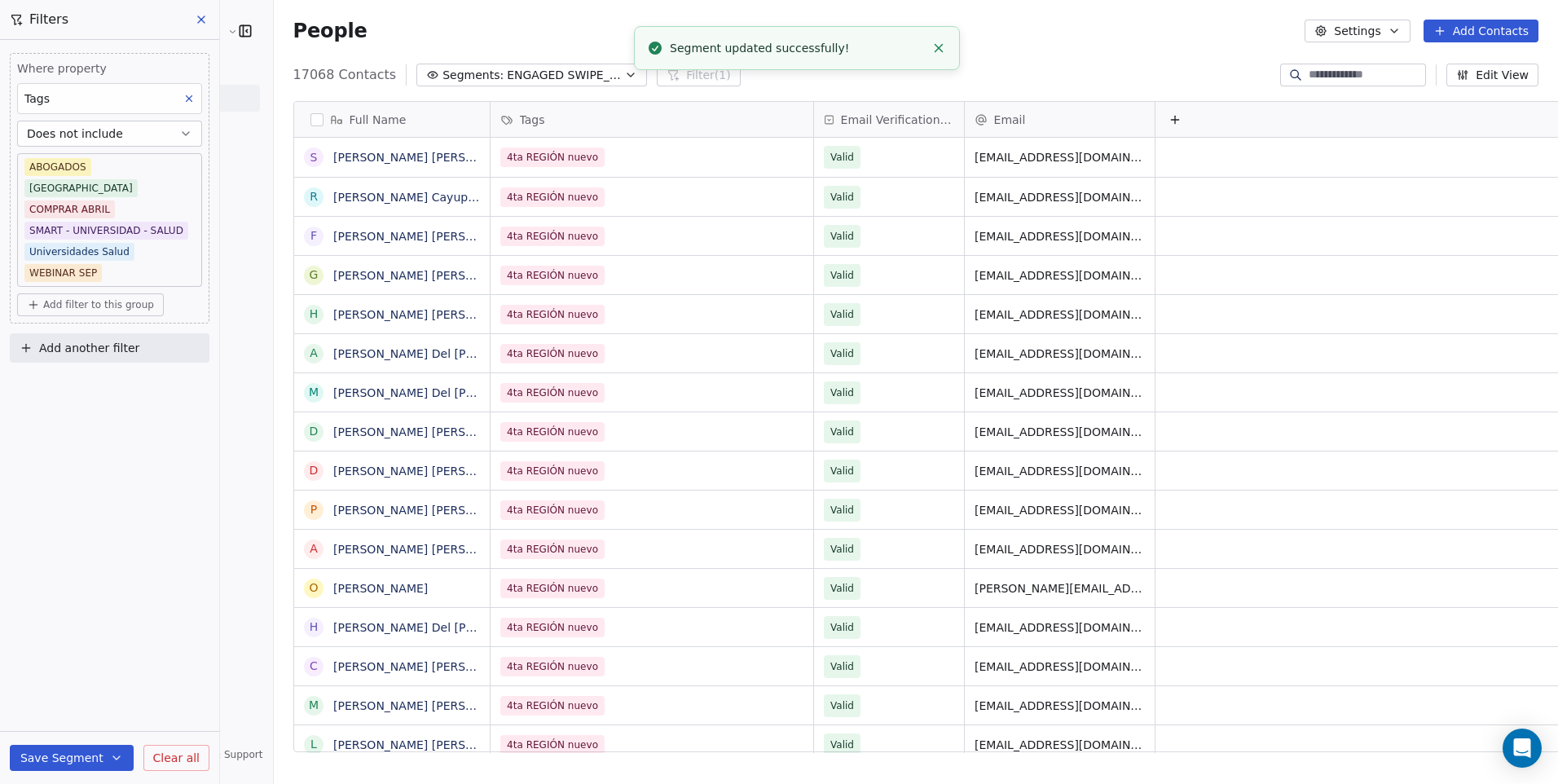
click at [113, 607] on div "Where property Tags Does not include ABOGADOS COLOMBIA COMPRAR ABRIL SMART - UN…" at bounding box center [110, 412] width 219 height 744
click at [209, 25] on button at bounding box center [201, 19] width 24 height 22
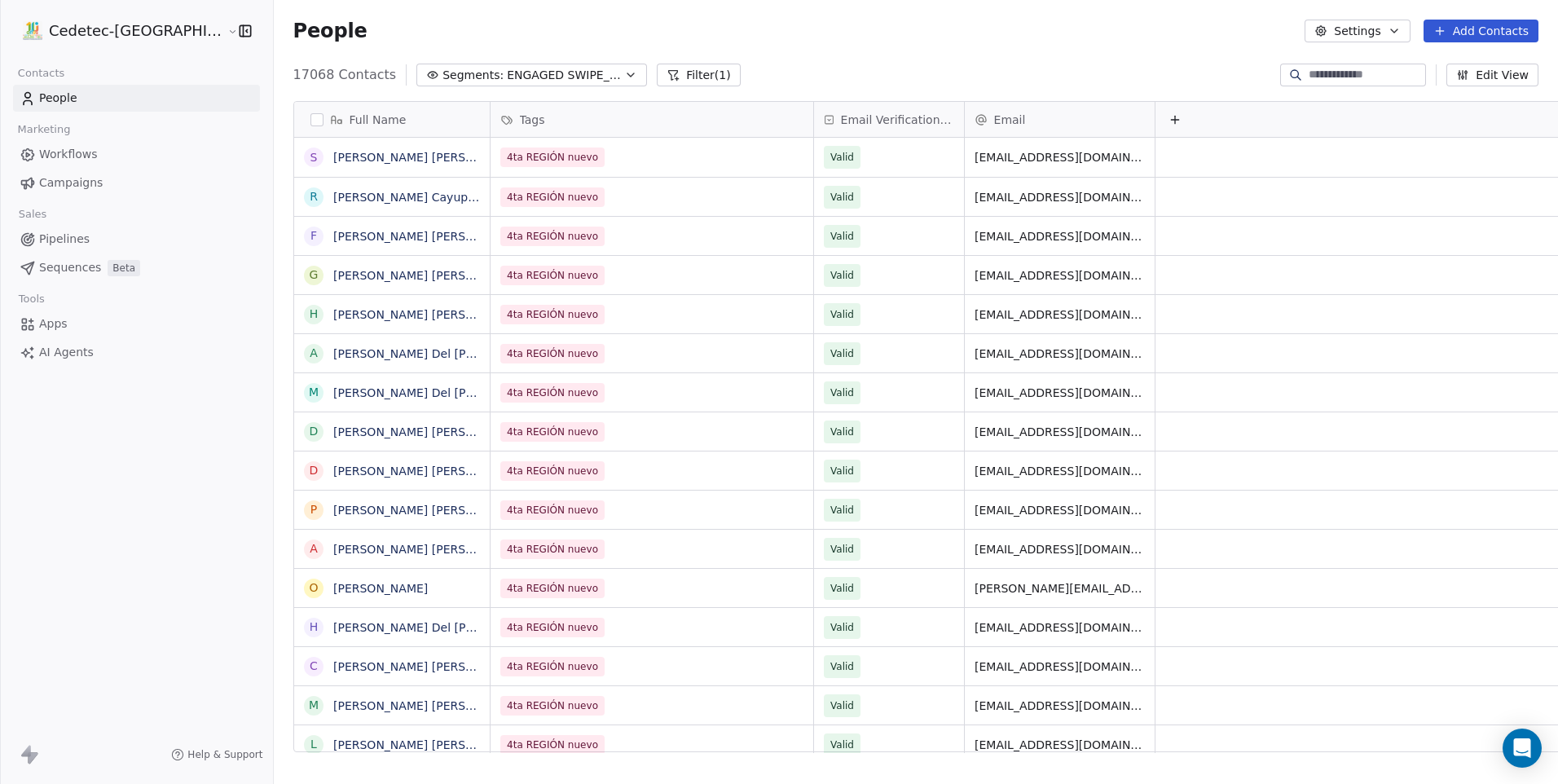
click at [85, 111] on div "Contacts People Marketing Workflows Campaigns Sales Pipelines Sequences Beta To…" at bounding box center [136, 213] width 273 height 304
click at [84, 103] on link "People" at bounding box center [136, 98] width 246 height 26
click at [550, 69] on span "ENGAGED SWIPE_EDUCACIÓN" at bounding box center [563, 74] width 114 height 17
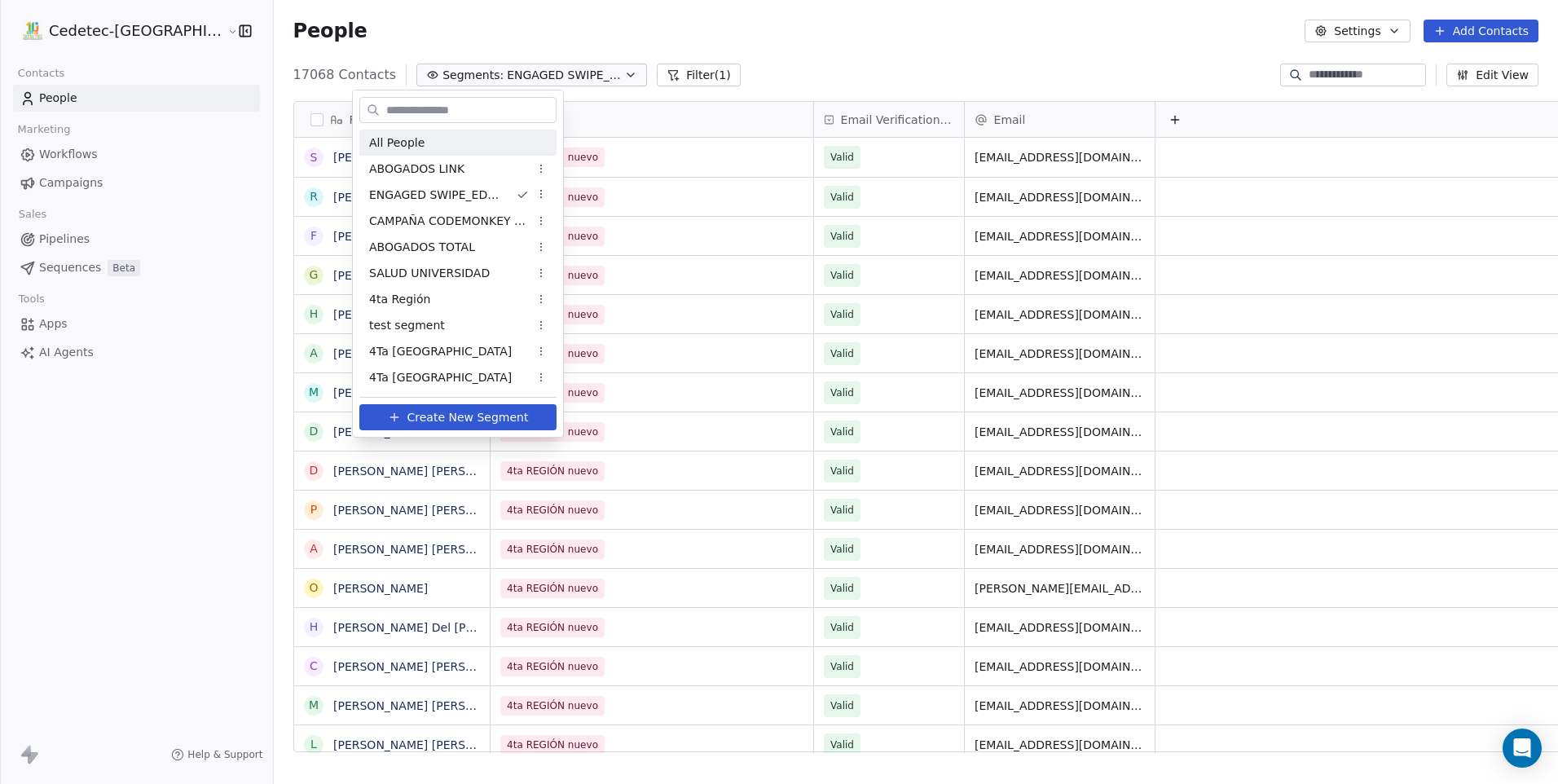
click at [450, 132] on div "All People" at bounding box center [458, 142] width 198 height 26
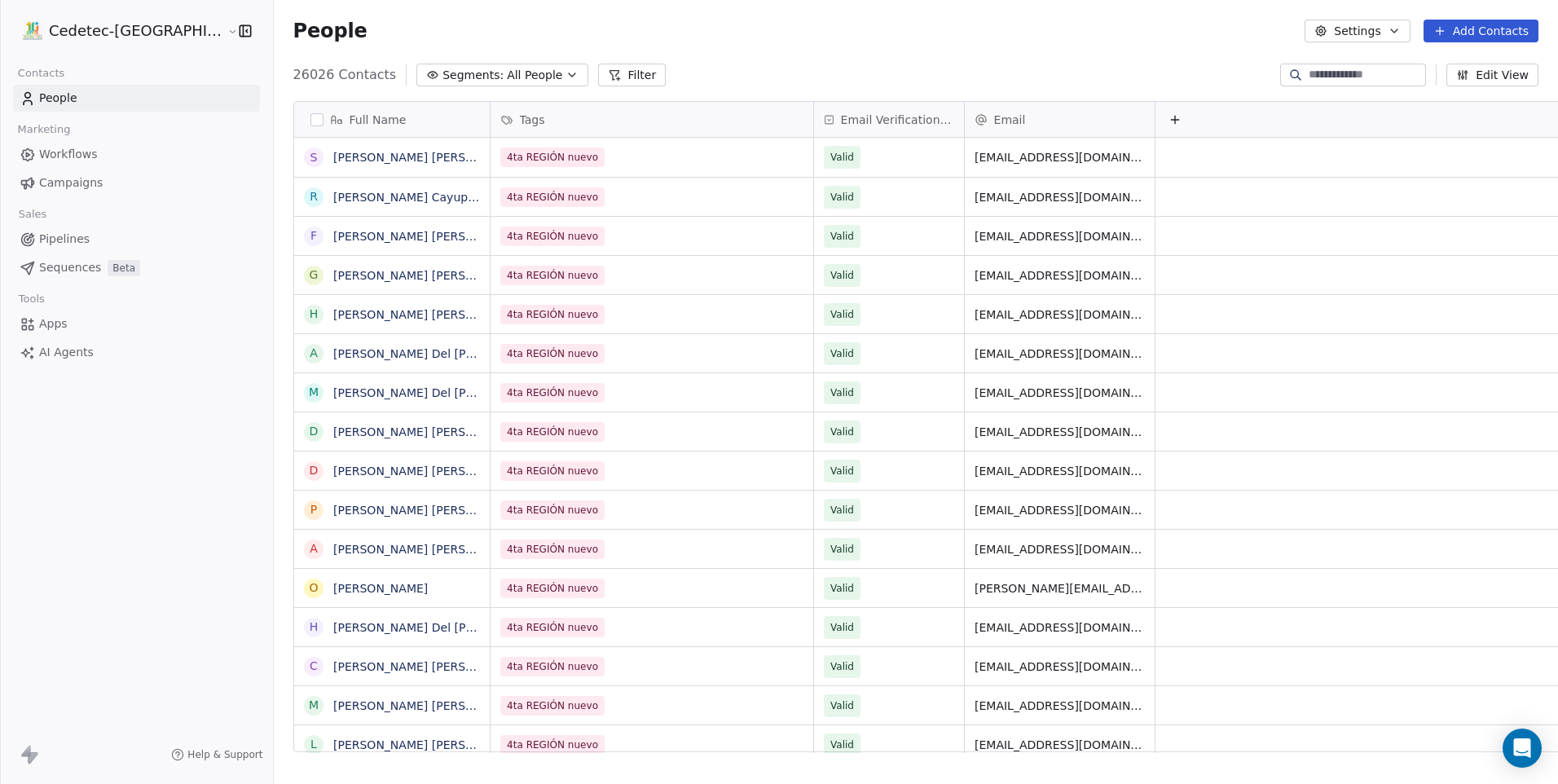
click at [157, 185] on link "Campaigns" at bounding box center [136, 182] width 246 height 26
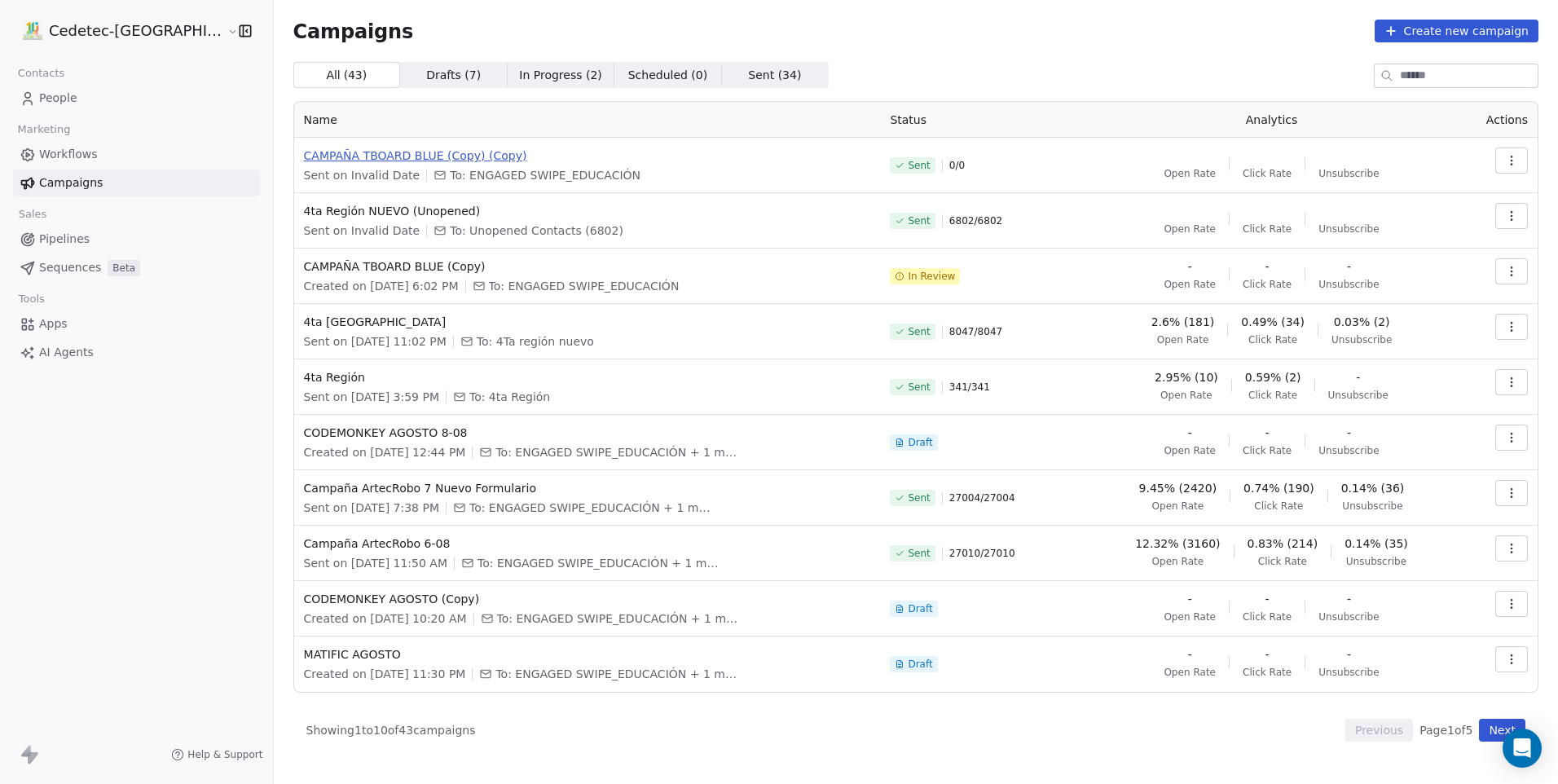
click at [406, 150] on span "CAMPAÑA TBOARD BLUE (Copy) (Copy)" at bounding box center [588, 155] width 567 height 17
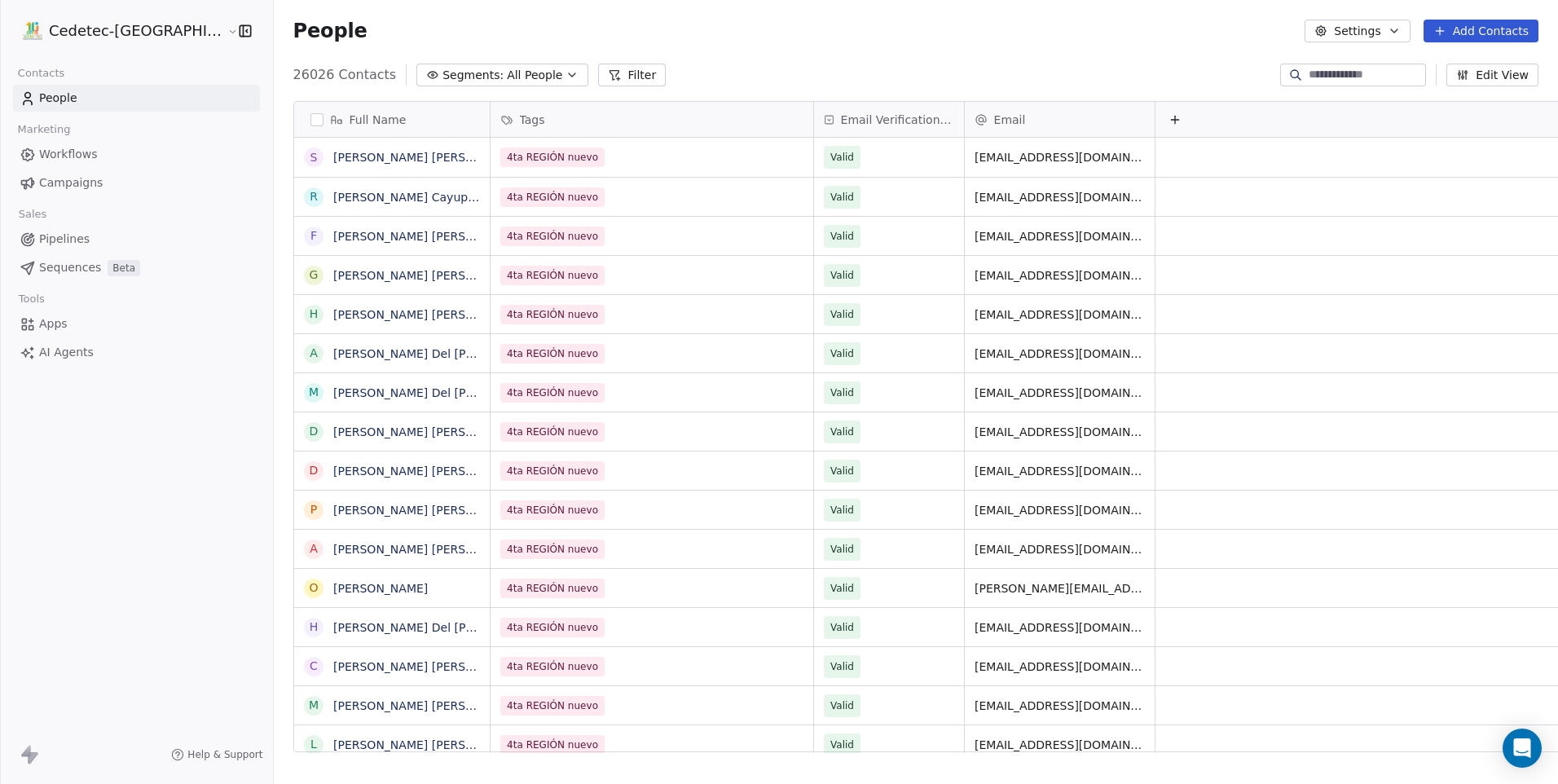
scroll to position [676, 1326]
click at [1533, 754] on div "Open Intercom Messenger" at bounding box center [1523, 748] width 43 height 43
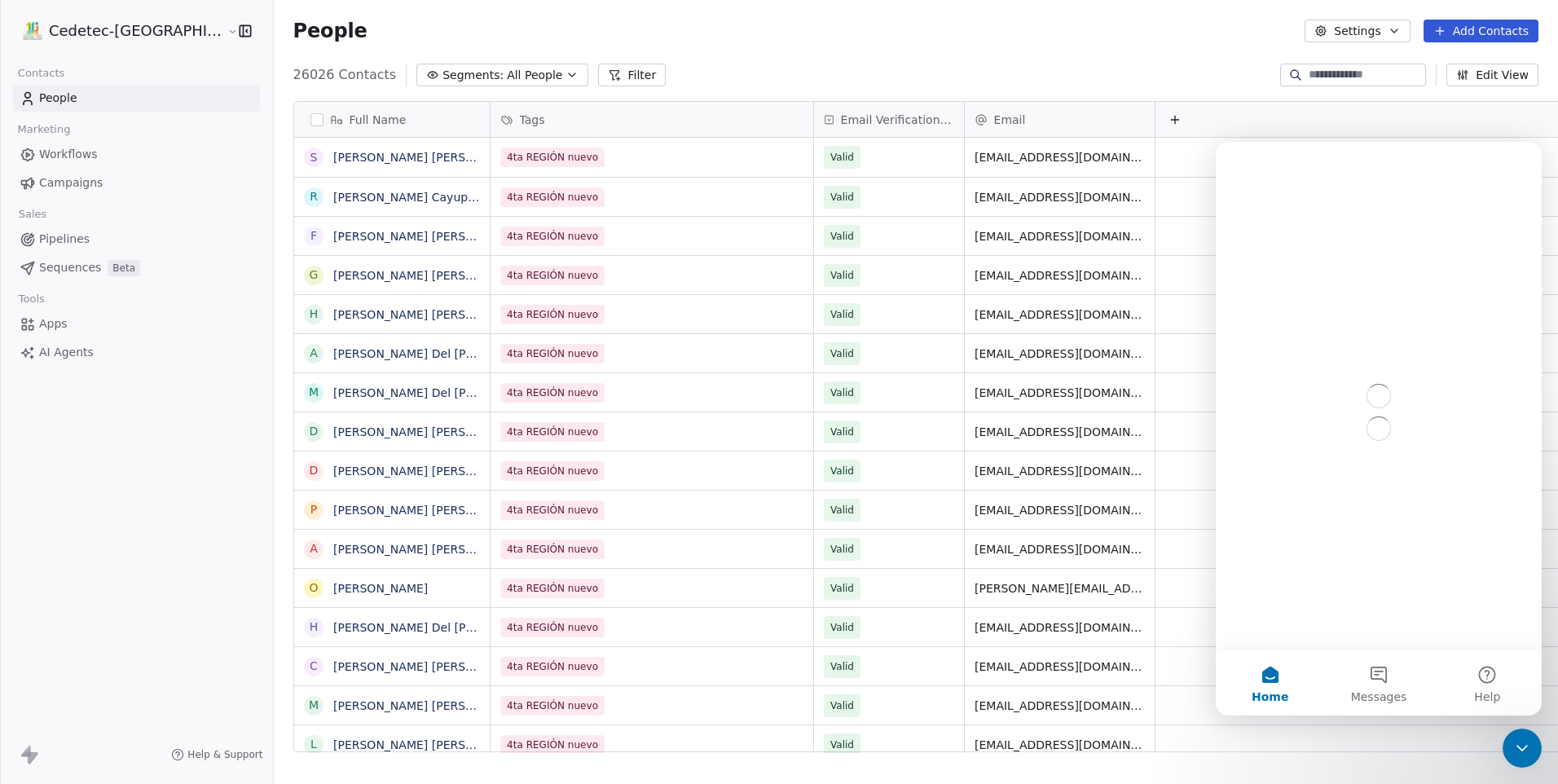
scroll to position [0, 0]
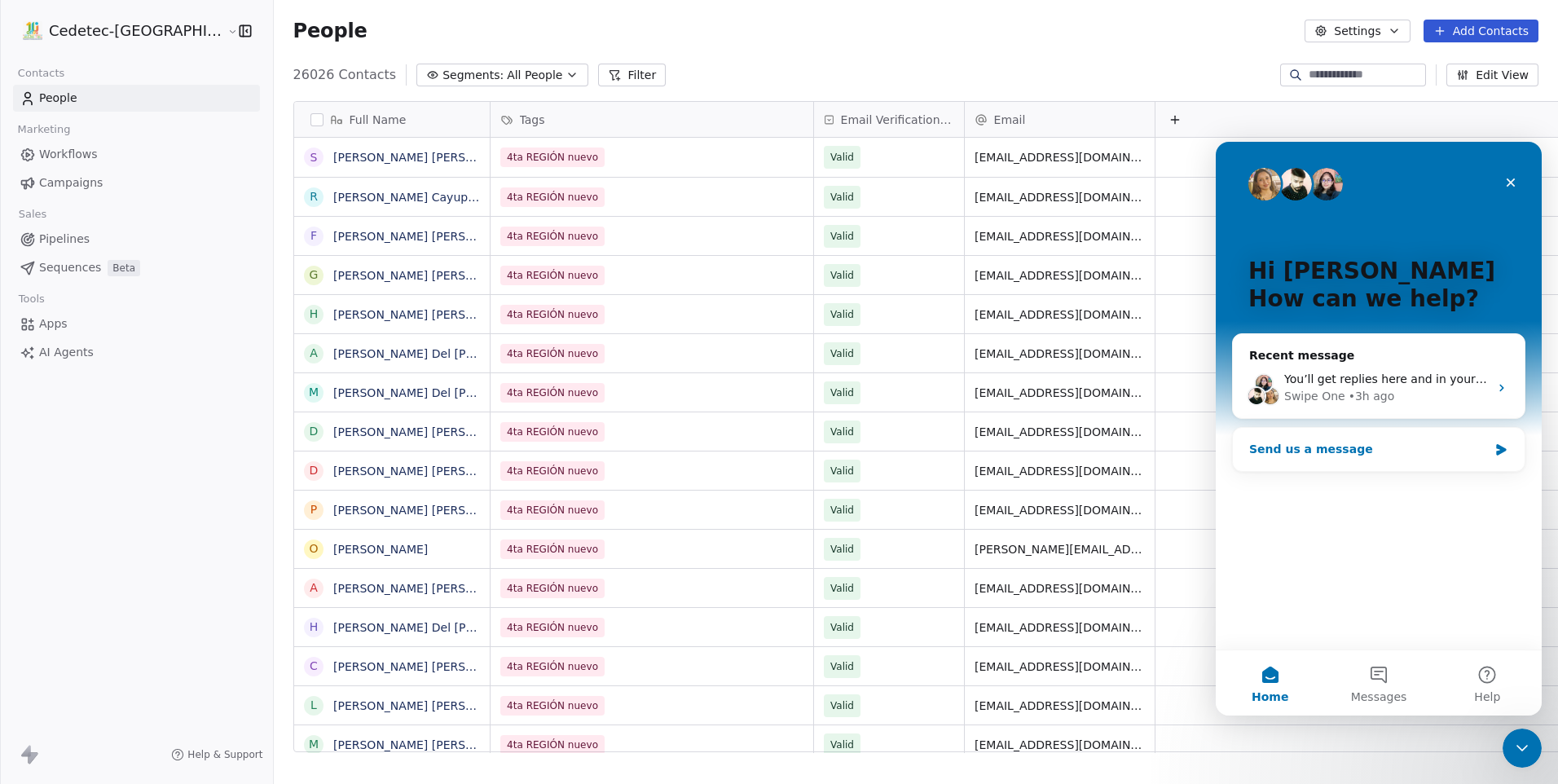
click at [1360, 444] on div "Send us a message" at bounding box center [1368, 449] width 239 height 17
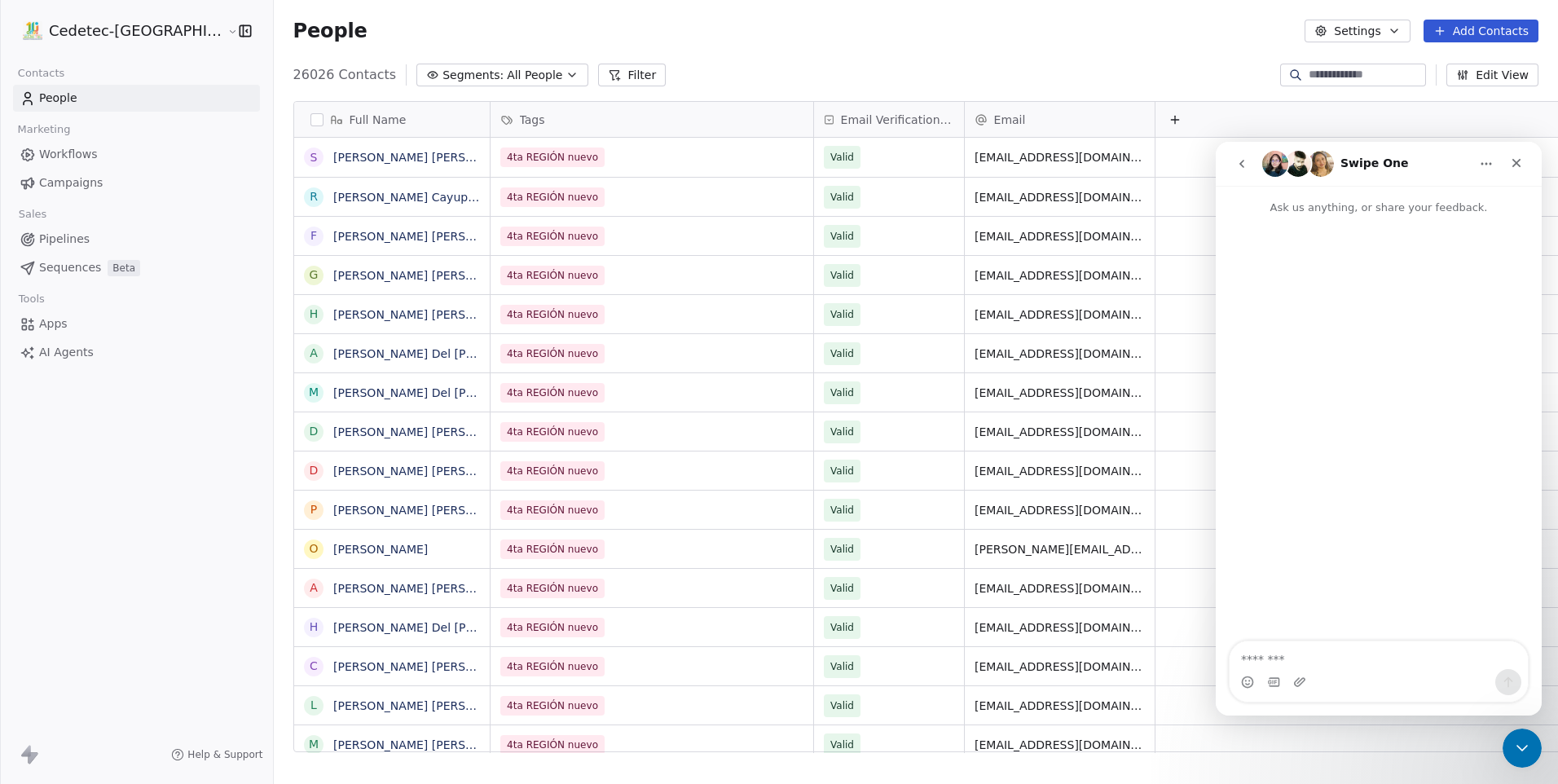
click at [1237, 173] on button "go back" at bounding box center [1242, 164] width 31 height 31
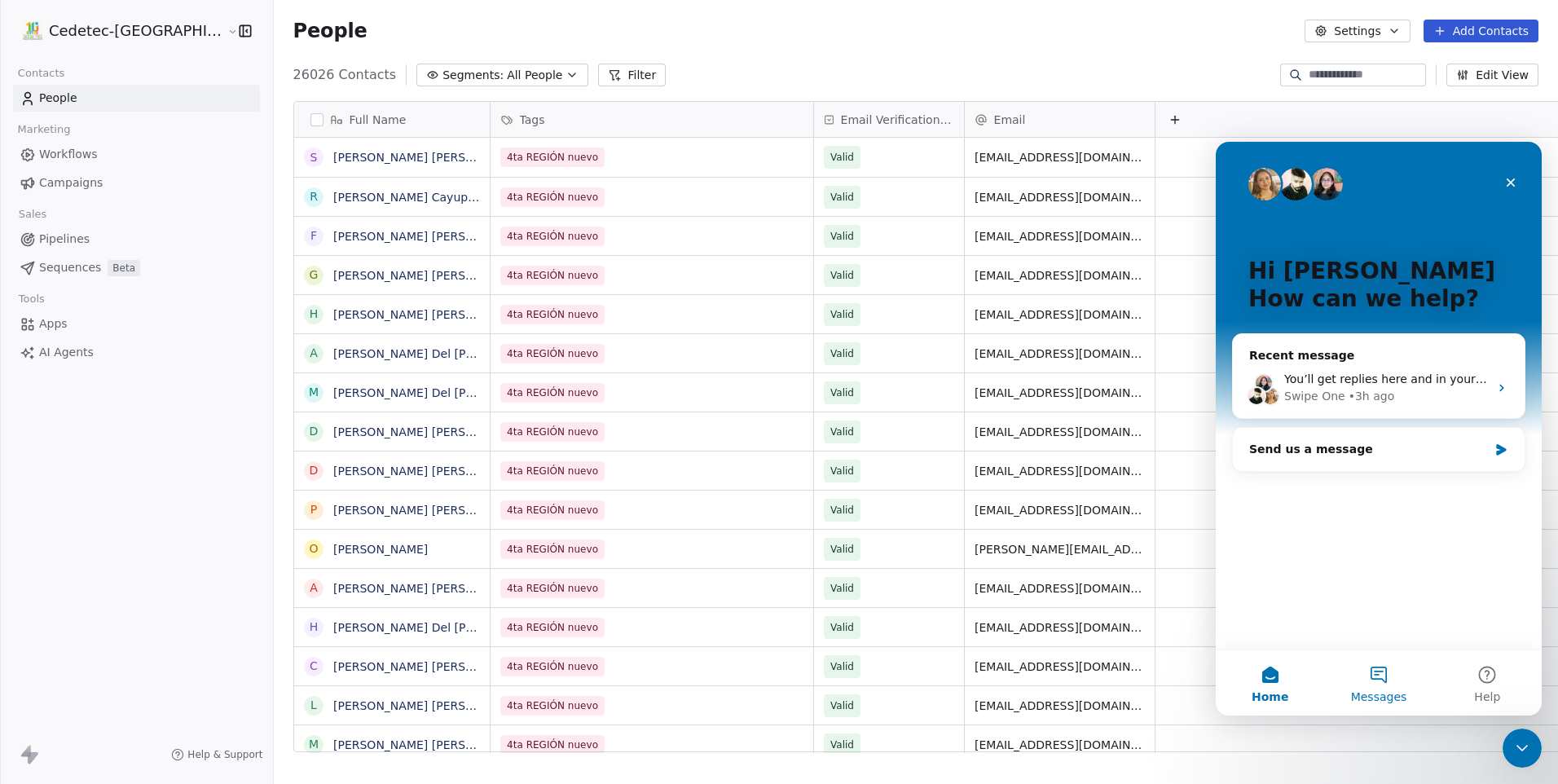
click at [1390, 666] on button "Messages" at bounding box center [1378, 682] width 109 height 65
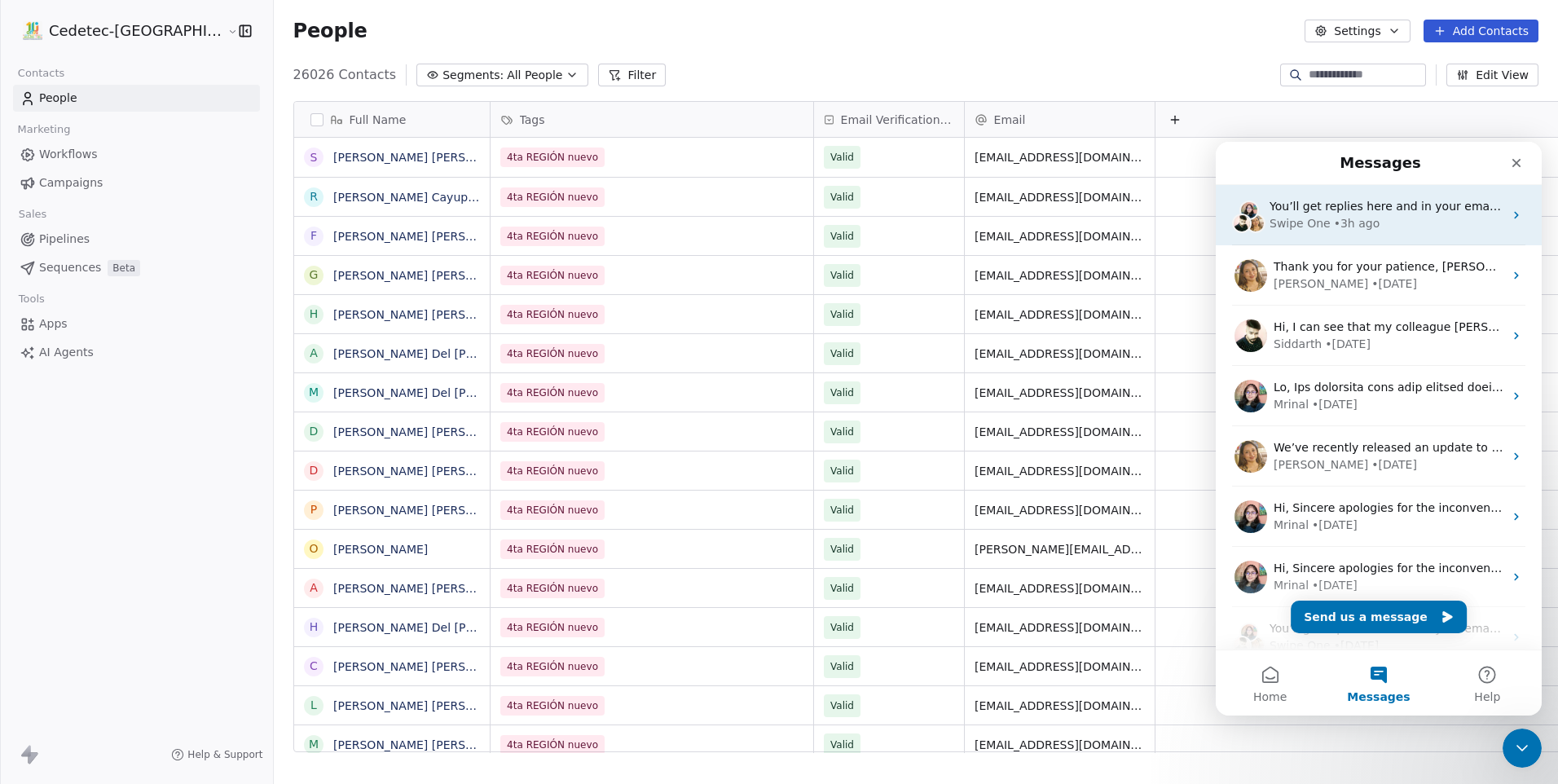
click at [1366, 241] on div "You’ll get replies here and in your email: ✉️ [EMAIL_ADDRESS][DOMAIN_NAME] Our …" at bounding box center [1378, 215] width 326 height 61
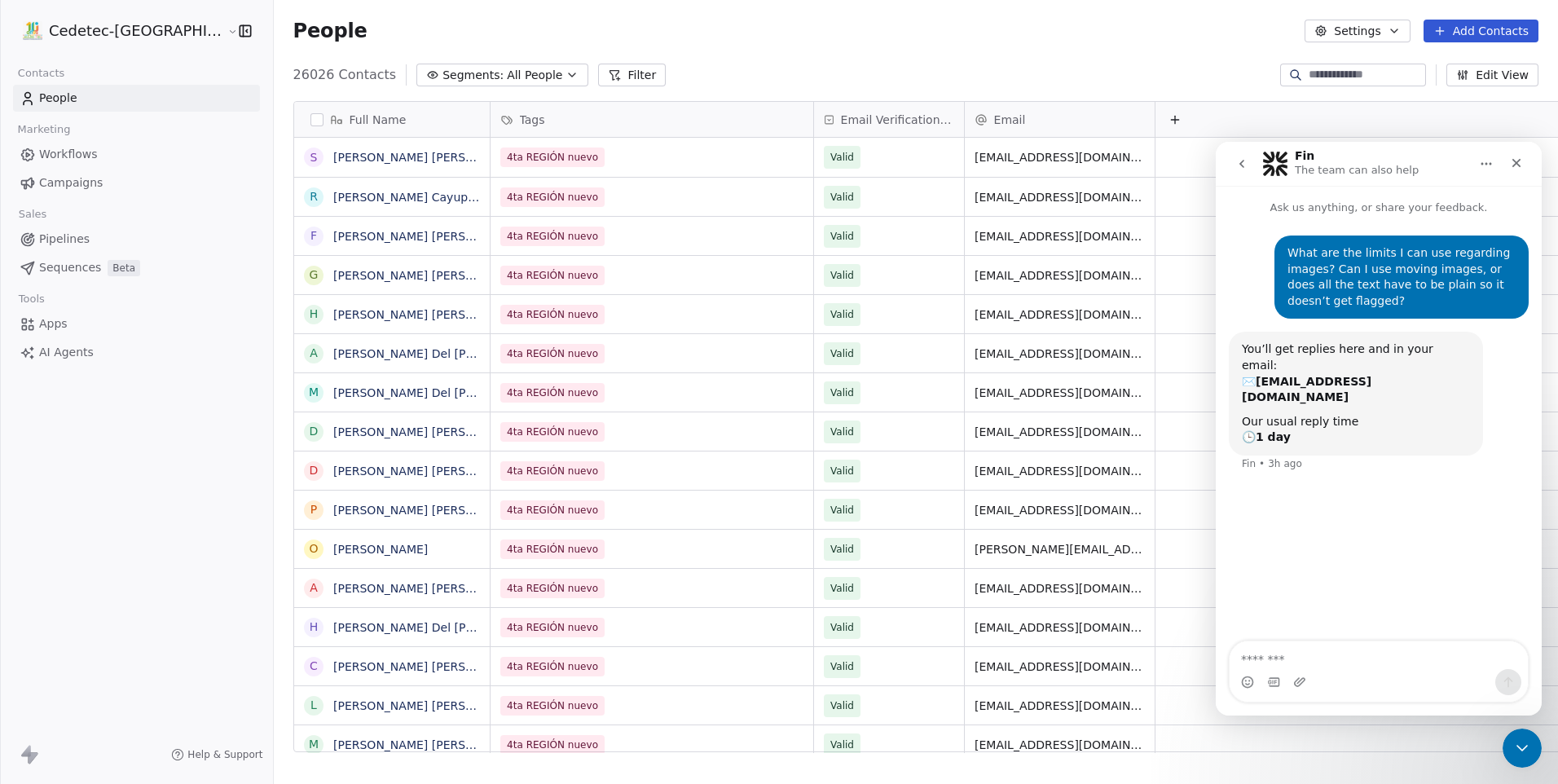
click at [1245, 165] on icon "go back" at bounding box center [1241, 163] width 13 height 13
